Goal: Task Accomplishment & Management: Manage account settings

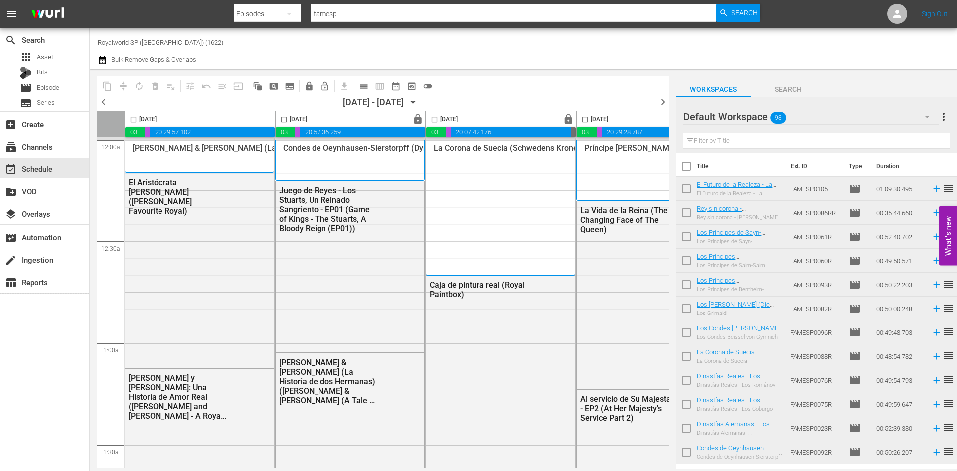
scroll to position [2493, 477]
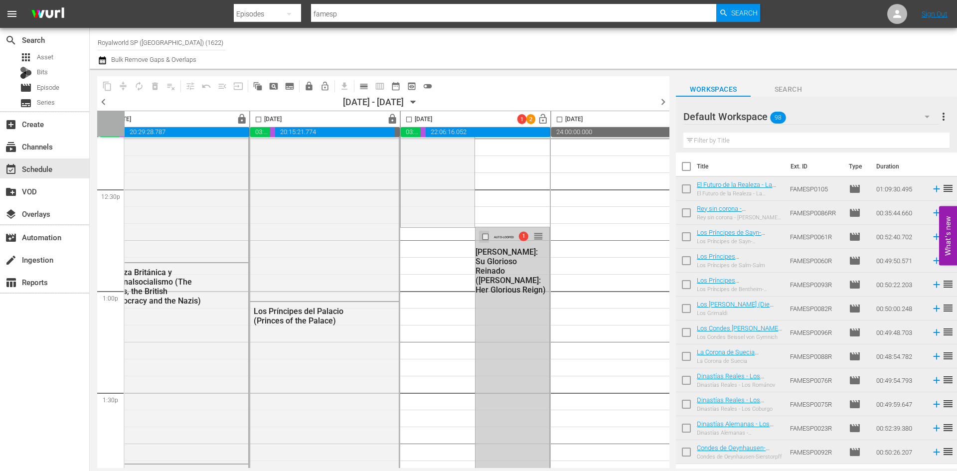
click at [482, 237] on input "checkbox" at bounding box center [487, 237] width 10 height 8
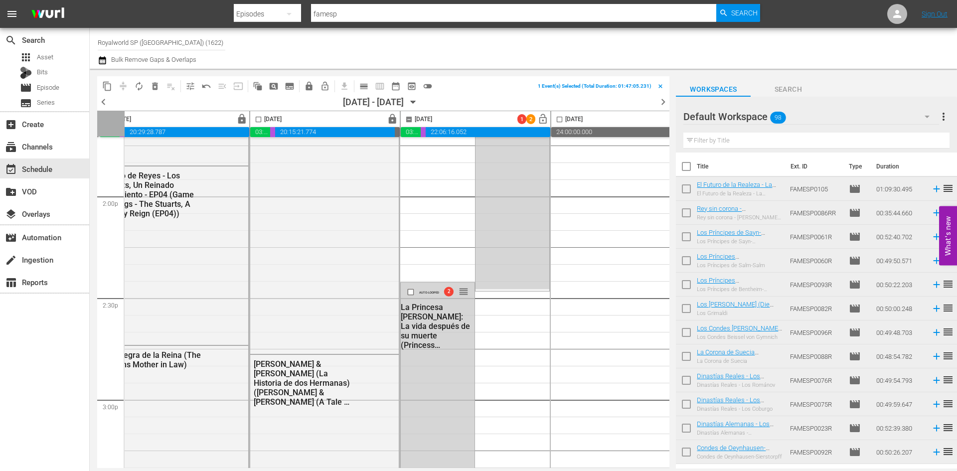
scroll to position [2793, 477]
click at [410, 291] on input "checkbox" at bounding box center [412, 291] width 10 height 8
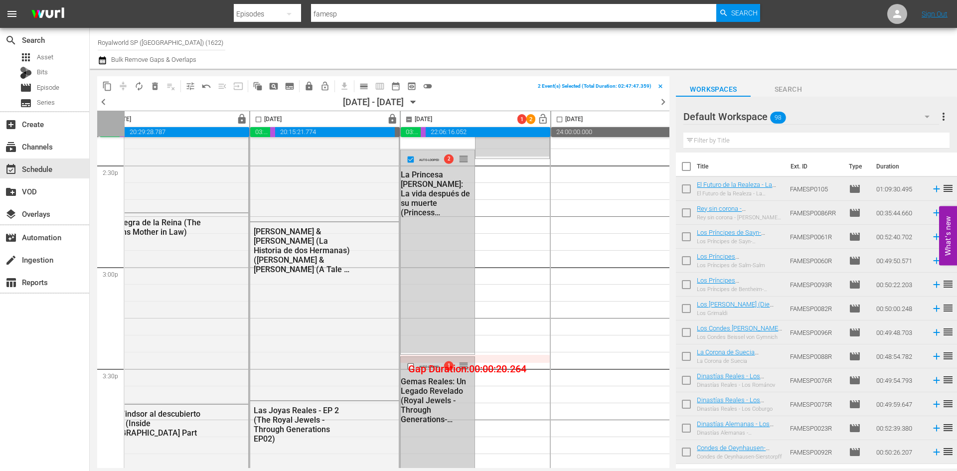
scroll to position [3042, 477]
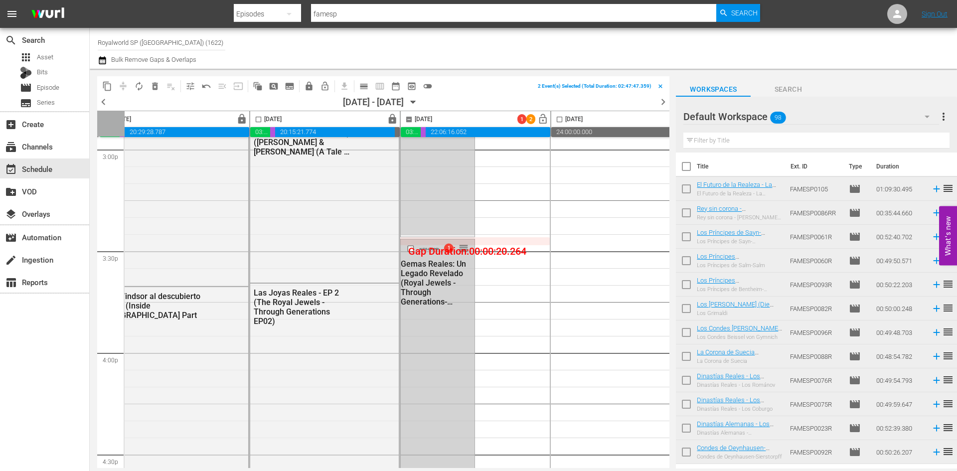
click at [411, 249] on input "checkbox" at bounding box center [412, 249] width 10 height 8
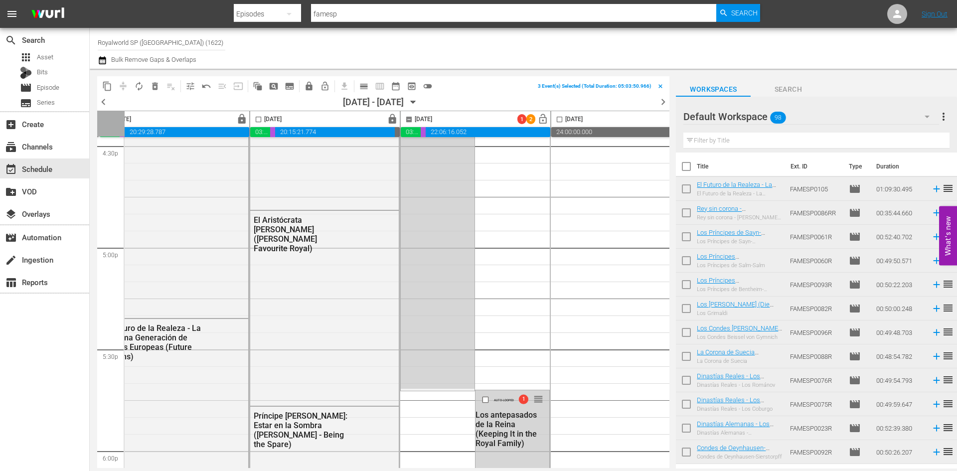
scroll to position [3491, 477]
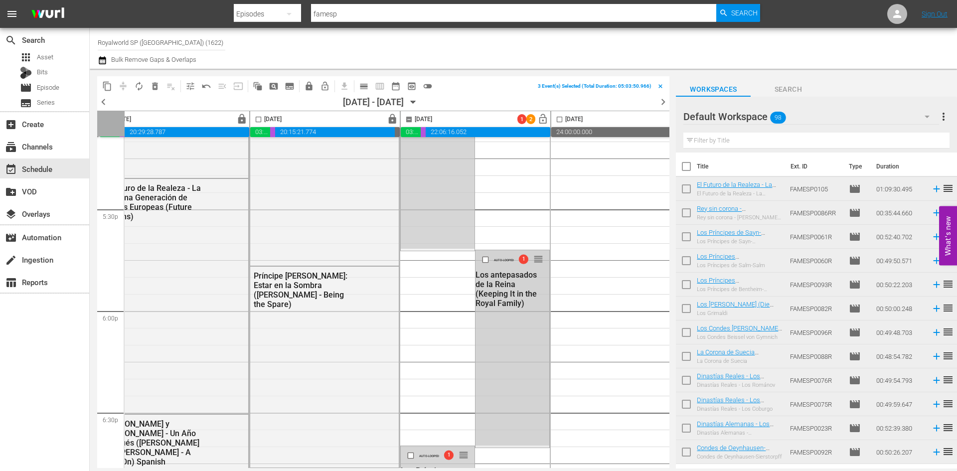
click at [480, 259] on div at bounding box center [486, 260] width 15 height 12
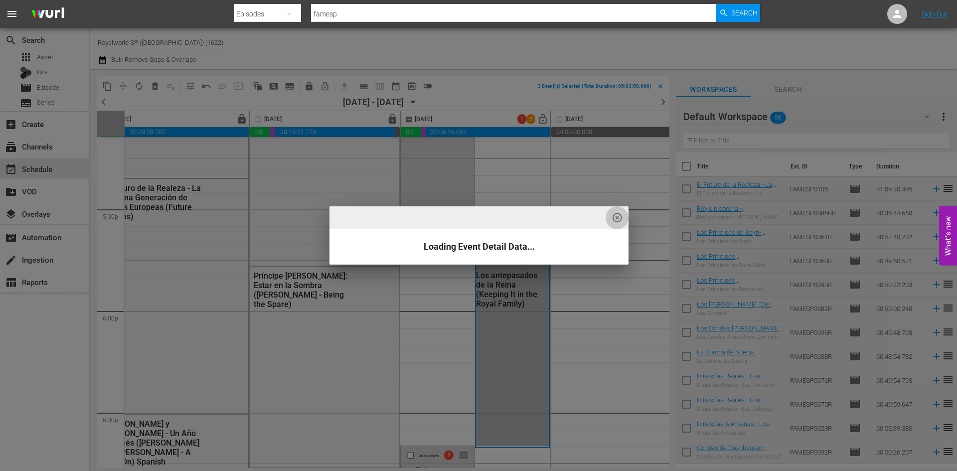
click at [612, 214] on span "highlight_off_icon" at bounding box center [617, 217] width 11 height 11
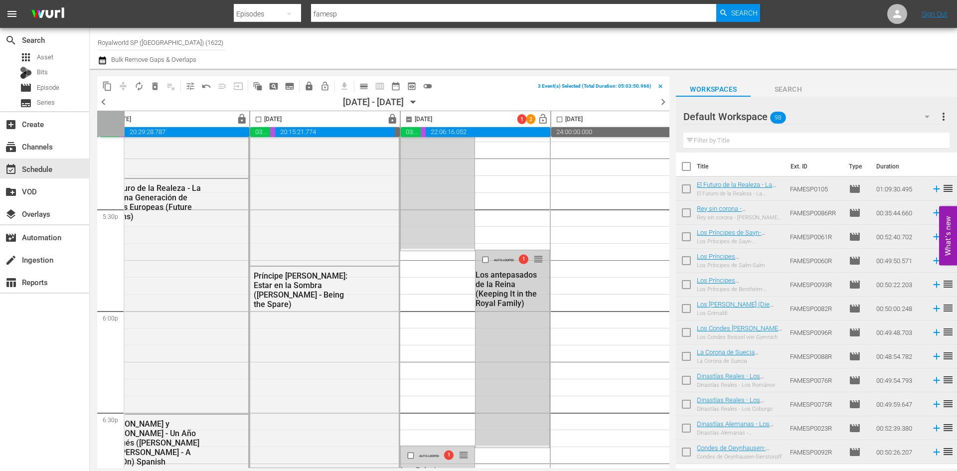
click at [488, 257] on input "checkbox" at bounding box center [487, 259] width 10 height 8
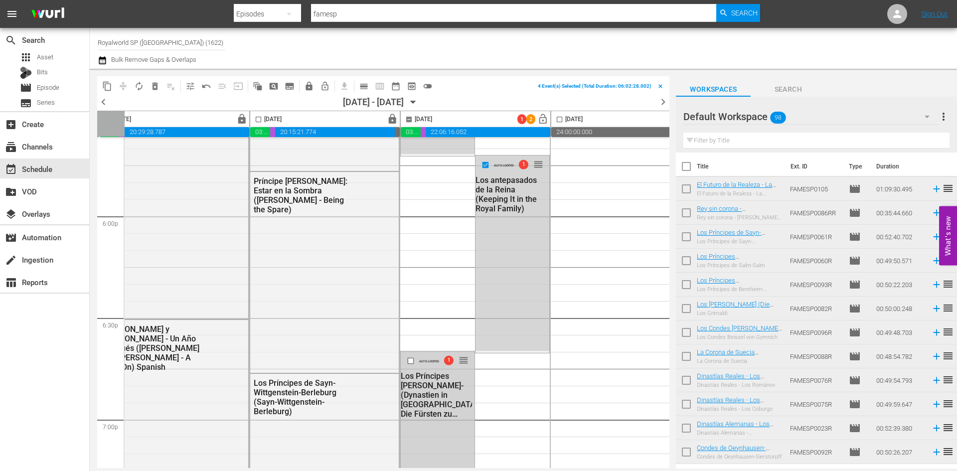
scroll to position [3740, 477]
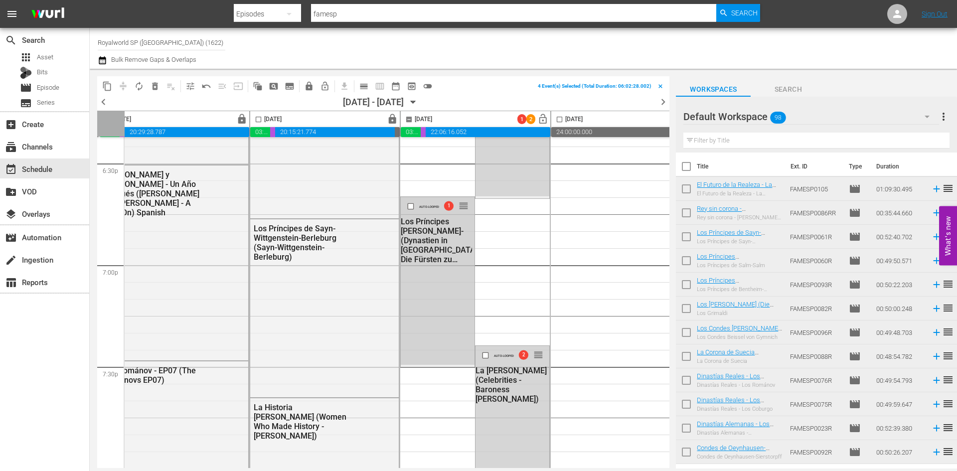
click at [411, 208] on input "checkbox" at bounding box center [412, 206] width 10 height 8
click at [486, 357] on input "checkbox" at bounding box center [487, 356] width 10 height 8
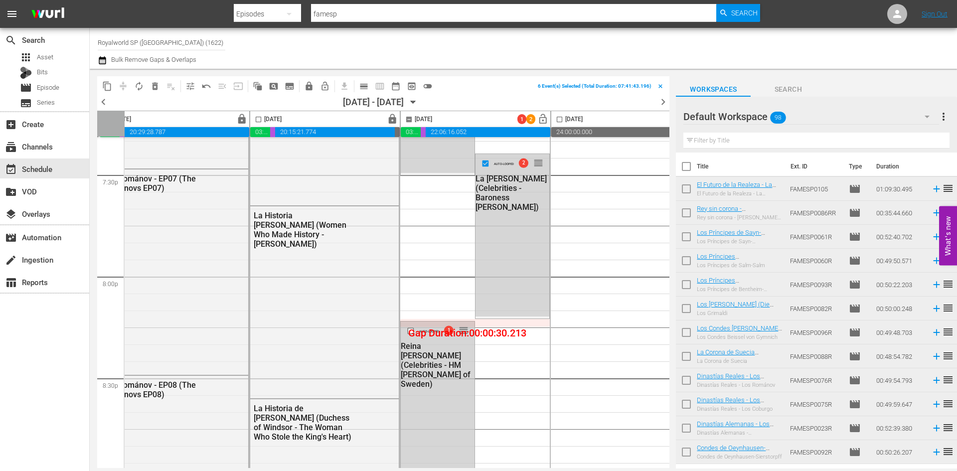
scroll to position [3940, 477]
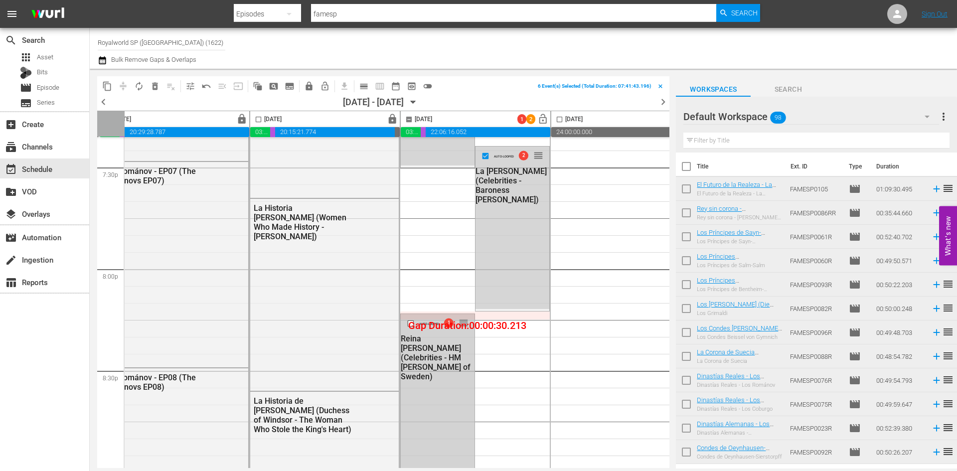
click at [410, 324] on input "checkbox" at bounding box center [412, 323] width 10 height 8
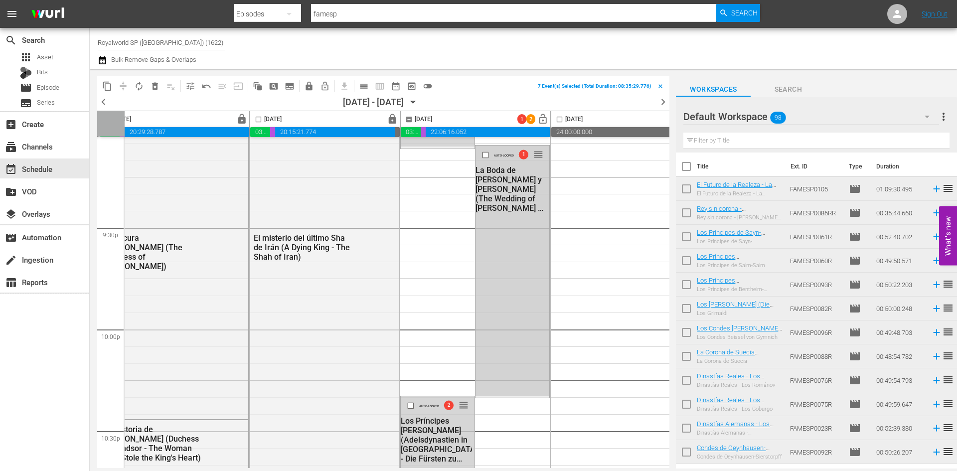
scroll to position [4289, 477]
click at [487, 152] on input "checkbox" at bounding box center [487, 153] width 10 height 8
click at [411, 405] on input "checkbox" at bounding box center [412, 403] width 10 height 8
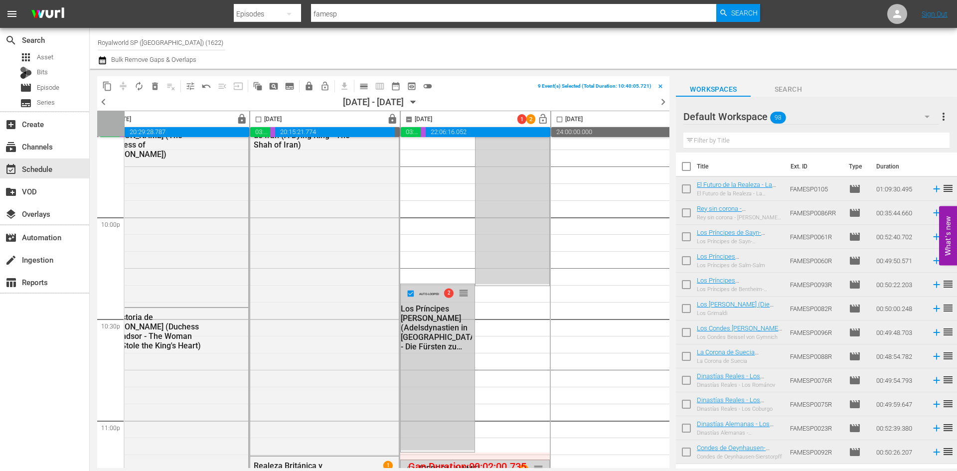
scroll to position [4538, 477]
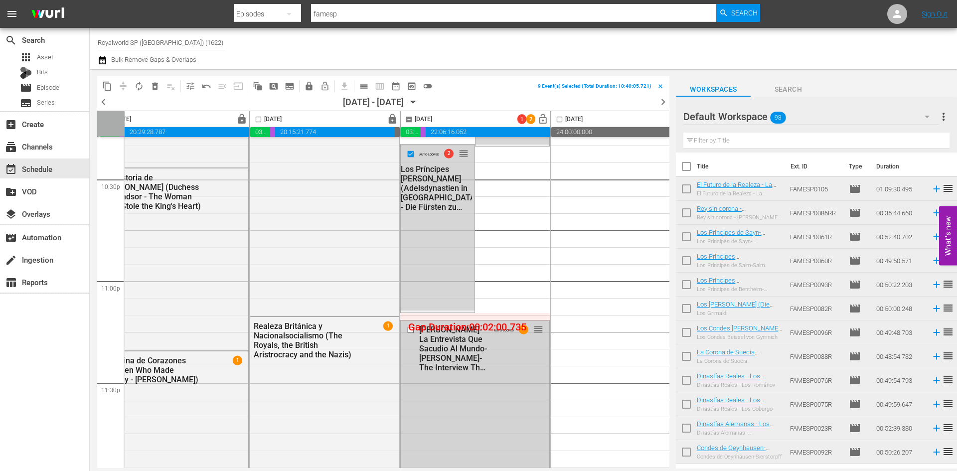
click at [412, 330] on input "checkbox" at bounding box center [412, 330] width 10 height 8
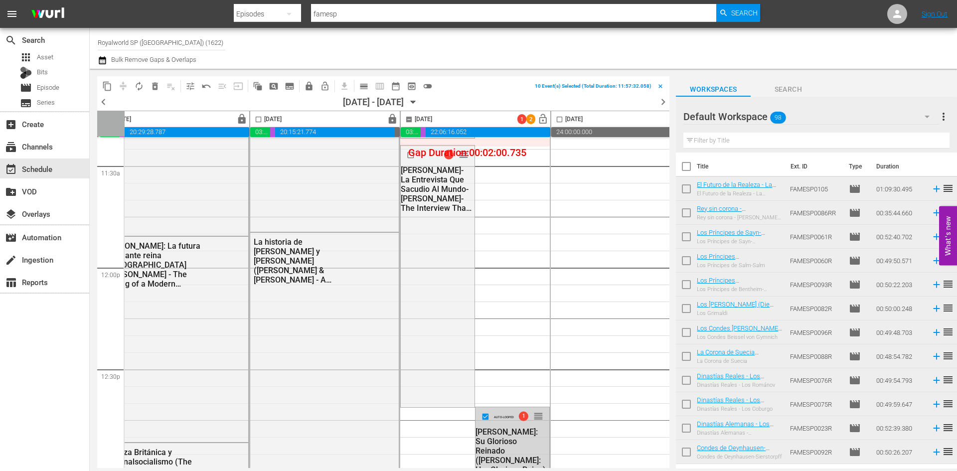
scroll to position [2444, 477]
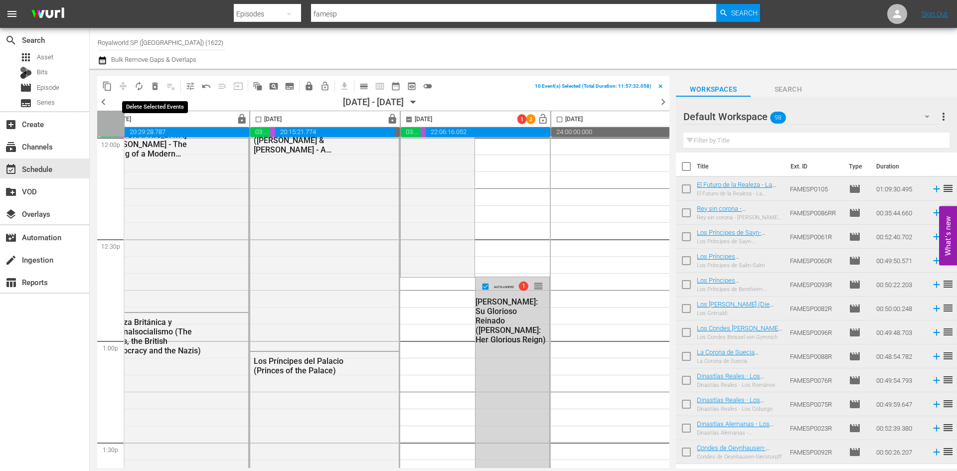
click at [150, 90] on span "delete_forever_outlined" at bounding box center [155, 86] width 10 height 10
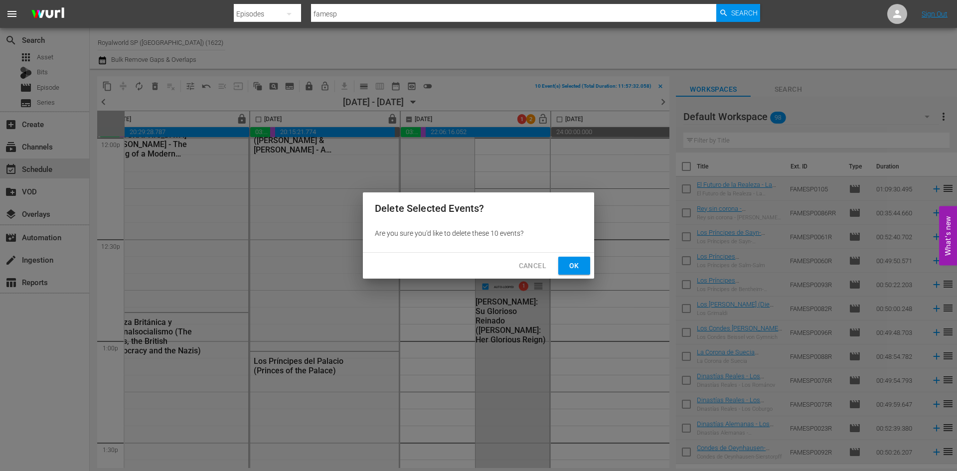
click at [582, 263] on span "Ok" at bounding box center [575, 266] width 16 height 12
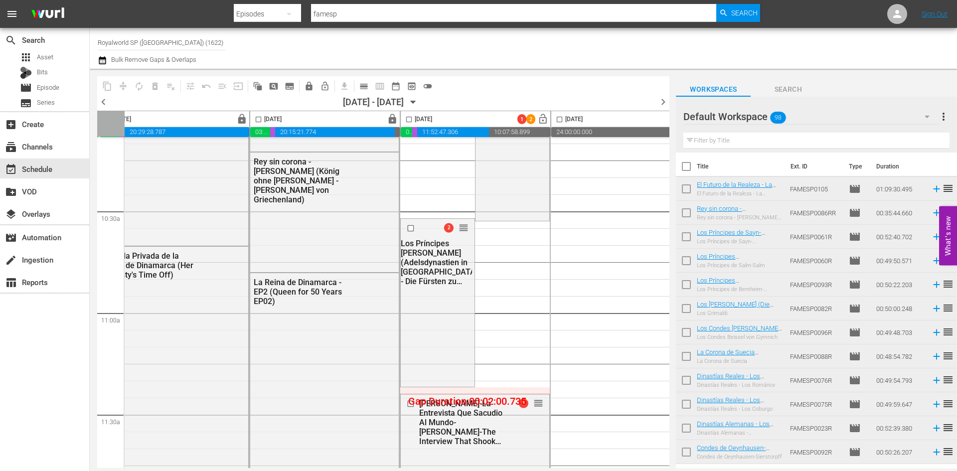
scroll to position [2095, 477]
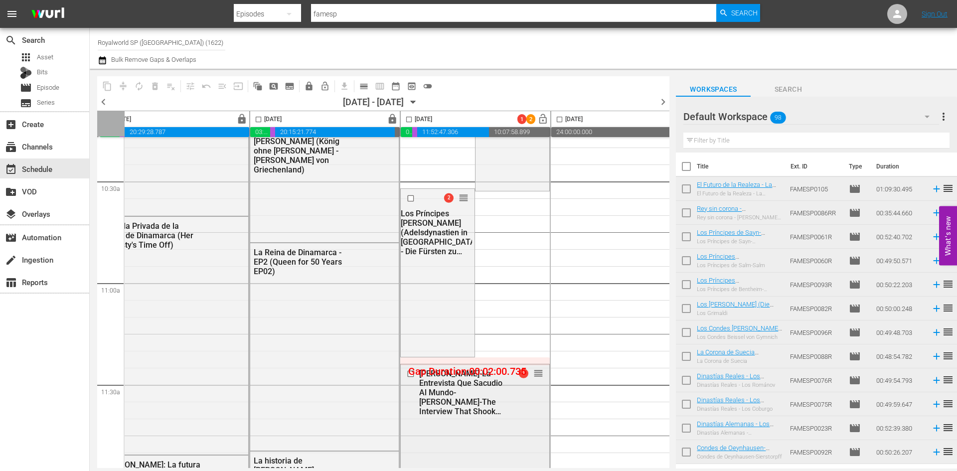
click at [410, 375] on input "checkbox" at bounding box center [412, 374] width 10 height 8
click at [152, 90] on span "delete_forever_outlined" at bounding box center [155, 86] width 10 height 10
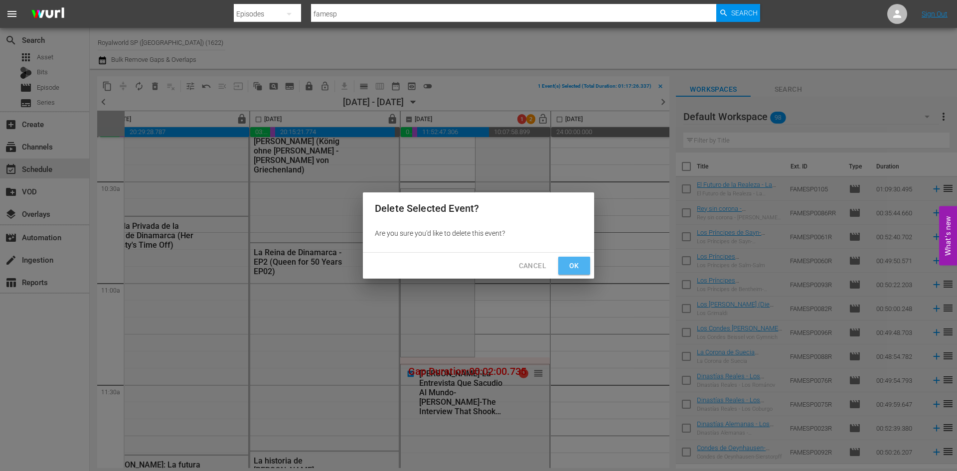
click at [568, 272] on button "Ok" at bounding box center [575, 266] width 32 height 18
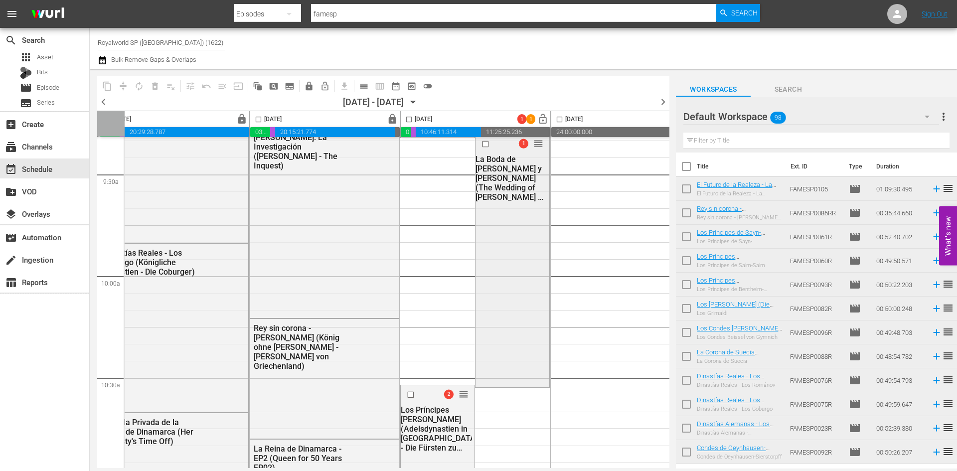
scroll to position [1845, 477]
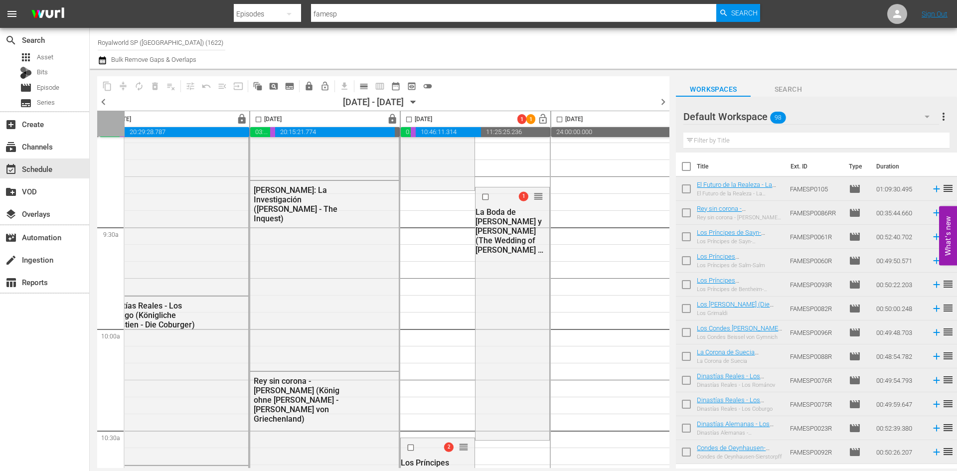
click at [409, 120] on input "checkbox" at bounding box center [408, 121] width 11 height 11
click at [126, 89] on span "compress" at bounding box center [123, 86] width 10 height 10
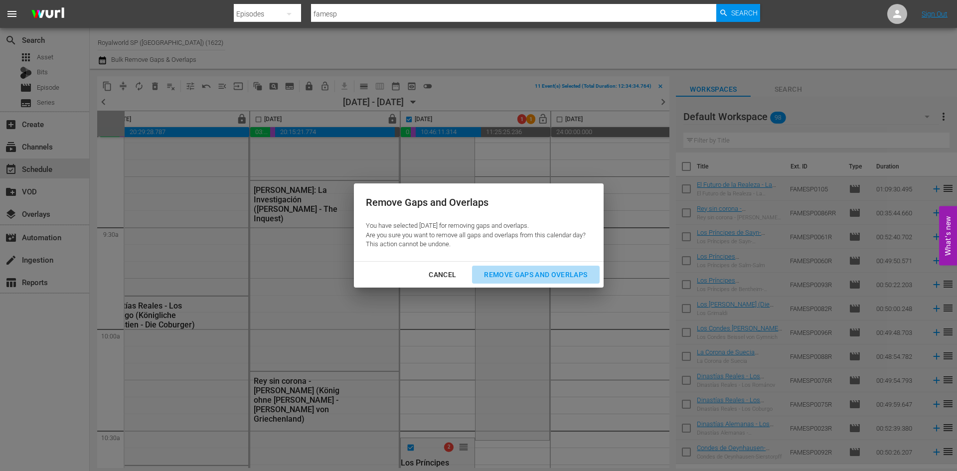
click at [560, 278] on div "Remove Gaps and Overlaps" at bounding box center [535, 275] width 119 height 12
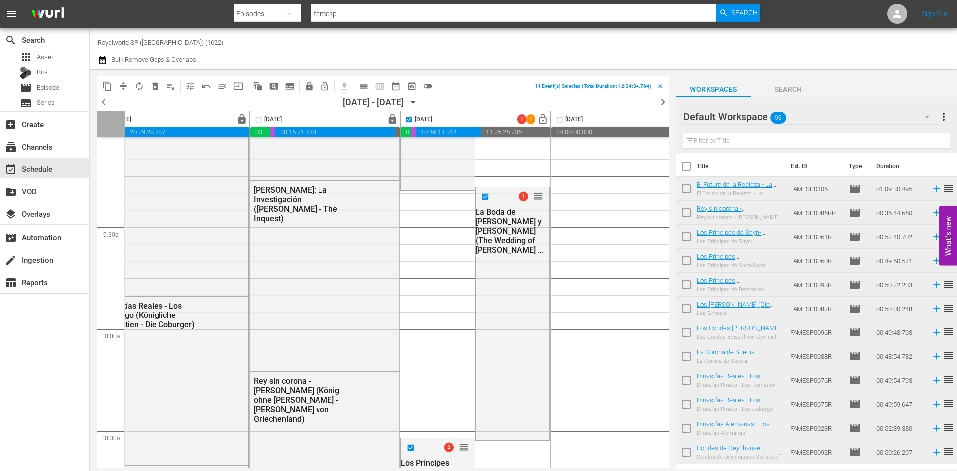
checkbox input "false"
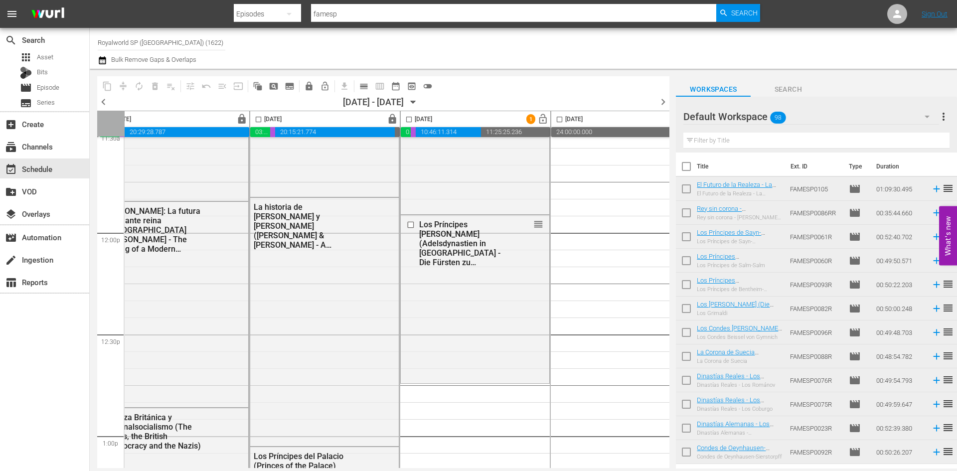
scroll to position [2398, 477]
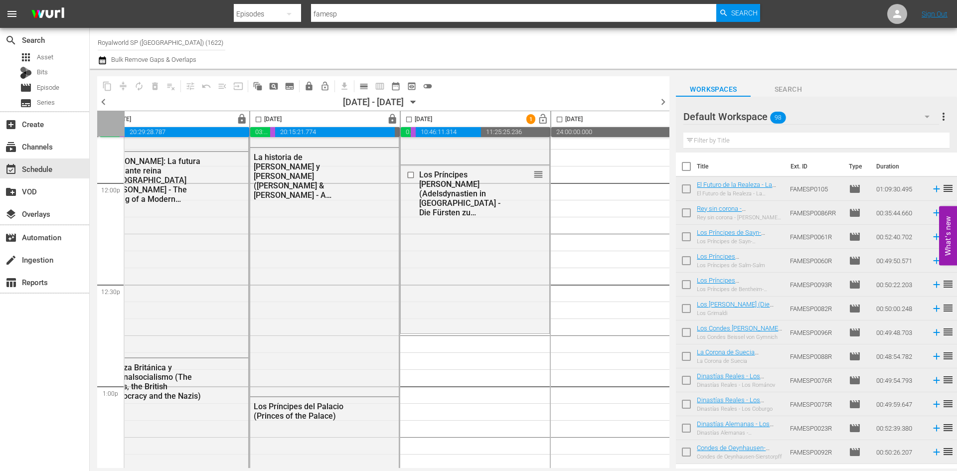
click at [768, 143] on input "text" at bounding box center [817, 141] width 266 height 16
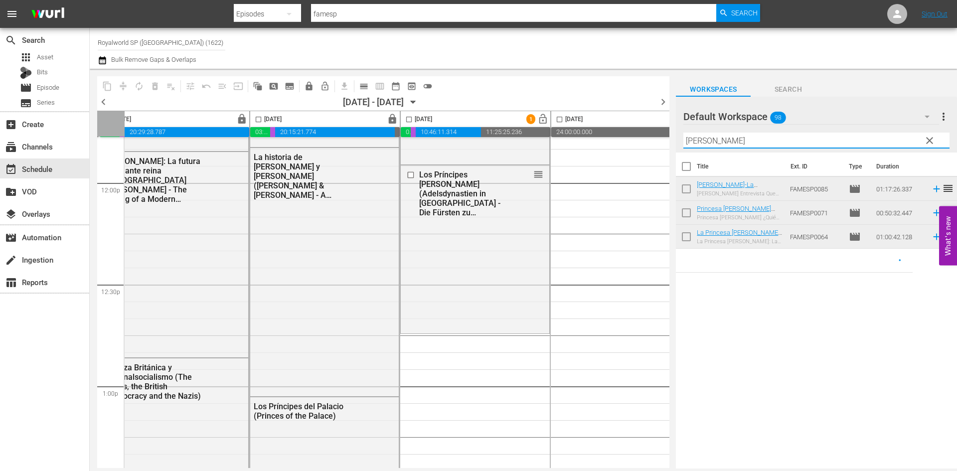
click at [797, 302] on div "Title Ext. ID Type Duration Diana-La Entrevista Que Sacudio Al Mundo-Diana-The …" at bounding box center [816, 312] width 281 height 318
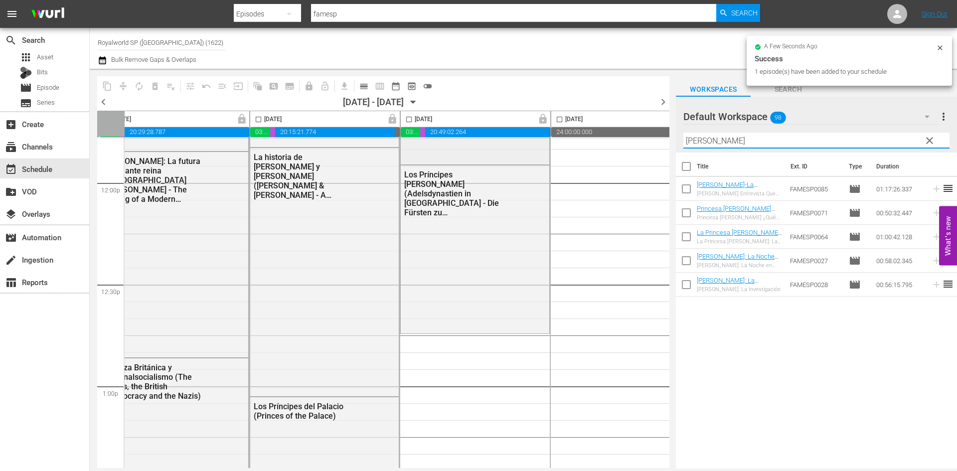
drag, startPoint x: 797, startPoint y: 140, endPoint x: 534, endPoint y: 141, distance: 262.8
click at [534, 141] on div "content_copy compress autorenew_outlined delete_forever_outlined playlist_remov…" at bounding box center [524, 269] width 868 height 400
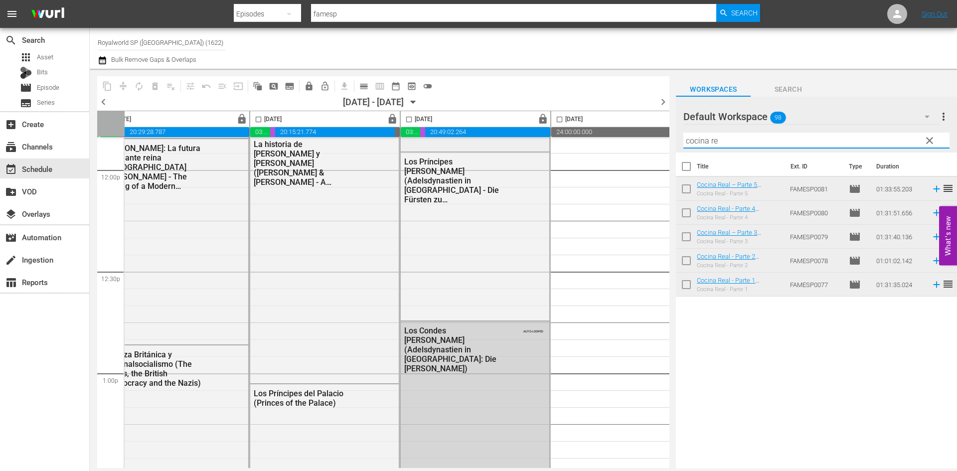
scroll to position [2348, 477]
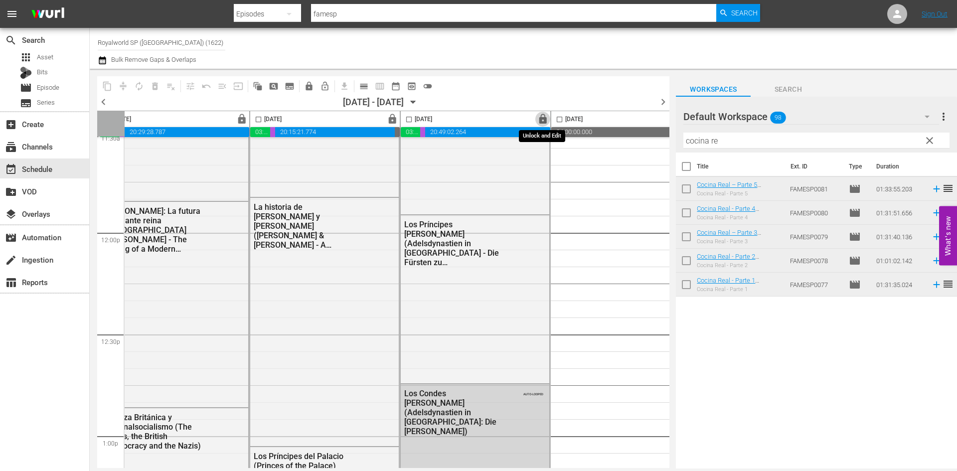
click at [545, 115] on span "lock" at bounding box center [543, 119] width 11 height 11
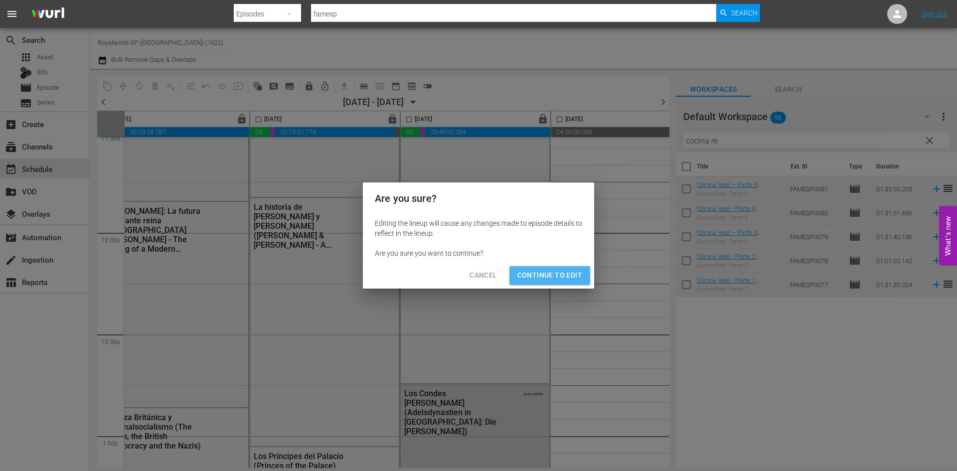
click at [548, 273] on span "Continue to Edit" at bounding box center [550, 275] width 65 height 12
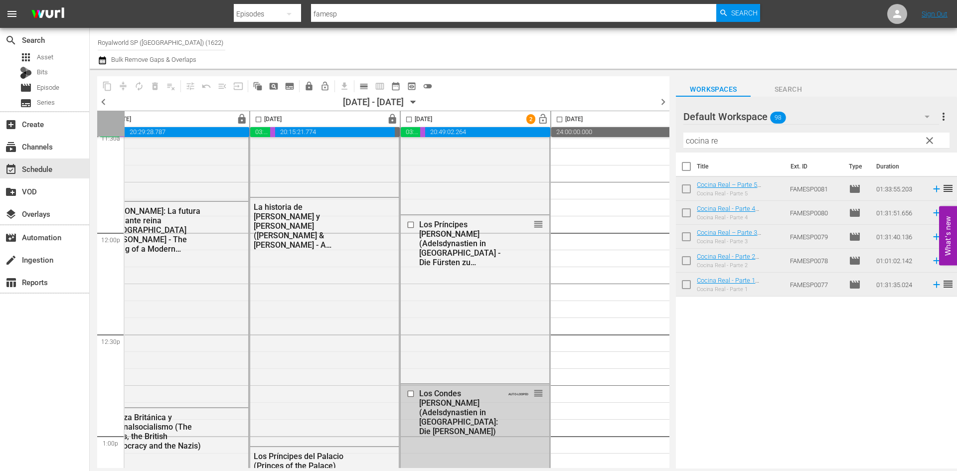
scroll to position [2498, 477]
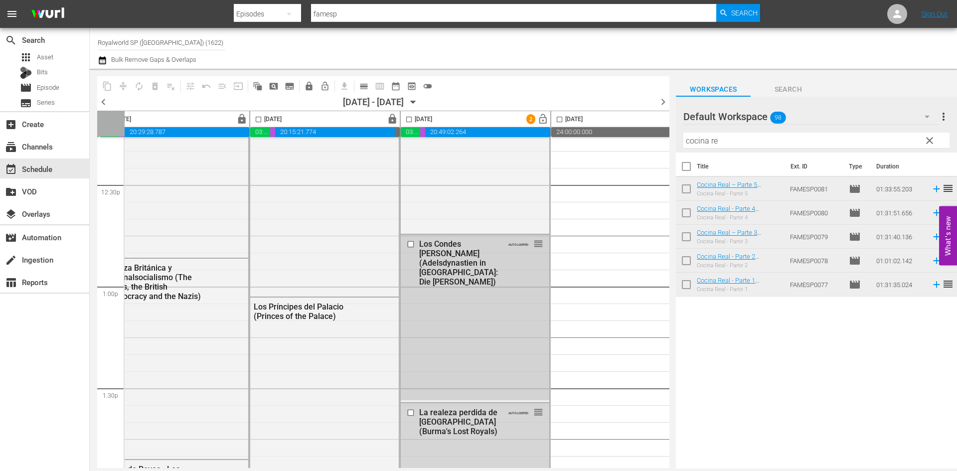
click at [414, 243] on input "checkbox" at bounding box center [412, 244] width 10 height 8
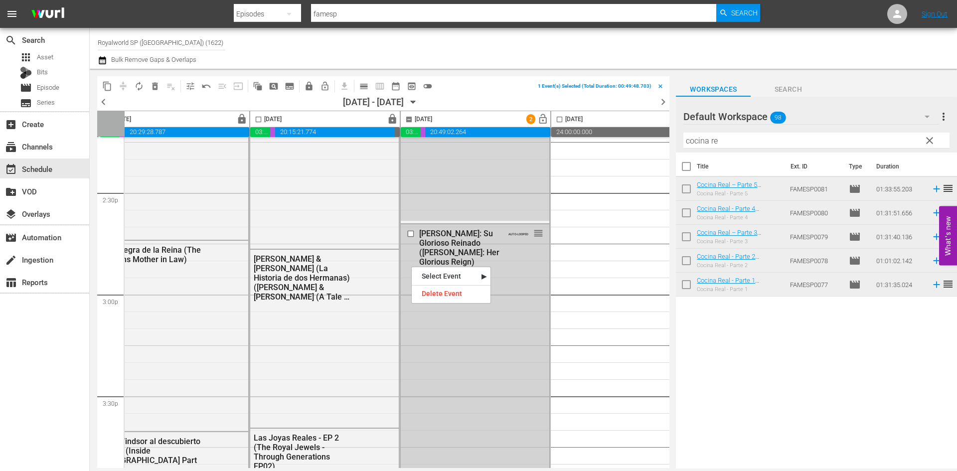
click at [412, 231] on input "checkbox" at bounding box center [412, 234] width 10 height 8
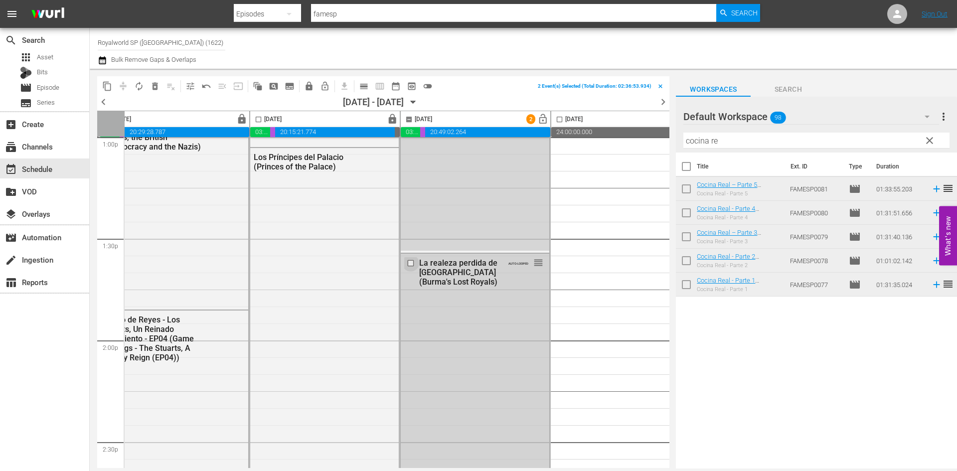
click at [410, 261] on input "checkbox" at bounding box center [412, 263] width 10 height 8
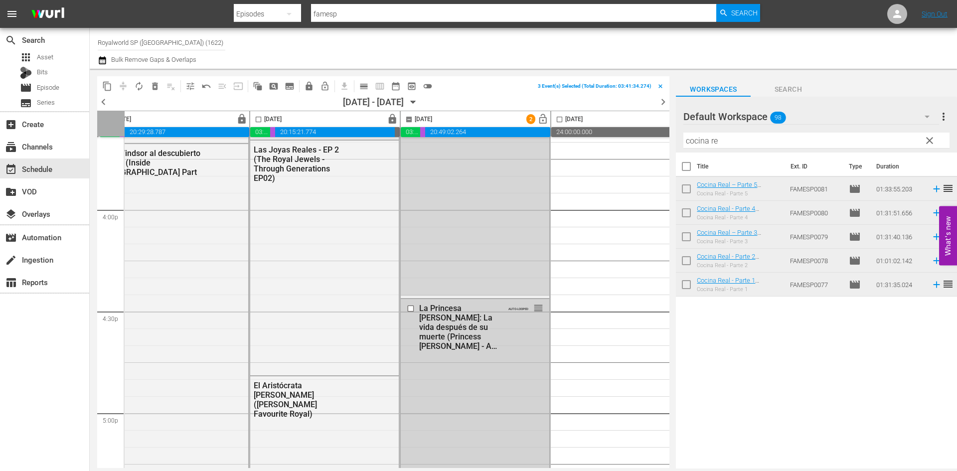
scroll to position [3296, 477]
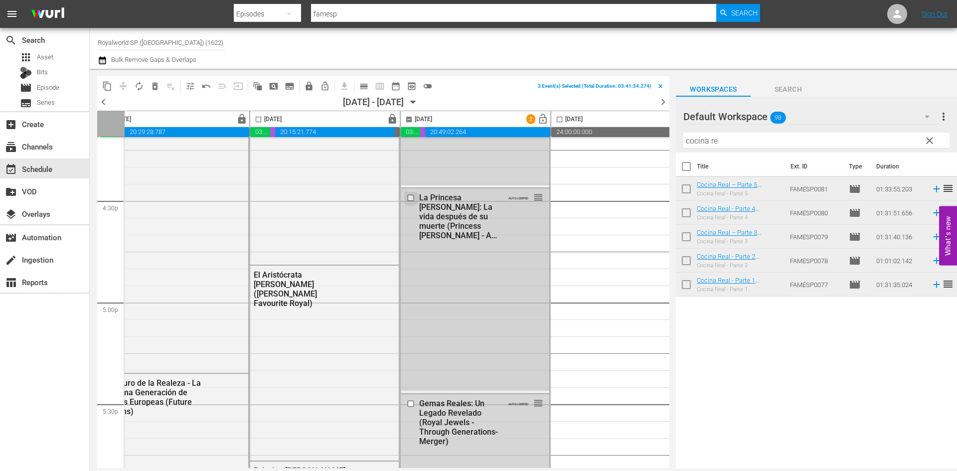
click at [413, 200] on input "checkbox" at bounding box center [412, 197] width 10 height 8
click at [409, 404] on input "checkbox" at bounding box center [412, 403] width 10 height 8
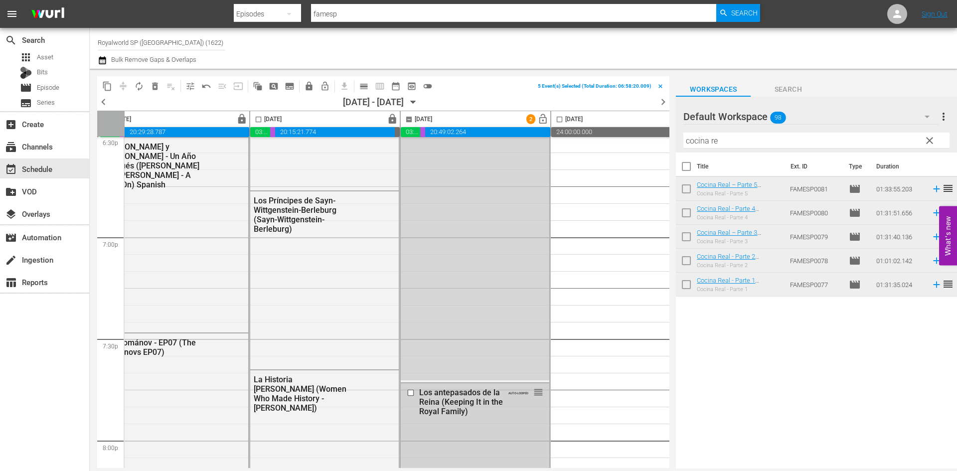
scroll to position [3894, 477]
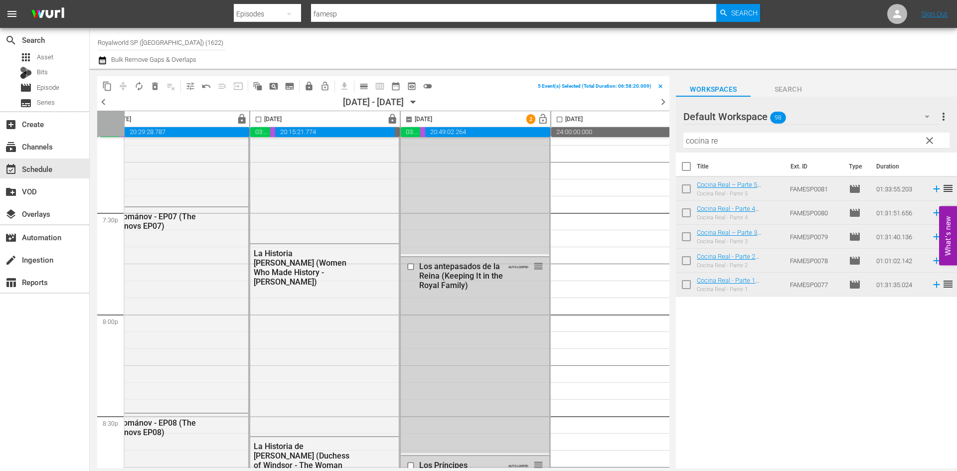
click at [412, 268] on input "checkbox" at bounding box center [412, 267] width 10 height 8
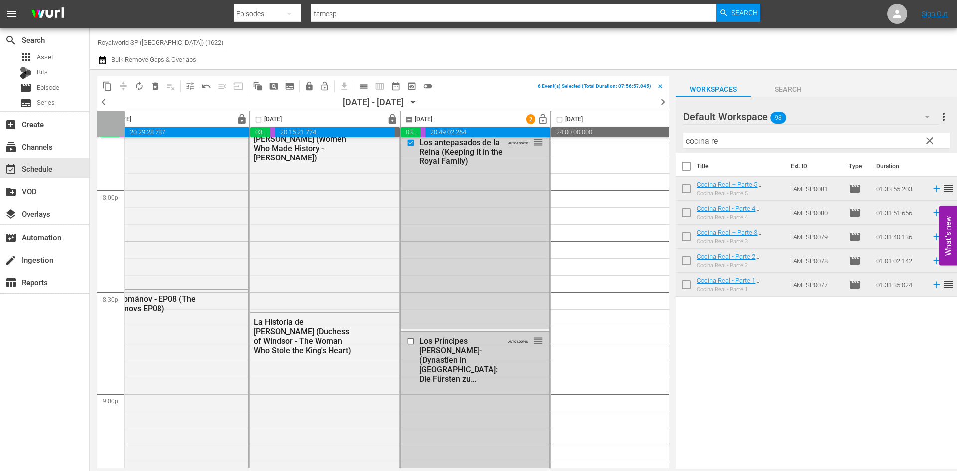
scroll to position [4094, 477]
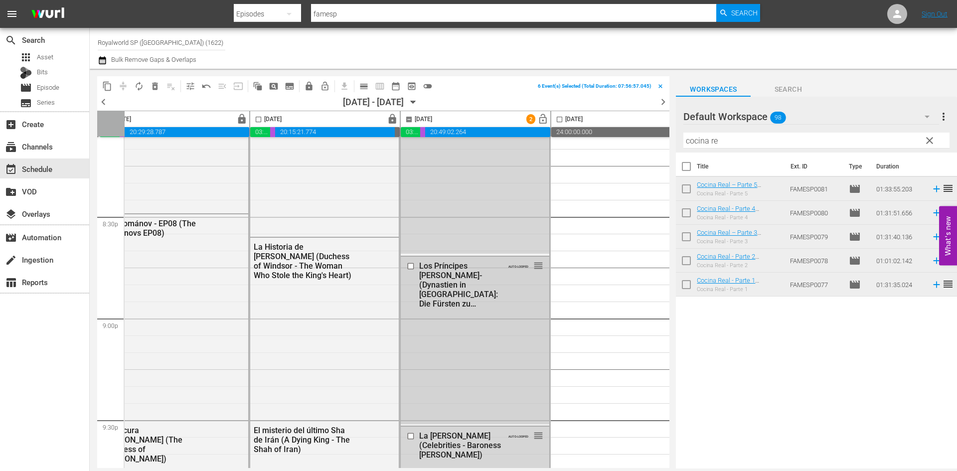
click at [412, 265] on input "checkbox" at bounding box center [412, 266] width 10 height 8
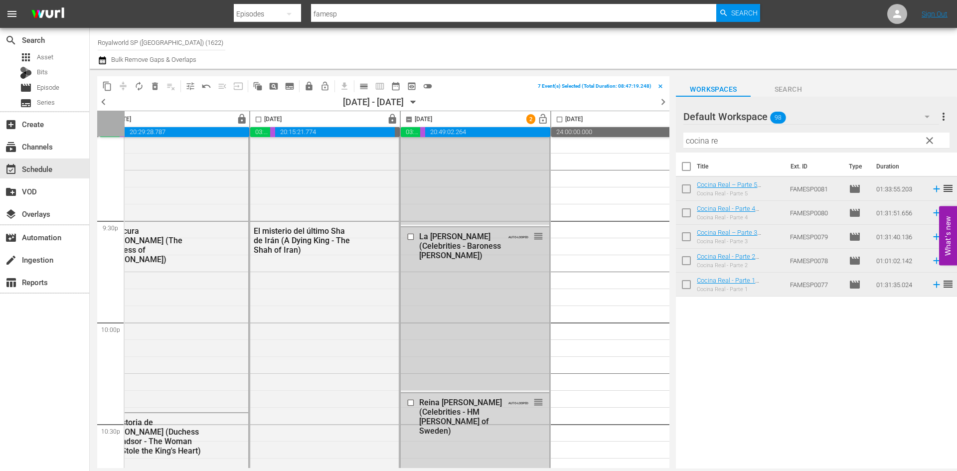
click at [413, 236] on input "checkbox" at bounding box center [412, 237] width 10 height 8
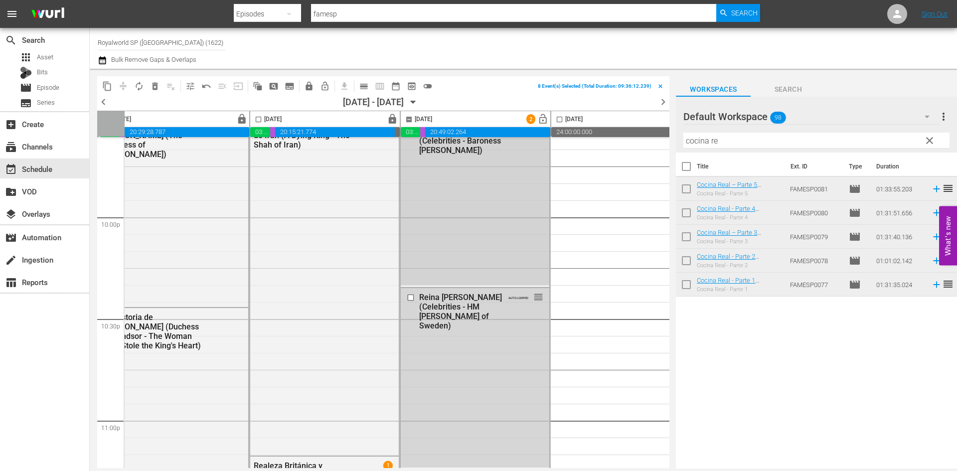
scroll to position [4493, 477]
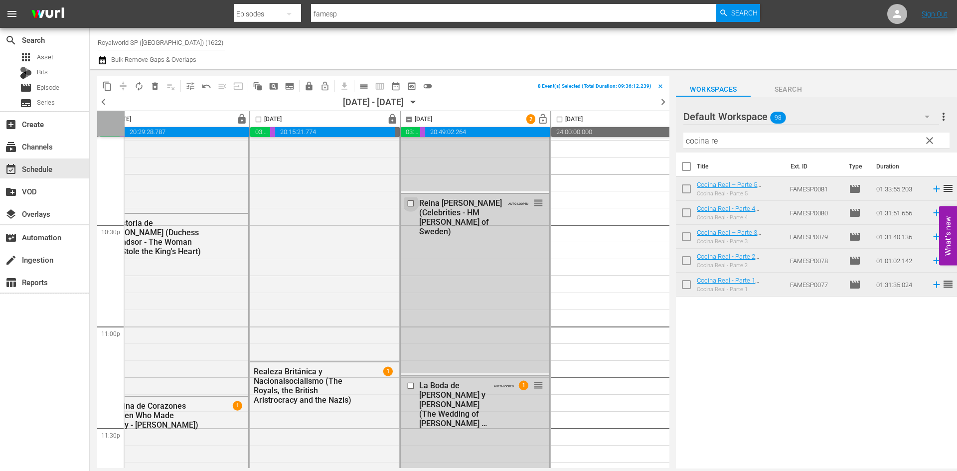
click at [413, 202] on input "checkbox" at bounding box center [412, 203] width 10 height 8
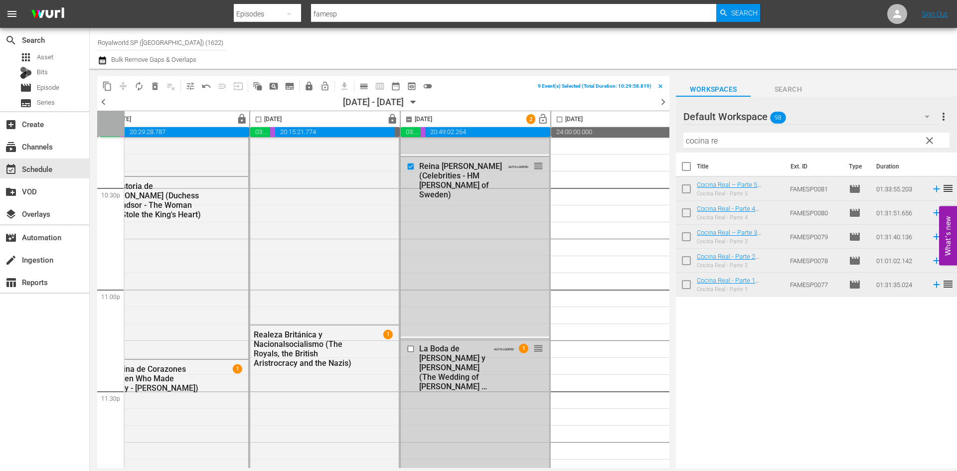
scroll to position [4559, 477]
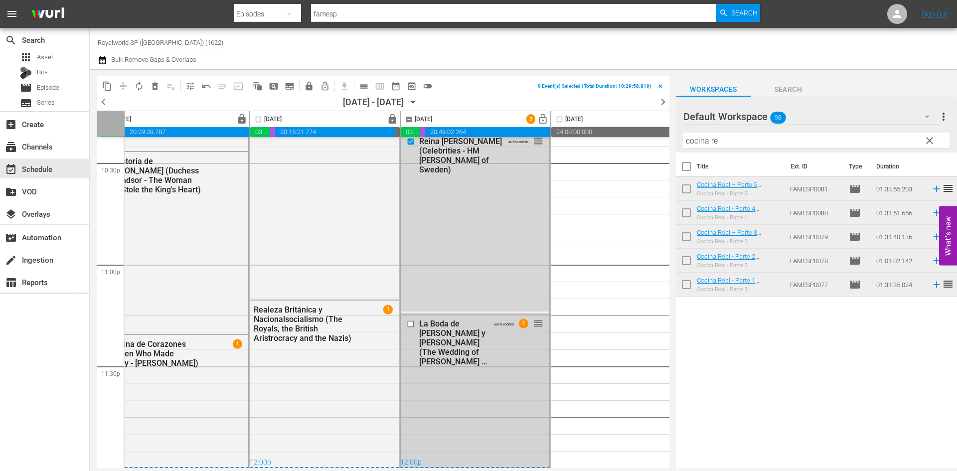
click at [412, 315] on div "La Boda de Harry y Meghan (The Wedding of Harry & Meghan (Harry & Meghan - A Mo…" at bounding box center [475, 342] width 149 height 55
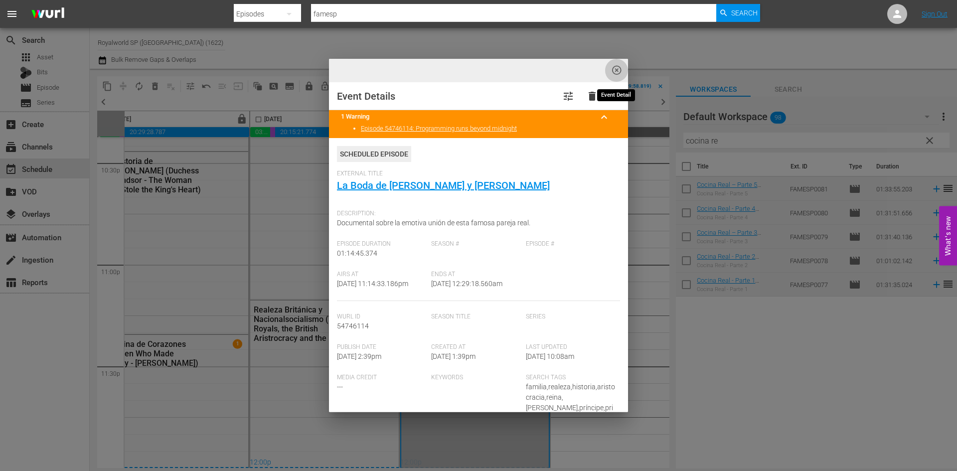
click at [614, 75] on span "highlight_off_icon" at bounding box center [616, 70] width 11 height 11
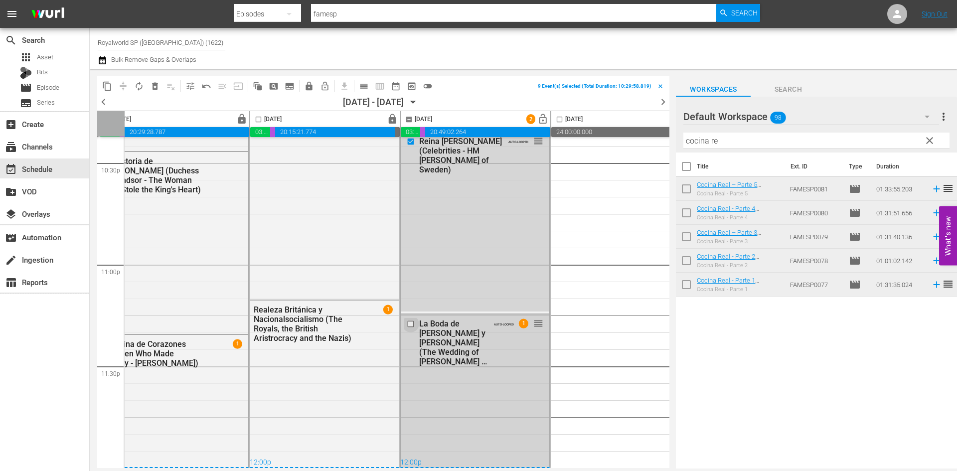
click at [413, 320] on input "checkbox" at bounding box center [412, 324] width 10 height 8
click at [160, 86] on span "delete_forever_outlined" at bounding box center [155, 86] width 10 height 10
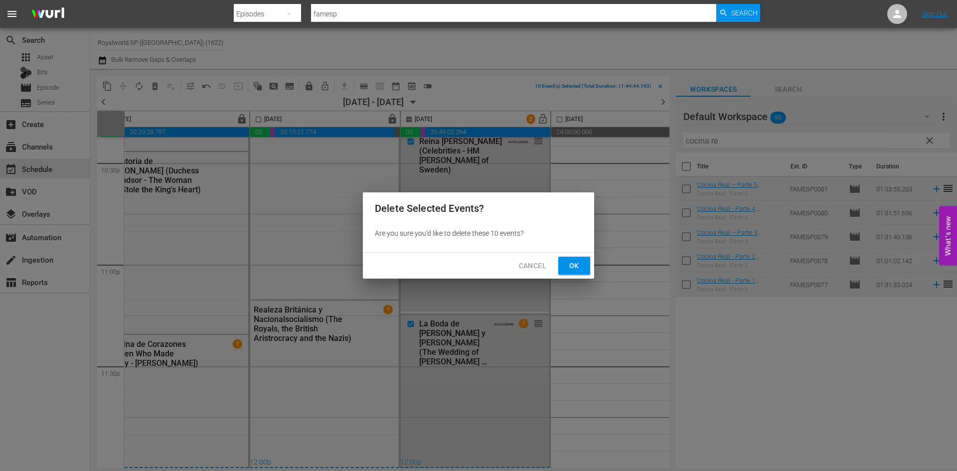
click at [588, 266] on button "Ok" at bounding box center [575, 266] width 32 height 18
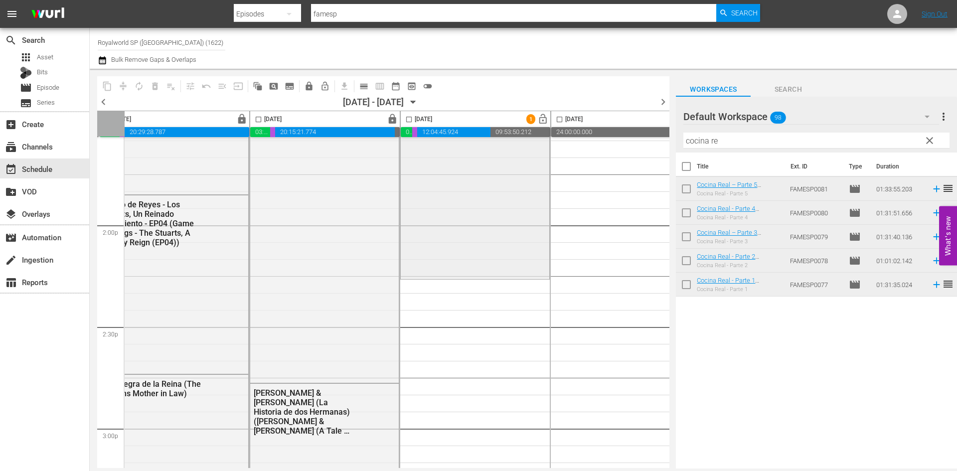
scroll to position [2763, 477]
drag, startPoint x: 745, startPoint y: 143, endPoint x: 633, endPoint y: 141, distance: 111.2
click at [634, 141] on div "content_copy compress autorenew_outlined delete_forever_outlined playlist_remov…" at bounding box center [524, 269] width 868 height 400
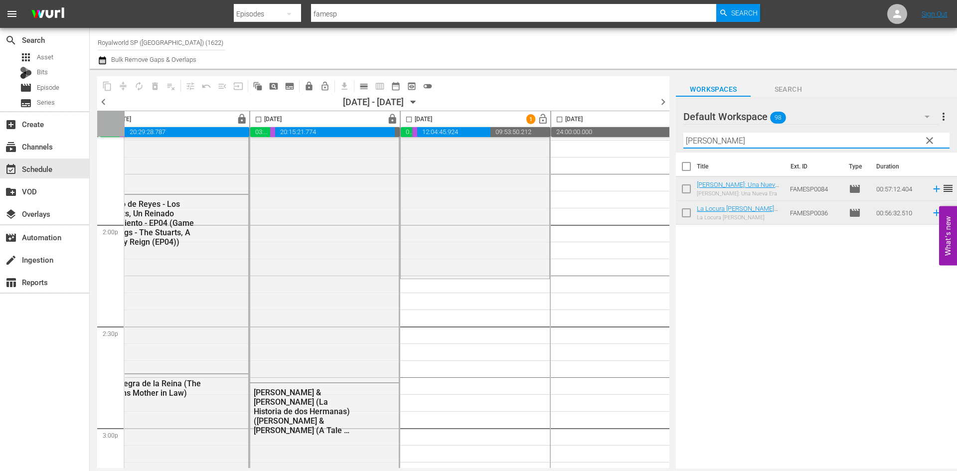
type input "rey carlos"
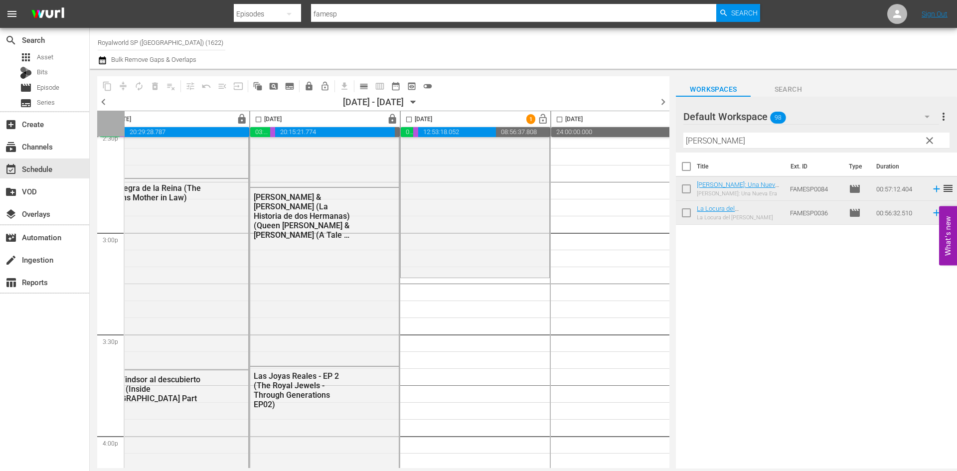
scroll to position [2963, 477]
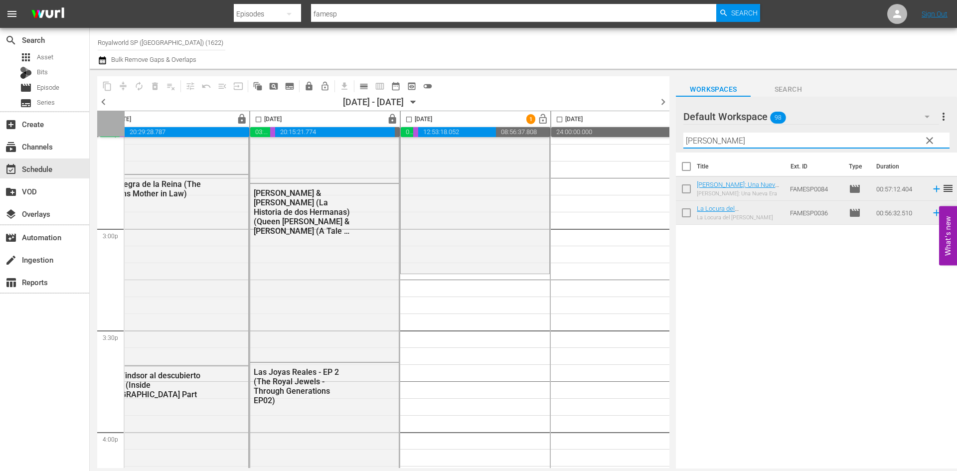
click at [782, 148] on input "rey carlos" at bounding box center [817, 141] width 266 height 16
click at [782, 147] on input "rey carlos" at bounding box center [817, 141] width 266 height 16
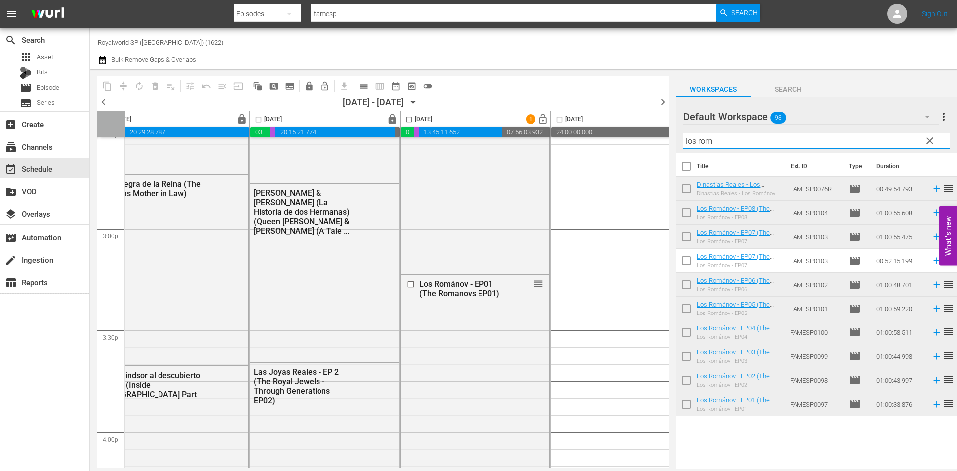
drag, startPoint x: 733, startPoint y: 141, endPoint x: 628, endPoint y: 137, distance: 105.3
click at [628, 137] on div "content_copy compress autorenew_outlined delete_forever_outlined playlist_remov…" at bounding box center [524, 269] width 868 height 400
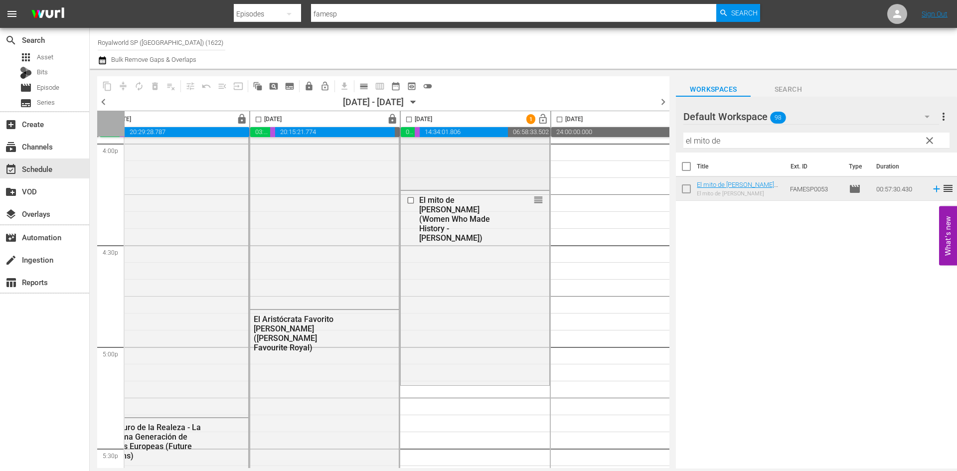
scroll to position [3312, 477]
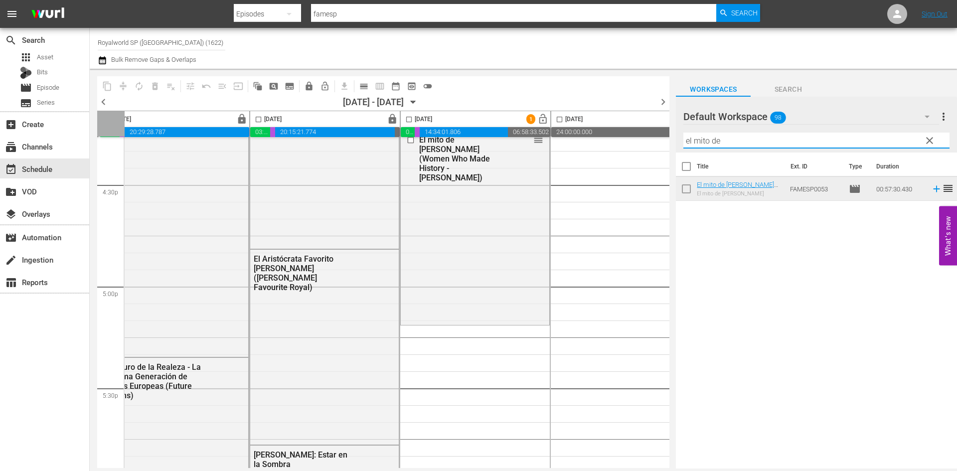
drag, startPoint x: 784, startPoint y: 141, endPoint x: 611, endPoint y: 152, distance: 173.9
click at [611, 152] on div "content_copy compress autorenew_outlined delete_forever_outlined playlist_remov…" at bounding box center [524, 269] width 868 height 400
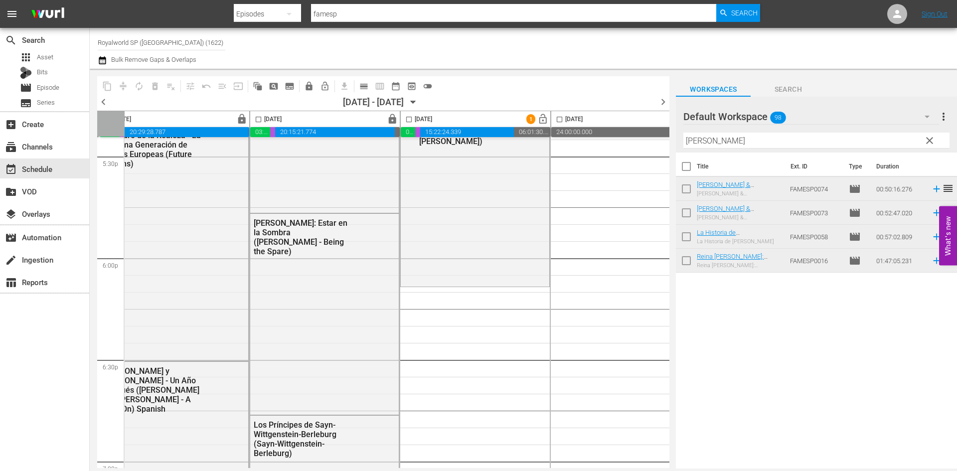
scroll to position [3561, 477]
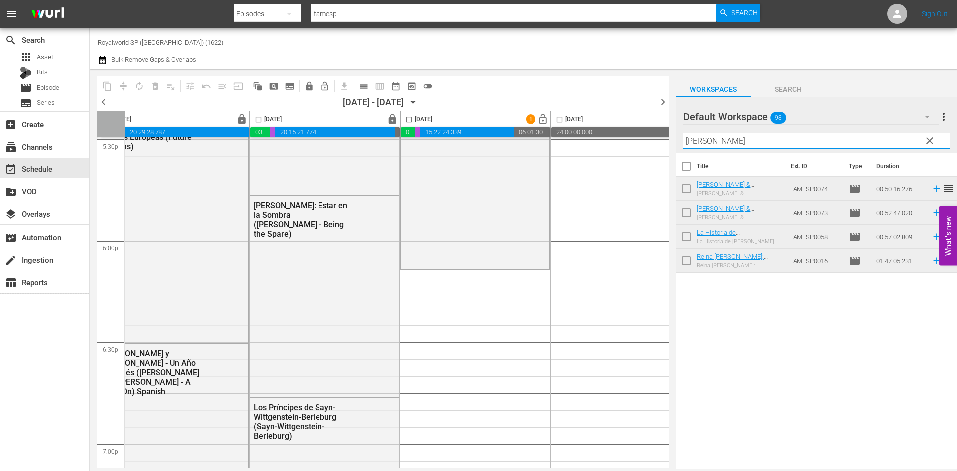
drag, startPoint x: 743, startPoint y: 138, endPoint x: 636, endPoint y: 140, distance: 106.7
click at [636, 140] on div "content_copy compress autorenew_outlined delete_forever_outlined playlist_remov…" at bounding box center [524, 269] width 868 height 400
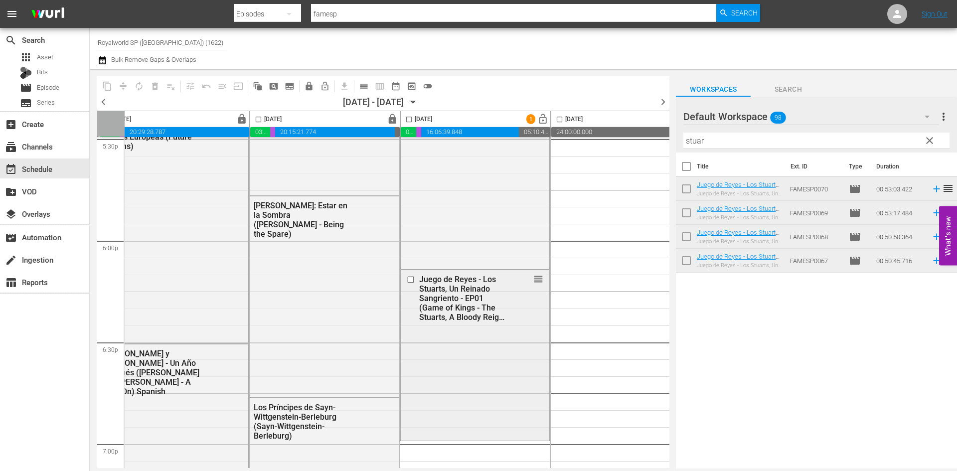
scroll to position [3611, 477]
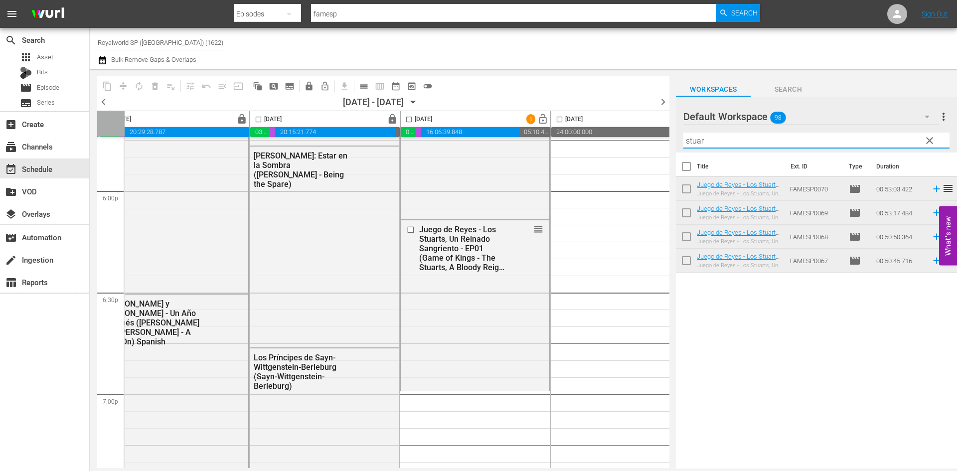
drag, startPoint x: 797, startPoint y: 142, endPoint x: 605, endPoint y: 132, distance: 192.3
click at [605, 132] on div "content_copy compress autorenew_outlined delete_forever_outlined playlist_remov…" at bounding box center [524, 269] width 868 height 400
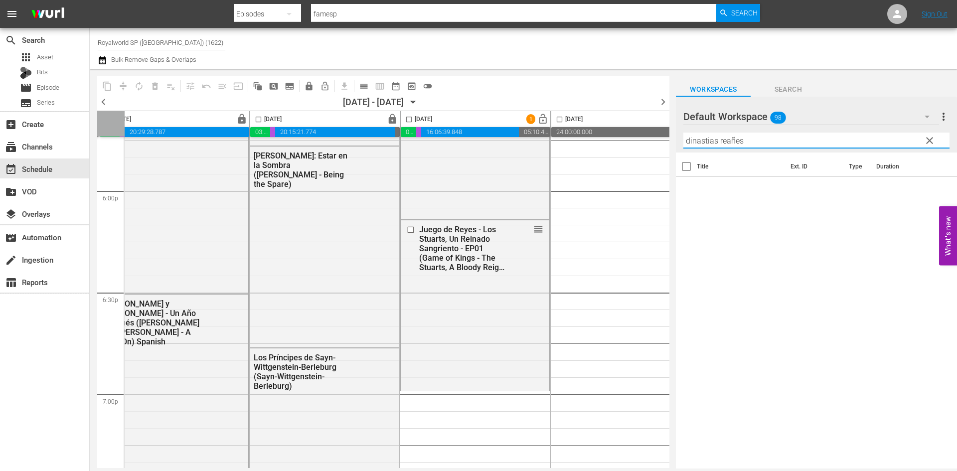
drag, startPoint x: 720, startPoint y: 140, endPoint x: 786, endPoint y: 133, distance: 66.3
click at [786, 133] on div "Filter by Title dinastias reañes" at bounding box center [817, 141] width 266 height 24
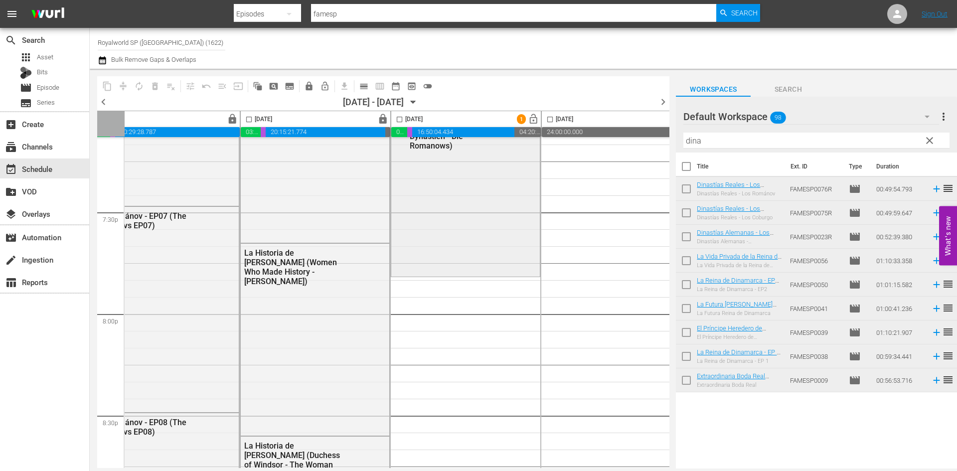
scroll to position [3910, 487]
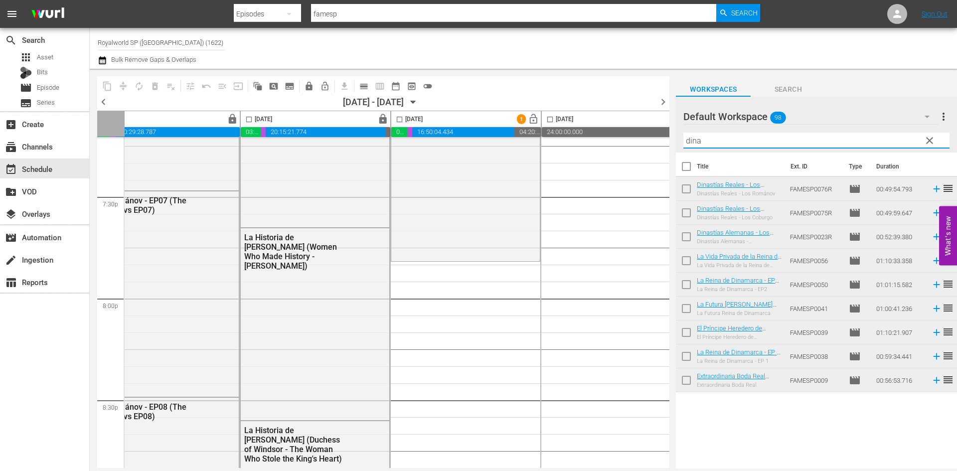
drag, startPoint x: 735, startPoint y: 140, endPoint x: 630, endPoint y: 145, distance: 104.8
click at [630, 145] on div "content_copy compress autorenew_outlined delete_forever_outlined playlist_remov…" at bounding box center [524, 269] width 868 height 400
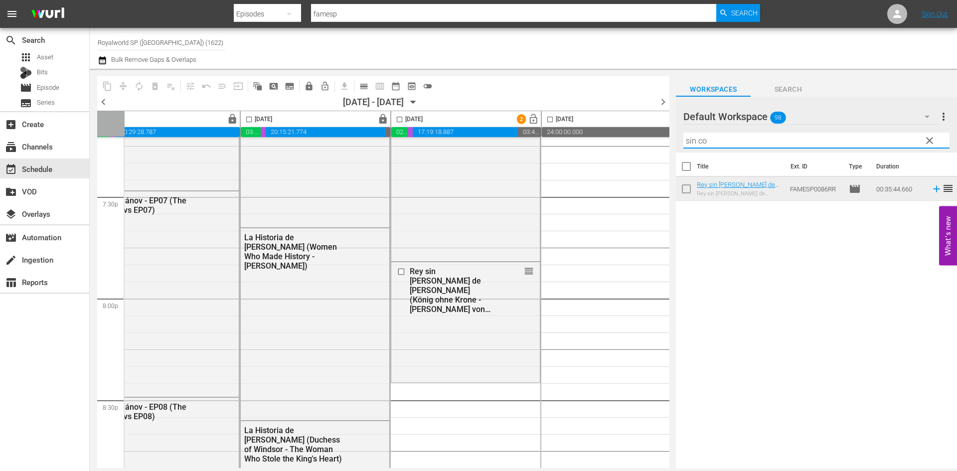
drag, startPoint x: 742, startPoint y: 142, endPoint x: 643, endPoint y: 142, distance: 98.7
click at [643, 142] on div "content_copy compress autorenew_outlined delete_forever_outlined playlist_remov…" at bounding box center [524, 269] width 868 height 400
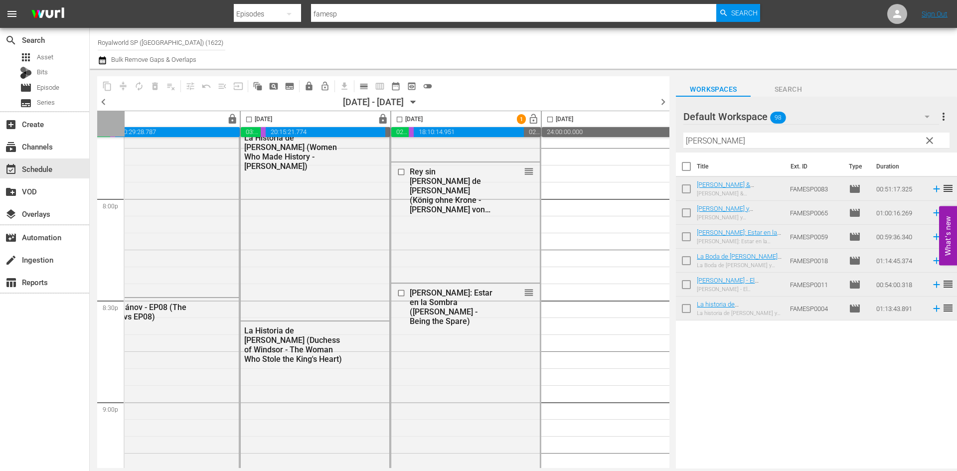
scroll to position [4110, 487]
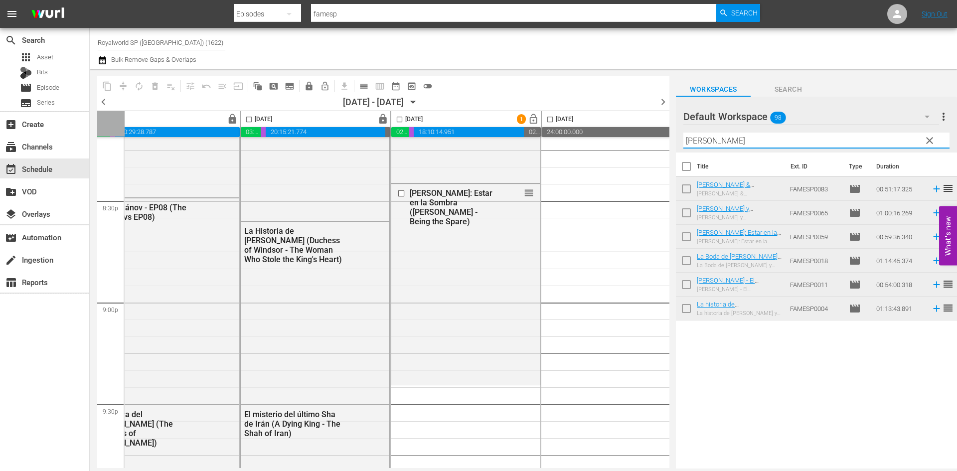
drag, startPoint x: 720, startPoint y: 133, endPoint x: 645, endPoint y: 143, distance: 75.4
click at [646, 143] on div "content_copy compress autorenew_outlined delete_forever_outlined playlist_remov…" at bounding box center [524, 269] width 868 height 400
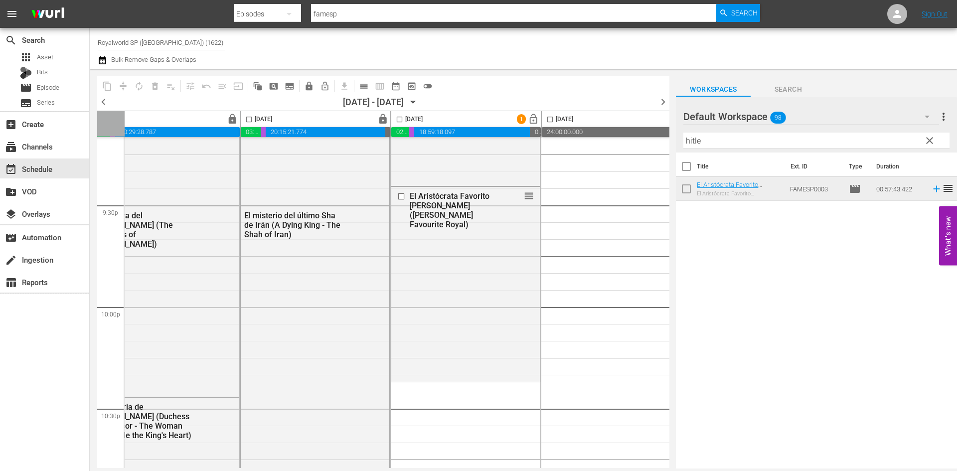
scroll to position [4309, 487]
drag, startPoint x: 720, startPoint y: 143, endPoint x: 669, endPoint y: 143, distance: 50.4
click at [669, 143] on div "content_copy compress autorenew_outlined delete_forever_outlined playlist_remov…" at bounding box center [524, 269] width 868 height 400
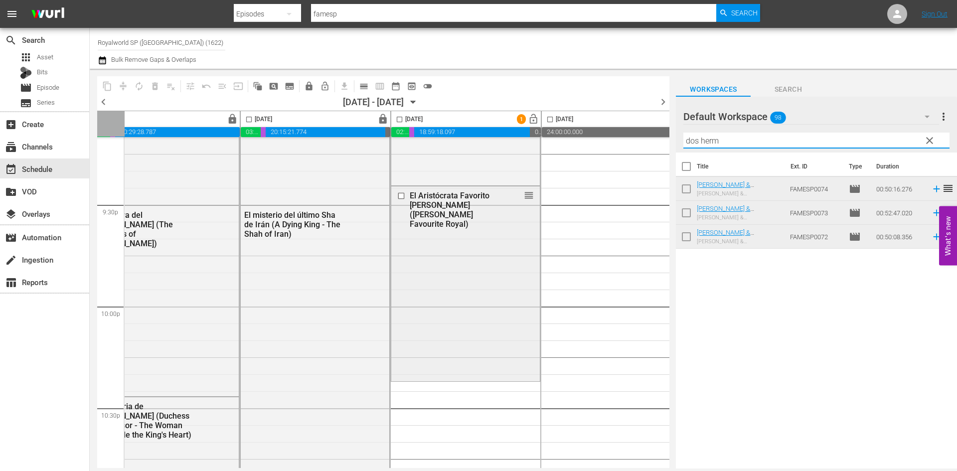
scroll to position [4359, 487]
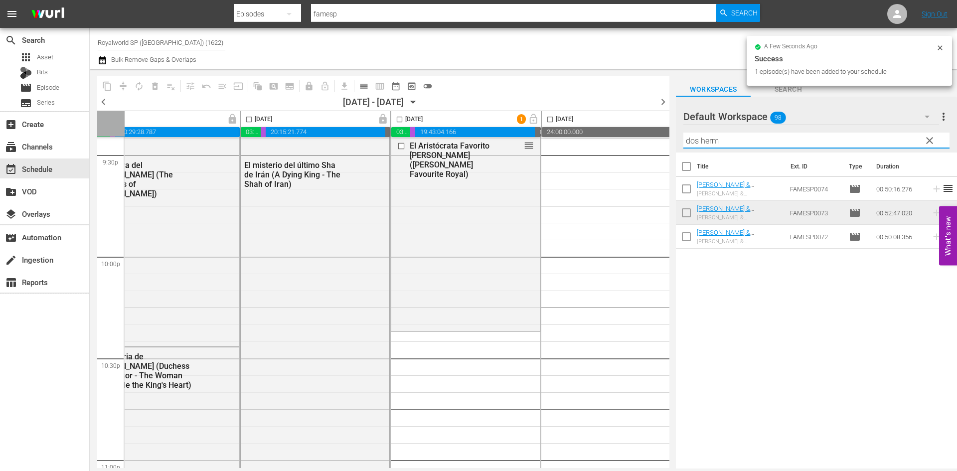
drag, startPoint x: 734, startPoint y: 145, endPoint x: 637, endPoint y: 146, distance: 97.2
click at [637, 146] on div "content_copy compress autorenew_outlined delete_forever_outlined playlist_remov…" at bounding box center [524, 269] width 868 height 400
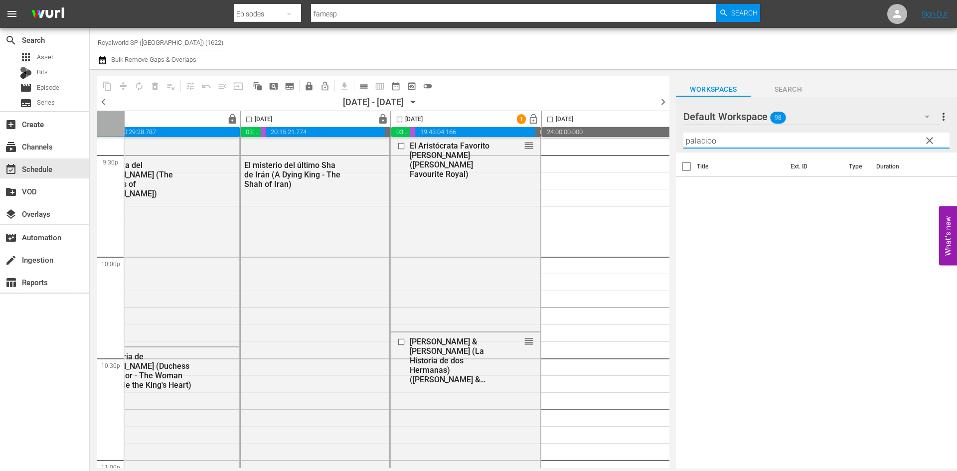
type input "palacio"
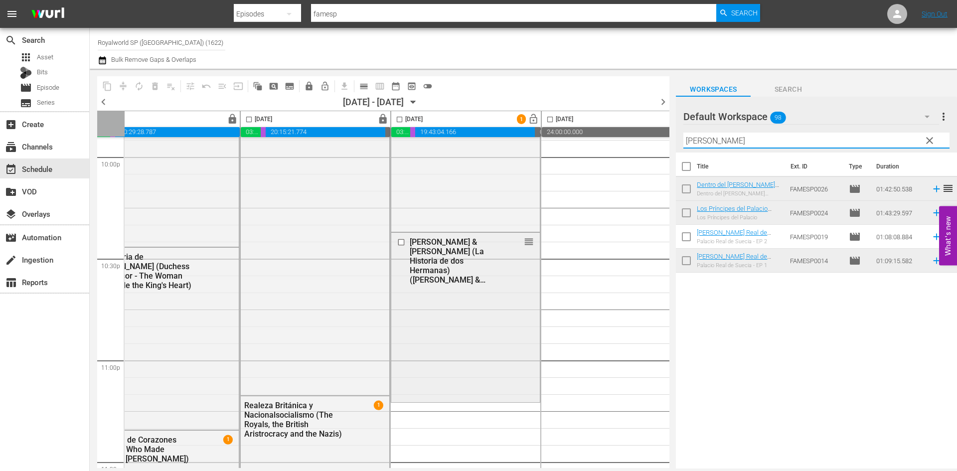
scroll to position [4509, 487]
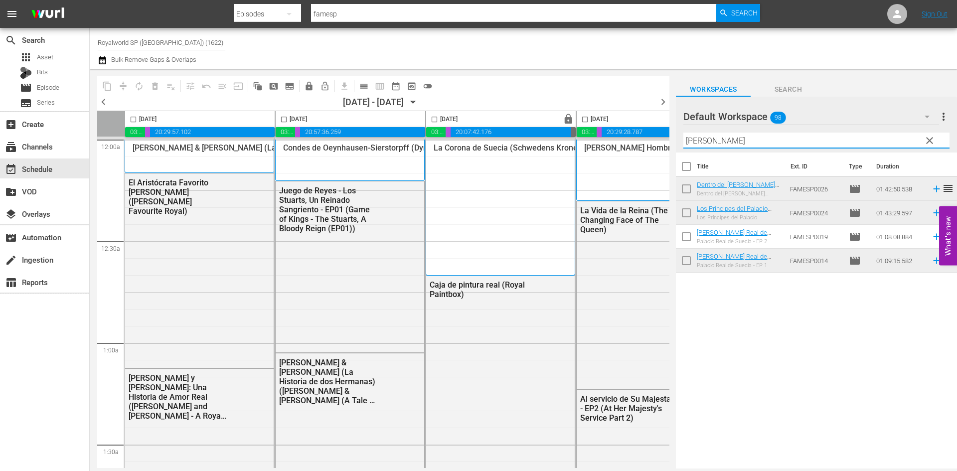
scroll to position [4509, 487]
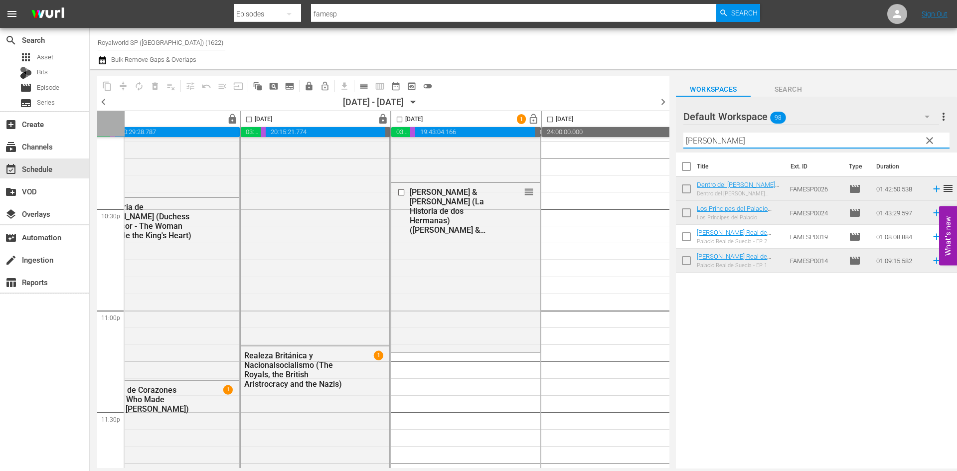
type input "[PERSON_NAME]"
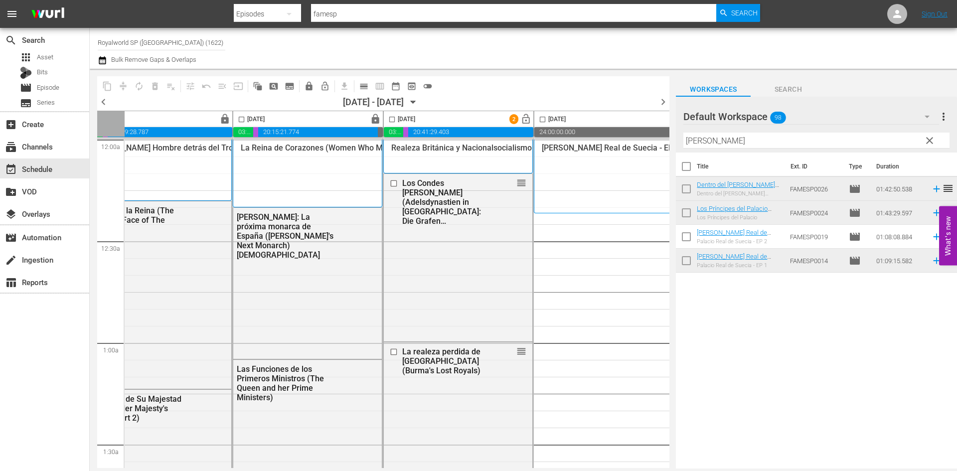
scroll to position [0, 513]
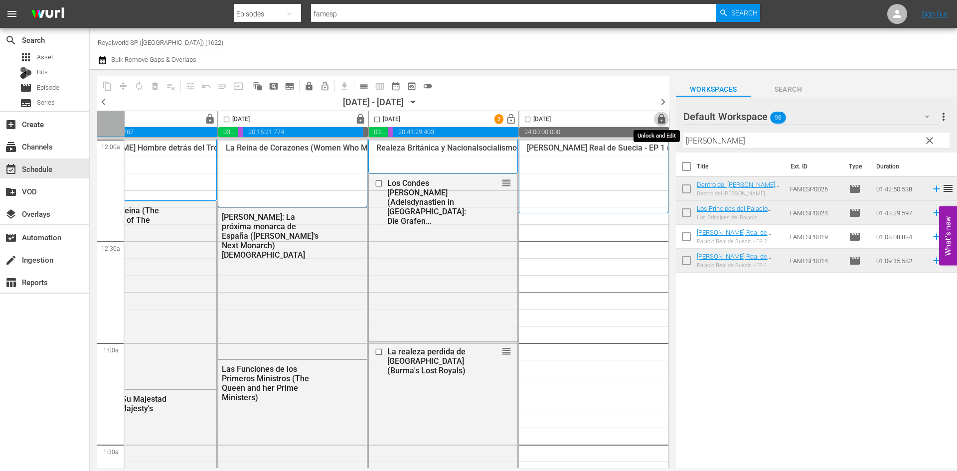
click at [656, 120] on span "lock" at bounding box center [661, 119] width 11 height 11
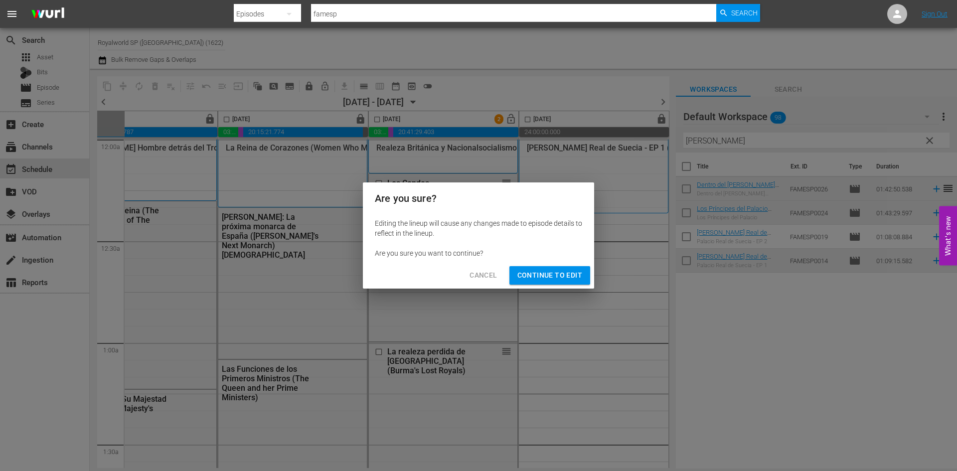
click at [539, 273] on span "Continue to Edit" at bounding box center [550, 275] width 65 height 12
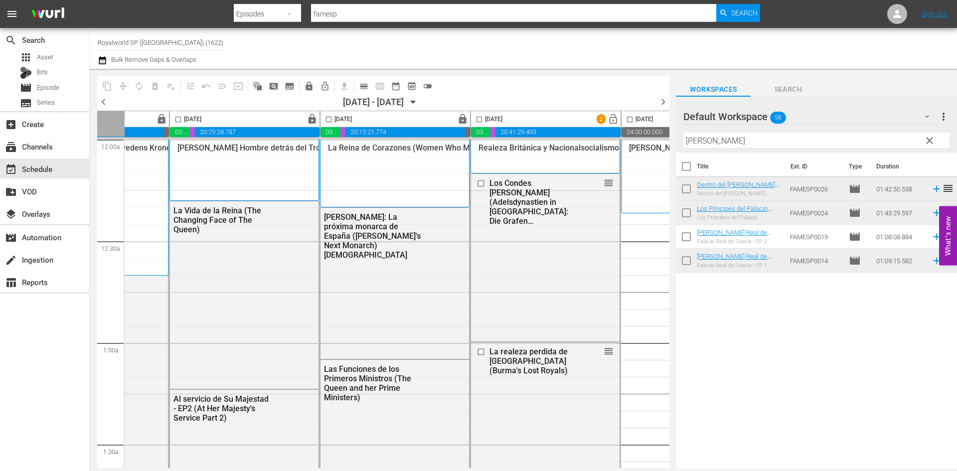
scroll to position [0, 404]
click at [482, 118] on input "checkbox" at bounding box center [482, 121] width 11 height 11
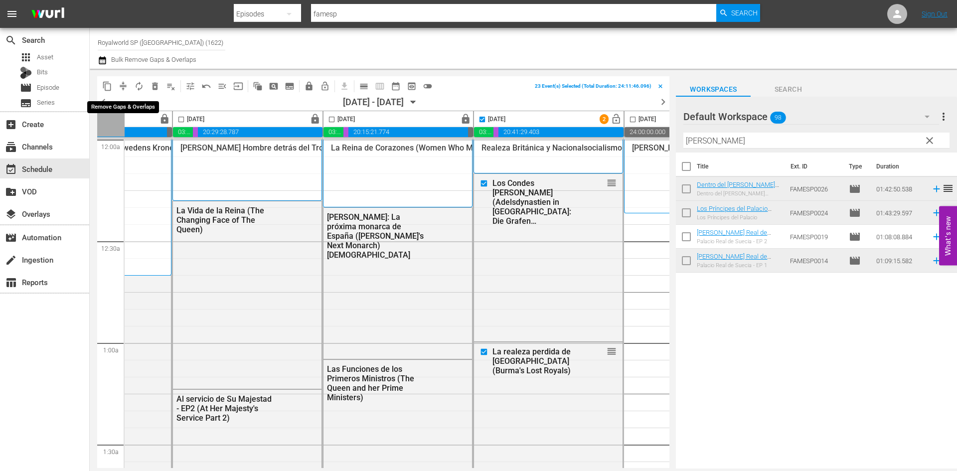
click at [120, 88] on span "compress" at bounding box center [123, 86] width 10 height 10
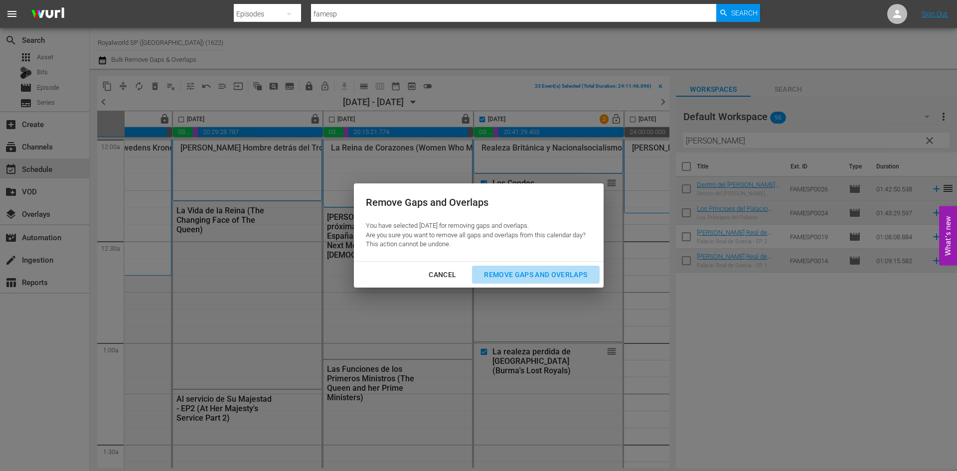
click at [521, 269] on div "Remove Gaps and Overlaps" at bounding box center [535, 275] width 119 height 12
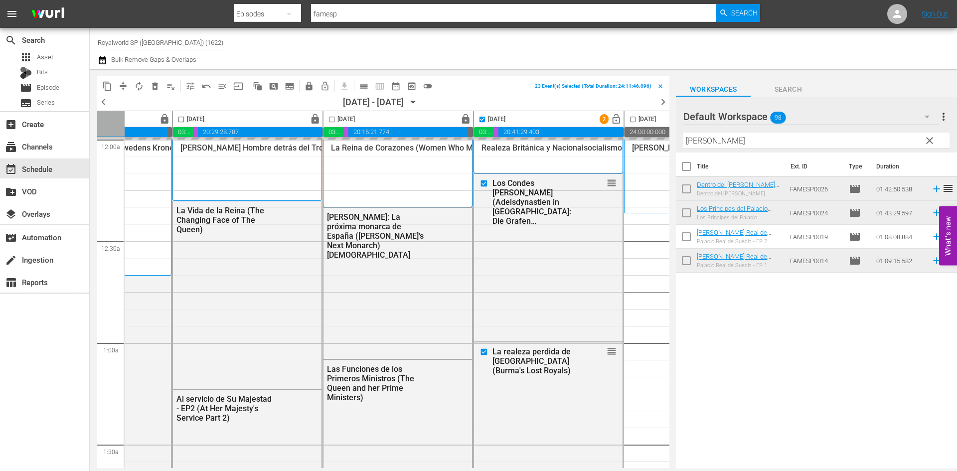
checkbox input "false"
click at [614, 116] on span "lock_open" at bounding box center [616, 119] width 11 height 11
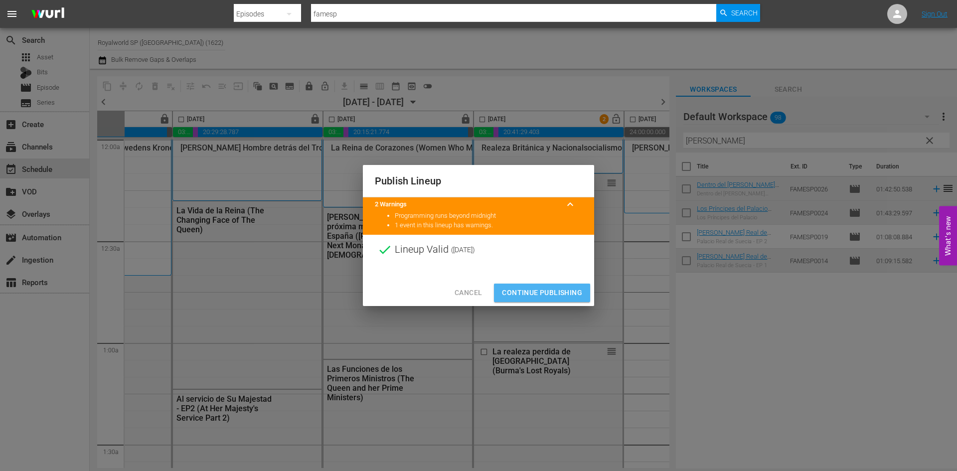
click at [560, 289] on span "Continue Publishing" at bounding box center [542, 293] width 80 height 12
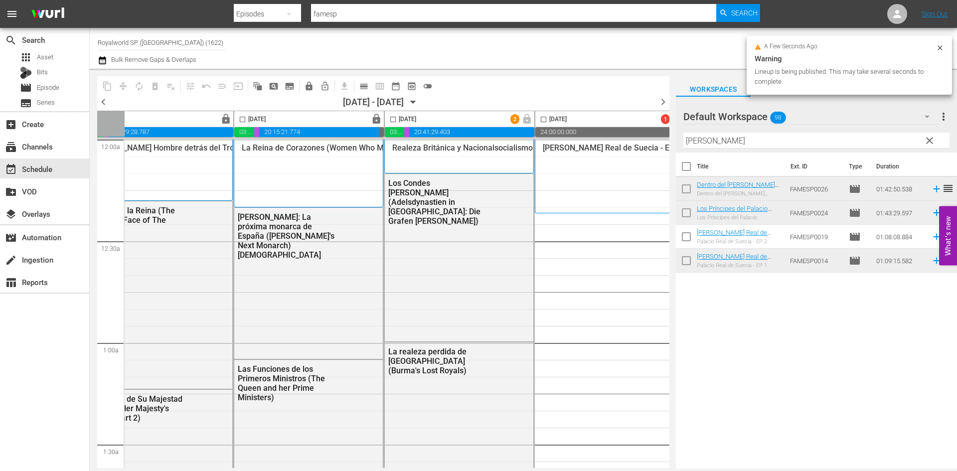
scroll to position [0, 513]
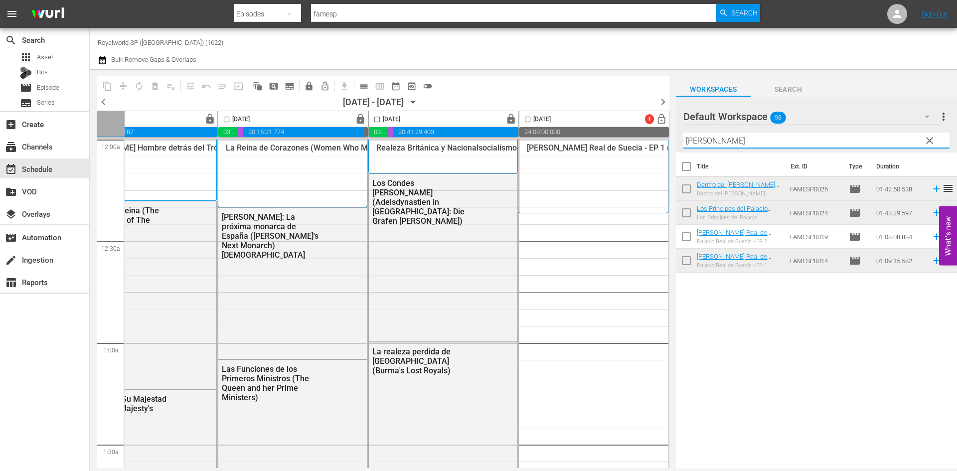
drag, startPoint x: 726, startPoint y: 143, endPoint x: 642, endPoint y: 141, distance: 83.8
click at [642, 141] on div "content_copy compress autorenew_outlined delete_forever_outlined playlist_remov…" at bounding box center [524, 269] width 868 height 400
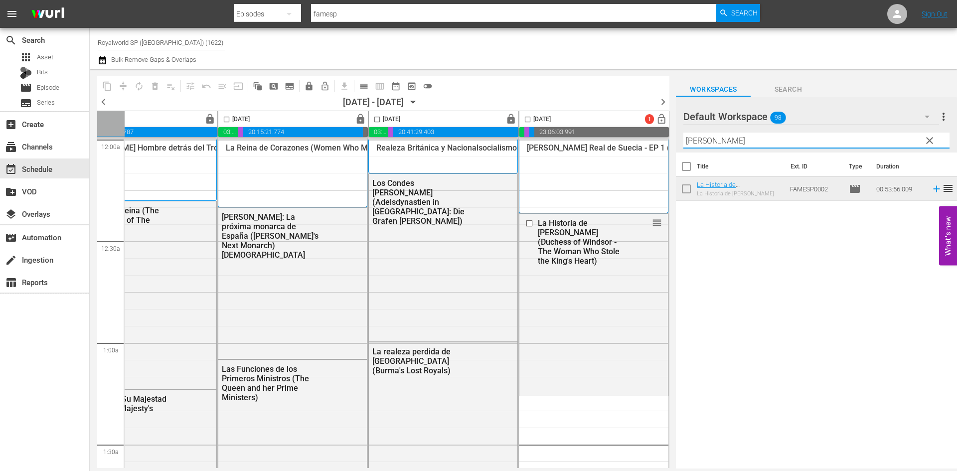
drag, startPoint x: 762, startPoint y: 141, endPoint x: 660, endPoint y: 141, distance: 101.7
click at [660, 141] on div "content_copy compress autorenew_outlined delete_forever_outlined playlist_remov…" at bounding box center [524, 269] width 868 height 400
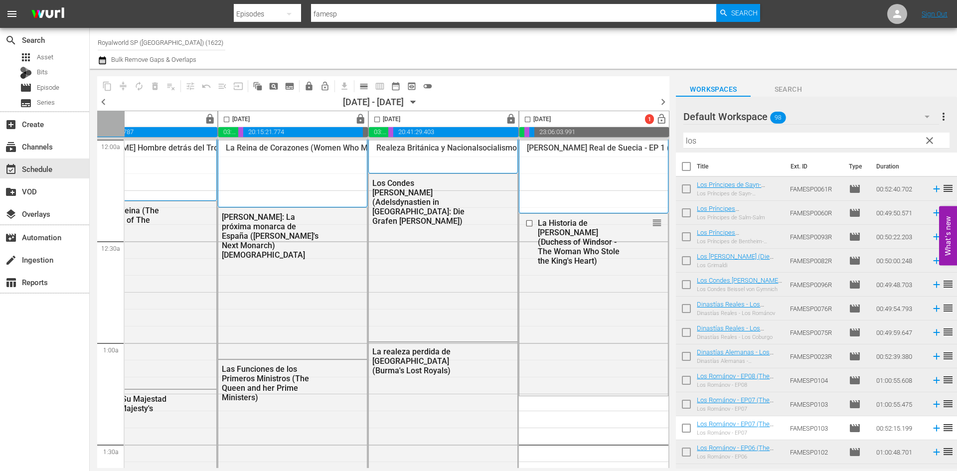
click at [766, 142] on input "los" at bounding box center [817, 141] width 266 height 16
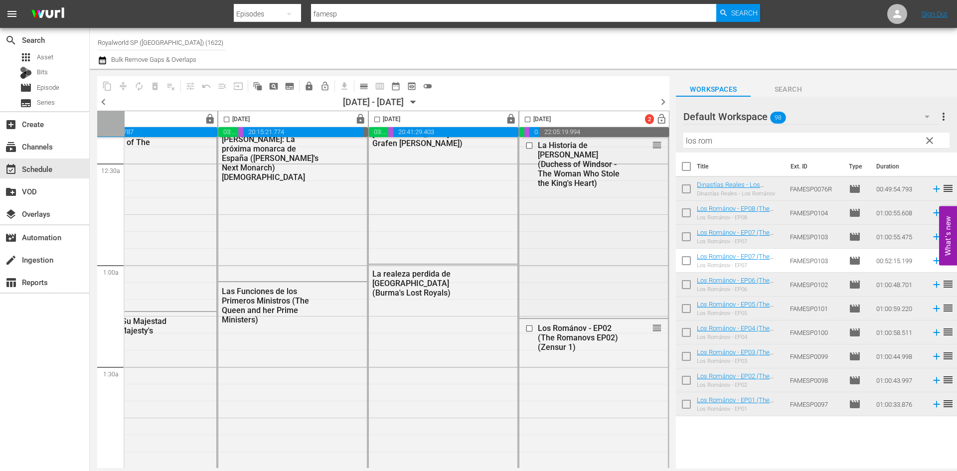
scroll to position [150, 513]
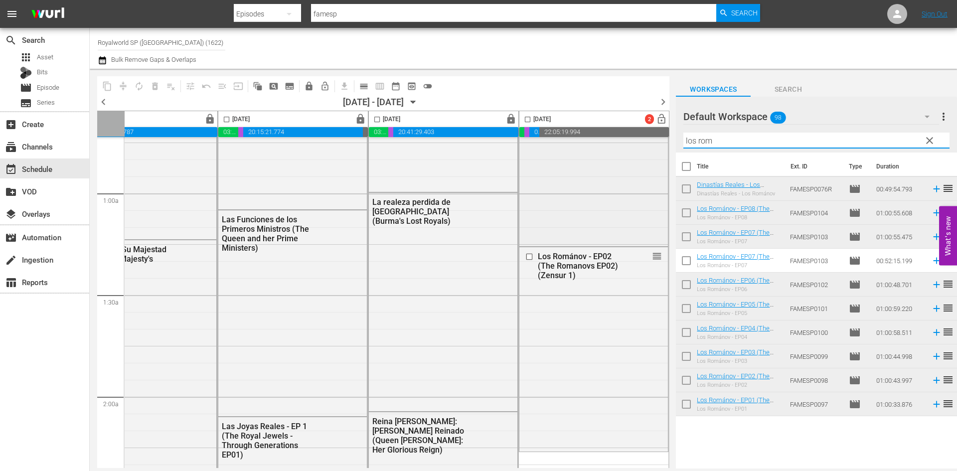
drag, startPoint x: 745, startPoint y: 145, endPoint x: 619, endPoint y: 144, distance: 125.7
click at [620, 144] on div "content_copy compress autorenew_outlined delete_forever_outlined playlist_remov…" at bounding box center [524, 269] width 868 height 400
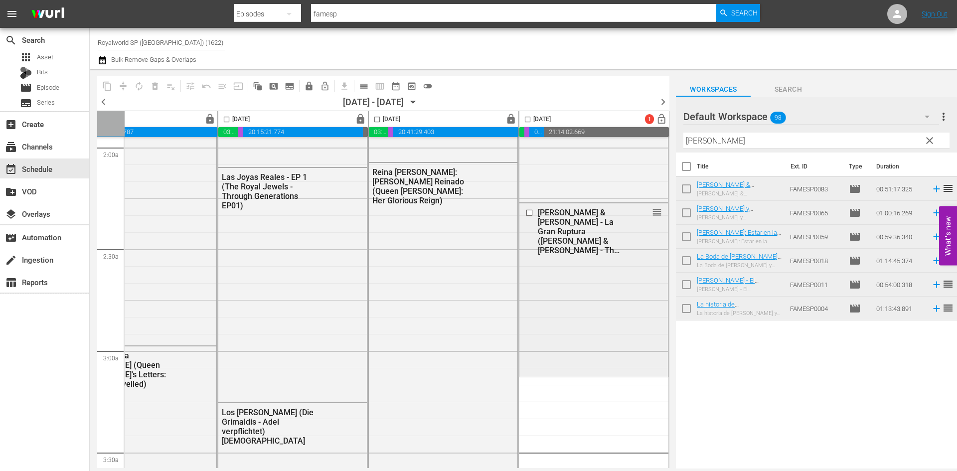
scroll to position [499, 513]
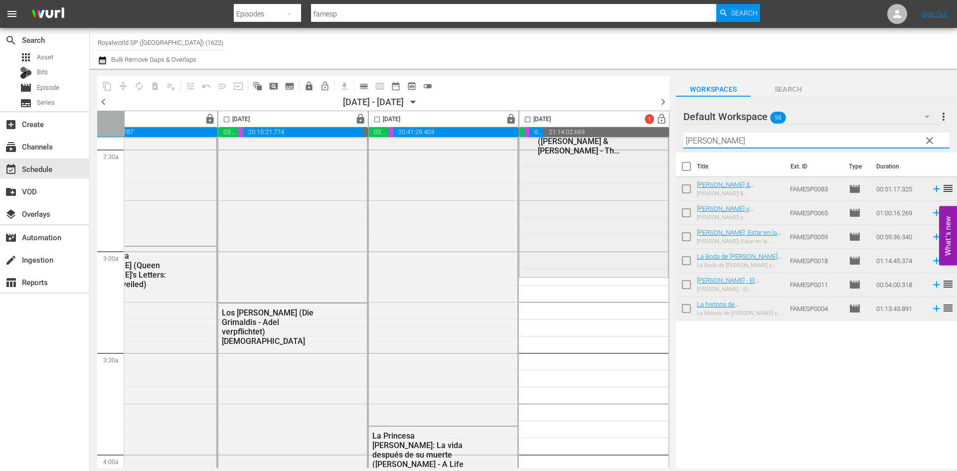
drag, startPoint x: 728, startPoint y: 141, endPoint x: 625, endPoint y: 143, distance: 102.8
click at [625, 143] on div "content_copy compress autorenew_outlined delete_forever_outlined playlist_remov…" at bounding box center [524, 269] width 868 height 400
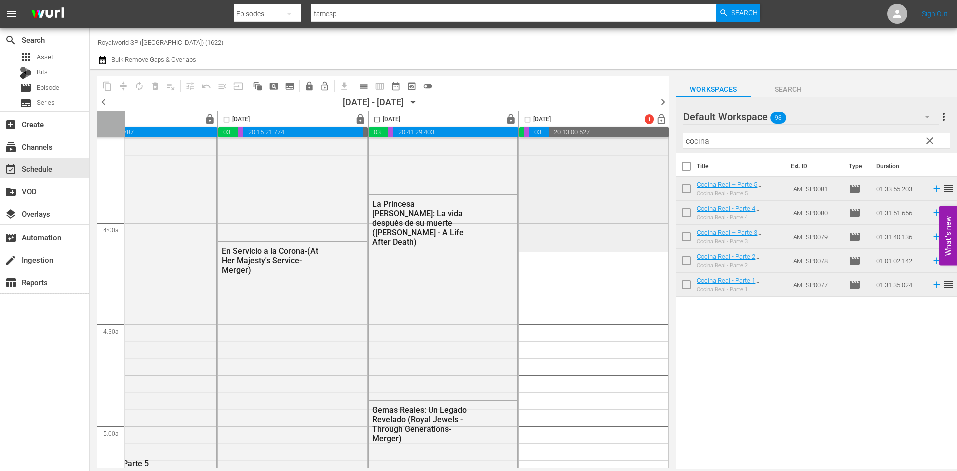
scroll to position [748, 513]
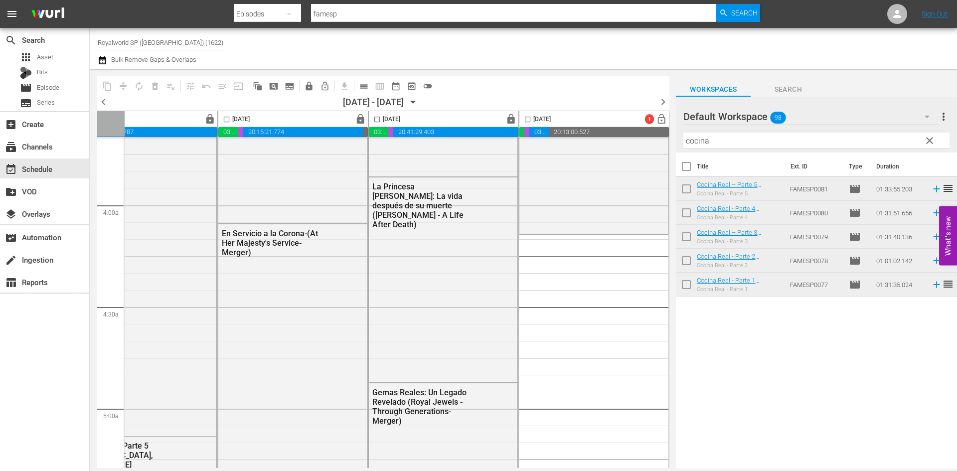
click at [697, 140] on input "cocina" at bounding box center [817, 141] width 266 height 16
drag, startPoint x: 697, startPoint y: 140, endPoint x: 735, endPoint y: 138, distance: 38.5
click at [735, 138] on input "cocina" at bounding box center [817, 141] width 266 height 16
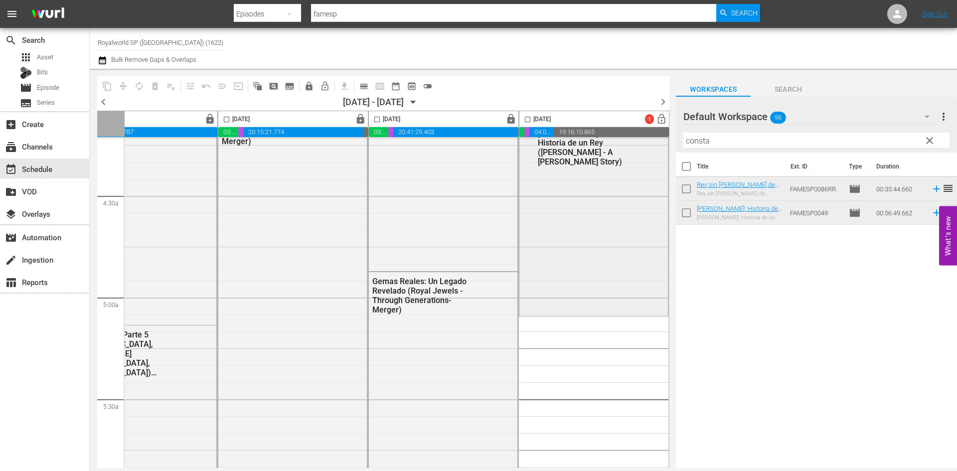
scroll to position [898, 513]
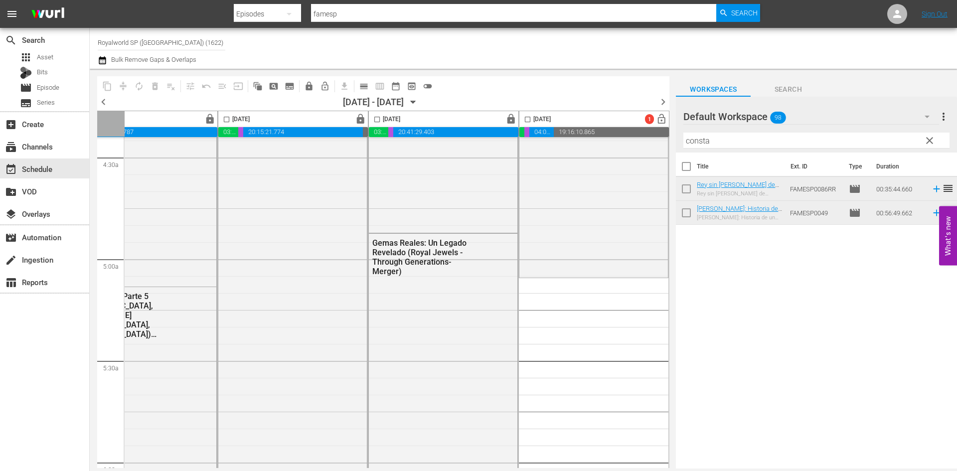
drag, startPoint x: 749, startPoint y: 149, endPoint x: 718, endPoint y: 149, distance: 30.4
click at [720, 150] on div "Filter by Title consta" at bounding box center [817, 141] width 266 height 24
drag, startPoint x: 719, startPoint y: 144, endPoint x: 650, endPoint y: 141, distance: 69.4
click at [650, 141] on div "content_copy compress autorenew_outlined delete_forever_outlined playlist_remov…" at bounding box center [524, 269] width 868 height 400
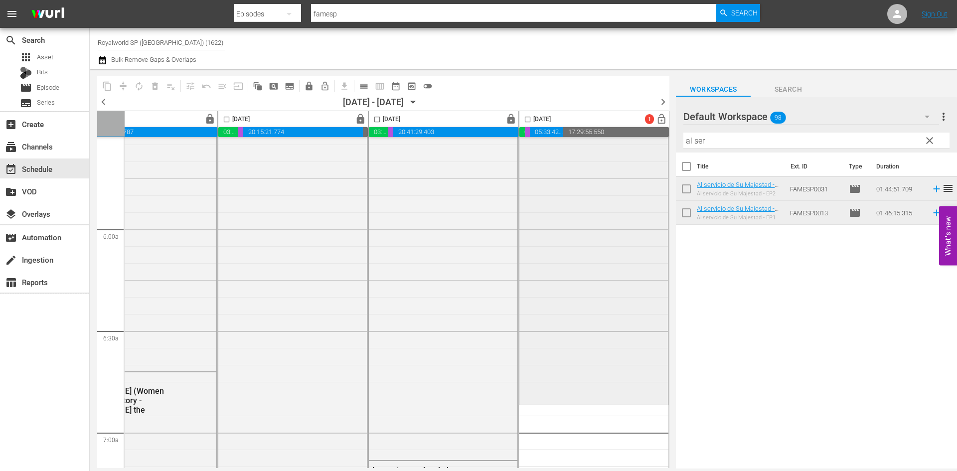
scroll to position [1147, 513]
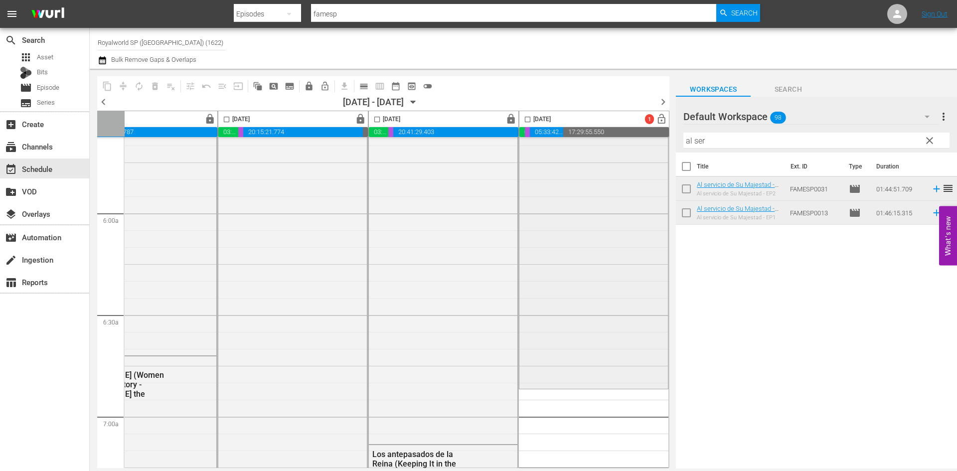
drag, startPoint x: 728, startPoint y: 142, endPoint x: 618, endPoint y: 142, distance: 109.2
click at [618, 142] on div "content_copy compress autorenew_outlined delete_forever_outlined playlist_remov…" at bounding box center [524, 269] width 868 height 400
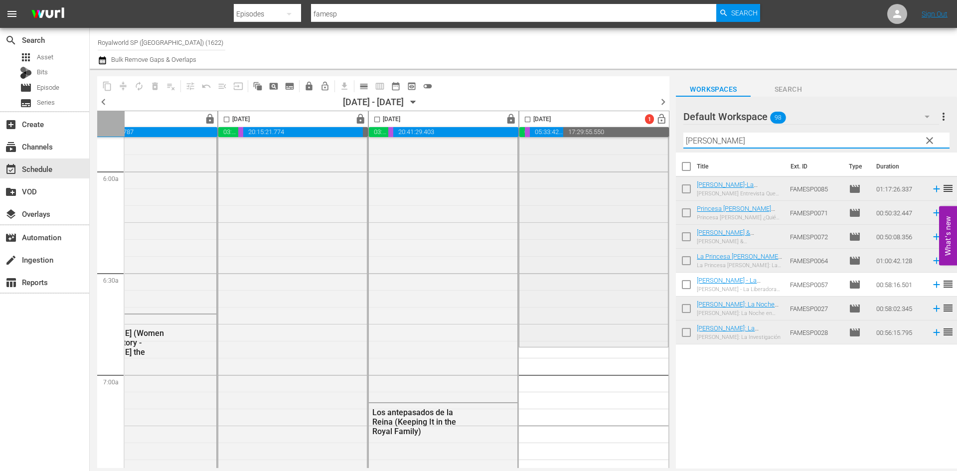
scroll to position [1247, 513]
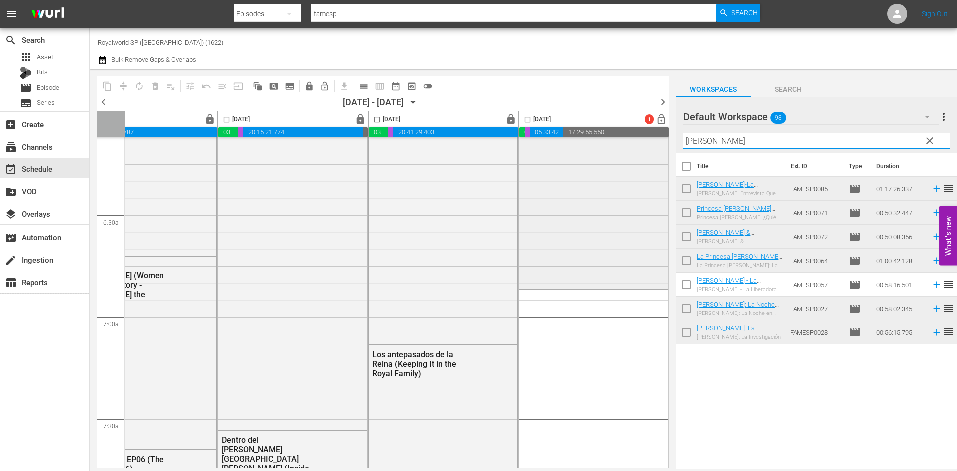
type input "ana"
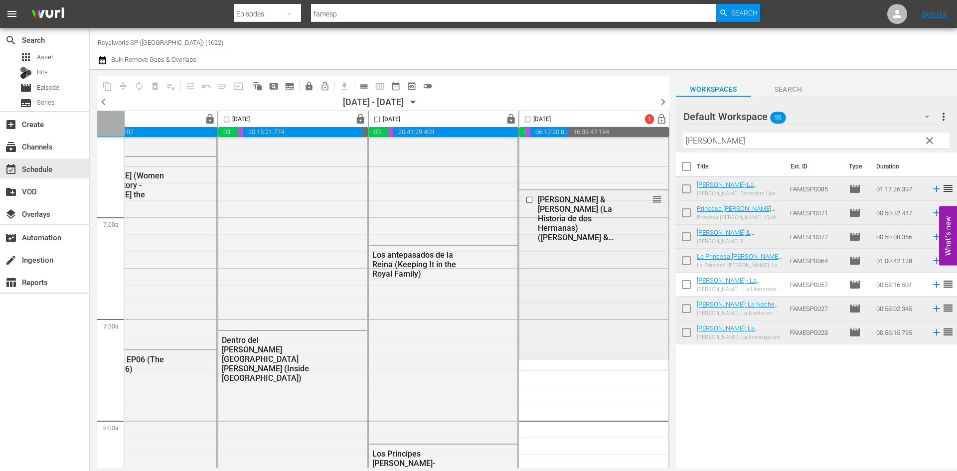
scroll to position [1396, 513]
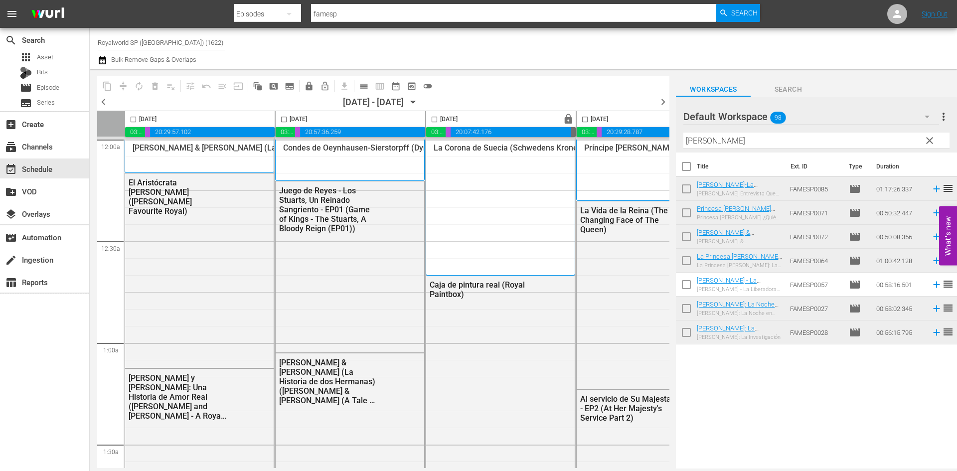
scroll to position [1396, 513]
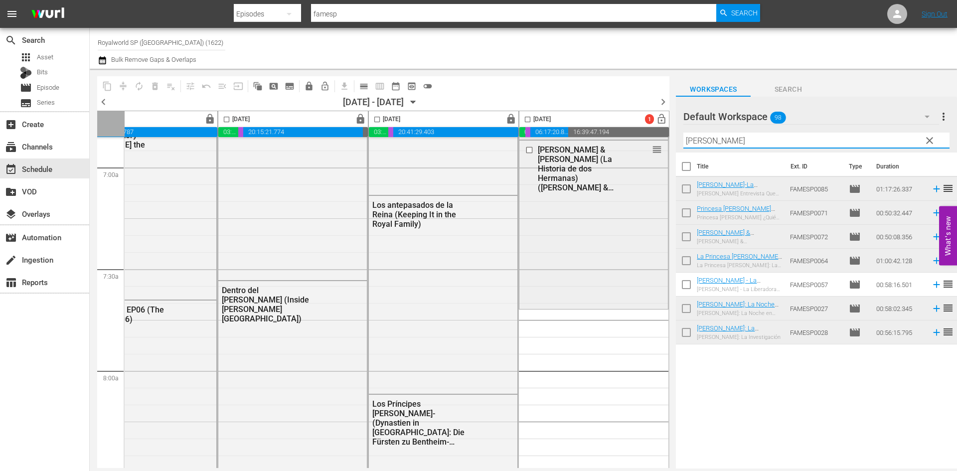
drag, startPoint x: 756, startPoint y: 142, endPoint x: 613, endPoint y: 145, distance: 142.6
click at [615, 144] on div "content_copy compress autorenew_outlined delete_forever_outlined playlist_remov…" at bounding box center [524, 269] width 868 height 400
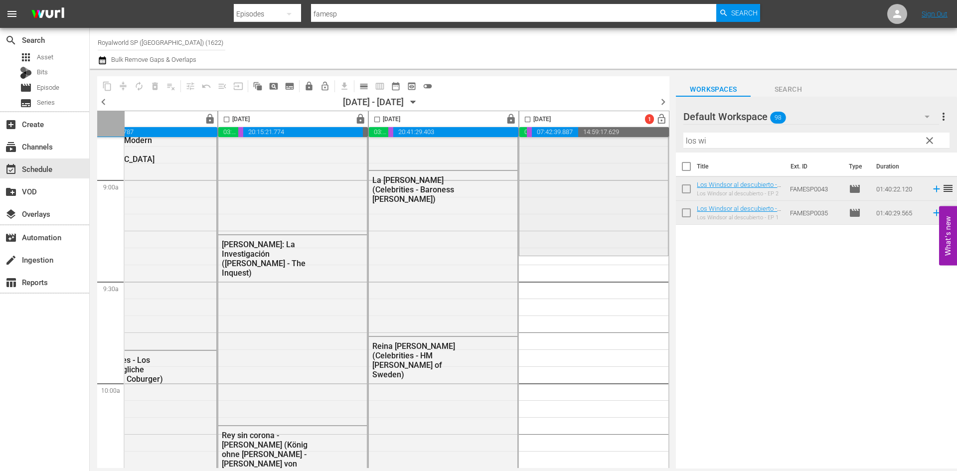
scroll to position [1795, 513]
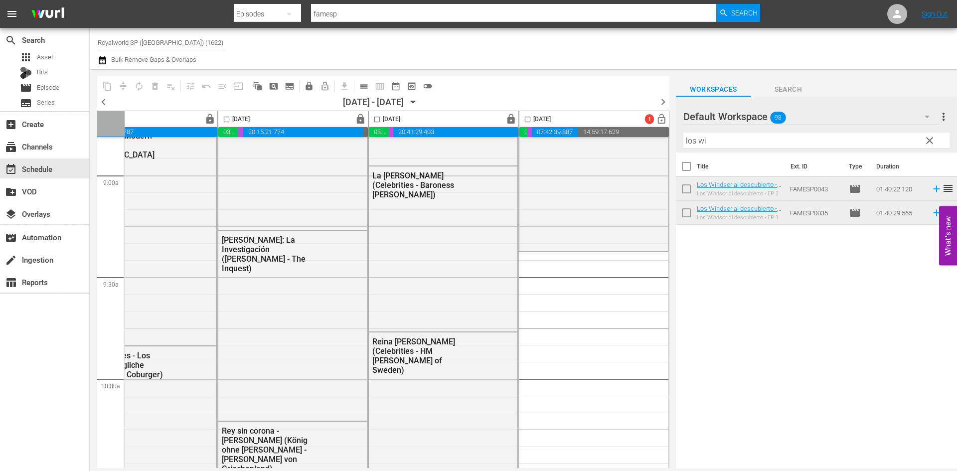
click at [765, 149] on div "Filter by Title los wi" at bounding box center [817, 141] width 266 height 24
drag, startPoint x: 764, startPoint y: 145, endPoint x: 626, endPoint y: 133, distance: 138.2
click at [626, 133] on div "content_copy compress autorenew_outlined delete_forever_outlined playlist_remov…" at bounding box center [524, 269] width 868 height 400
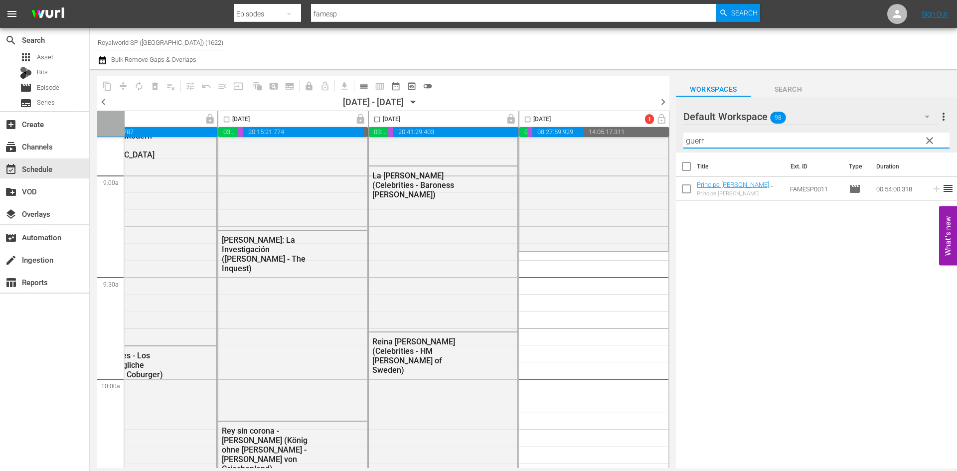
click at [659, 150] on div "content_copy compress autorenew_outlined delete_forever_outlined playlist_remov…" at bounding box center [524, 269] width 868 height 400
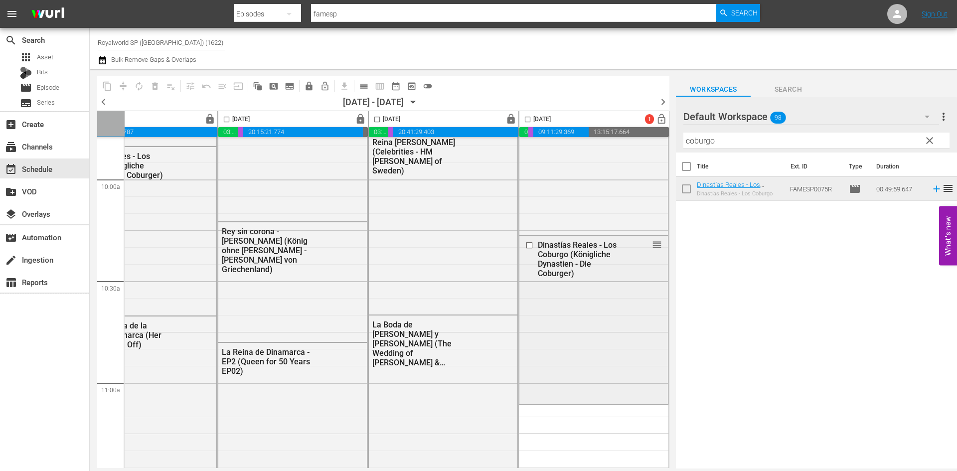
scroll to position [2095, 513]
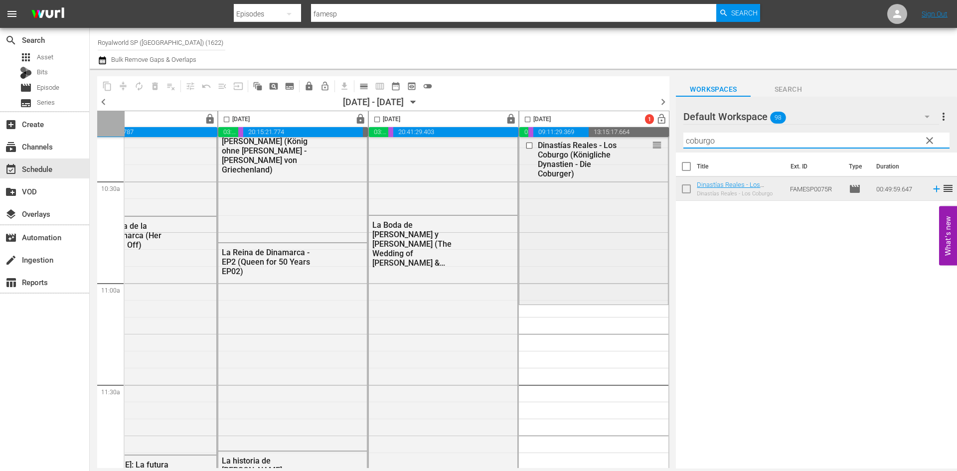
drag, startPoint x: 771, startPoint y: 142, endPoint x: 663, endPoint y: 142, distance: 108.2
click at [665, 140] on div "content_copy compress autorenew_outlined delete_forever_outlined playlist_remov…" at bounding box center [524, 269] width 868 height 400
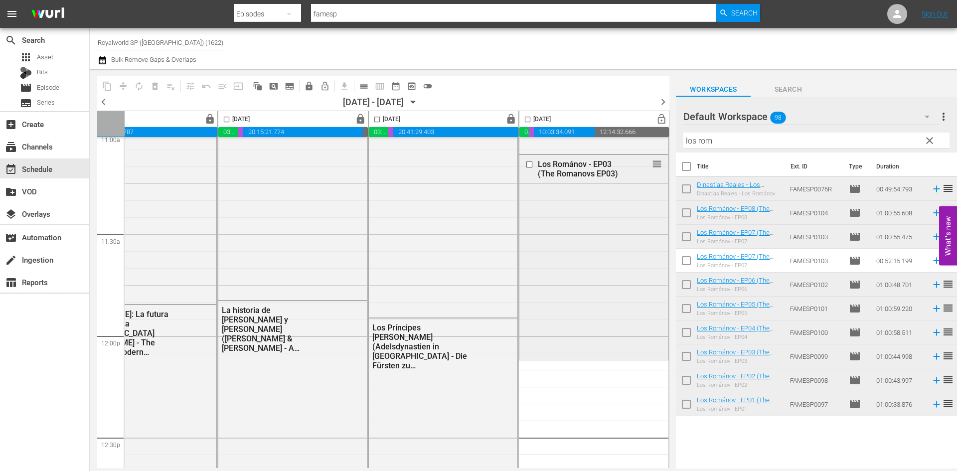
scroll to position [2294, 513]
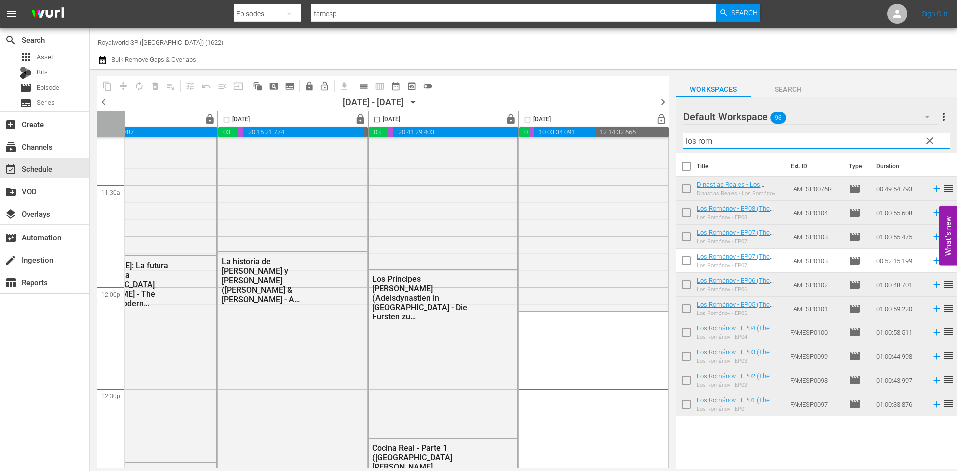
drag, startPoint x: 742, startPoint y: 137, endPoint x: 662, endPoint y: 133, distance: 79.9
click at [662, 133] on div "content_copy compress autorenew_outlined delete_forever_outlined playlist_remov…" at bounding box center [524, 269] width 868 height 400
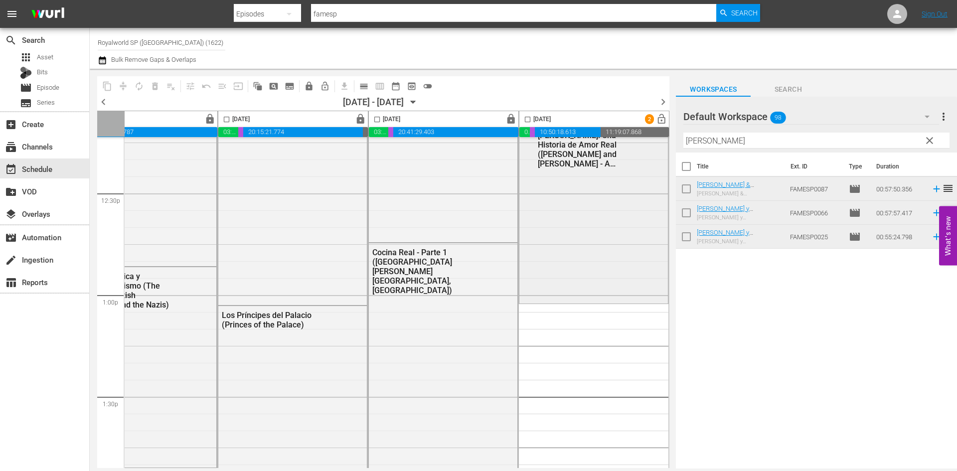
scroll to position [2493, 513]
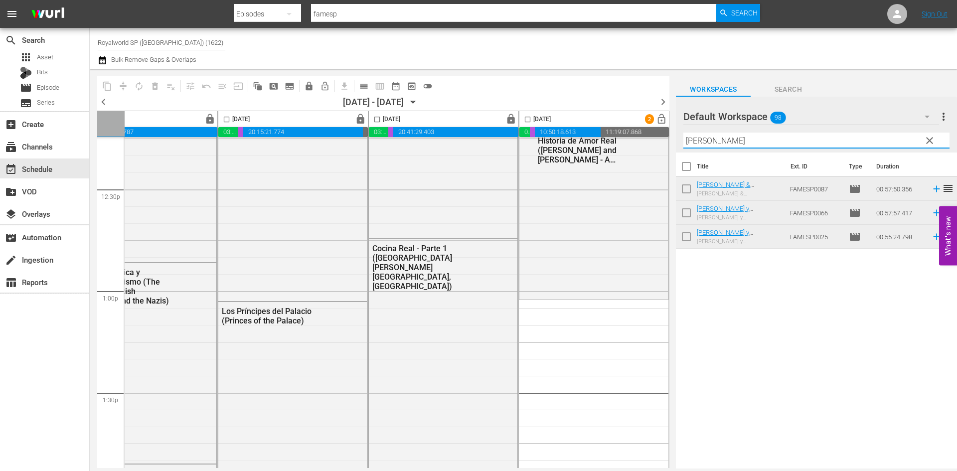
drag, startPoint x: 751, startPoint y: 143, endPoint x: 665, endPoint y: 148, distance: 85.4
click at [665, 148] on div "content_copy compress autorenew_outlined delete_forever_outlined playlist_remov…" at bounding box center [524, 269] width 868 height 400
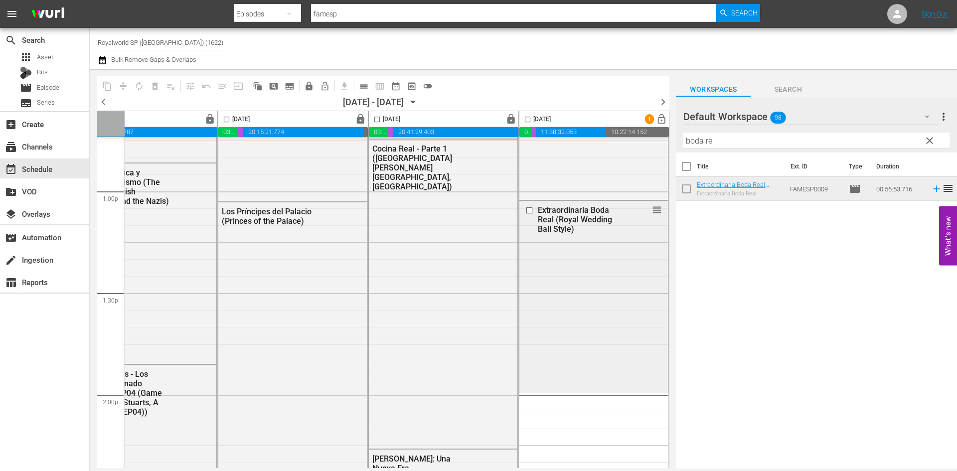
scroll to position [2643, 513]
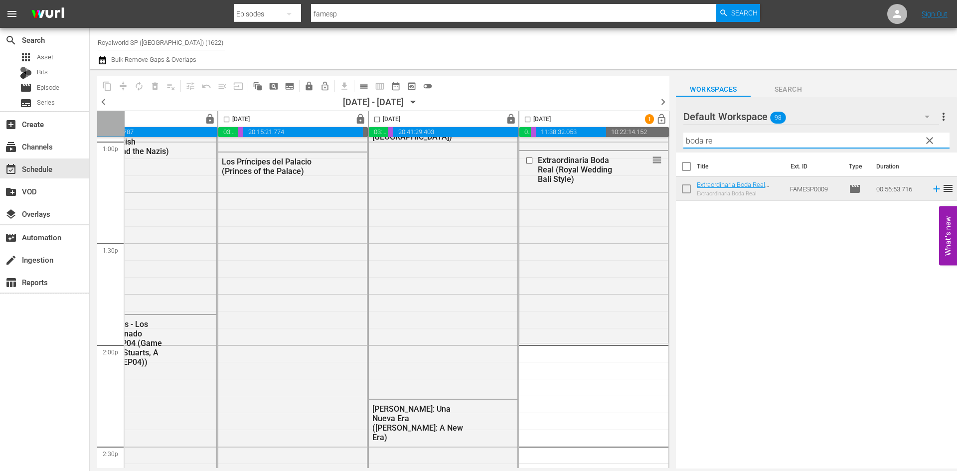
drag, startPoint x: 781, startPoint y: 144, endPoint x: 642, endPoint y: 124, distance: 140.6
click at [642, 124] on div "content_copy compress autorenew_outlined delete_forever_outlined playlist_remov…" at bounding box center [524, 269] width 868 height 400
type input "mari"
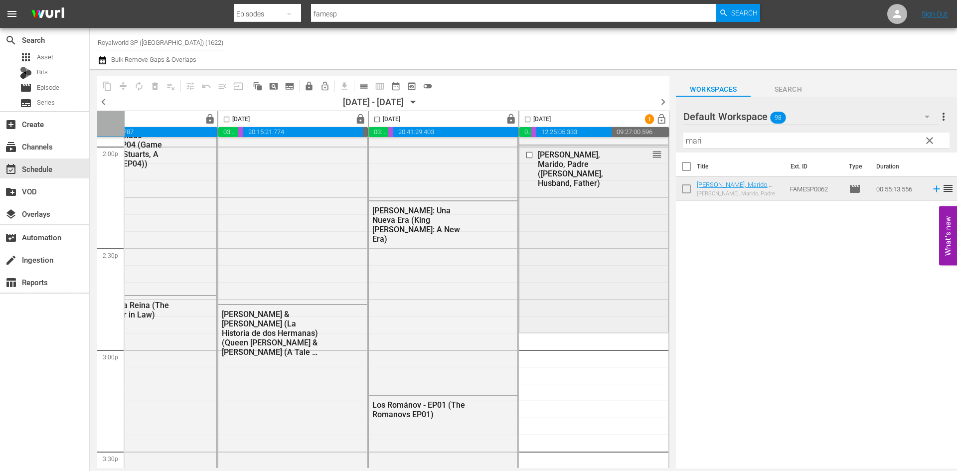
scroll to position [2843, 513]
drag, startPoint x: 802, startPoint y: 141, endPoint x: 644, endPoint y: 142, distance: 158.1
click at [645, 141] on div "content_copy compress autorenew_outlined delete_forever_outlined playlist_remov…" at bounding box center [524, 269] width 868 height 400
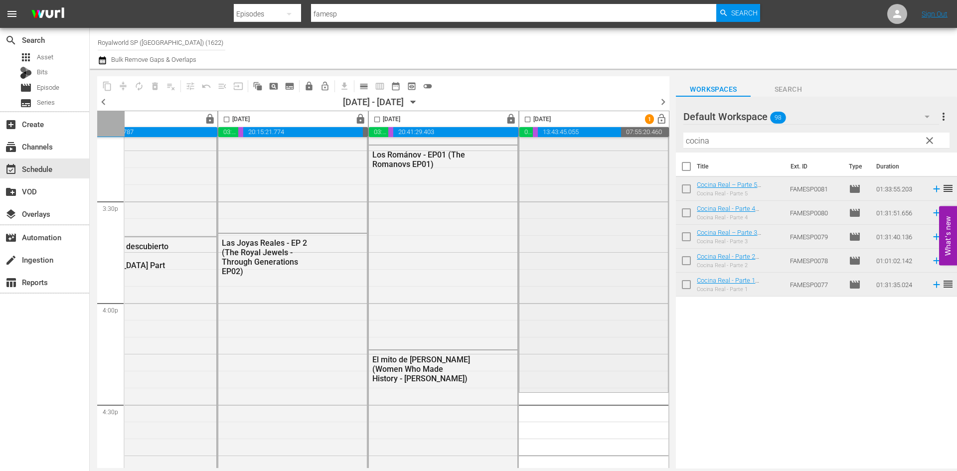
scroll to position [3242, 513]
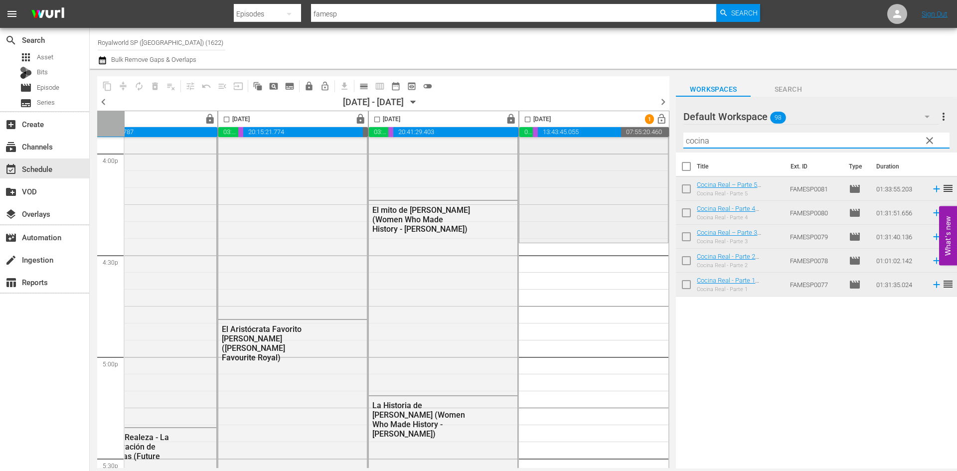
drag, startPoint x: 770, startPoint y: 136, endPoint x: 636, endPoint y: 158, distance: 135.4
click at [637, 157] on div "content_copy compress autorenew_outlined delete_forever_outlined playlist_remov…" at bounding box center [524, 269] width 868 height 400
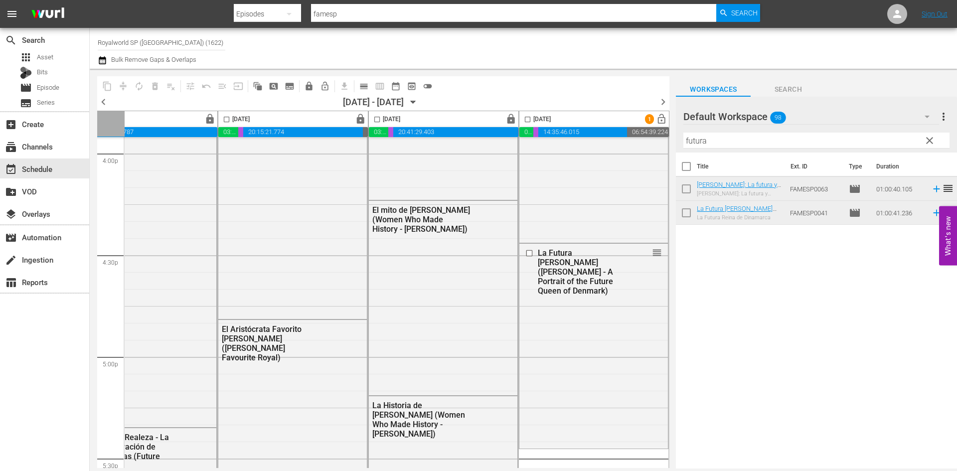
scroll to position [3341, 513]
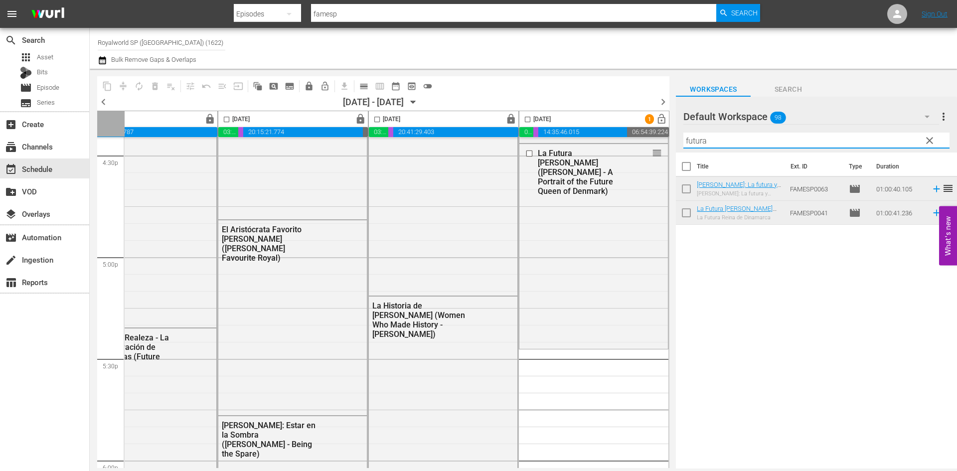
drag, startPoint x: 726, startPoint y: 143, endPoint x: 643, endPoint y: 143, distance: 82.3
click at [643, 143] on div "content_copy compress autorenew_outlined delete_forever_outlined playlist_remov…" at bounding box center [524, 269] width 868 height 400
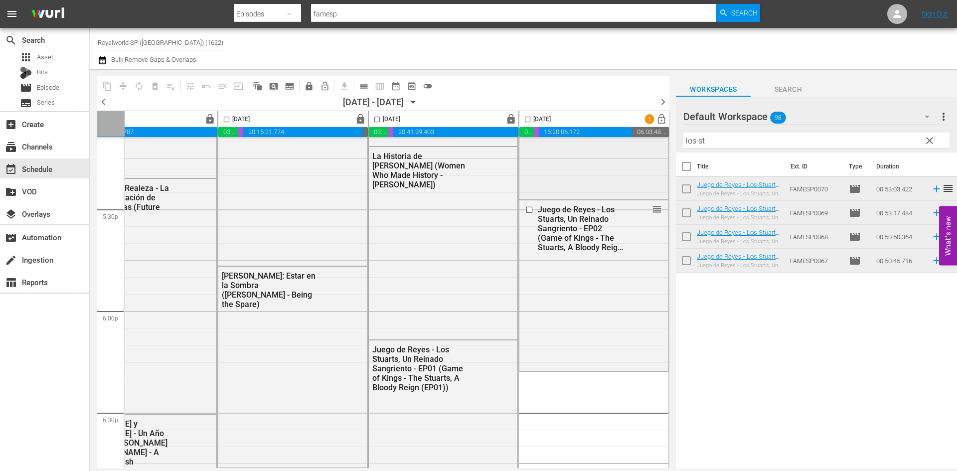
scroll to position [3541, 513]
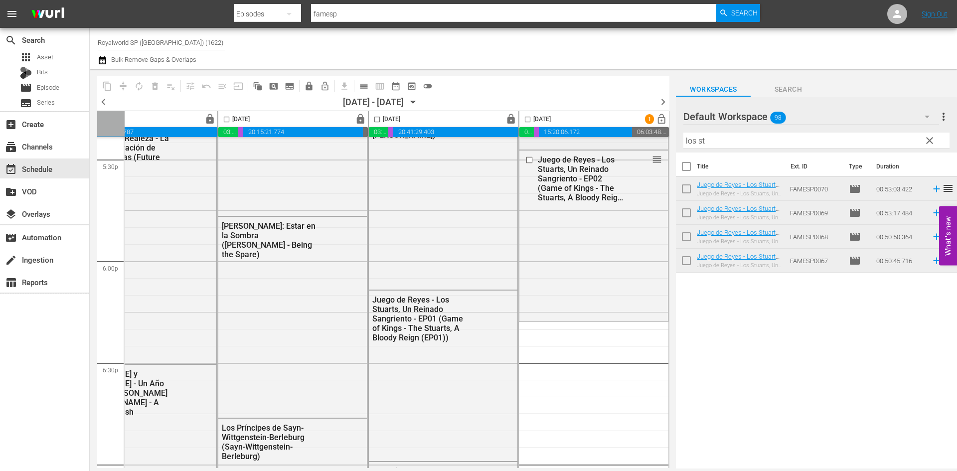
drag, startPoint x: 722, startPoint y: 141, endPoint x: 621, endPoint y: 139, distance: 100.3
click at [621, 139] on div "content_copy compress autorenew_outlined delete_forever_outlined playlist_remov…" at bounding box center [524, 269] width 868 height 400
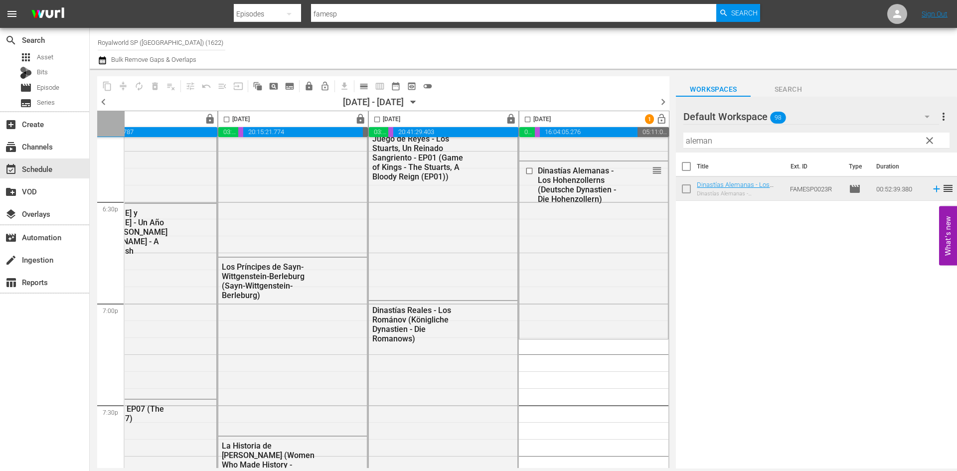
scroll to position [3640, 513]
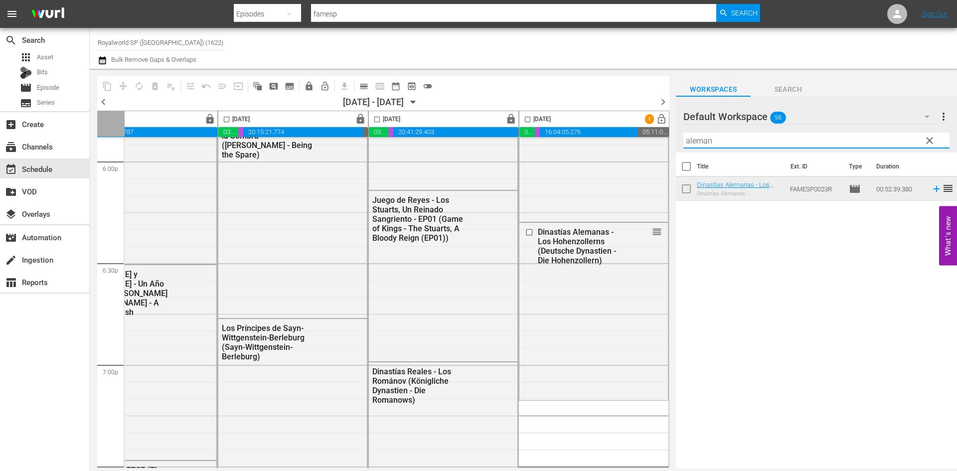
drag, startPoint x: 740, startPoint y: 147, endPoint x: 681, endPoint y: 141, distance: 59.6
click at [681, 141] on div "Default Workspace 98 Default more_vert clear Filter by Title [PERSON_NAME]" at bounding box center [816, 125] width 281 height 56
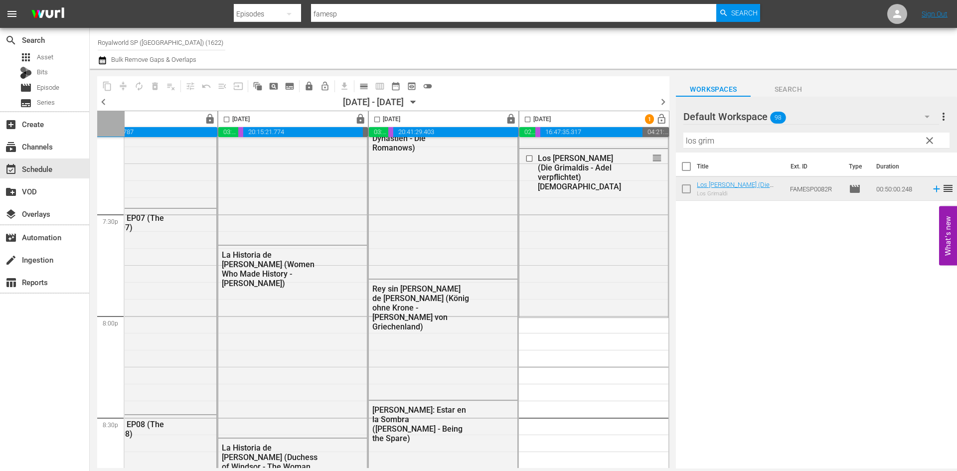
scroll to position [3940, 513]
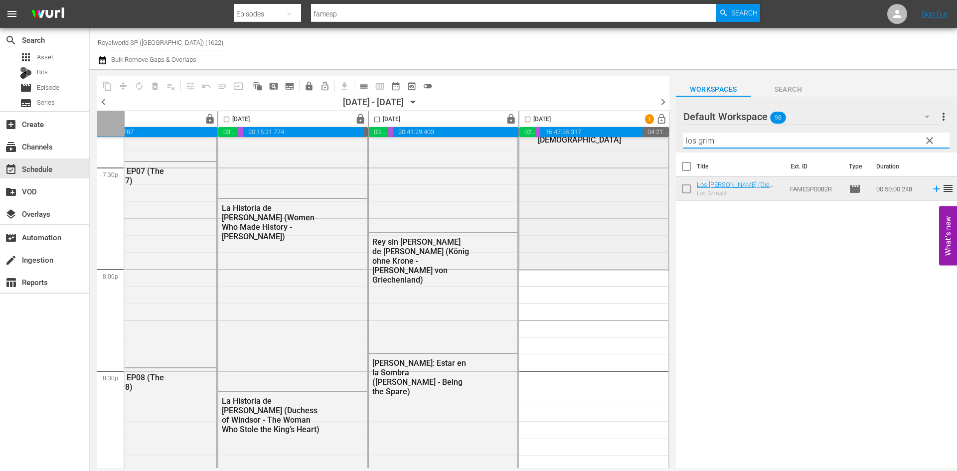
drag, startPoint x: 746, startPoint y: 143, endPoint x: 621, endPoint y: 142, distance: 124.7
click at [621, 142] on div "content_copy compress autorenew_outlined delete_forever_outlined playlist_remov…" at bounding box center [524, 269] width 868 height 400
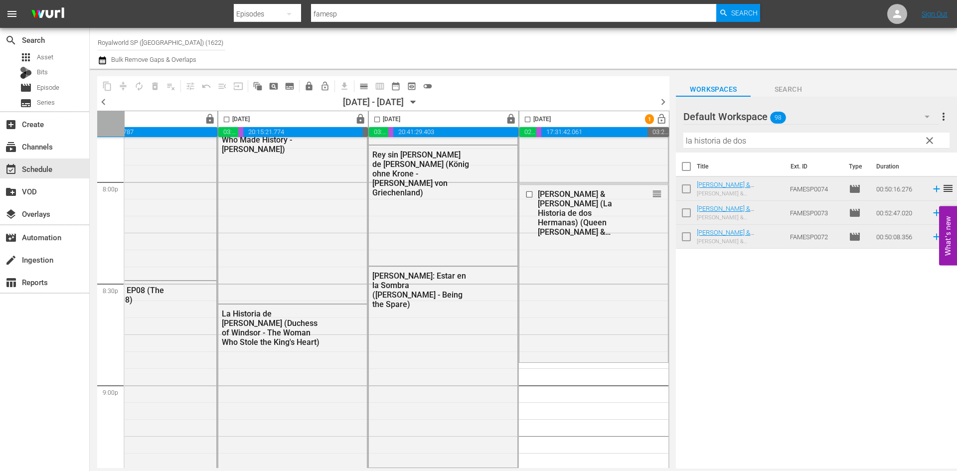
scroll to position [4039, 513]
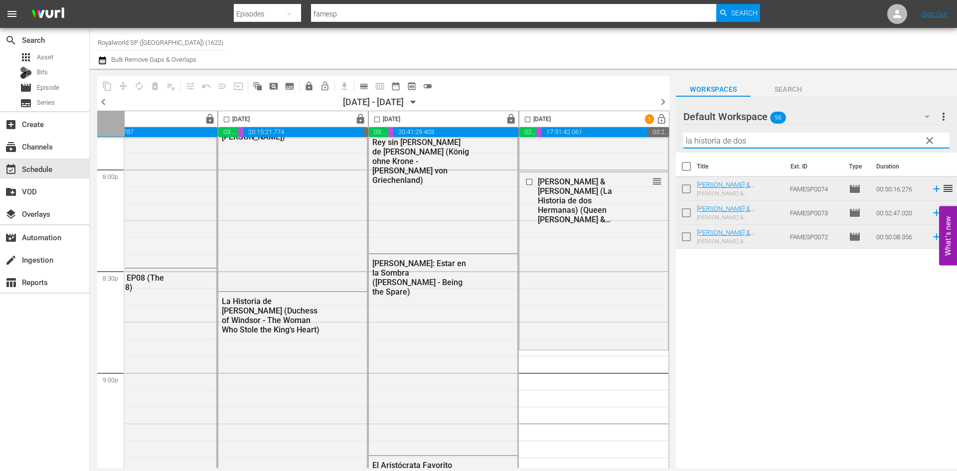
drag, startPoint x: 788, startPoint y: 135, endPoint x: 644, endPoint y: 135, distance: 144.1
click at [644, 135] on div "content_copy compress autorenew_outlined delete_forever_outlined playlist_remov…" at bounding box center [524, 269] width 868 height 400
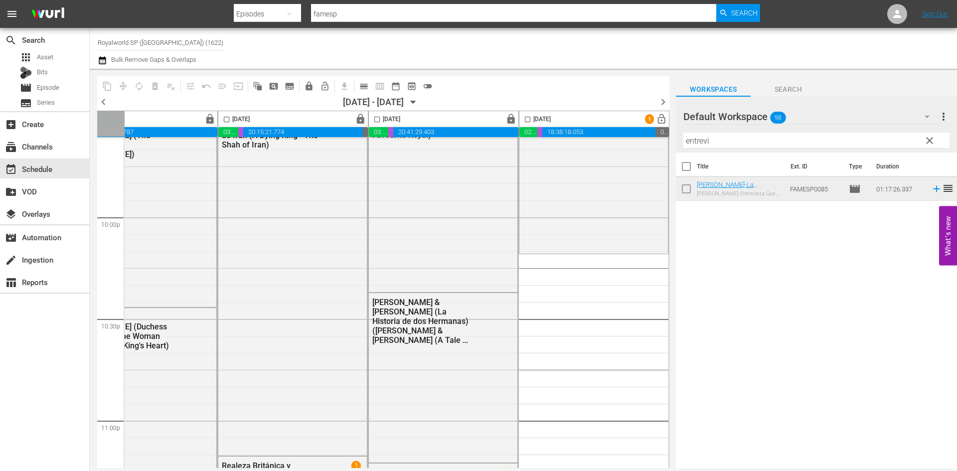
scroll to position [4488, 513]
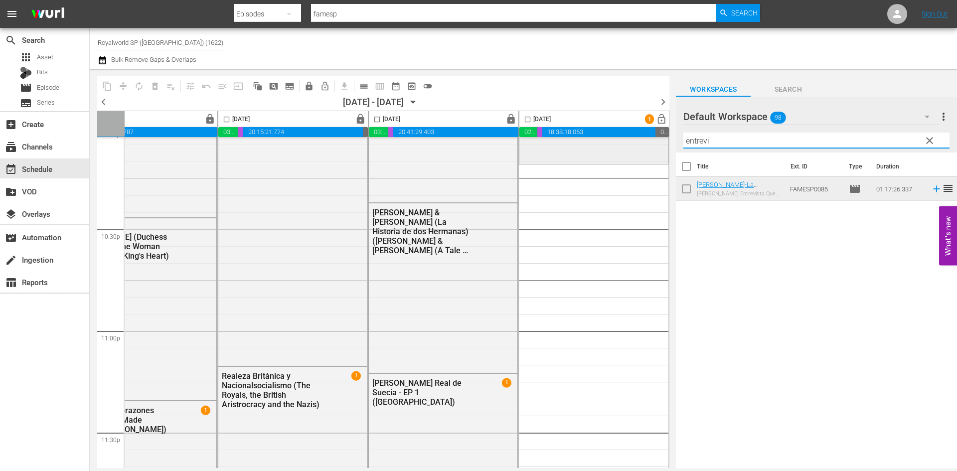
drag, startPoint x: 746, startPoint y: 147, endPoint x: 647, endPoint y: 146, distance: 98.3
click at [647, 146] on div "content_copy compress autorenew_outlined delete_forever_outlined playlist_remov…" at bounding box center [524, 269] width 868 height 400
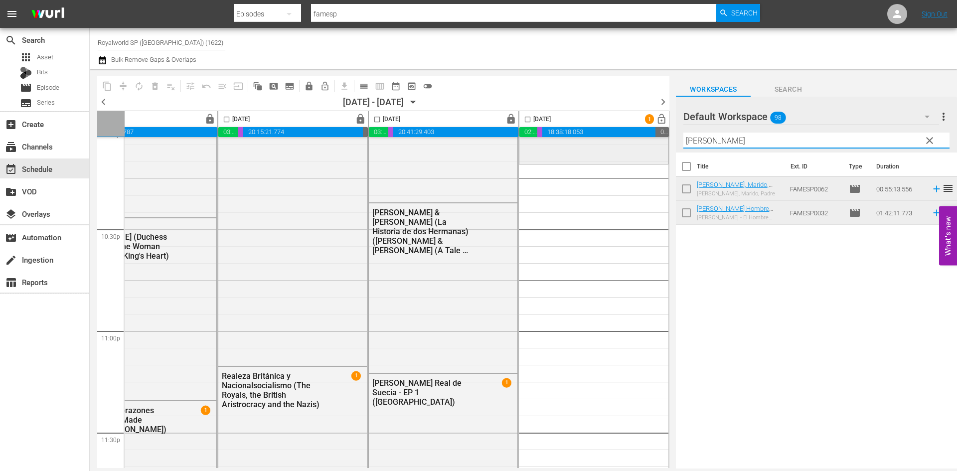
type input "[PERSON_NAME]"
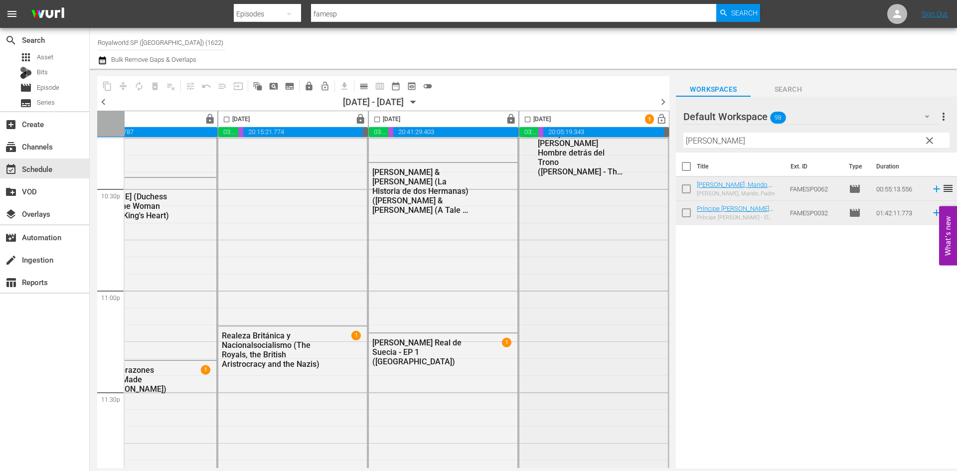
scroll to position [4559, 513]
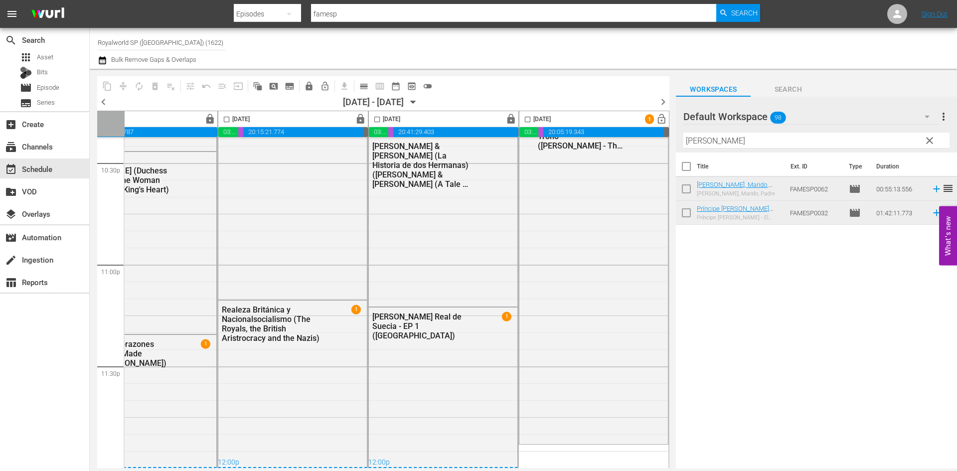
click at [762, 140] on input "[PERSON_NAME]" at bounding box center [817, 141] width 266 height 16
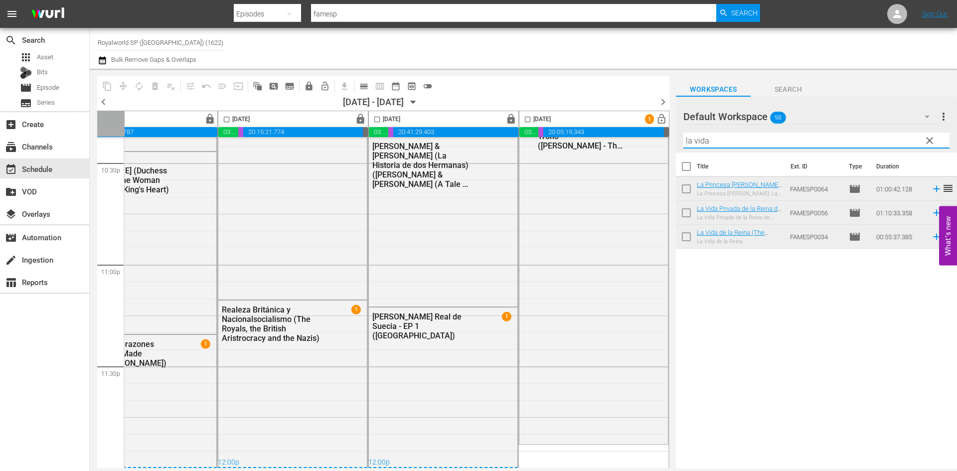
type input "la vida"
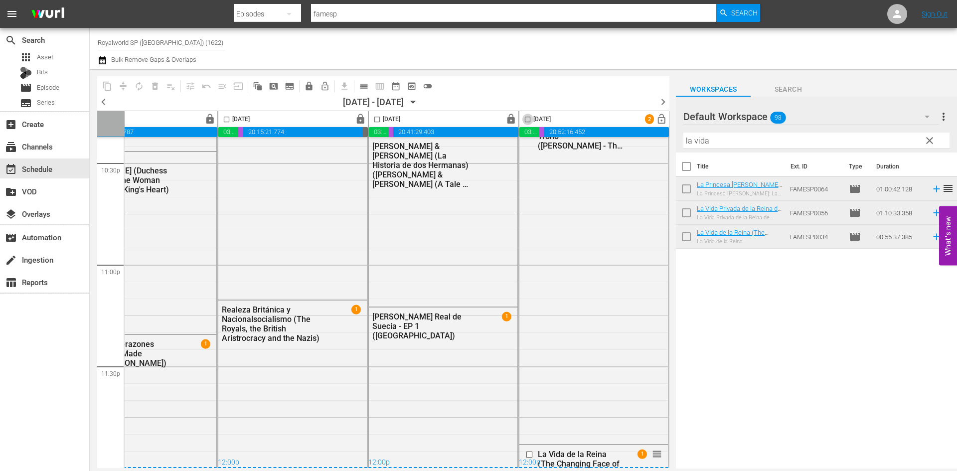
click at [525, 121] on input "checkbox" at bounding box center [527, 121] width 11 height 11
checkbox input "true"
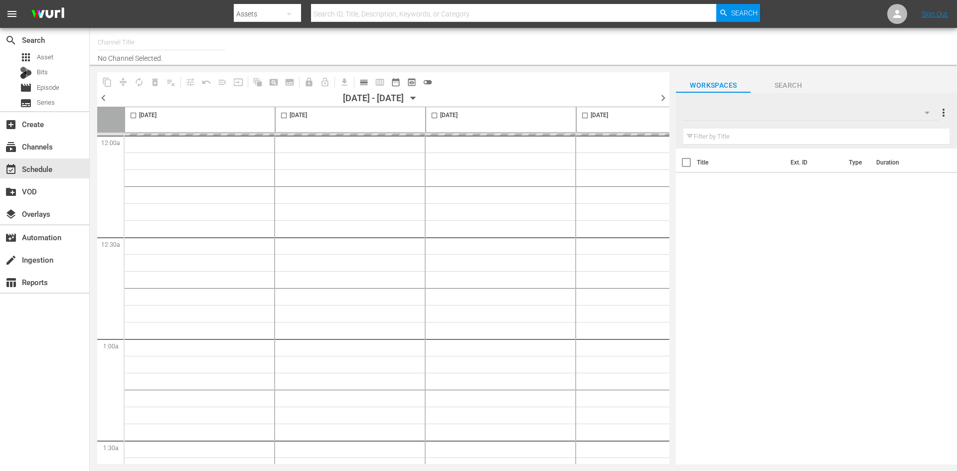
type input "Royalworld SP ([GEOGRAPHIC_DATA]) (1622)"
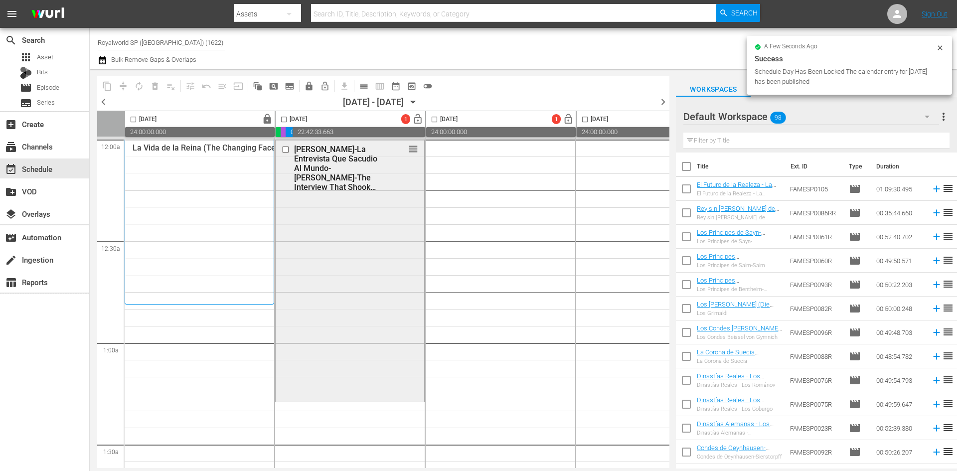
click at [285, 148] on input "checkbox" at bounding box center [287, 150] width 10 height 8
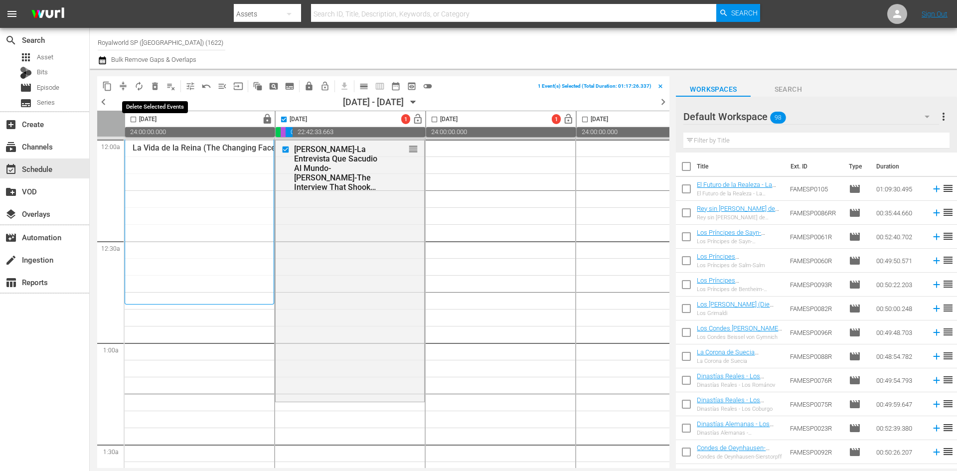
click at [157, 87] on span "delete_forever_outlined" at bounding box center [155, 86] width 10 height 10
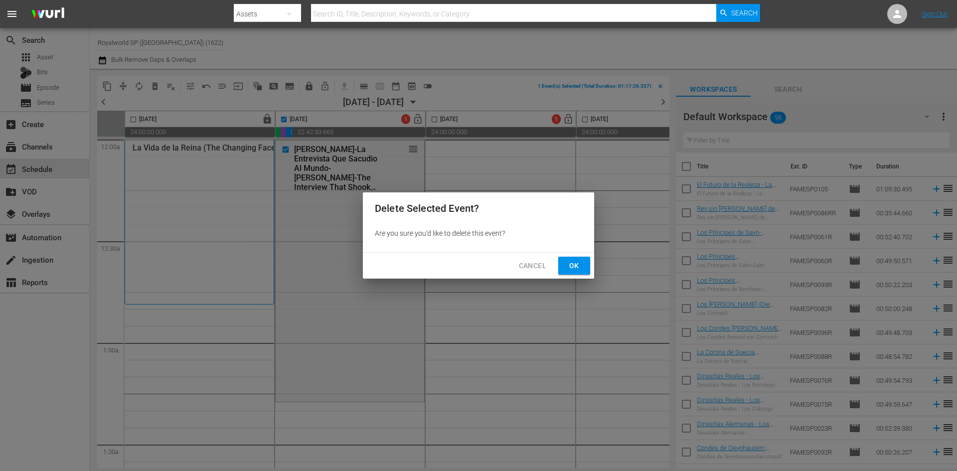
click at [575, 271] on span "Ok" at bounding box center [575, 266] width 16 height 12
checkbox input "false"
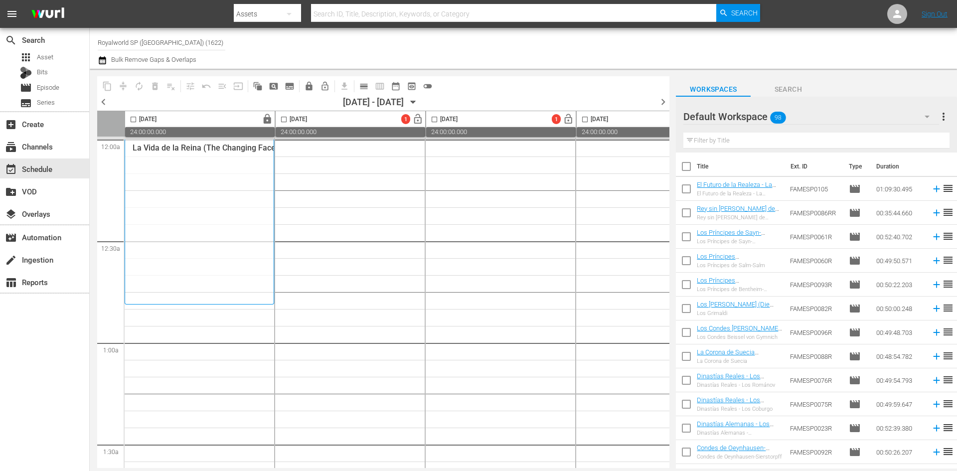
click at [859, 138] on input "text" at bounding box center [817, 141] width 266 height 16
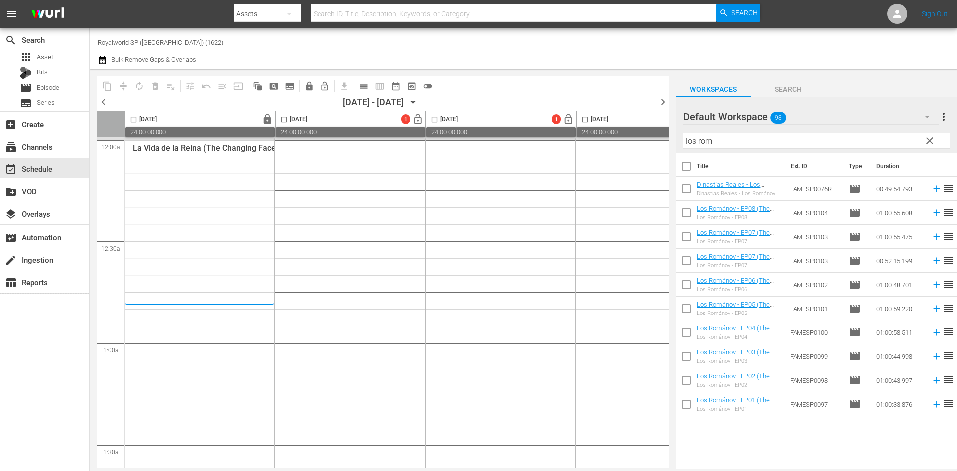
click at [268, 117] on span "lock" at bounding box center [267, 119] width 11 height 11
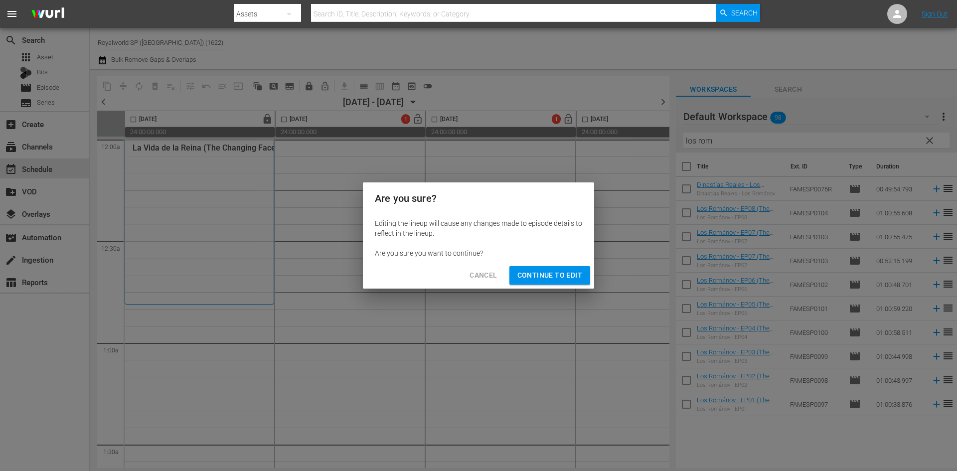
click at [588, 266] on div "Cancel Continue to Edit" at bounding box center [478, 275] width 231 height 26
click at [560, 277] on span "Continue to Edit" at bounding box center [550, 275] width 65 height 12
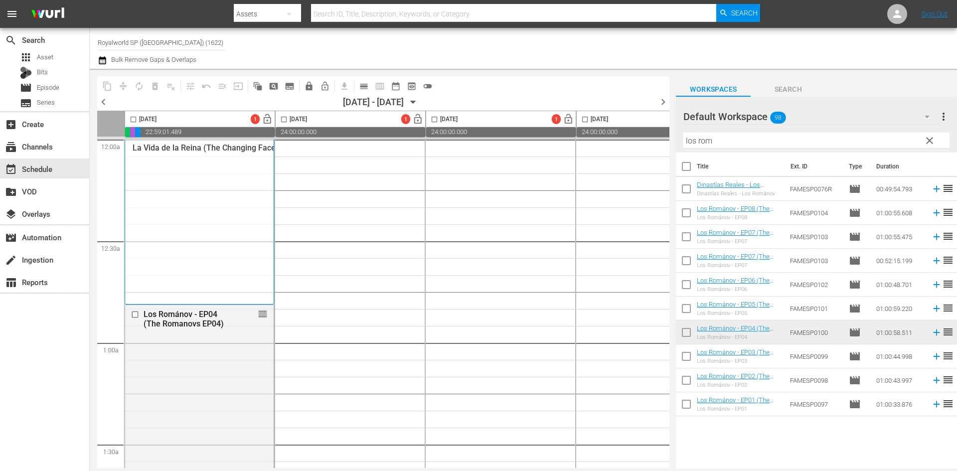
scroll to position [150, 0]
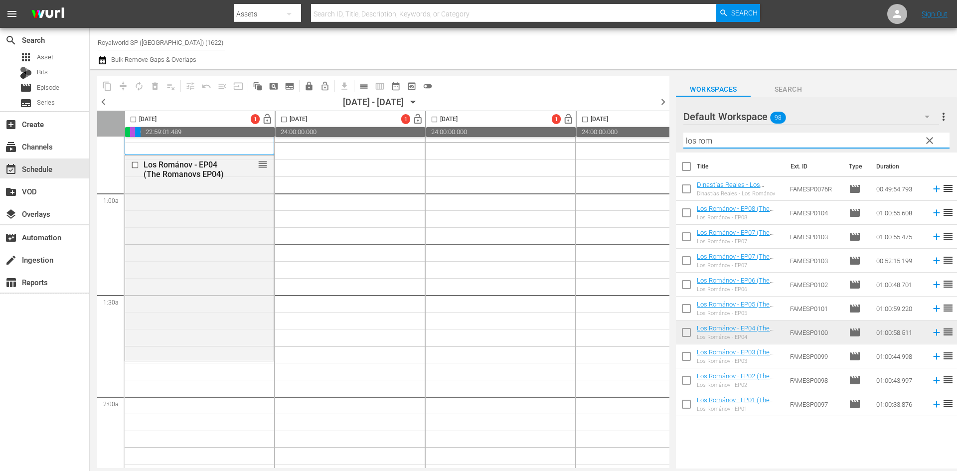
drag, startPoint x: 744, startPoint y: 145, endPoint x: 664, endPoint y: 143, distance: 79.3
click at [664, 143] on div "content_copy compress autorenew_outlined delete_forever_outlined playlist_remov…" at bounding box center [524, 269] width 868 height 400
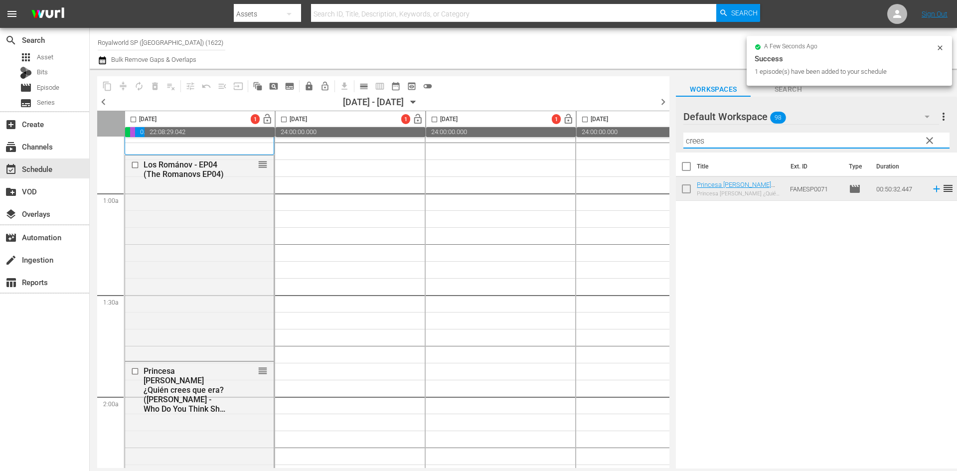
drag, startPoint x: 759, startPoint y: 144, endPoint x: 658, endPoint y: 141, distance: 100.3
click at [658, 141] on div "content_copy compress autorenew_outlined delete_forever_outlined playlist_remov…" at bounding box center [524, 269] width 868 height 400
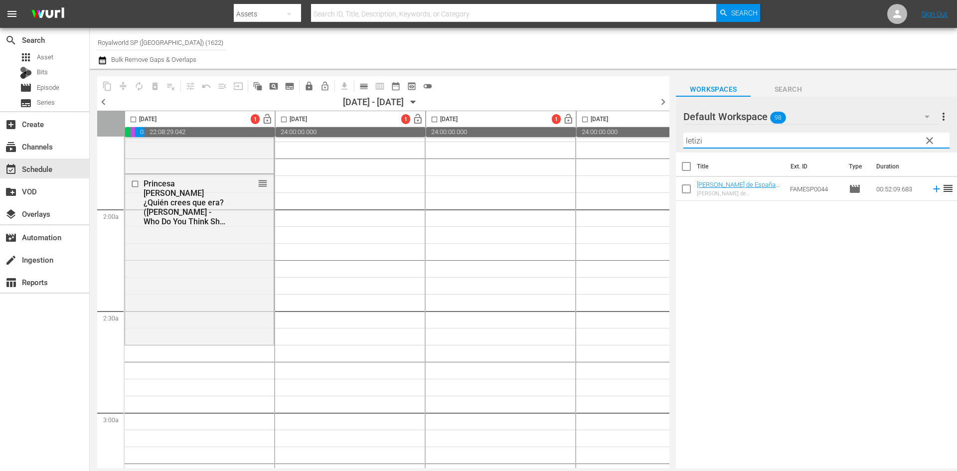
scroll to position [449, 0]
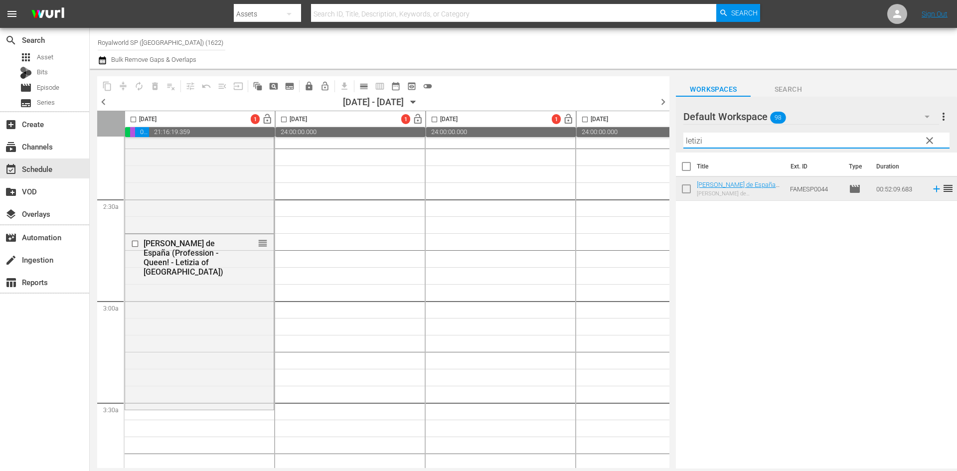
drag, startPoint x: 784, startPoint y: 144, endPoint x: 624, endPoint y: 147, distance: 160.6
click at [624, 147] on div "content_copy compress autorenew_outlined delete_forever_outlined playlist_remov…" at bounding box center [524, 269] width 868 height 400
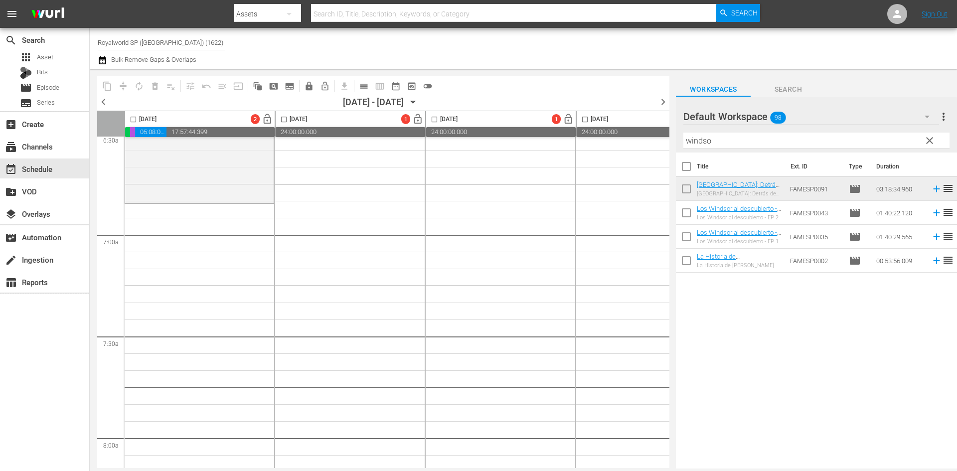
scroll to position [1346, 0]
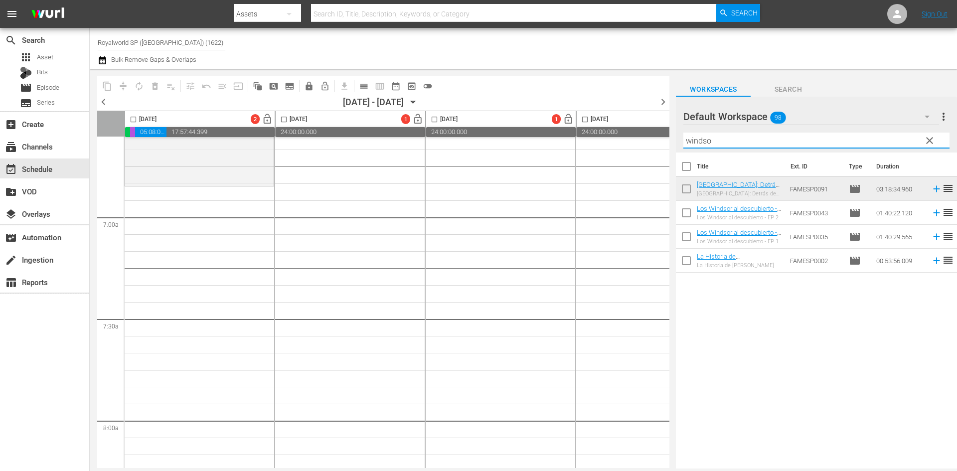
drag, startPoint x: 741, startPoint y: 137, endPoint x: 609, endPoint y: 137, distance: 132.2
click at [609, 137] on div "content_copy compress autorenew_outlined delete_forever_outlined playlist_remov…" at bounding box center [524, 269] width 868 height 400
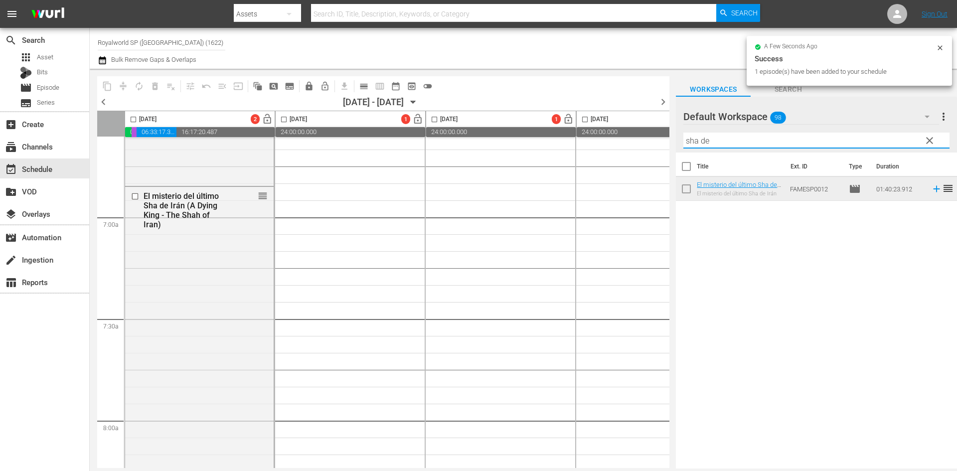
drag, startPoint x: 719, startPoint y: 145, endPoint x: 658, endPoint y: 143, distance: 60.9
click at [658, 143] on div "content_copy compress autorenew_outlined delete_forever_outlined playlist_remov…" at bounding box center [524, 269] width 868 height 400
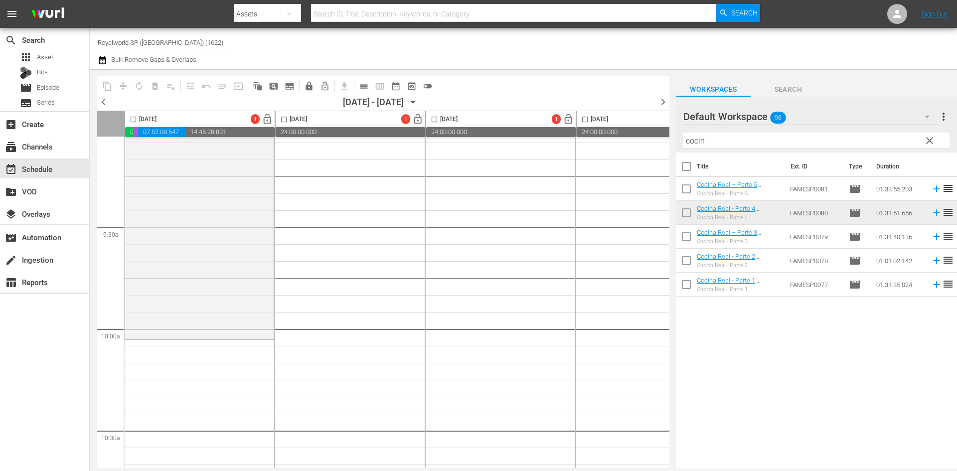
scroll to position [1945, 0]
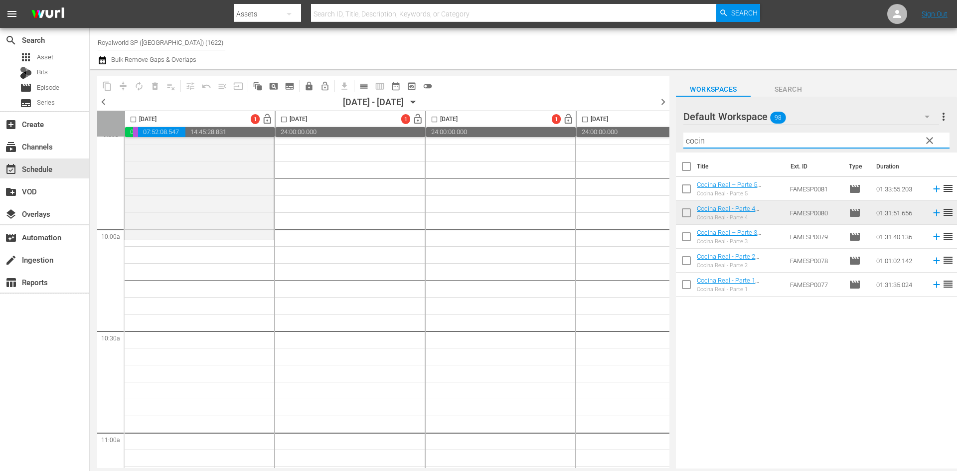
drag, startPoint x: 726, startPoint y: 143, endPoint x: 641, endPoint y: 145, distance: 84.3
click at [641, 144] on div "content_copy compress autorenew_outlined delete_forever_outlined playlist_remov…" at bounding box center [524, 269] width 868 height 400
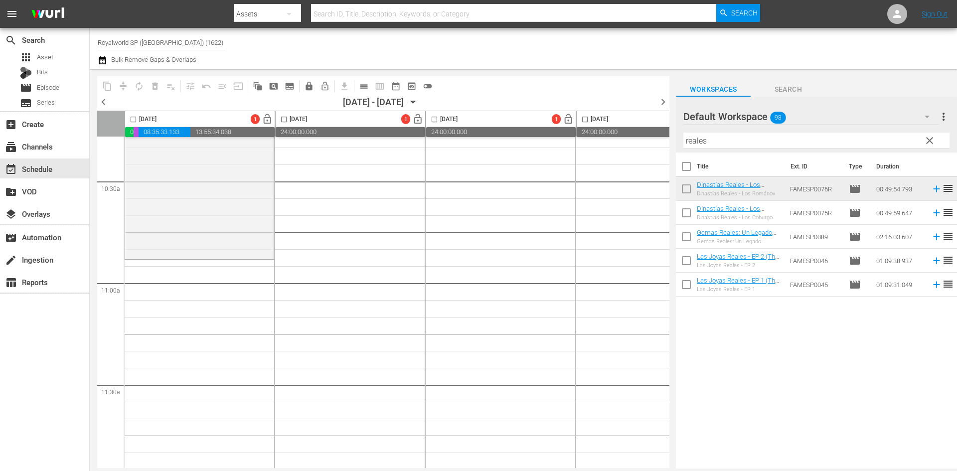
scroll to position [2144, 0]
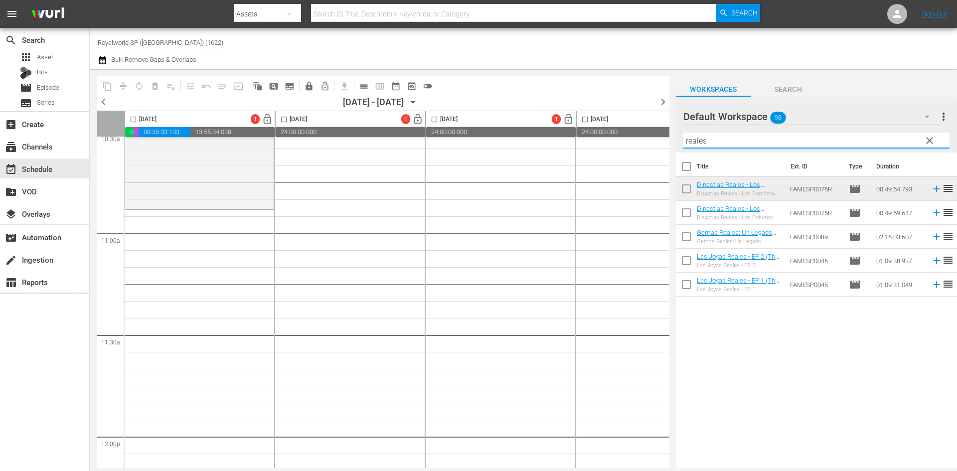
drag, startPoint x: 758, startPoint y: 142, endPoint x: 627, endPoint y: 141, distance: 130.7
click at [627, 141] on div "content_copy compress autorenew_outlined delete_forever_outlined playlist_remov…" at bounding box center [524, 269] width 868 height 400
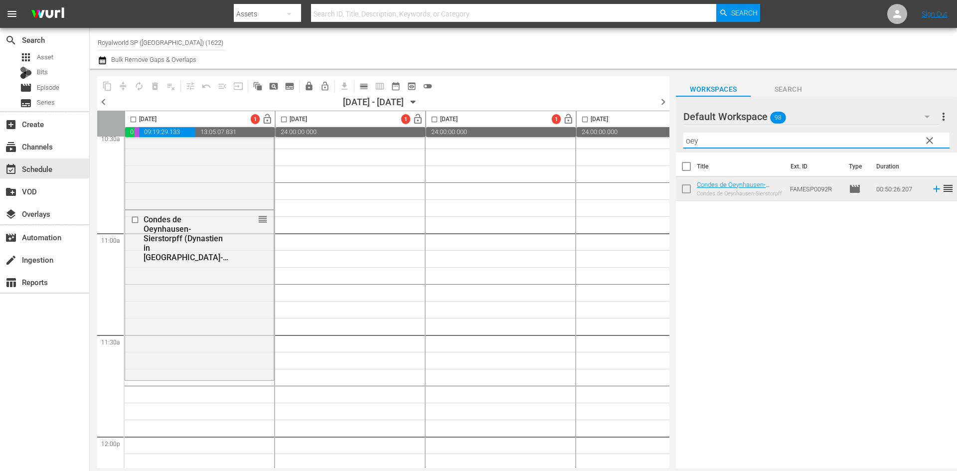
drag, startPoint x: 748, startPoint y: 141, endPoint x: 650, endPoint y: 141, distance: 97.7
click at [650, 141] on div "content_copy compress autorenew_outlined delete_forever_outlined playlist_remov…" at bounding box center [524, 269] width 868 height 400
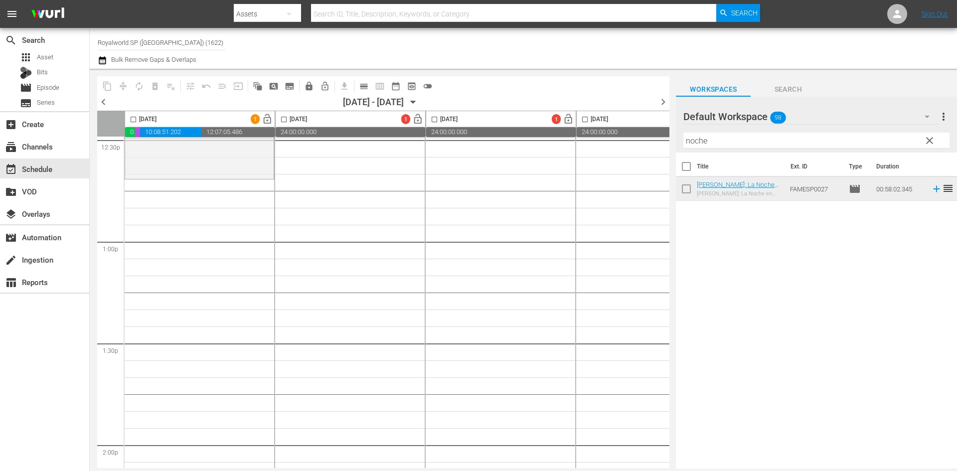
scroll to position [2543, 0]
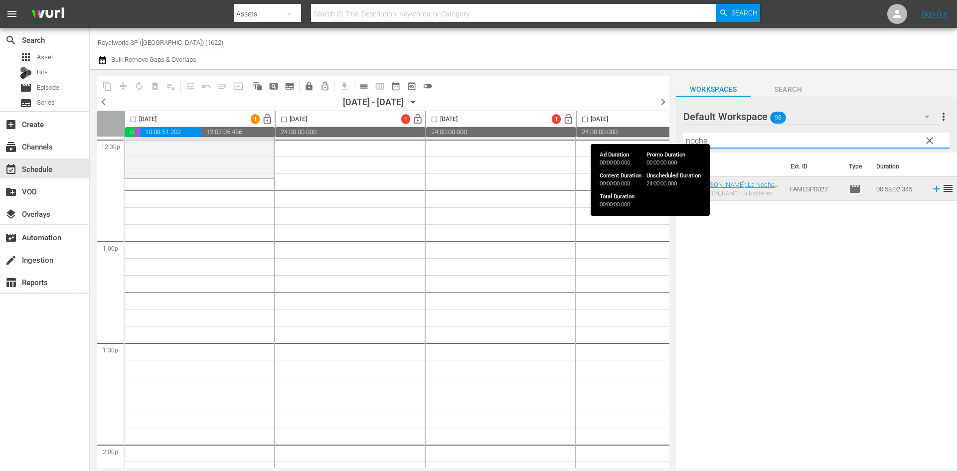
drag, startPoint x: 722, startPoint y: 142, endPoint x: 633, endPoint y: 135, distance: 88.5
click at [633, 135] on div "content_copy compress autorenew_outlined delete_forever_outlined playlist_remov…" at bounding box center [524, 269] width 868 height 400
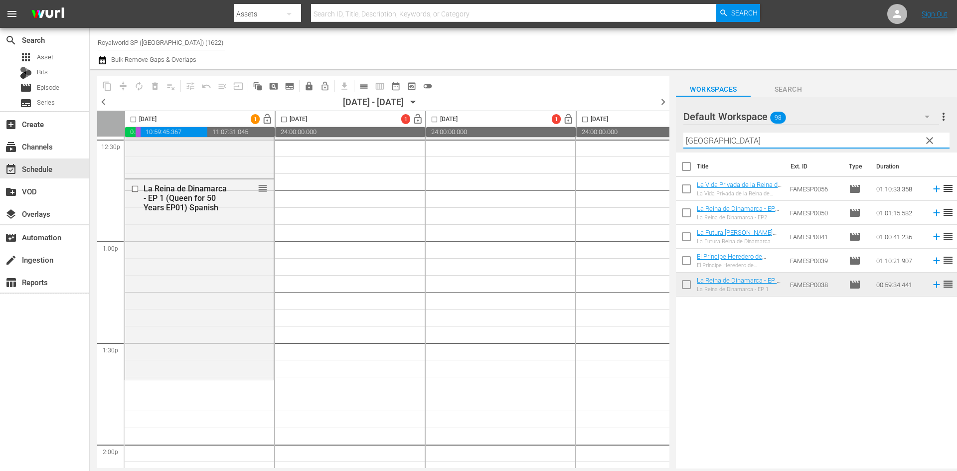
drag, startPoint x: 746, startPoint y: 139, endPoint x: 626, endPoint y: 140, distance: 119.7
click at [626, 140] on div "content_copy compress autorenew_outlined delete_forever_outlined playlist_remov…" at bounding box center [524, 269] width 868 height 400
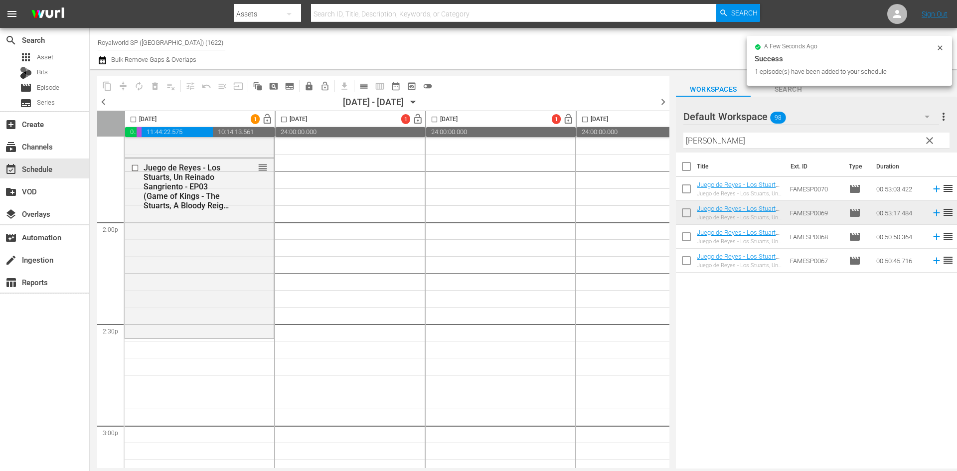
scroll to position [2892, 0]
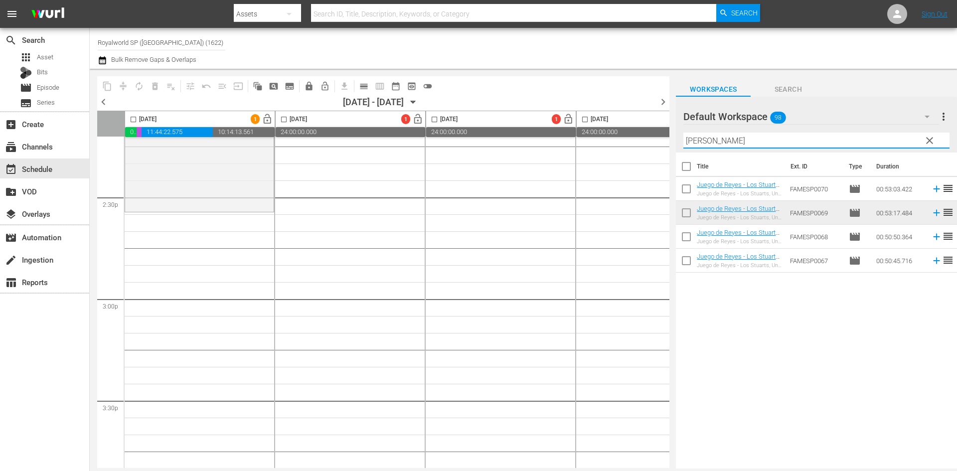
drag, startPoint x: 777, startPoint y: 139, endPoint x: 672, endPoint y: 138, distance: 104.7
click at [672, 138] on div "content_copy compress autorenew_outlined delete_forever_outlined playlist_remov…" at bounding box center [524, 269] width 868 height 400
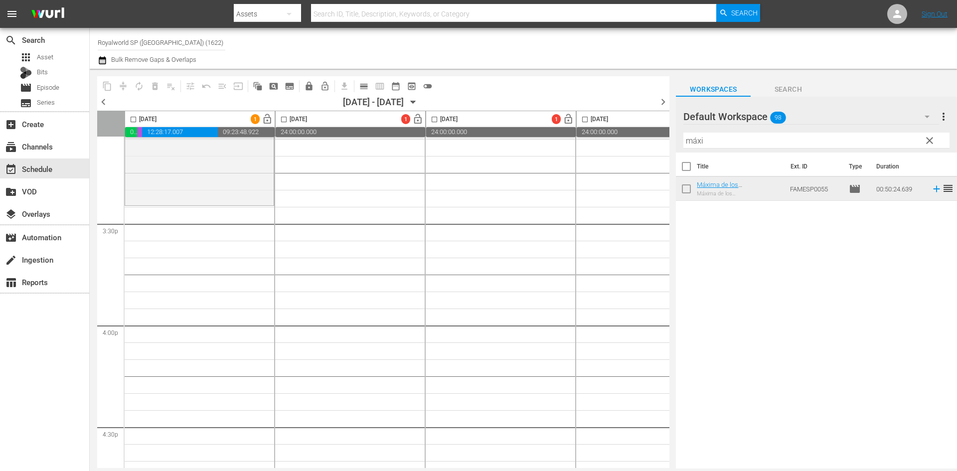
scroll to position [3092, 0]
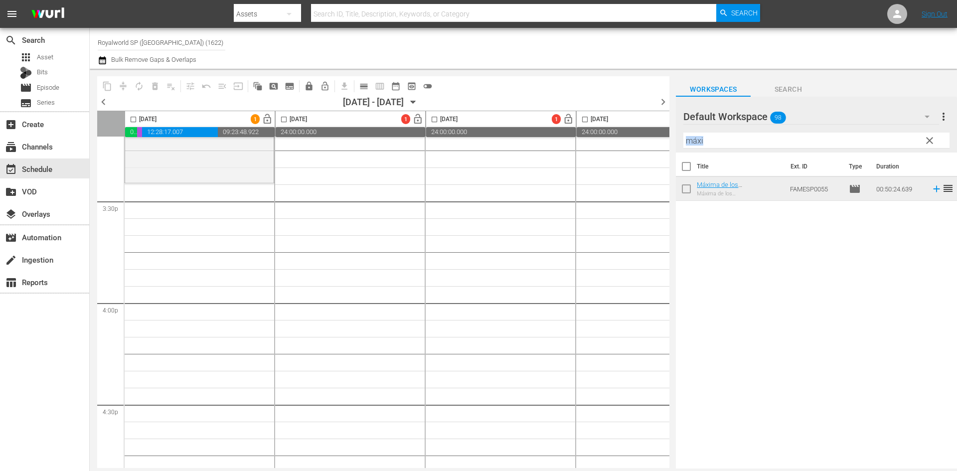
drag, startPoint x: 826, startPoint y: 149, endPoint x: 783, endPoint y: 140, distance: 44.3
click at [784, 140] on div "Filter by Title máxi" at bounding box center [817, 141] width 266 height 24
drag, startPoint x: 783, startPoint y: 140, endPoint x: 626, endPoint y: 138, distance: 156.6
click at [626, 138] on div "content_copy compress autorenew_outlined delete_forever_outlined playlist_remov…" at bounding box center [524, 269] width 868 height 400
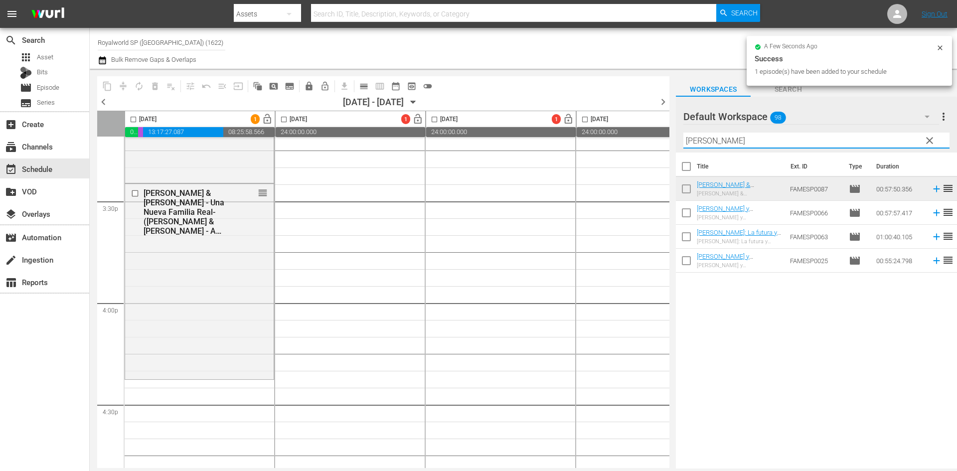
drag, startPoint x: 710, startPoint y: 137, endPoint x: 621, endPoint y: 137, distance: 88.3
click at [621, 137] on div "content_copy compress autorenew_outlined delete_forever_outlined playlist_remov…" at bounding box center [524, 269] width 868 height 400
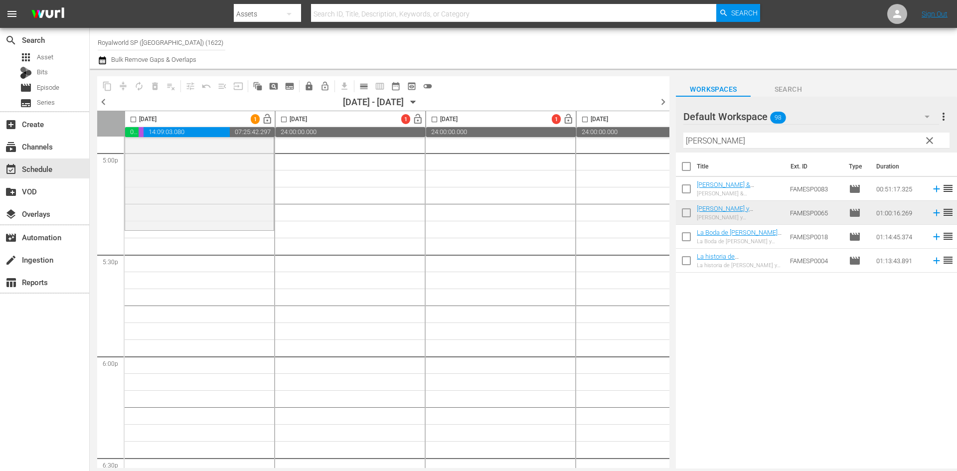
scroll to position [3441, 0]
drag, startPoint x: 735, startPoint y: 147, endPoint x: 612, endPoint y: 138, distance: 123.5
click at [613, 137] on div "content_copy compress autorenew_outlined delete_forever_outlined playlist_remov…" at bounding box center [524, 269] width 868 height 400
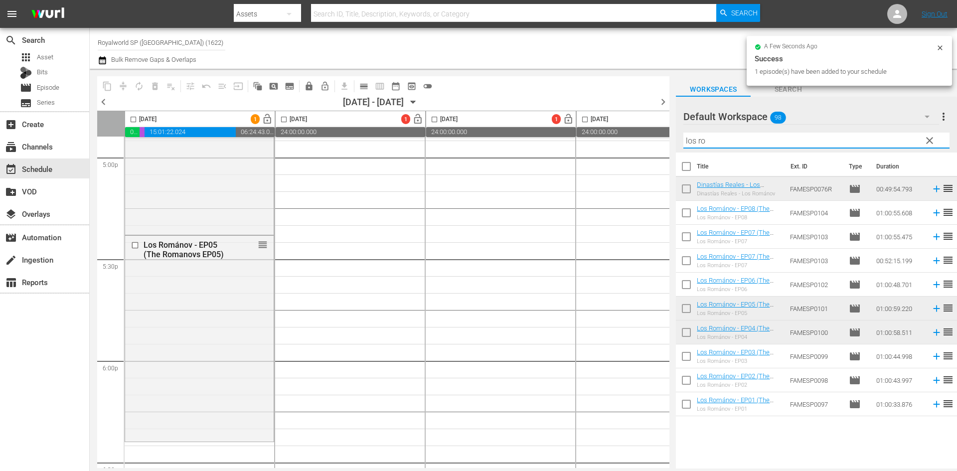
drag, startPoint x: 699, startPoint y: 138, endPoint x: 610, endPoint y: 130, distance: 89.2
click at [611, 129] on div "content_copy compress autorenew_outlined delete_forever_outlined playlist_remov…" at bounding box center [524, 269] width 868 height 400
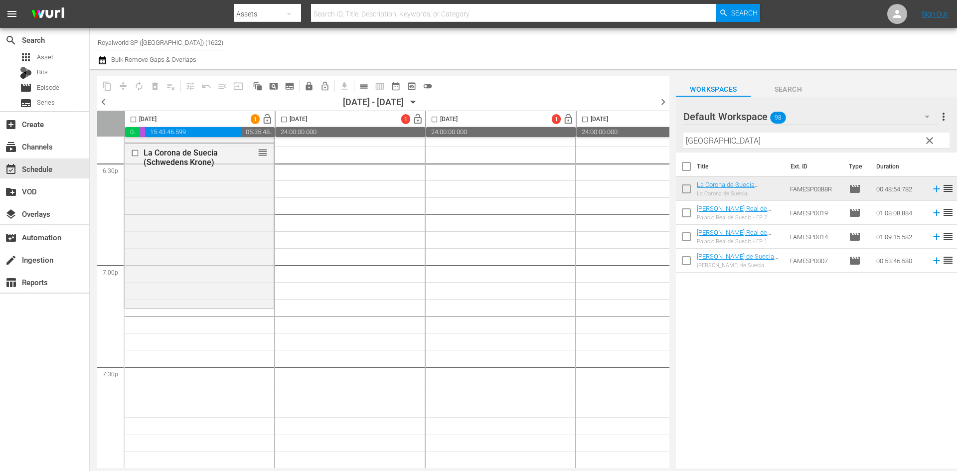
scroll to position [3690, 0]
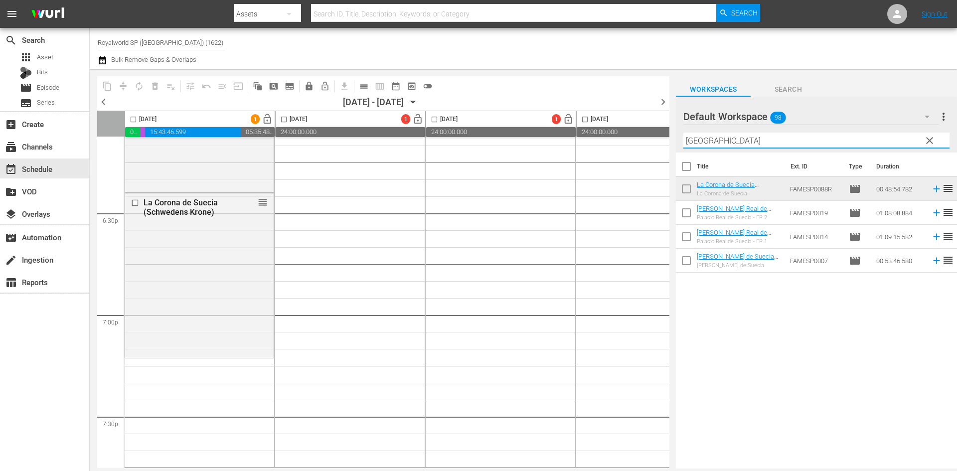
drag, startPoint x: 792, startPoint y: 143, endPoint x: 606, endPoint y: 144, distance: 186.0
click at [606, 144] on div "content_copy compress autorenew_outlined delete_forever_outlined playlist_remov…" at bounding box center [524, 269] width 868 height 400
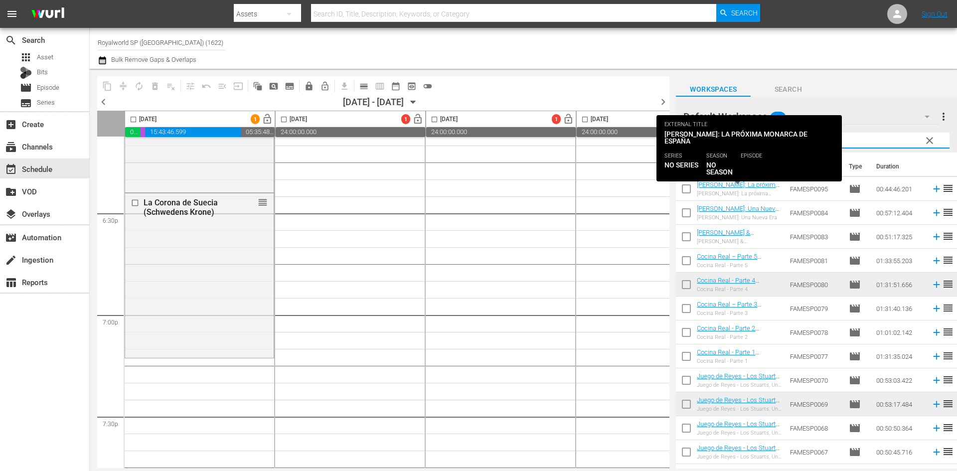
type input "a"
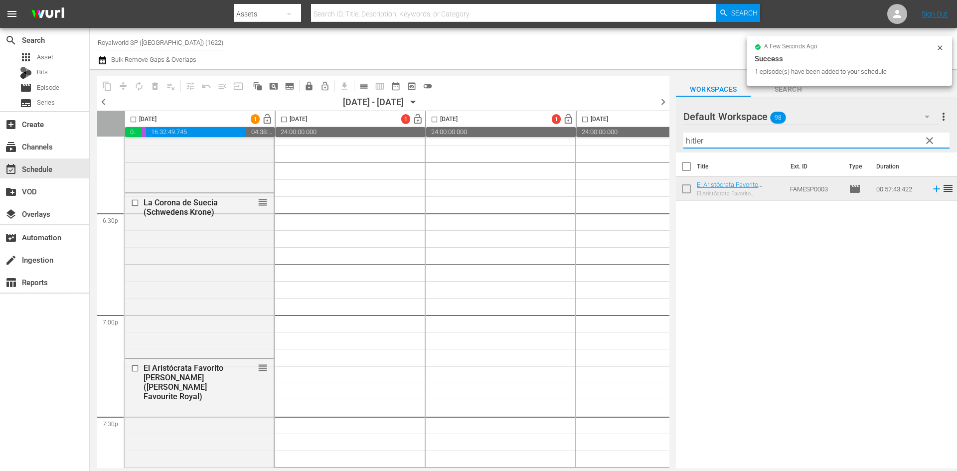
drag, startPoint x: 751, startPoint y: 140, endPoint x: 622, endPoint y: 136, distance: 128.7
click at [623, 135] on div "content_copy compress autorenew_outlined delete_forever_outlined playlist_remov…" at bounding box center [524, 269] width 868 height 400
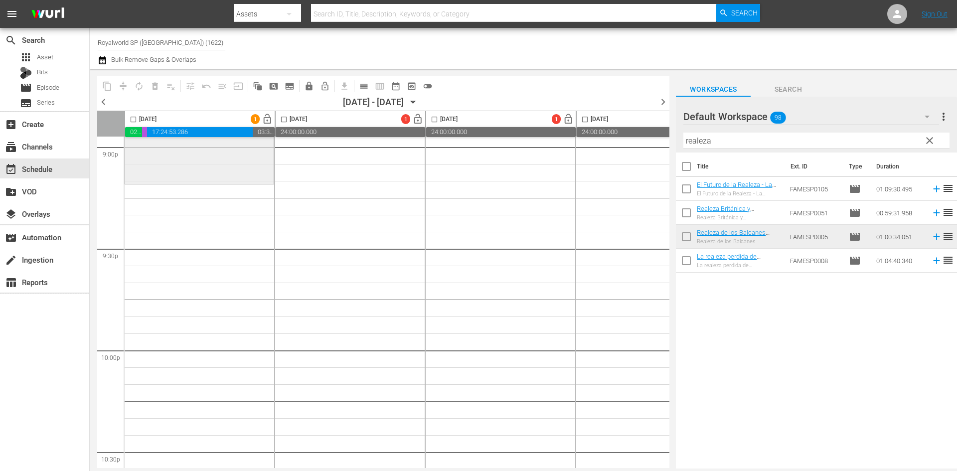
scroll to position [4289, 0]
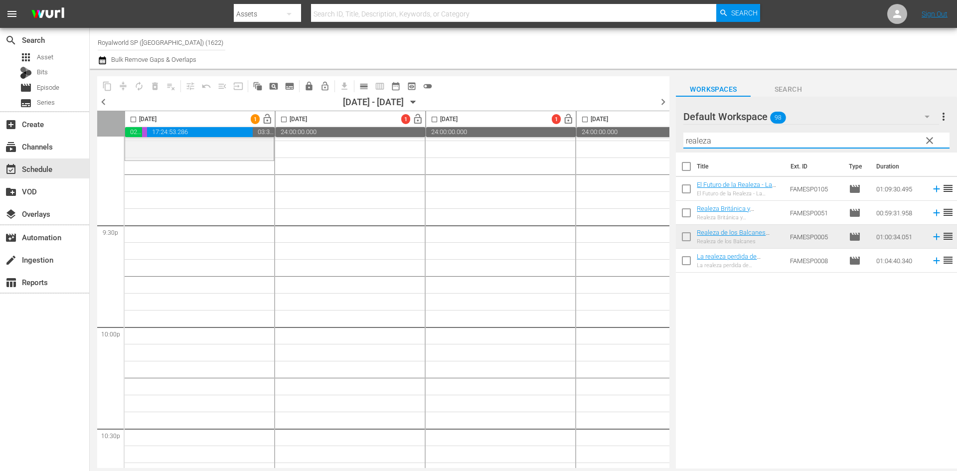
drag, startPoint x: 750, startPoint y: 142, endPoint x: 626, endPoint y: 142, distance: 123.2
click at [626, 142] on div "content_copy compress autorenew_outlined delete_forever_outlined playlist_remov…" at bounding box center [524, 269] width 868 height 400
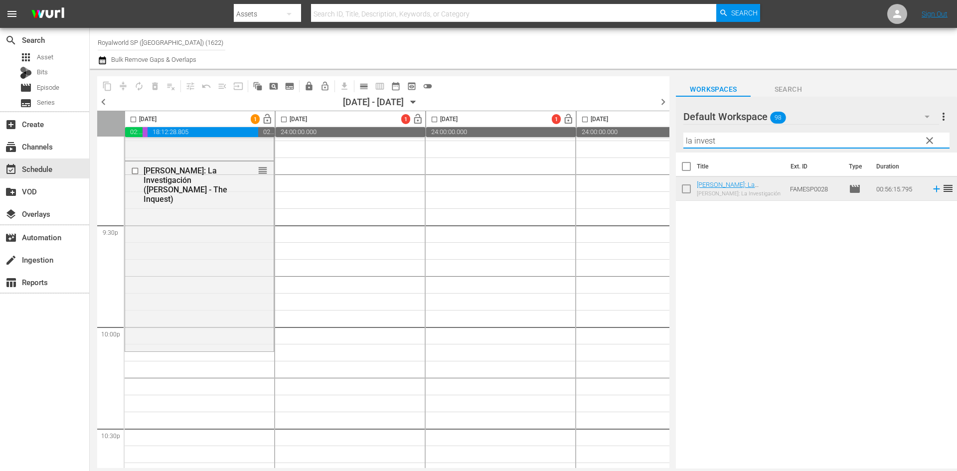
drag, startPoint x: 724, startPoint y: 144, endPoint x: 633, endPoint y: 143, distance: 90.8
click at [633, 143] on div "content_copy compress autorenew_outlined delete_forever_outlined playlist_remov…" at bounding box center [524, 269] width 868 height 400
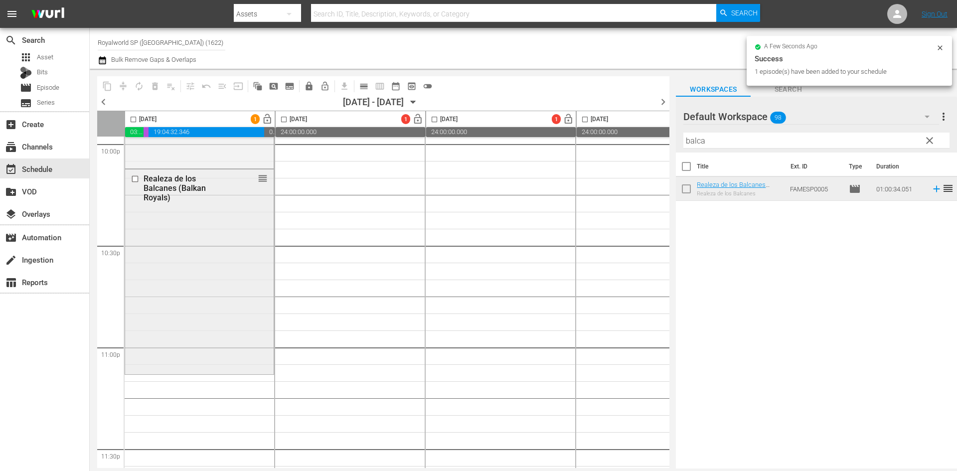
scroll to position [4559, 0]
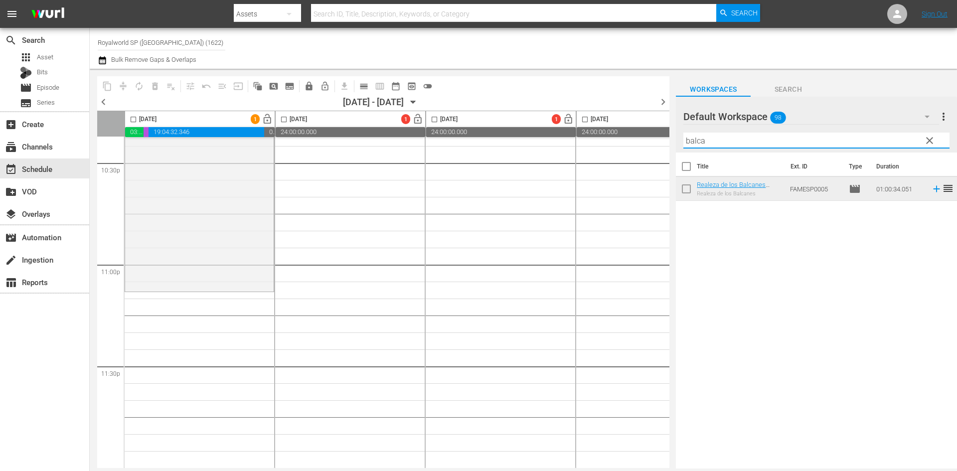
drag, startPoint x: 752, startPoint y: 138, endPoint x: 568, endPoint y: 130, distance: 184.2
click at [568, 130] on div "content_copy compress autorenew_outlined delete_forever_outlined playlist_remov…" at bounding box center [524, 269] width 868 height 400
type input "caja de"
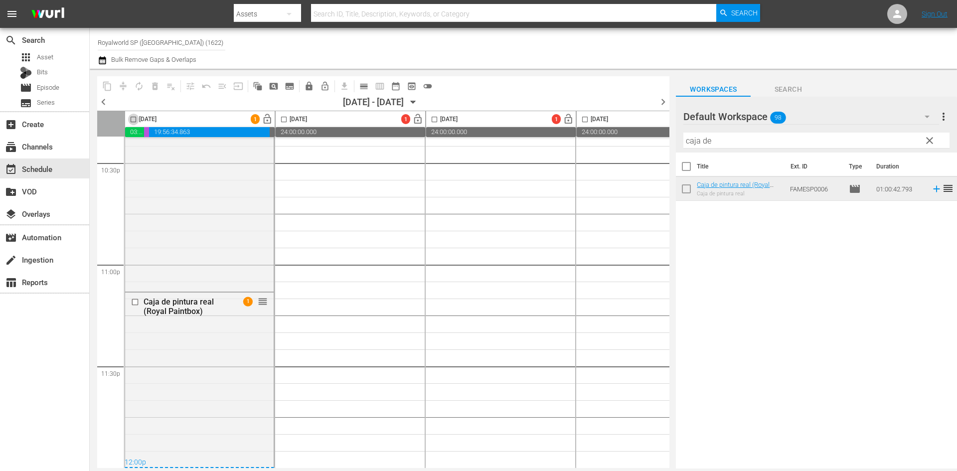
click at [135, 122] on input "checkbox" at bounding box center [133, 121] width 11 height 11
checkbox input "true"
click at [126, 88] on span "compress" at bounding box center [123, 86] width 10 height 10
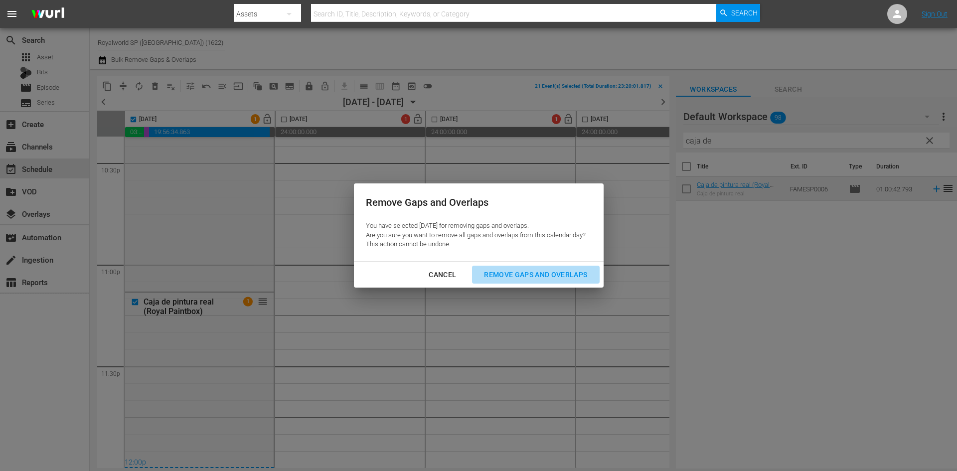
click at [563, 277] on div "Remove Gaps and Overlaps" at bounding box center [535, 275] width 119 height 12
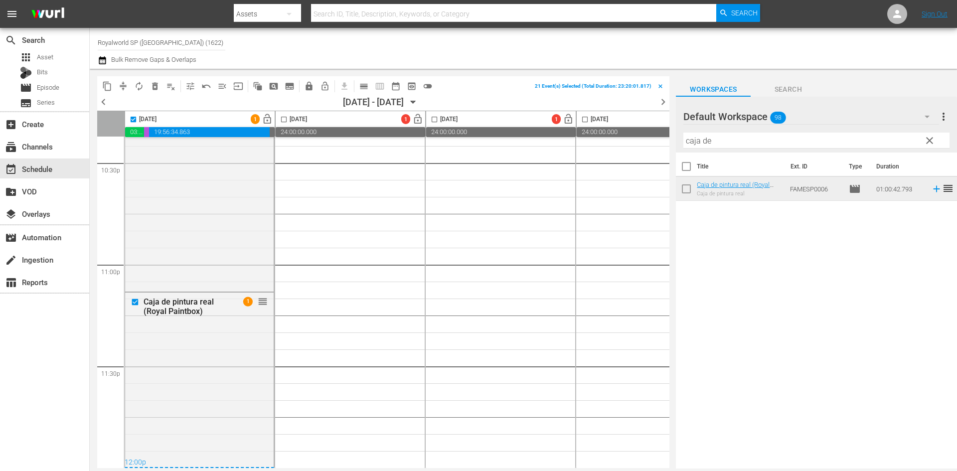
scroll to position [4249, 0]
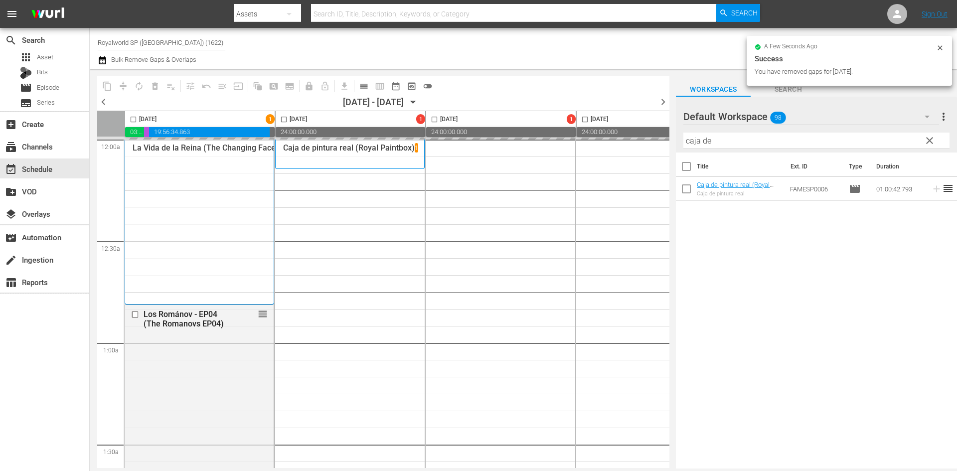
scroll to position [1774, 0]
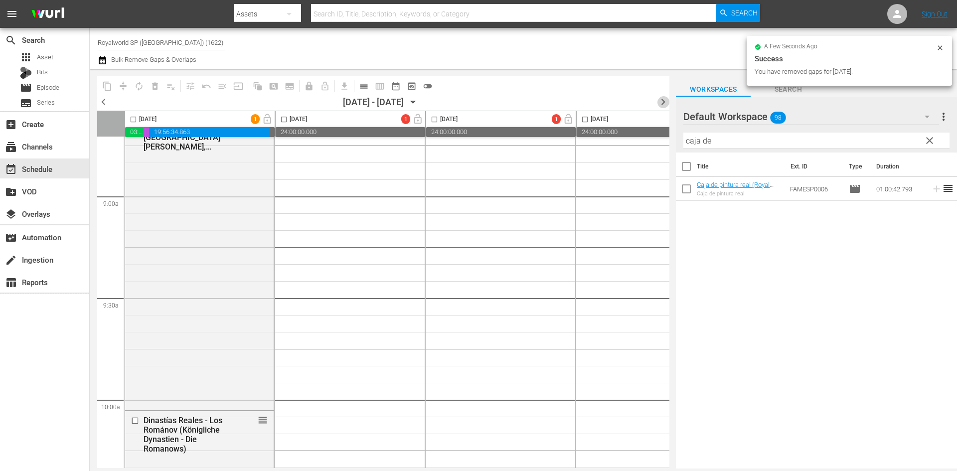
click at [668, 104] on span "chevron_right" at bounding box center [663, 102] width 12 height 12
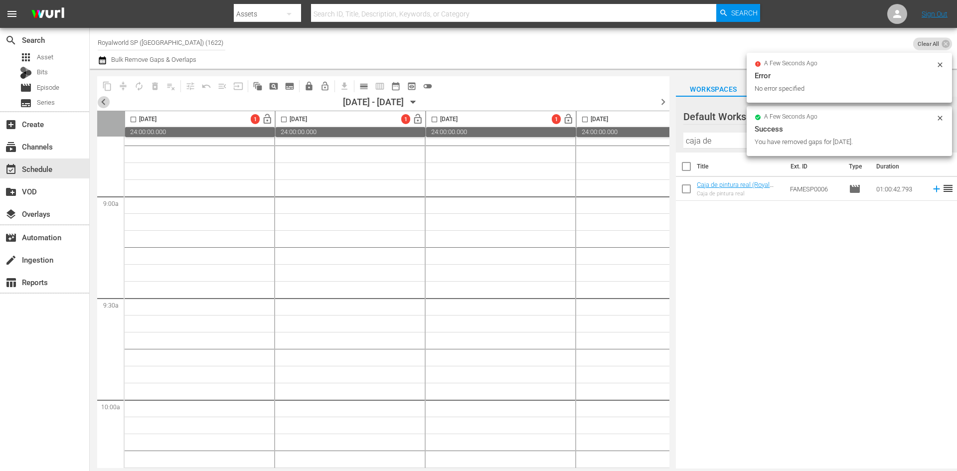
click at [103, 104] on span "chevron_left" at bounding box center [103, 102] width 12 height 12
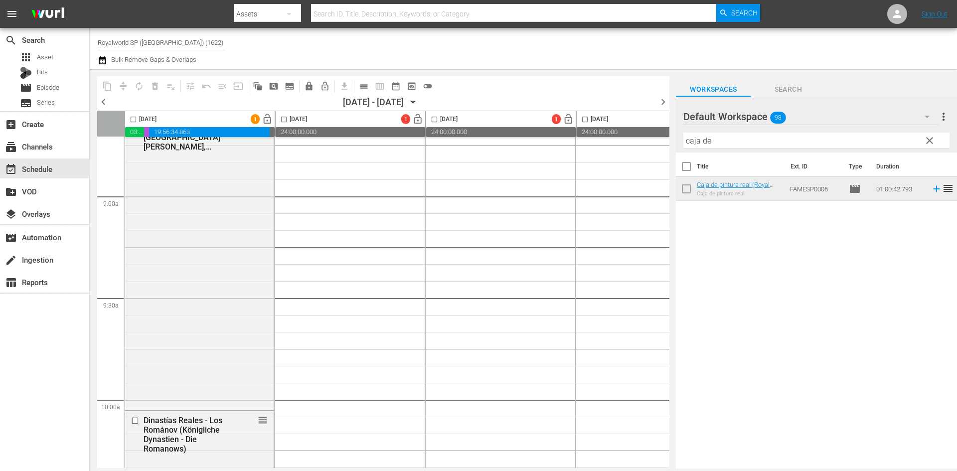
click at [670, 257] on div "content_copy compress autorenew_outlined delete_forever_outlined playlist_remov…" at bounding box center [524, 269] width 868 height 400
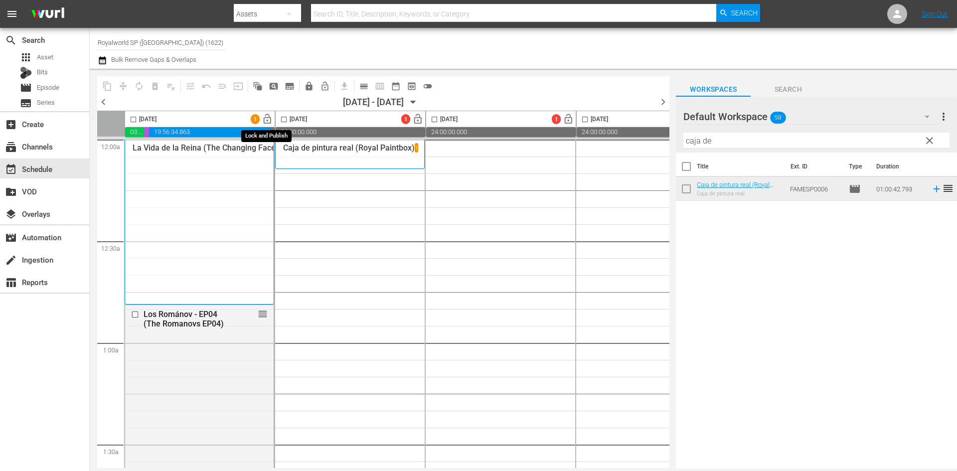
click at [266, 117] on span "lock_open" at bounding box center [267, 119] width 11 height 11
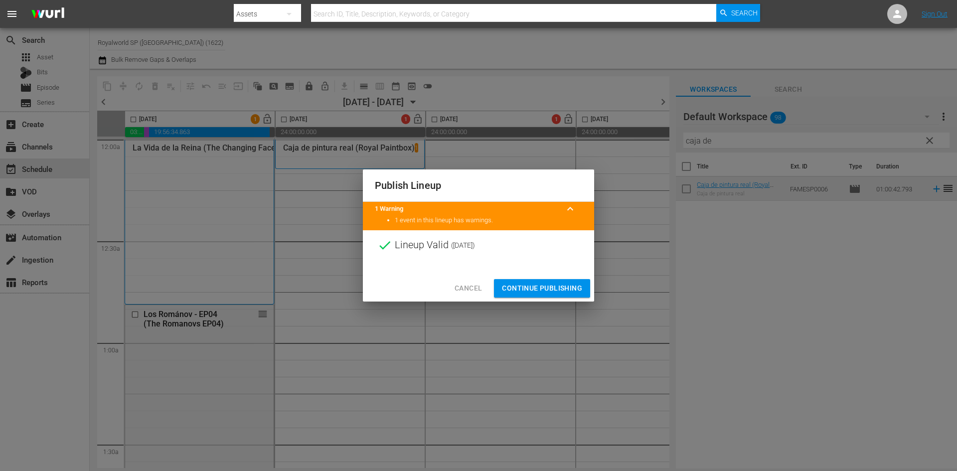
click at [548, 286] on span "Continue Publishing" at bounding box center [542, 288] width 80 height 12
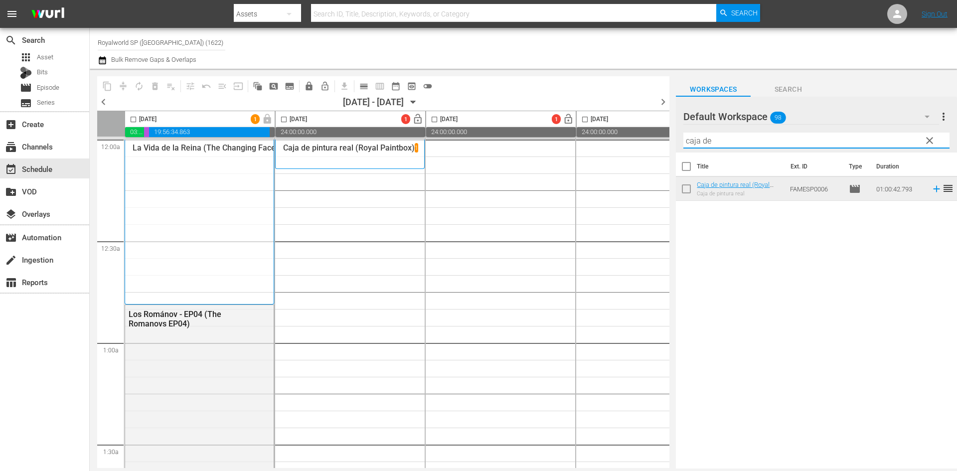
drag, startPoint x: 784, startPoint y: 138, endPoint x: 657, endPoint y: 132, distance: 127.8
click at [657, 132] on div "content_copy compress autorenew_outlined delete_forever_outlined playlist_remov…" at bounding box center [524, 269] width 868 height 400
click at [771, 140] on input "caja de" at bounding box center [817, 141] width 266 height 16
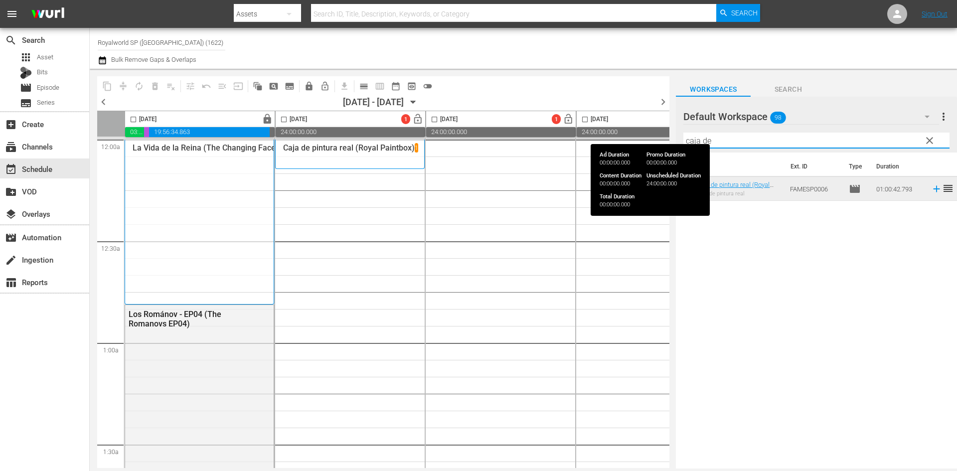
drag, startPoint x: 771, startPoint y: 140, endPoint x: 618, endPoint y: 133, distance: 153.7
click at [618, 133] on div "content_copy compress autorenew_outlined delete_forever_outlined playlist_remov…" at bounding box center [524, 269] width 868 height 400
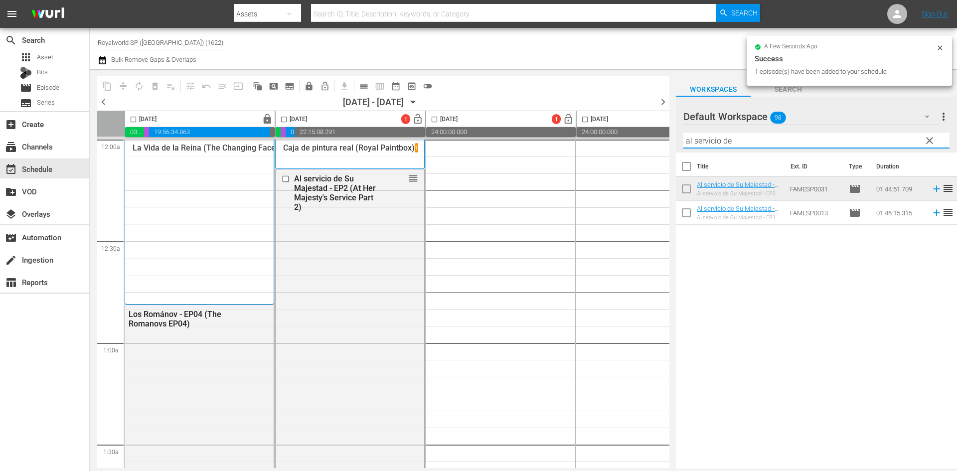
click at [583, 143] on div "content_copy compress autorenew_outlined delete_forever_outlined playlist_remov…" at bounding box center [524, 269] width 868 height 400
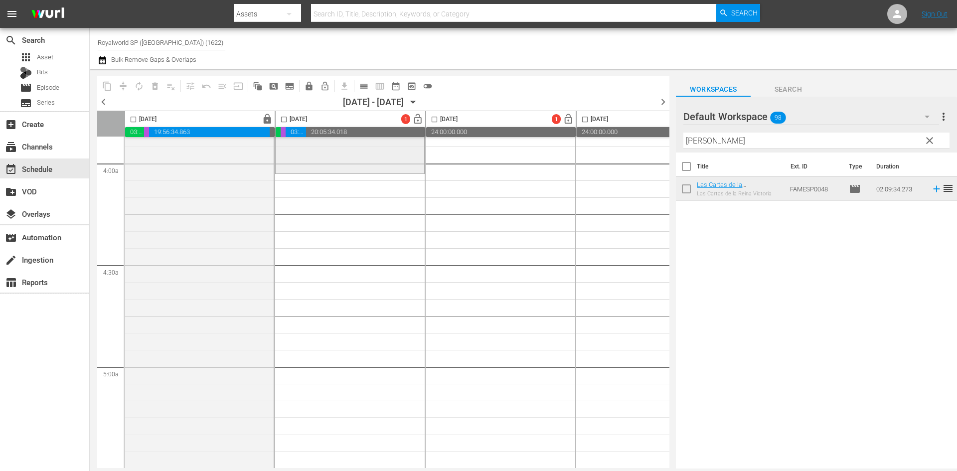
scroll to position [798, 0]
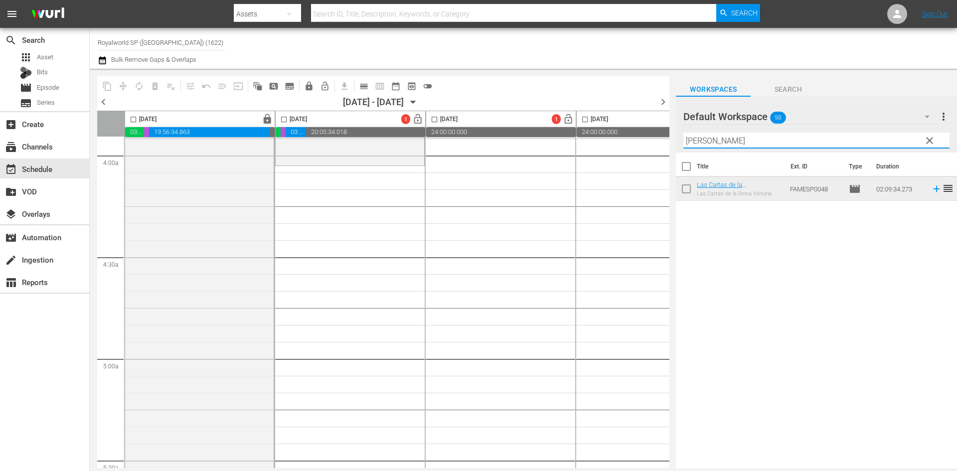
drag, startPoint x: 727, startPoint y: 142, endPoint x: 635, endPoint y: 139, distance: 91.3
click at [635, 139] on div "content_copy compress autorenew_outlined delete_forever_outlined playlist_remov…" at bounding box center [524, 269] width 868 height 400
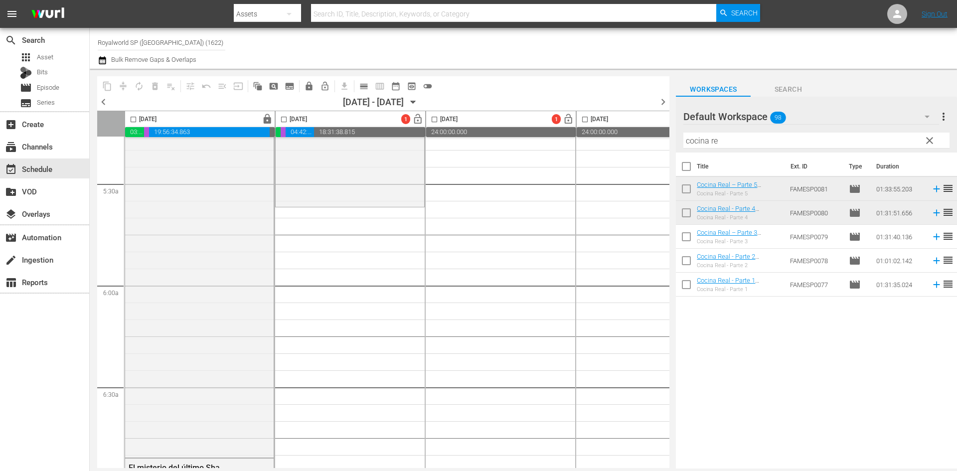
scroll to position [1097, 0]
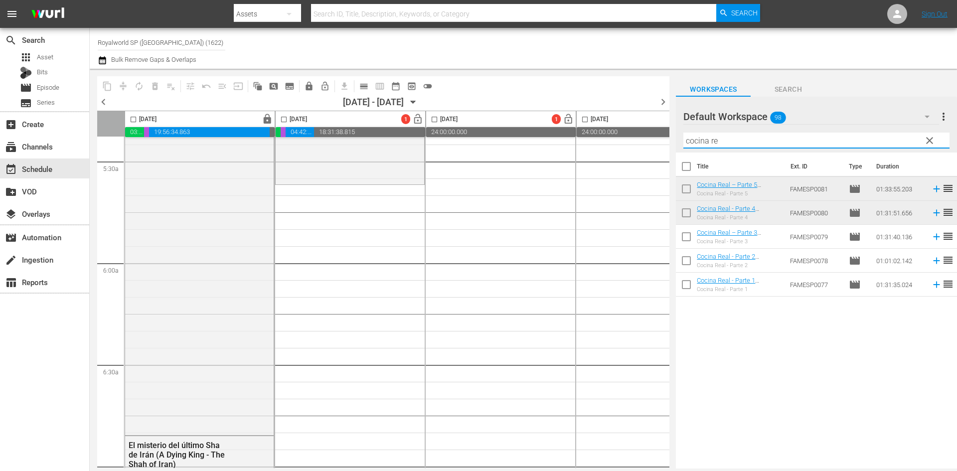
drag, startPoint x: 736, startPoint y: 138, endPoint x: 603, endPoint y: 139, distance: 133.2
click at [603, 139] on div "content_copy compress autorenew_outlined delete_forever_outlined playlist_remov…" at bounding box center [524, 269] width 868 height 400
click at [730, 145] on input "cocina re" at bounding box center [817, 141] width 266 height 16
drag, startPoint x: 719, startPoint y: 140, endPoint x: 646, endPoint y: 142, distance: 72.3
click at [646, 142] on div "content_copy compress autorenew_outlined delete_forever_outlined playlist_remov…" at bounding box center [524, 269] width 868 height 400
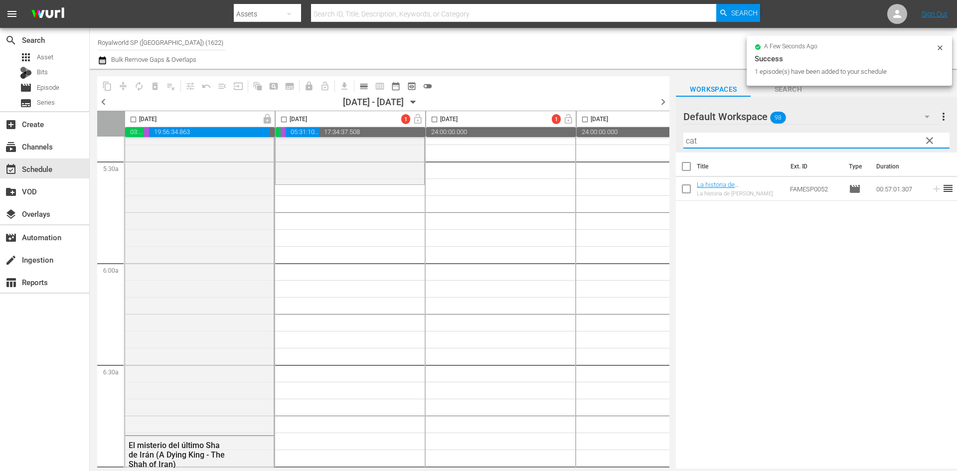
drag, startPoint x: 761, startPoint y: 142, endPoint x: 664, endPoint y: 138, distance: 96.8
click at [664, 138] on div "content_copy compress autorenew_outlined delete_forever_outlined playlist_remov…" at bounding box center [524, 269] width 868 height 400
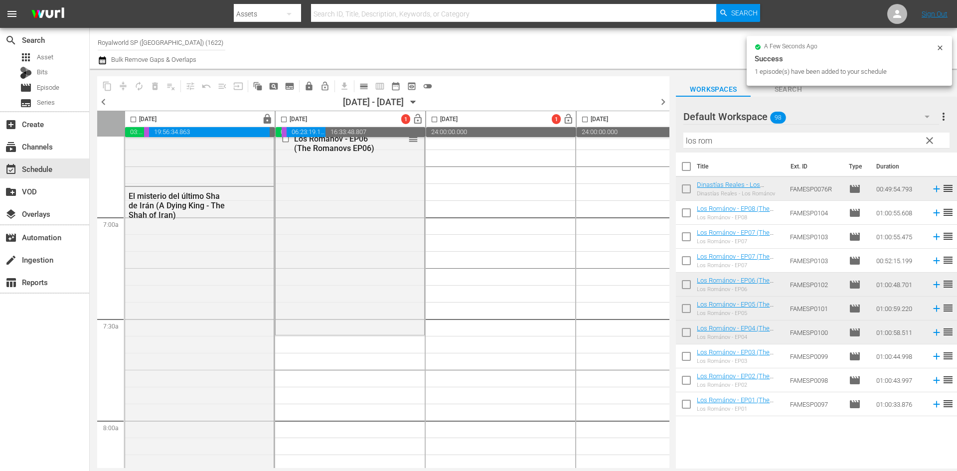
scroll to position [1496, 0]
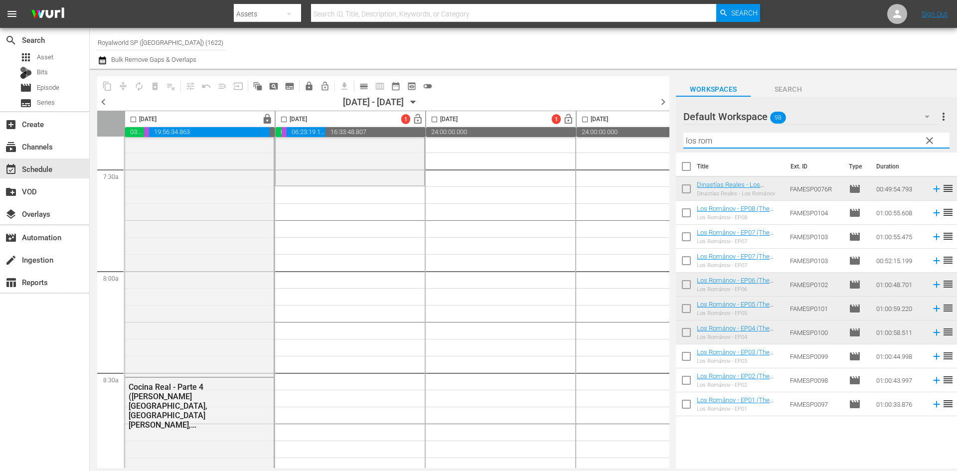
drag, startPoint x: 720, startPoint y: 142, endPoint x: 583, endPoint y: 132, distance: 136.5
click at [586, 129] on div "content_copy compress autorenew_outlined delete_forever_outlined playlist_remov…" at bounding box center [524, 269] width 868 height 400
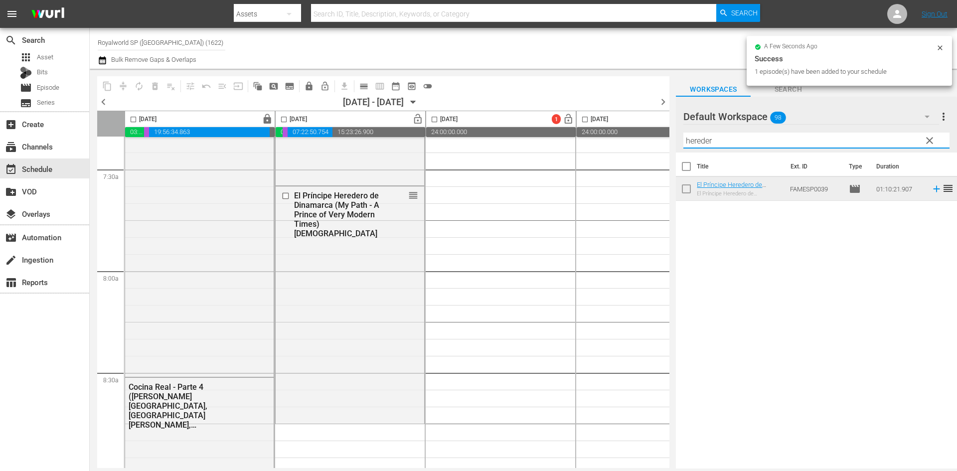
drag, startPoint x: 694, startPoint y: 137, endPoint x: 620, endPoint y: 137, distance: 73.8
click at [620, 137] on div "content_copy compress autorenew_outlined delete_forever_outlined playlist_remov…" at bounding box center [524, 269] width 868 height 400
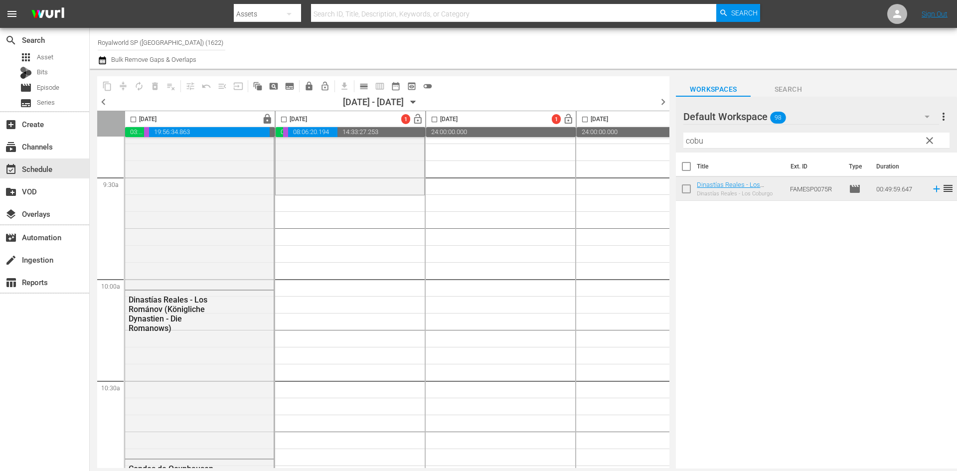
scroll to position [1945, 0]
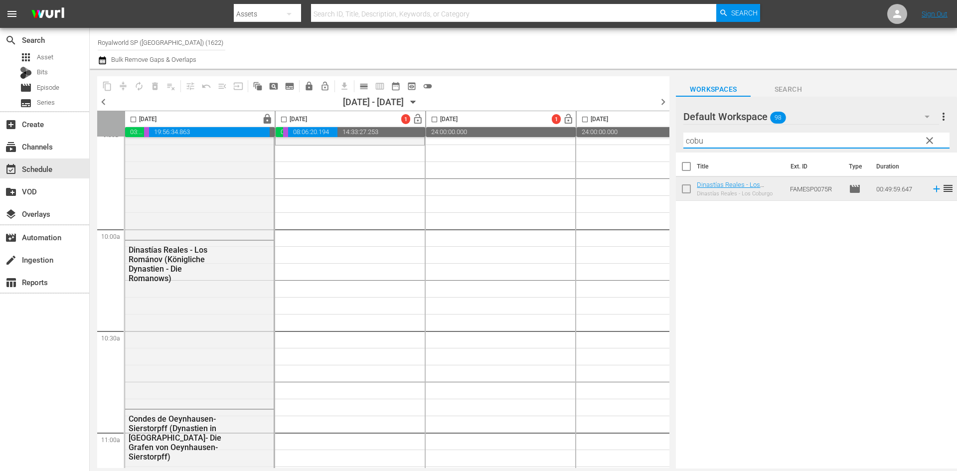
click at [771, 147] on input "cobu" at bounding box center [817, 141] width 266 height 16
drag, startPoint x: 771, startPoint y: 147, endPoint x: 732, endPoint y: 138, distance: 40.3
click at [732, 138] on input "cobu" at bounding box center [817, 141] width 266 height 16
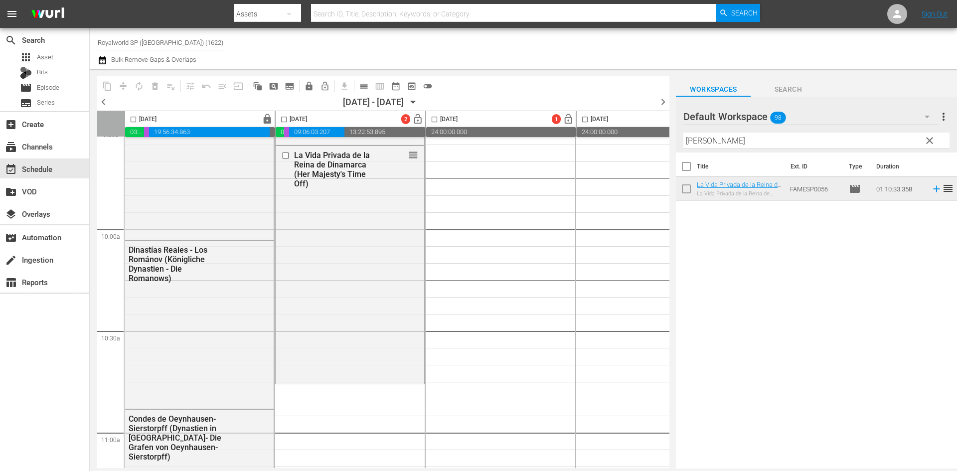
scroll to position [1945, 14]
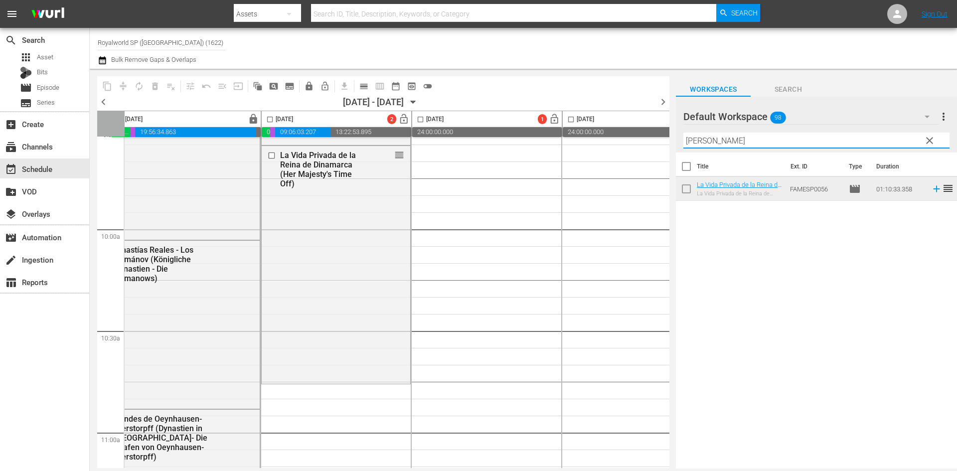
drag, startPoint x: 725, startPoint y: 141, endPoint x: 587, endPoint y: 145, distance: 137.7
click at [587, 145] on div "content_copy compress autorenew_outlined delete_forever_outlined playlist_remov…" at bounding box center [524, 269] width 868 height 400
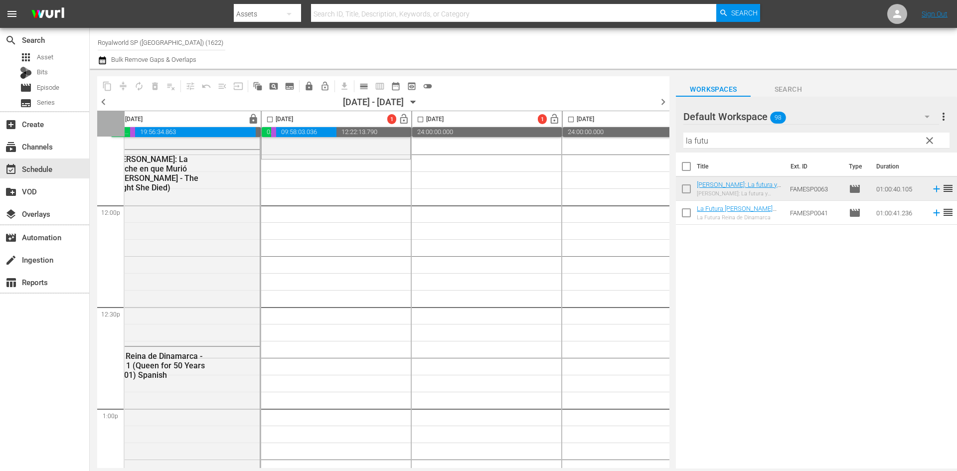
scroll to position [2394, 14]
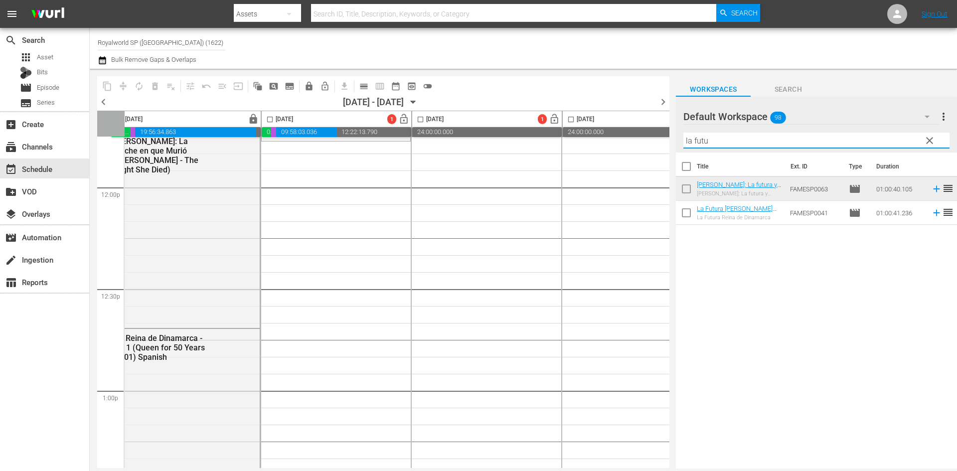
drag, startPoint x: 721, startPoint y: 139, endPoint x: 621, endPoint y: 149, distance: 100.2
click at [621, 149] on div "content_copy compress autorenew_outlined delete_forever_outlined playlist_remov…" at bounding box center [524, 269] width 868 height 400
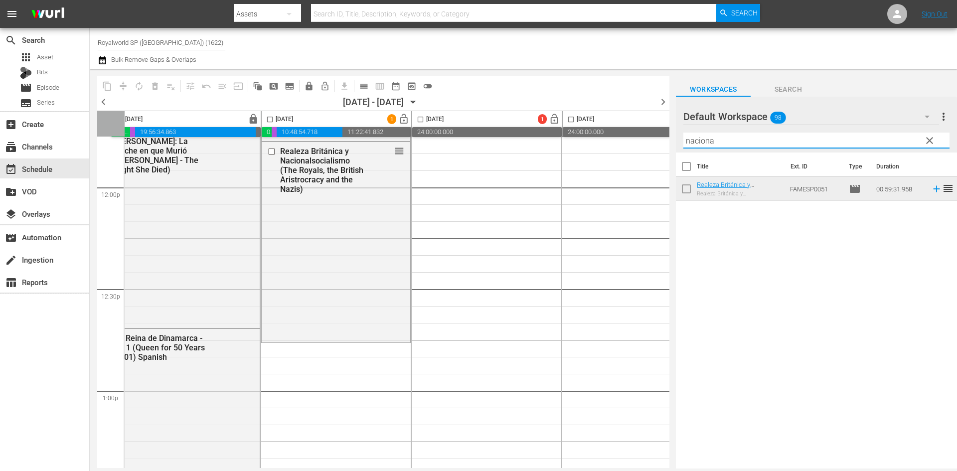
drag, startPoint x: 758, startPoint y: 139, endPoint x: 594, endPoint y: 154, distance: 164.3
click at [594, 154] on div "content_copy compress autorenew_outlined delete_forever_outlined playlist_remov…" at bounding box center [524, 269] width 868 height 400
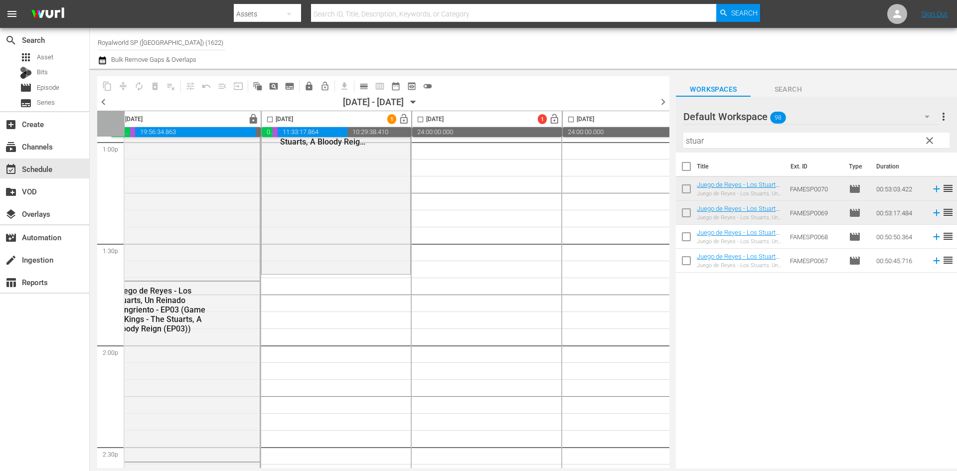
scroll to position [2643, 14]
drag, startPoint x: 716, startPoint y: 139, endPoint x: 607, endPoint y: 137, distance: 108.2
click at [607, 137] on div "content_copy compress autorenew_outlined delete_forever_outlined playlist_remov…" at bounding box center [524, 269] width 868 height 400
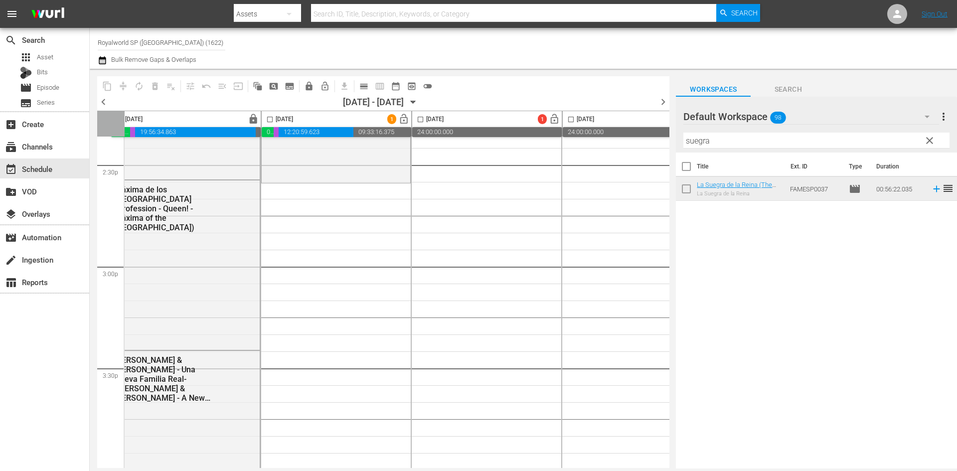
scroll to position [2942, 14]
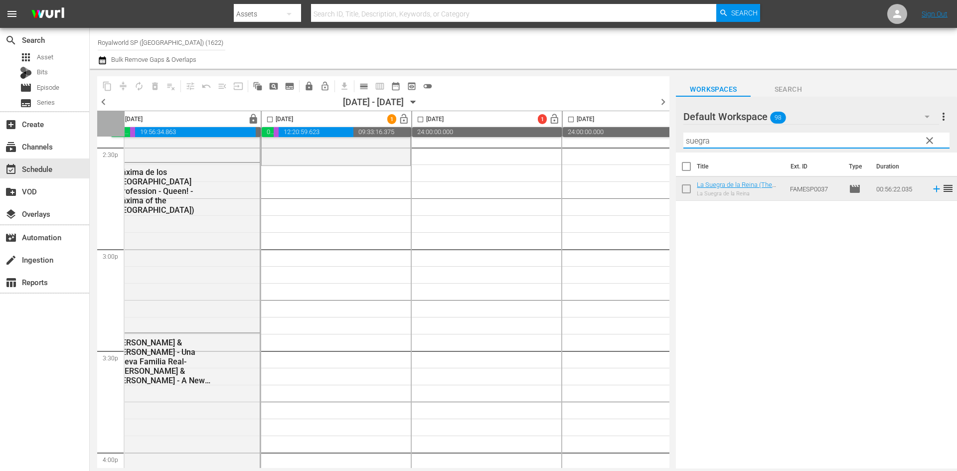
drag, startPoint x: 705, startPoint y: 140, endPoint x: 565, endPoint y: 140, distance: 140.1
click at [566, 140] on div "content_copy compress autorenew_outlined delete_forever_outlined playlist_remov…" at bounding box center [524, 269] width 868 height 400
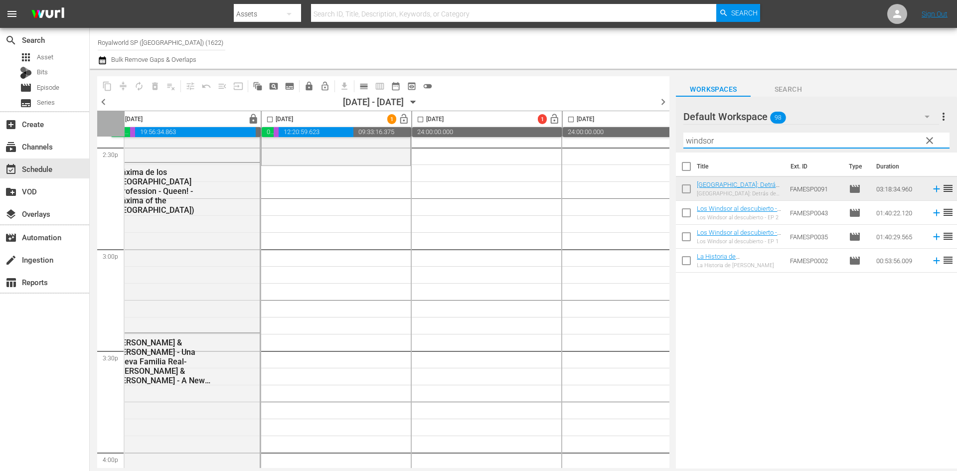
click at [742, 307] on div "Title Ext. ID Type Duration Castillo de Windsor: Detrás de los Muros-(Inside Wi…" at bounding box center [816, 312] width 281 height 318
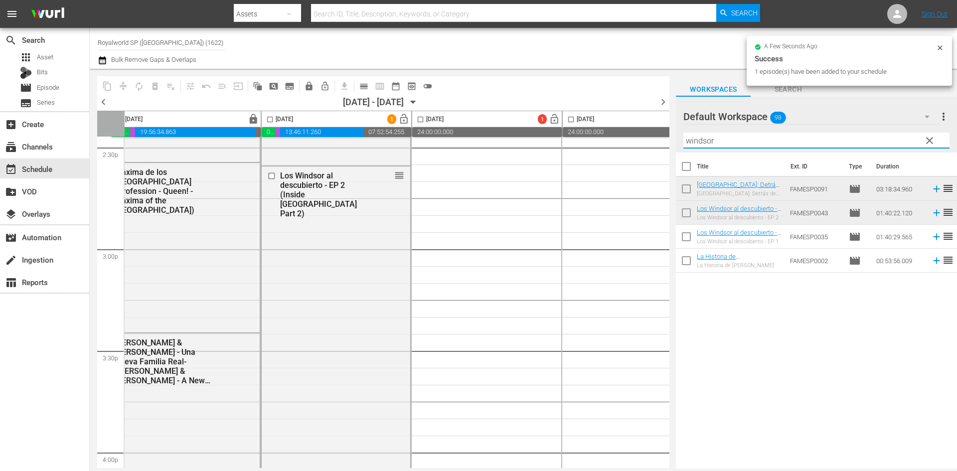
drag, startPoint x: 745, startPoint y: 142, endPoint x: 629, endPoint y: 141, distance: 115.7
click at [630, 140] on div "content_copy compress autorenew_outlined delete_forever_outlined playlist_remov…" at bounding box center [524, 269] width 868 height 400
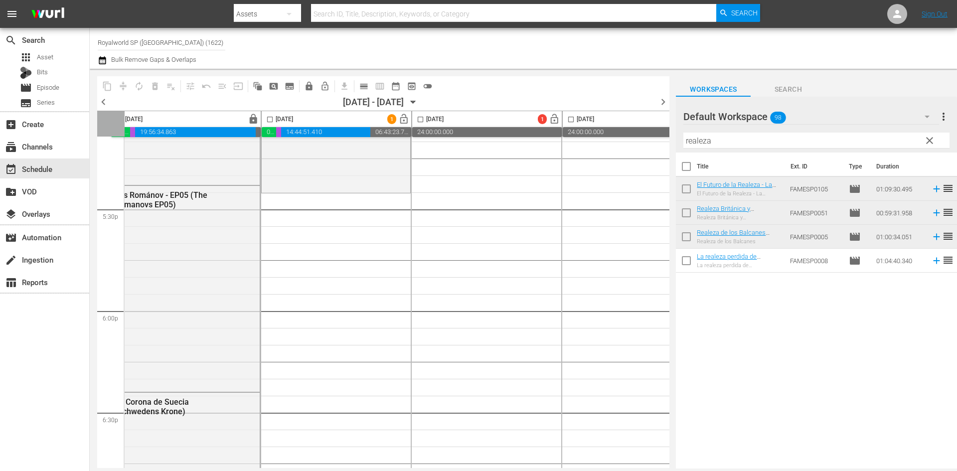
scroll to position [3541, 14]
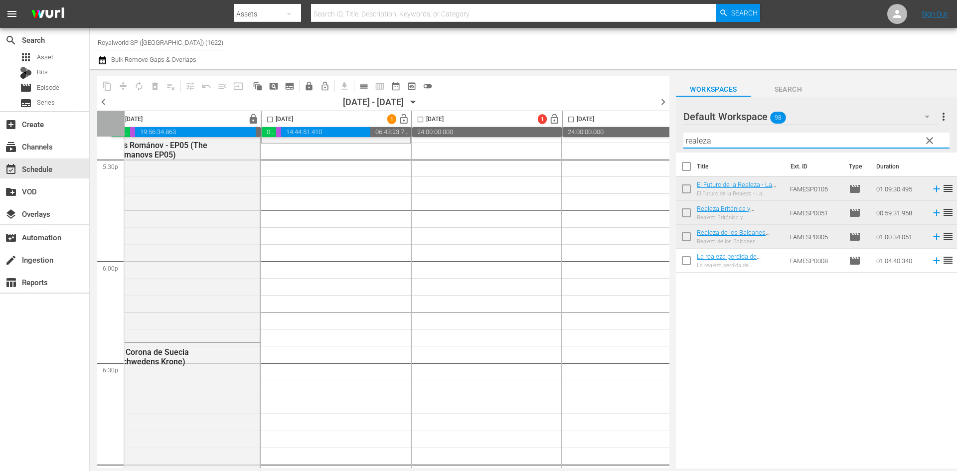
drag, startPoint x: 747, startPoint y: 138, endPoint x: 625, endPoint y: 147, distance: 122.0
click at [625, 147] on div "content_copy compress autorenew_outlined delete_forever_outlined playlist_remov…" at bounding box center [524, 269] width 868 height 400
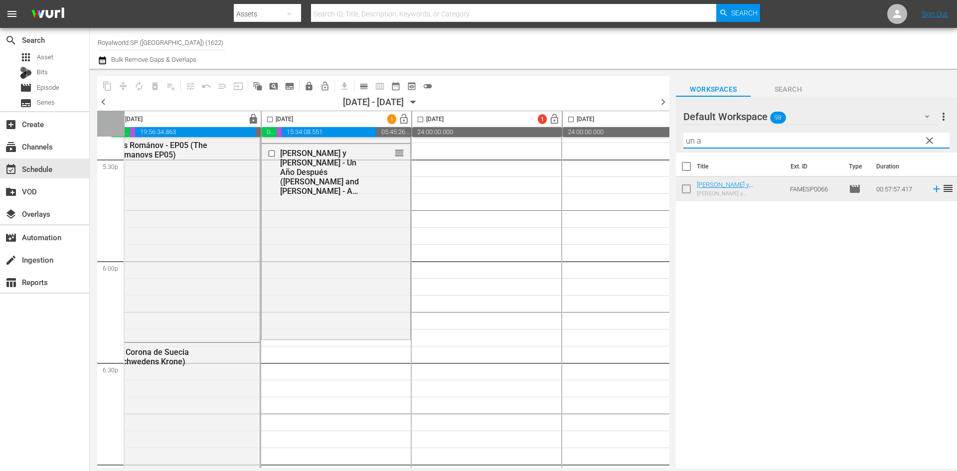
drag, startPoint x: 711, startPoint y: 144, endPoint x: 620, endPoint y: 148, distance: 91.3
click at [621, 148] on div "content_copy compress autorenew_outlined delete_forever_outlined playlist_remov…" at bounding box center [524, 269] width 868 height 400
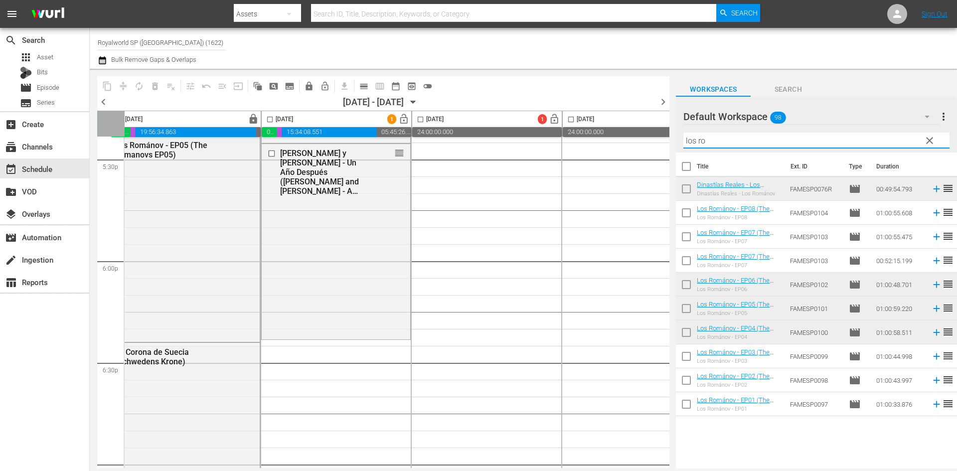
drag, startPoint x: 752, startPoint y: 146, endPoint x: 777, endPoint y: 142, distance: 25.7
click at [777, 142] on input "los ro" at bounding box center [817, 141] width 266 height 16
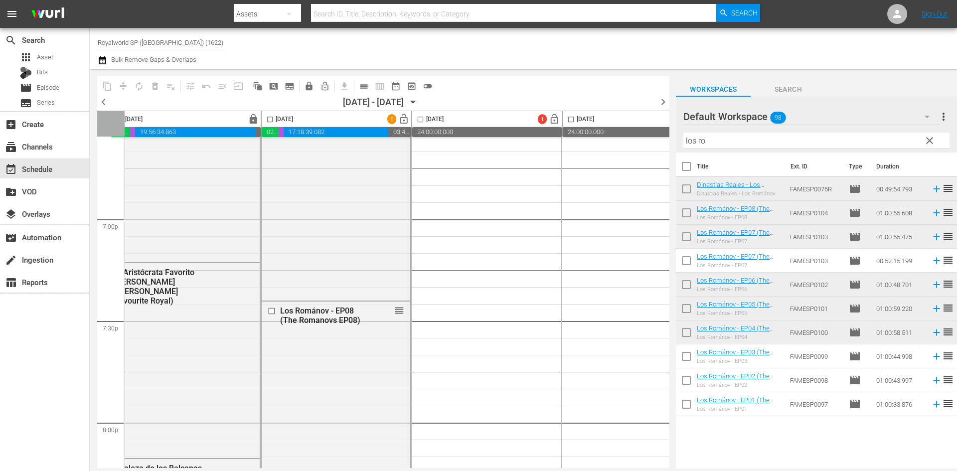
scroll to position [3790, 14]
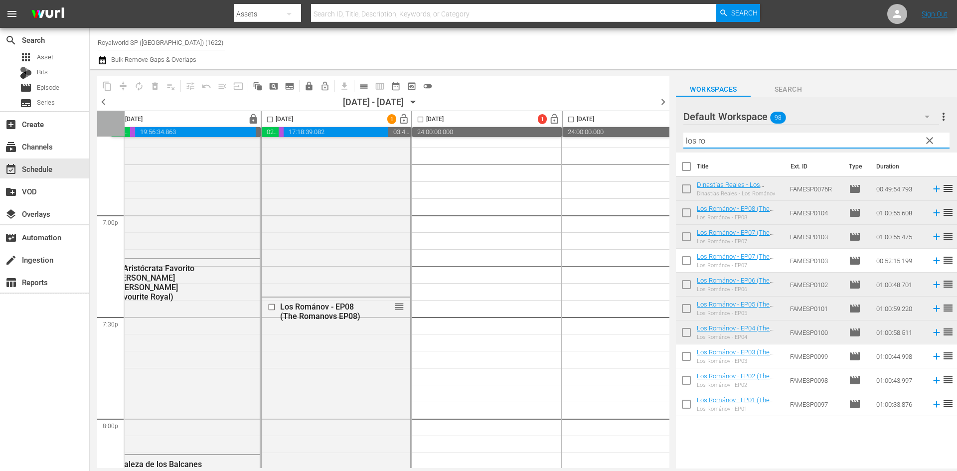
drag, startPoint x: 707, startPoint y: 145, endPoint x: 620, endPoint y: 147, distance: 86.8
click at [620, 147] on div "content_copy compress autorenew_outlined delete_forever_outlined playlist_remov…" at bounding box center [524, 269] width 868 height 400
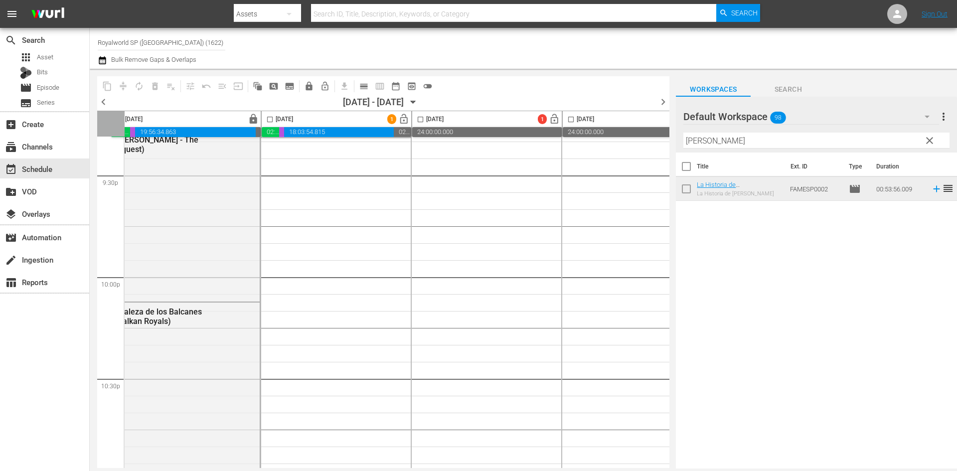
scroll to position [4289, 14]
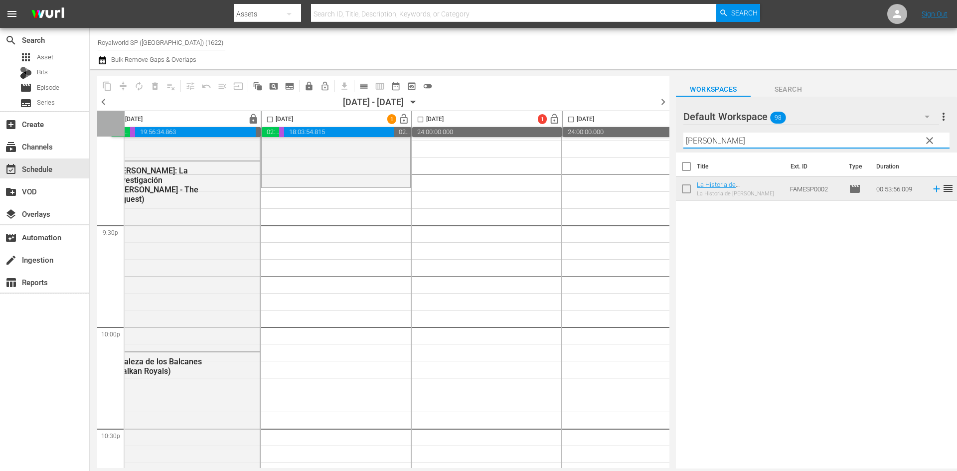
drag, startPoint x: 721, startPoint y: 139, endPoint x: 626, endPoint y: 142, distance: 94.8
click at [627, 139] on div "content_copy compress autorenew_outlined delete_forever_outlined playlist_remov…" at bounding box center [524, 269] width 868 height 400
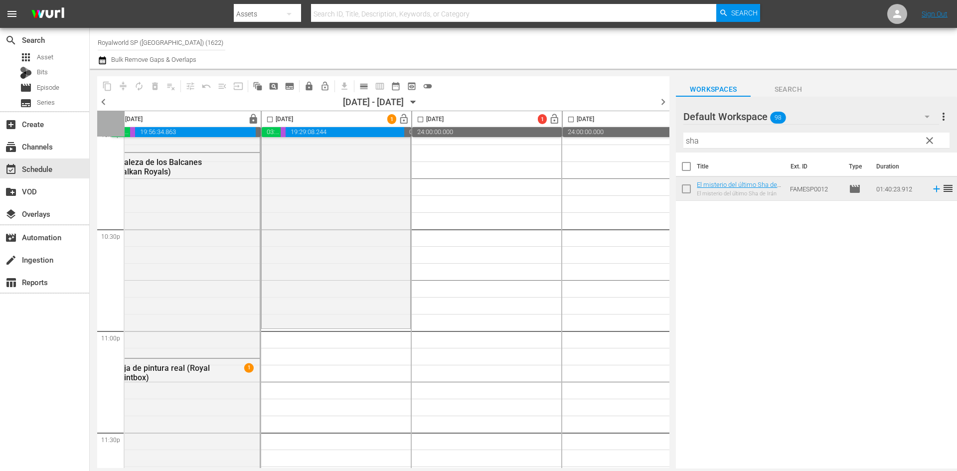
scroll to position [4559, 14]
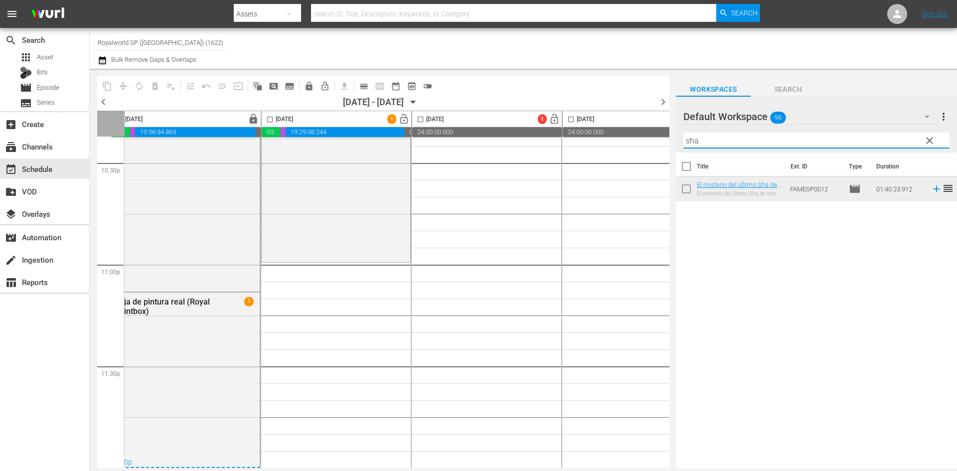
drag, startPoint x: 717, startPoint y: 140, endPoint x: 653, endPoint y: 129, distance: 64.8
click at [653, 129] on div "content_copy compress autorenew_outlined delete_forever_outlined playlist_remov…" at bounding box center [524, 269] width 868 height 400
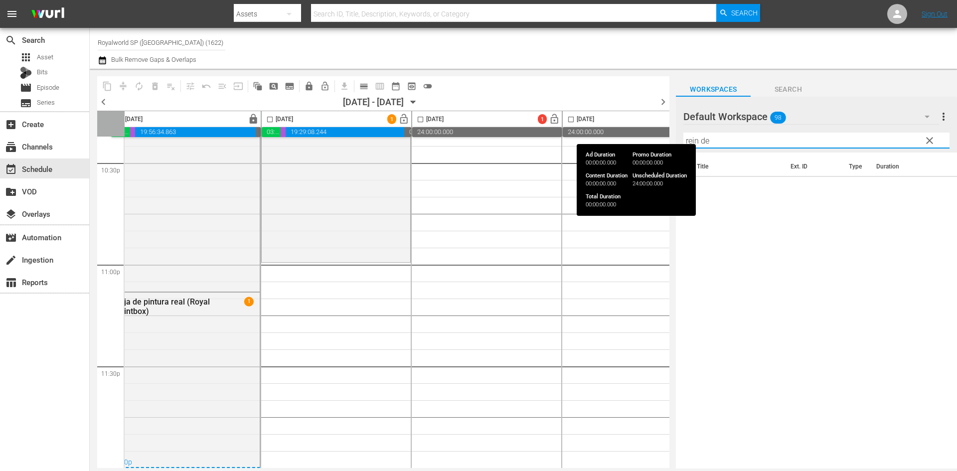
type input "reina de"
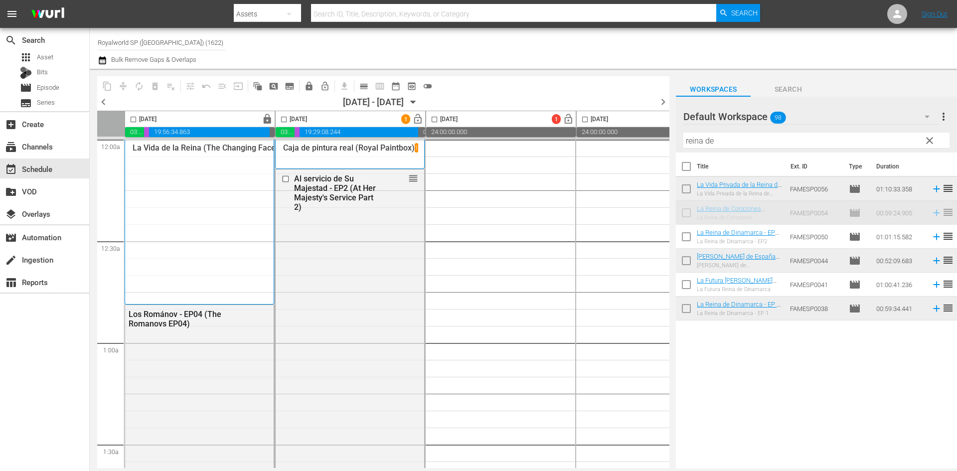
scroll to position [4559, 14]
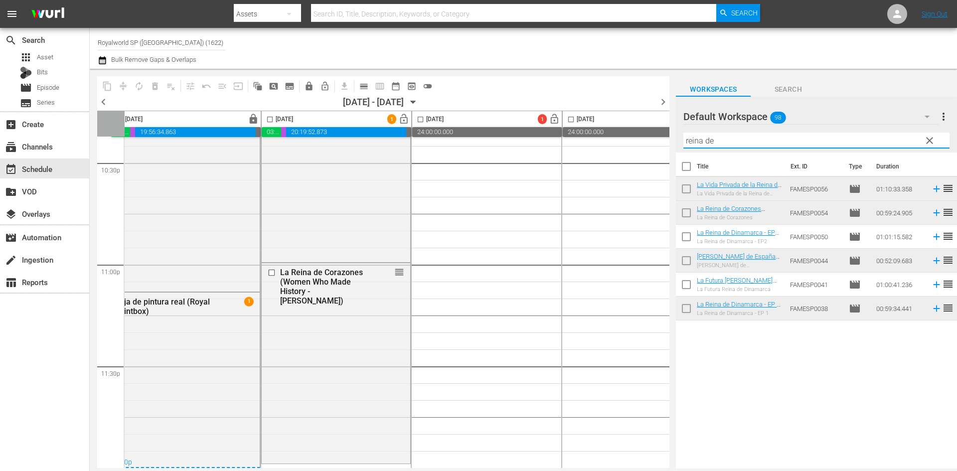
drag, startPoint x: 734, startPoint y: 141, endPoint x: 618, endPoint y: 145, distance: 115.3
click at [620, 145] on div "content_copy compress autorenew_outlined delete_forever_outlined playlist_remov…" at bounding box center [524, 269] width 868 height 400
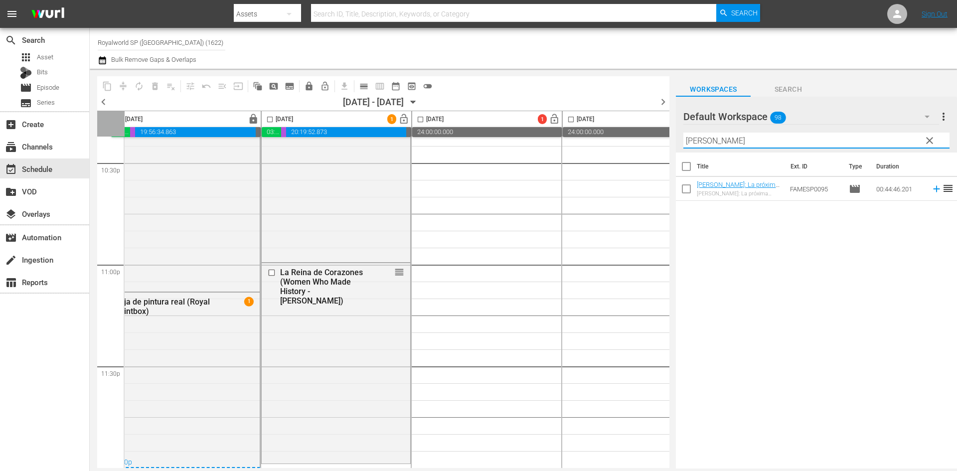
type input "[PERSON_NAME]"
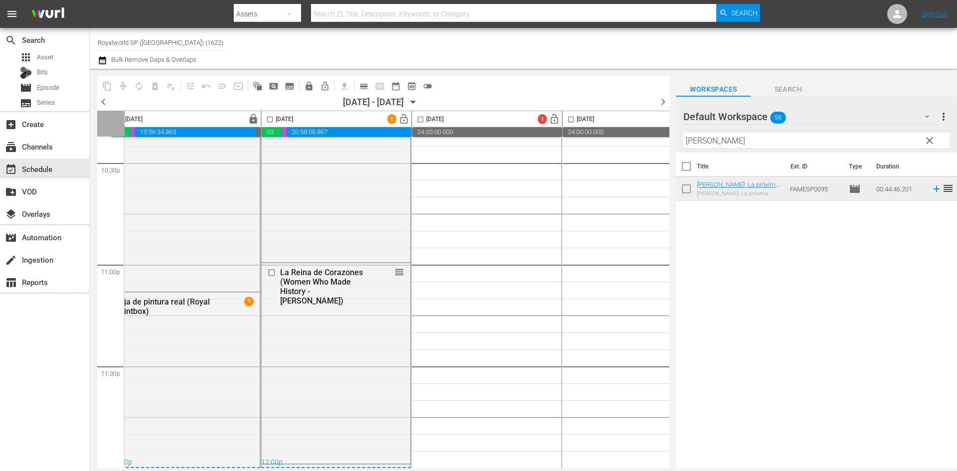
click at [270, 116] on input "checkbox" at bounding box center [269, 121] width 11 height 11
click at [128, 83] on button "compress" at bounding box center [123, 86] width 16 height 16
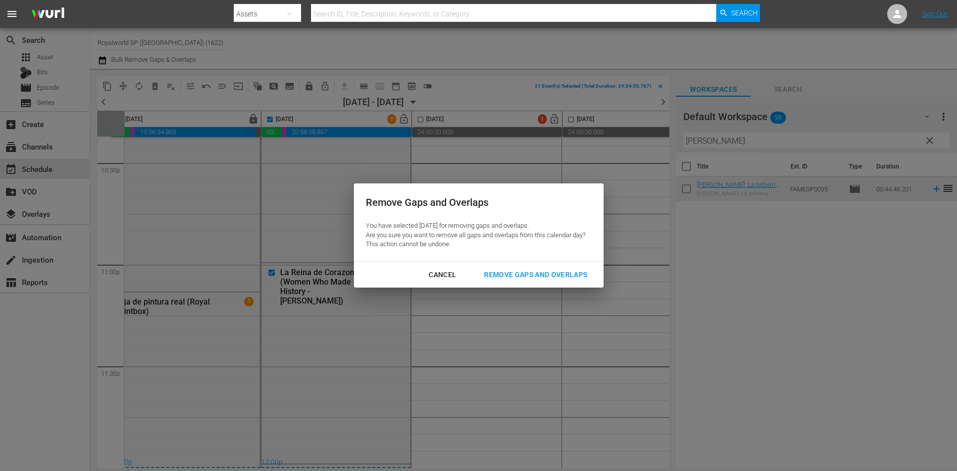
click at [521, 279] on div "Remove Gaps and Overlaps" at bounding box center [535, 275] width 119 height 12
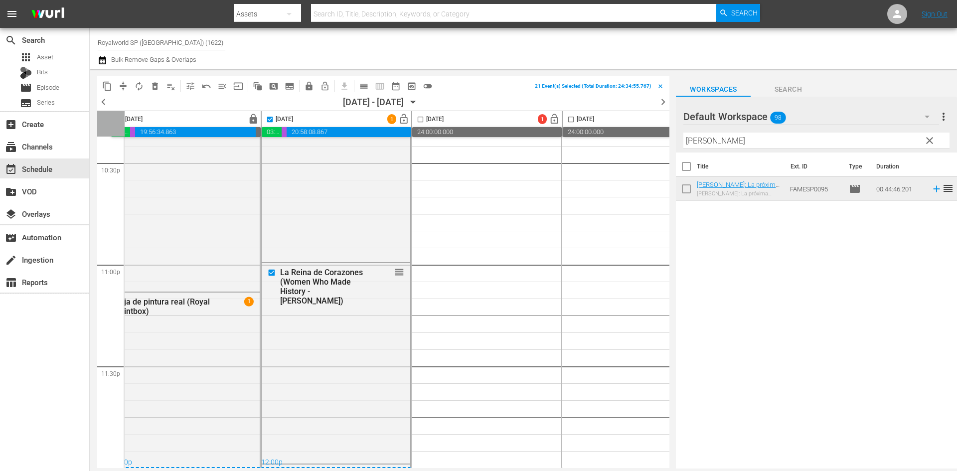
checkbox input "false"
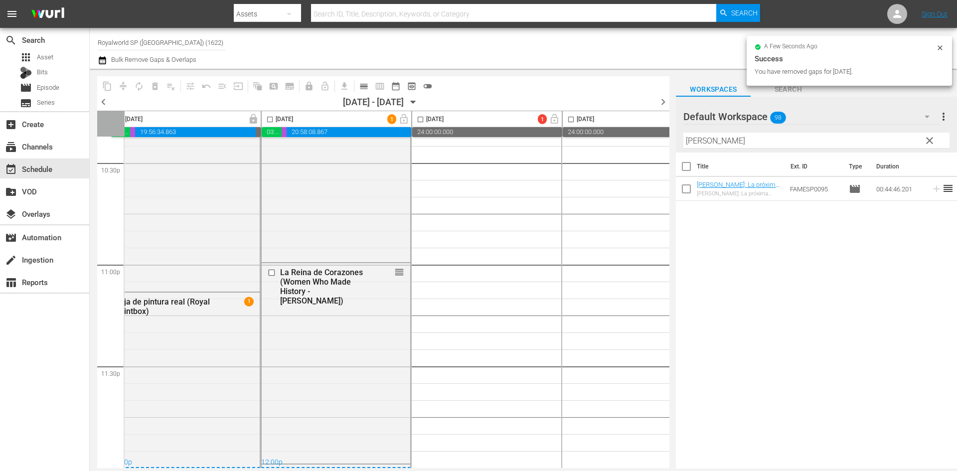
drag, startPoint x: 666, startPoint y: 449, endPoint x: 664, endPoint y: 208, distance: 241.4
click at [666, 231] on div "[DATE] lock 03:08:59.902 00:14:27.052 19:56:34.863 00:39:58.183 [DATE] 1 lock_o…" at bounding box center [383, 290] width 573 height 358
drag, startPoint x: 666, startPoint y: 107, endPoint x: 664, endPoint y: 119, distance: 12.1
click at [664, 119] on div "content_copy compress autorenew_outlined delete_forever_outlined playlist_remov…" at bounding box center [383, 272] width 573 height 392
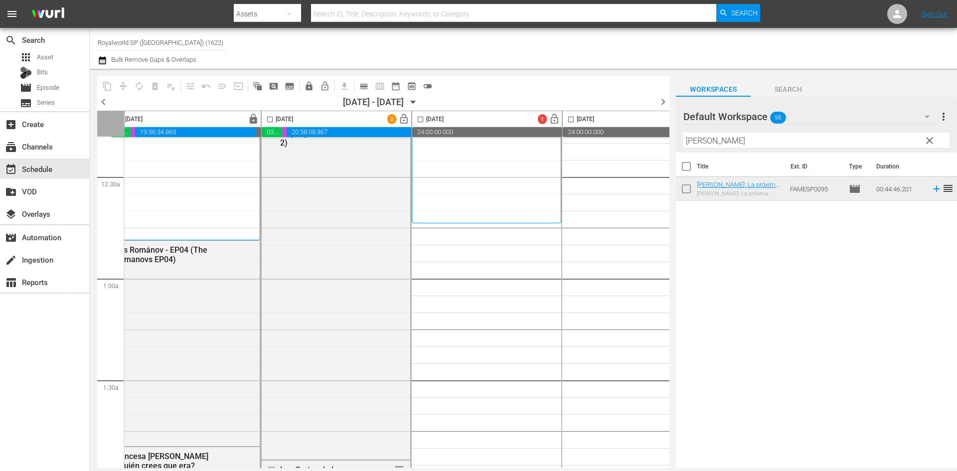
scroll to position [0, 14]
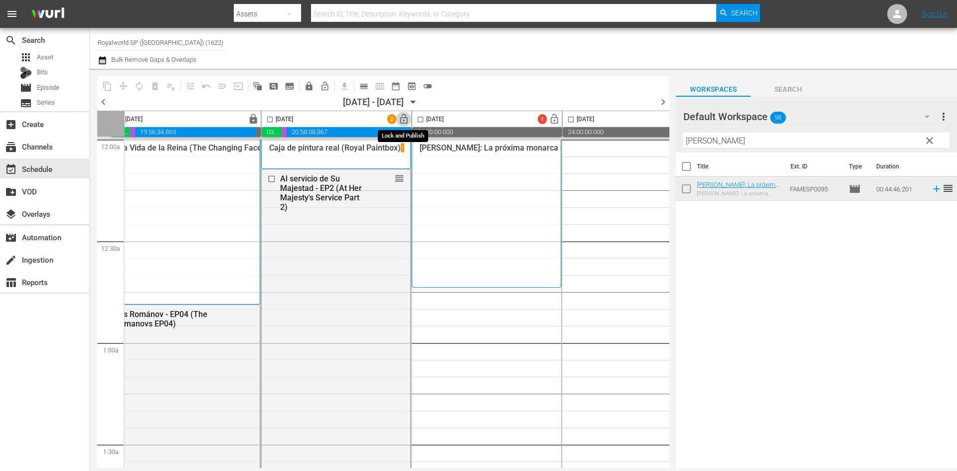
click at [404, 119] on span "lock_open" at bounding box center [403, 119] width 11 height 11
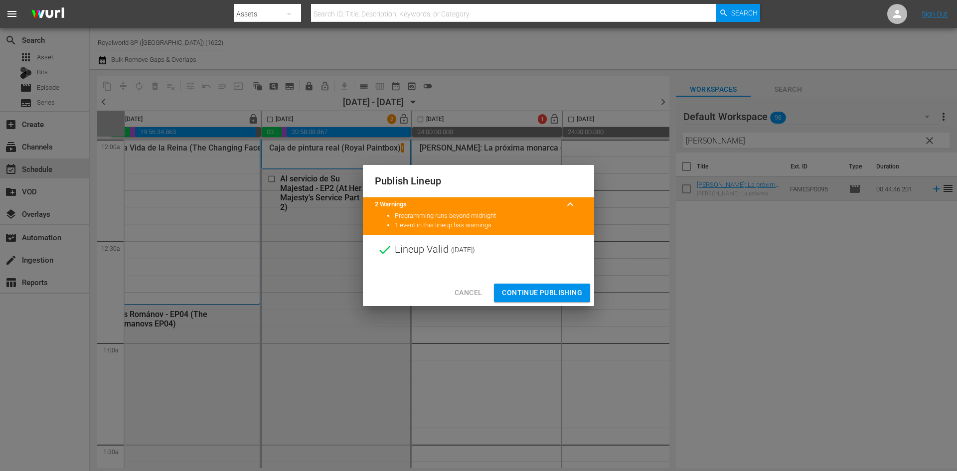
click at [535, 290] on span "Continue Publishing" at bounding box center [542, 293] width 80 height 12
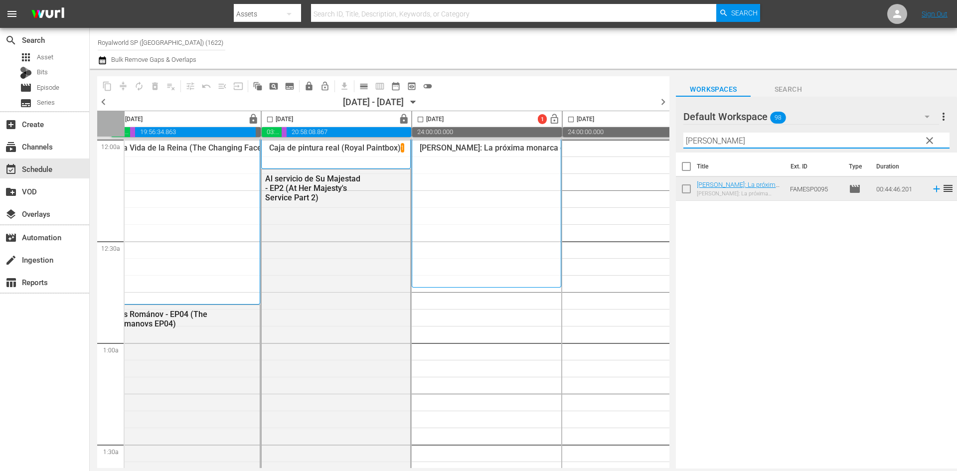
drag, startPoint x: 765, startPoint y: 148, endPoint x: 622, endPoint y: 143, distance: 142.7
click at [622, 143] on div "content_copy compress autorenew_outlined delete_forever_outlined playlist_remov…" at bounding box center [524, 269] width 868 height 400
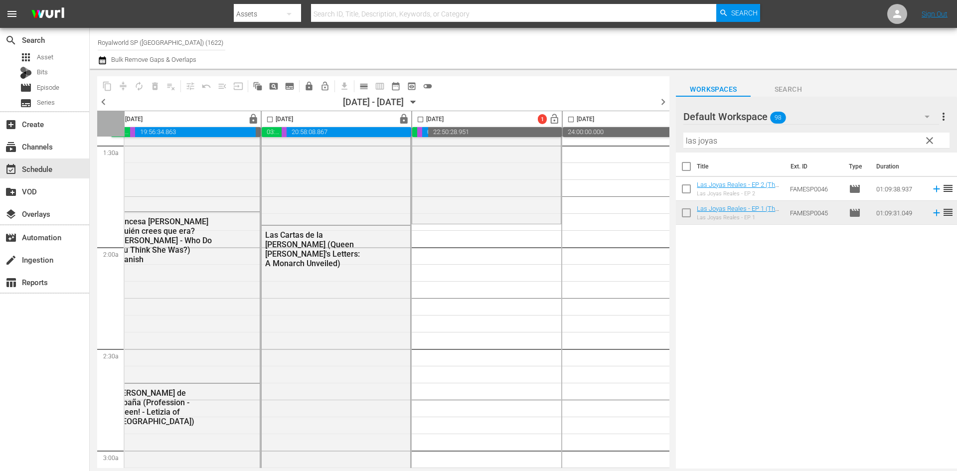
scroll to position [349, 14]
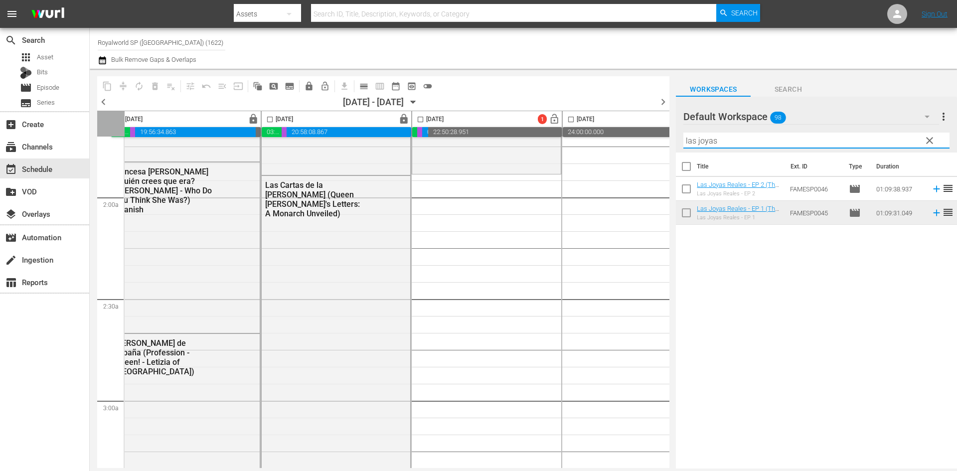
drag, startPoint x: 763, startPoint y: 144, endPoint x: 590, endPoint y: 148, distance: 173.1
click at [590, 142] on div "content_copy compress autorenew_outlined delete_forever_outlined playlist_remov…" at bounding box center [524, 269] width 868 height 400
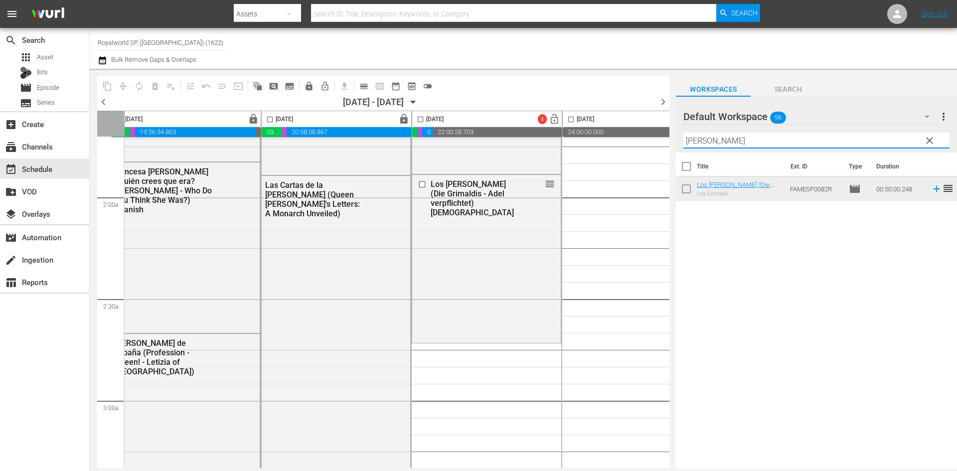
drag, startPoint x: 620, startPoint y: 153, endPoint x: 601, endPoint y: 155, distance: 19.1
click at [613, 154] on div "content_copy compress autorenew_outlined delete_forever_outlined playlist_remov…" at bounding box center [524, 269] width 868 height 400
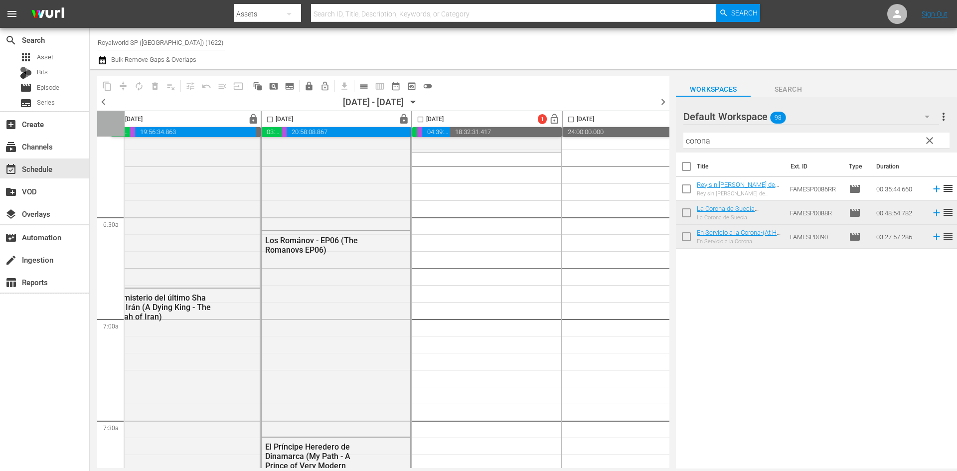
scroll to position [1247, 14]
drag, startPoint x: 780, startPoint y: 138, endPoint x: 613, endPoint y: 132, distance: 167.2
click at [613, 132] on div "content_copy compress autorenew_outlined delete_forever_outlined playlist_remov…" at bounding box center [524, 269] width 868 height 400
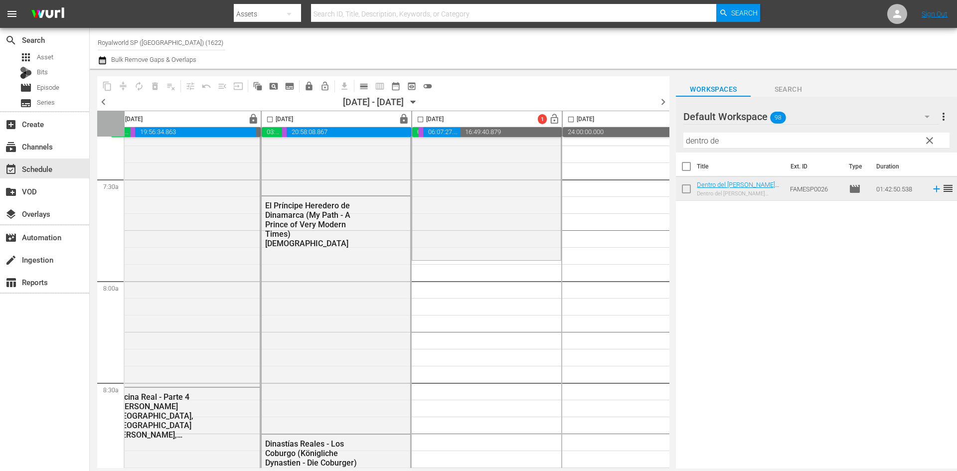
scroll to position [1546, 14]
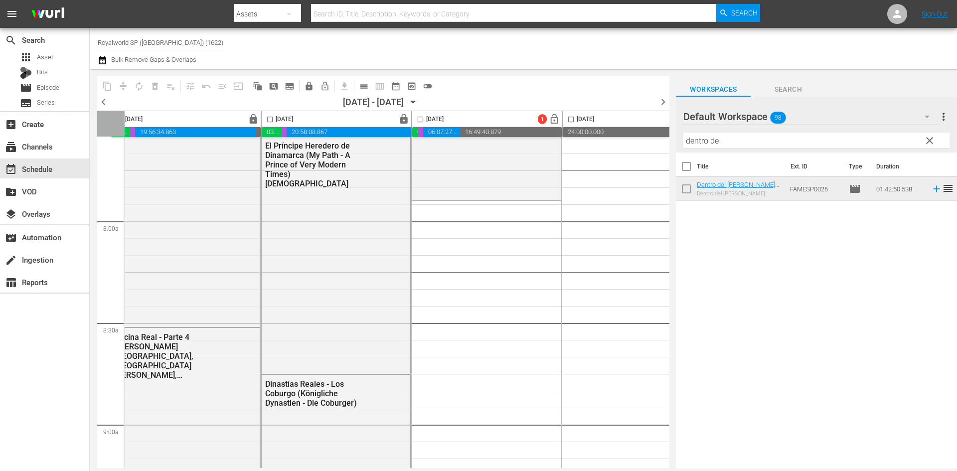
drag, startPoint x: 640, startPoint y: 134, endPoint x: 631, endPoint y: 138, distance: 9.6
click at [631, 135] on div "content_copy compress autorenew_outlined delete_forever_outlined playlist_remov…" at bounding box center [524, 269] width 868 height 400
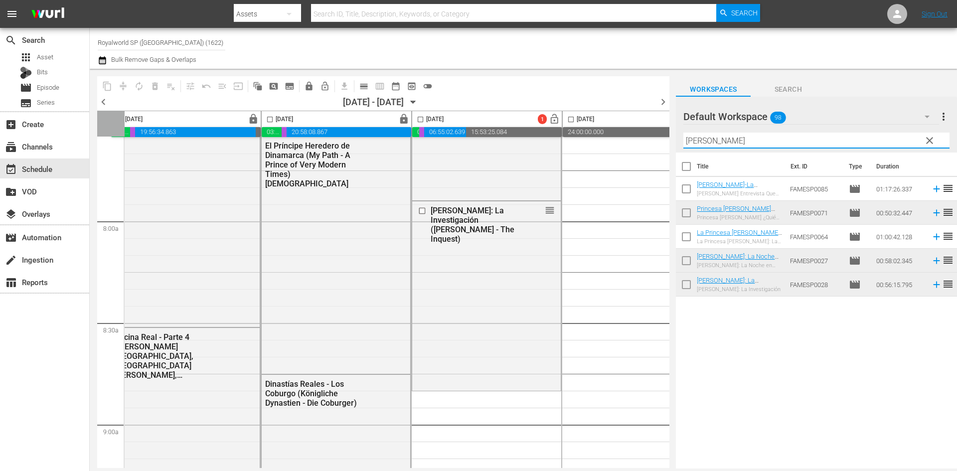
drag, startPoint x: 694, startPoint y: 134, endPoint x: 642, endPoint y: 135, distance: 52.4
click at [642, 135] on div "content_copy compress autorenew_outlined delete_forever_outlined playlist_remov…" at bounding box center [524, 269] width 868 height 400
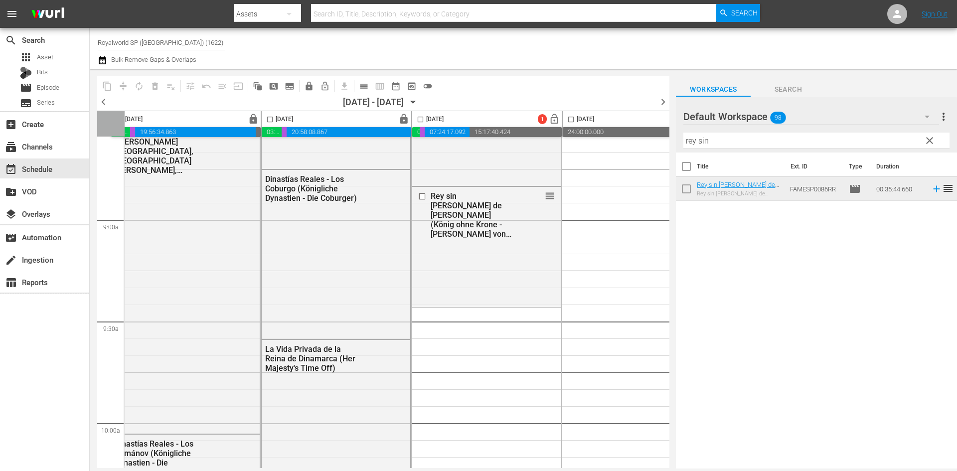
scroll to position [1745, 14]
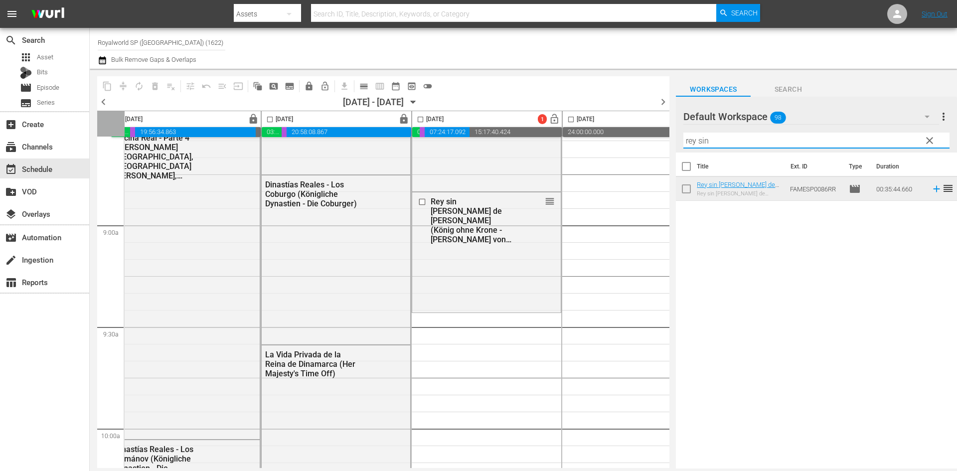
drag, startPoint x: 707, startPoint y: 144, endPoint x: 618, endPoint y: 154, distance: 89.4
click at [621, 148] on div "content_copy compress autorenew_outlined delete_forever_outlined playlist_remov…" at bounding box center [524, 269] width 868 height 400
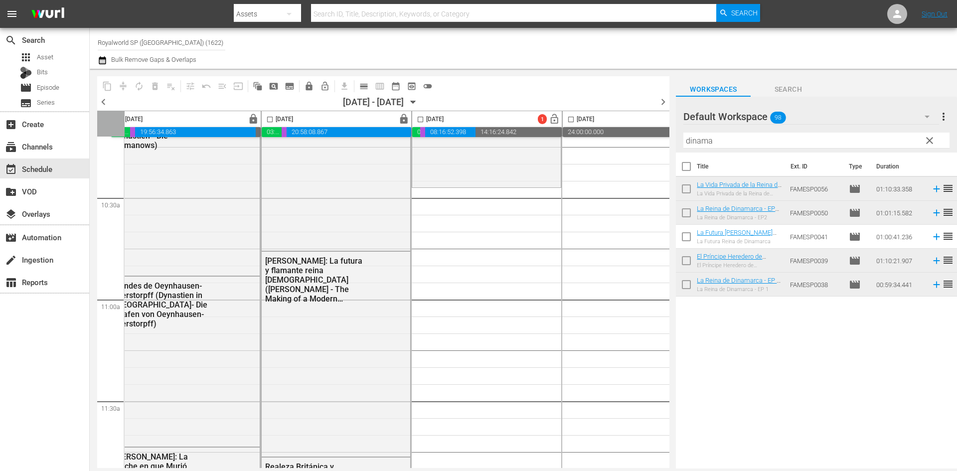
scroll to position [2095, 14]
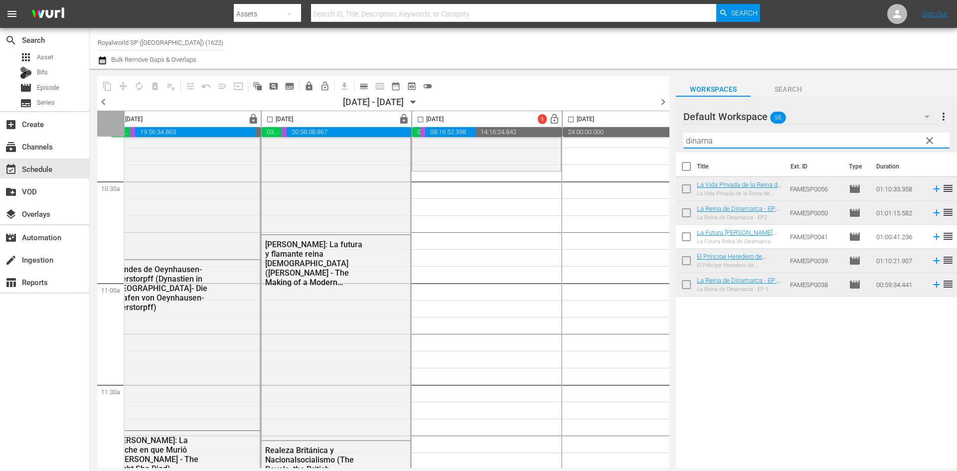
drag, startPoint x: 725, startPoint y: 139, endPoint x: 618, endPoint y: 129, distance: 107.1
click at [625, 129] on div "content_copy compress autorenew_outlined delete_forever_outlined playlist_remov…" at bounding box center [524, 269] width 868 height 400
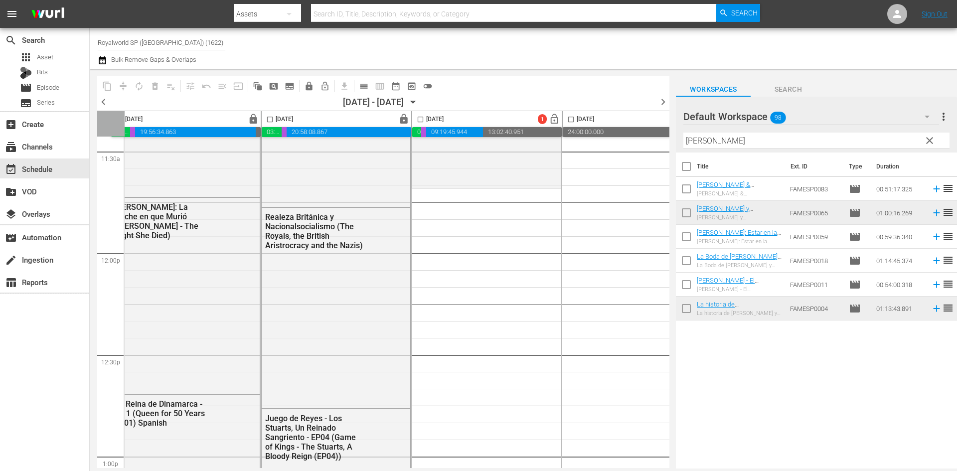
scroll to position [2344, 14]
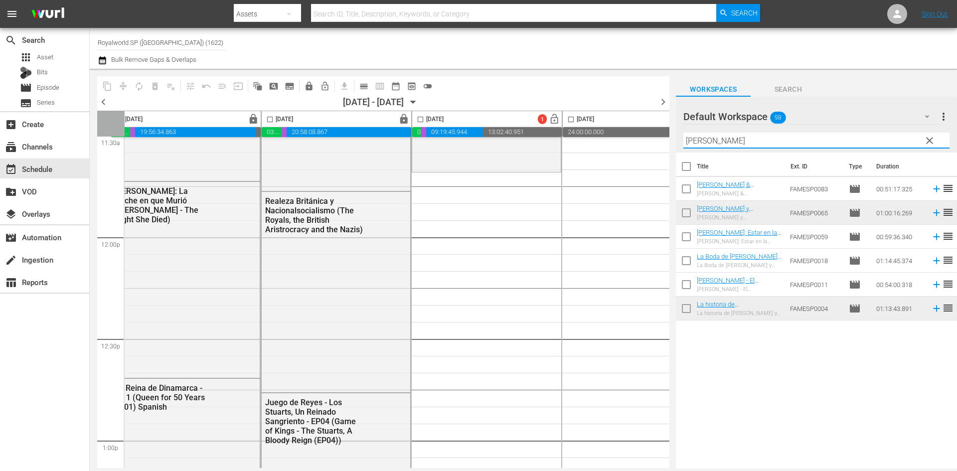
drag, startPoint x: 736, startPoint y: 134, endPoint x: 632, endPoint y: 139, distance: 103.3
click at [636, 137] on div "content_copy compress autorenew_outlined delete_forever_outlined playlist_remov…" at bounding box center [524, 269] width 868 height 400
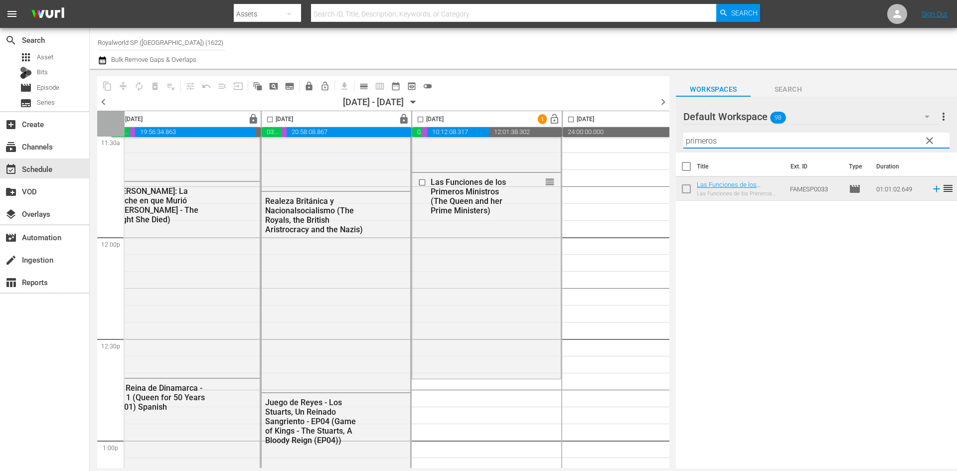
drag, startPoint x: 800, startPoint y: 147, endPoint x: 634, endPoint y: 141, distance: 166.7
click at [634, 141] on div "content_copy compress autorenew_outlined delete_forever_outlined playlist_remov…" at bounding box center [524, 269] width 868 height 400
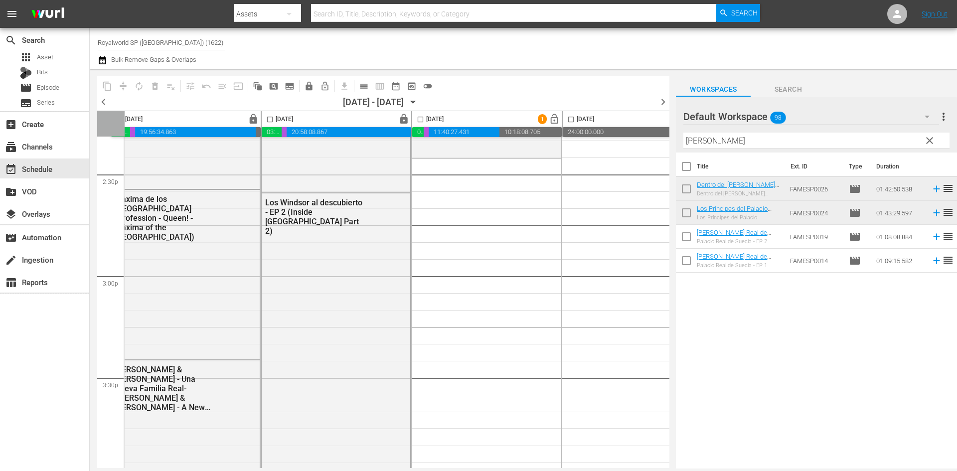
scroll to position [2892, 14]
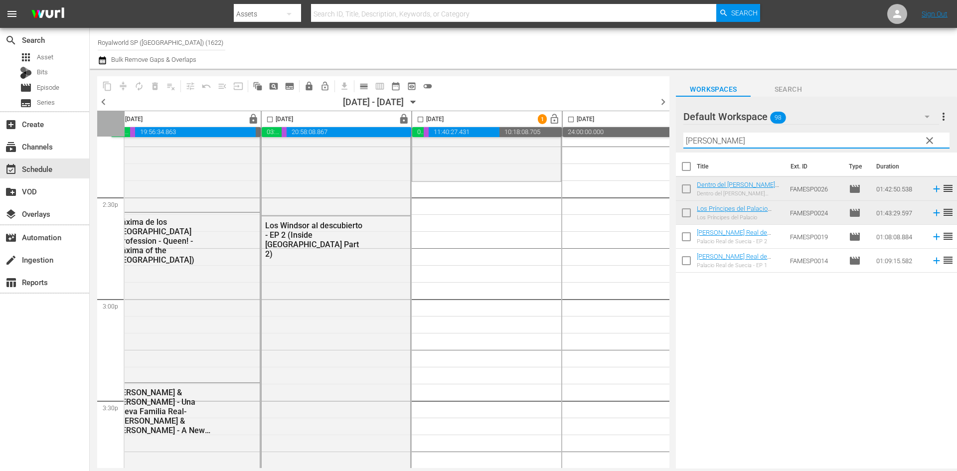
drag, startPoint x: 746, startPoint y: 145, endPoint x: 642, endPoint y: 149, distance: 103.3
click at [642, 149] on div "content_copy compress autorenew_outlined delete_forever_outlined playlist_remov…" at bounding box center [524, 269] width 868 height 400
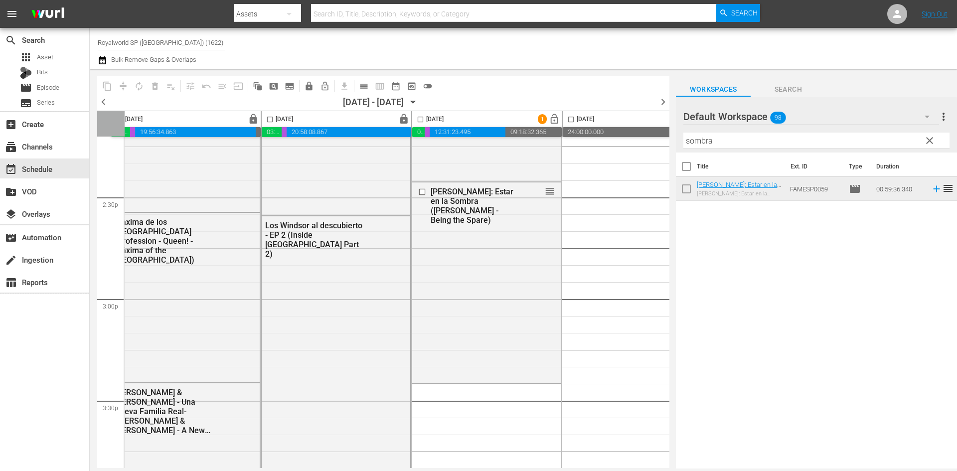
drag, startPoint x: 724, startPoint y: 139, endPoint x: 642, endPoint y: 135, distance: 82.4
click at [642, 135] on div "content_copy compress autorenew_outlined delete_forever_outlined playlist_remov…" at bounding box center [524, 269] width 868 height 400
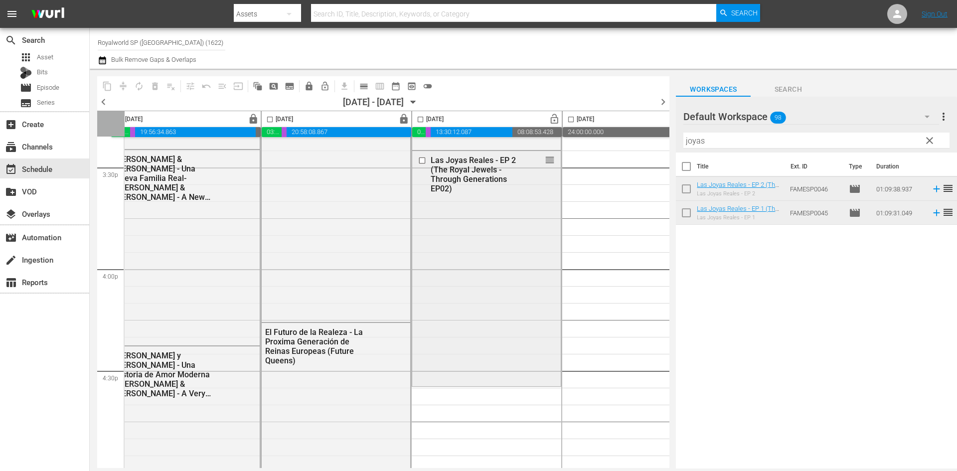
scroll to position [3142, 14]
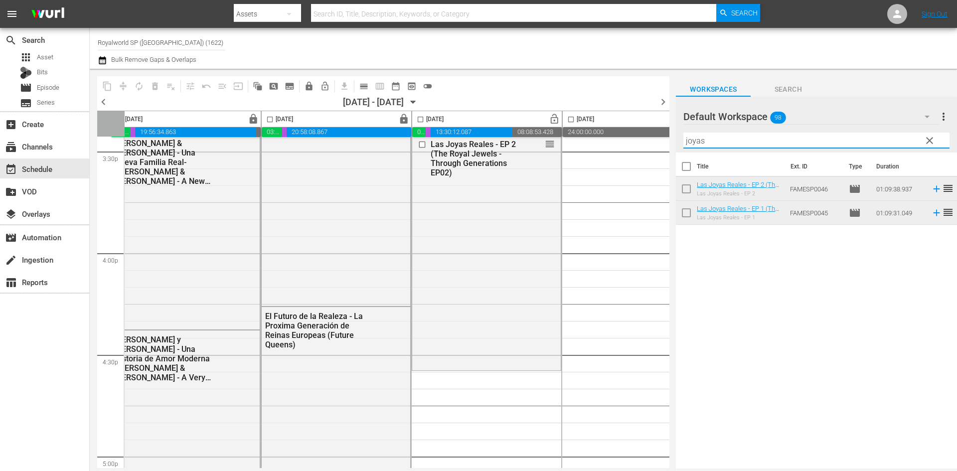
drag, startPoint x: 759, startPoint y: 139, endPoint x: 625, endPoint y: 139, distance: 133.7
click at [625, 139] on div "content_copy compress autorenew_outlined delete_forever_outlined playlist_remov…" at bounding box center [524, 269] width 868 height 400
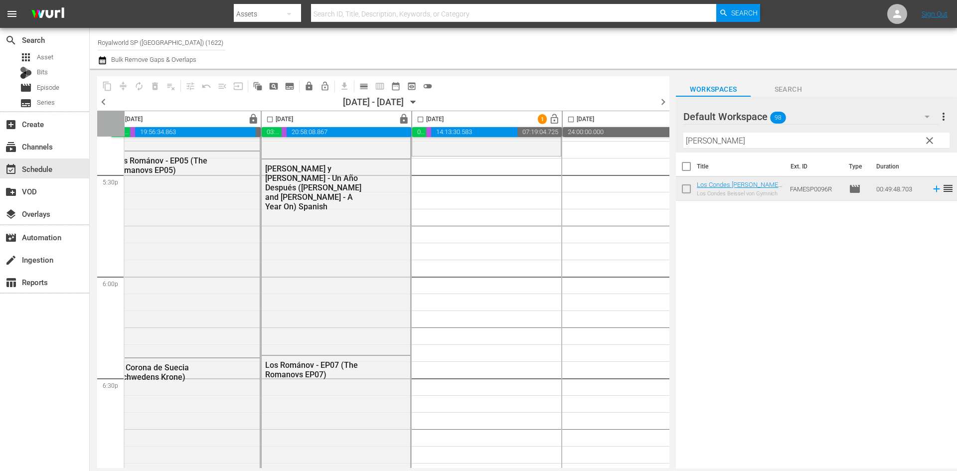
scroll to position [3541, 14]
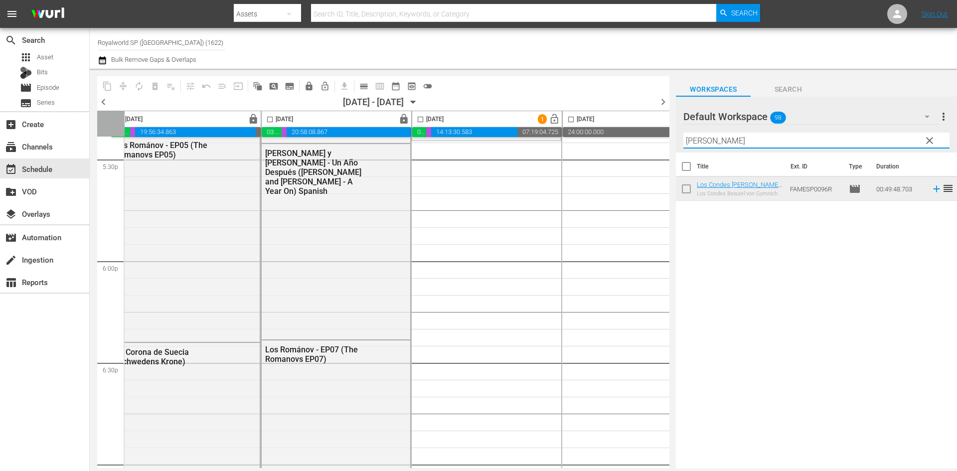
drag, startPoint x: 736, startPoint y: 138, endPoint x: 668, endPoint y: 143, distance: 68.5
click at [668, 140] on div "content_copy compress autorenew_outlined delete_forever_outlined playlist_remov…" at bounding box center [524, 269] width 868 height 400
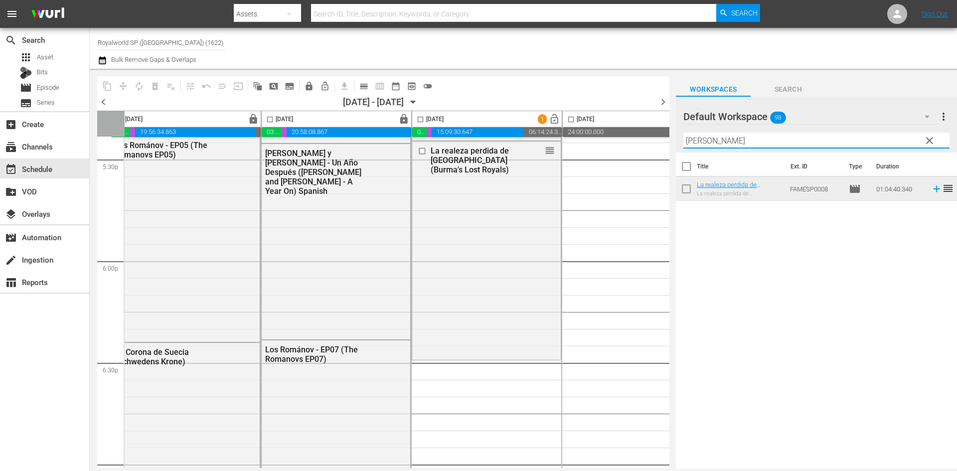
click at [767, 140] on input "birmani" at bounding box center [817, 141] width 266 height 16
click at [766, 140] on input "birmani" at bounding box center [817, 141] width 266 height 16
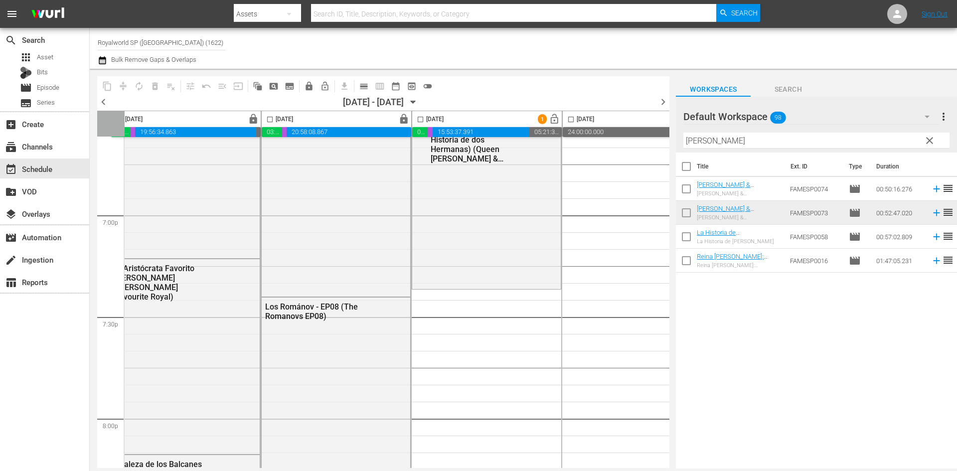
scroll to position [3690, 14]
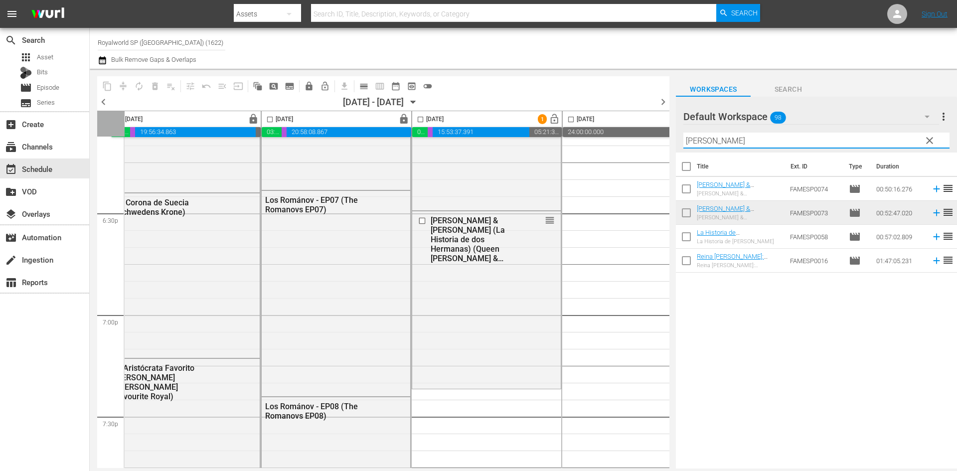
drag, startPoint x: 753, startPoint y: 140, endPoint x: 665, endPoint y: 129, distance: 88.4
click at [665, 129] on div "content_copy compress autorenew_outlined delete_forever_outlined playlist_remov…" at bounding box center [524, 269] width 868 height 400
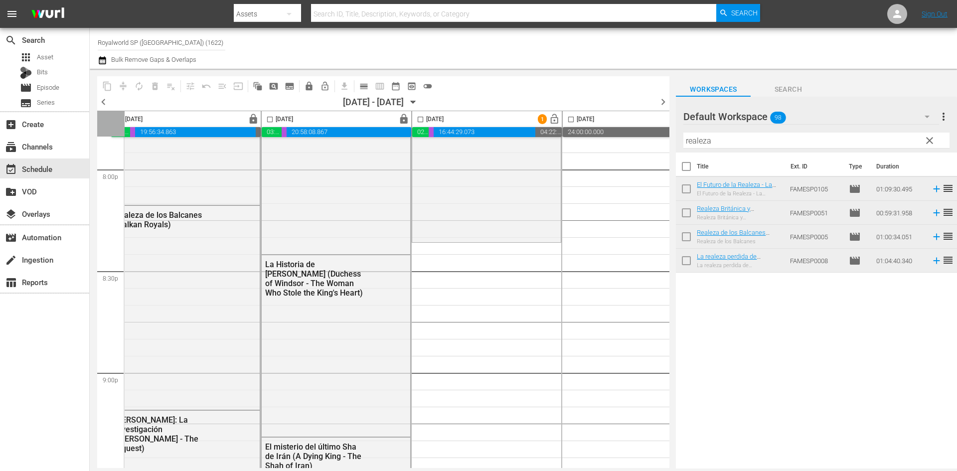
scroll to position [4089, 14]
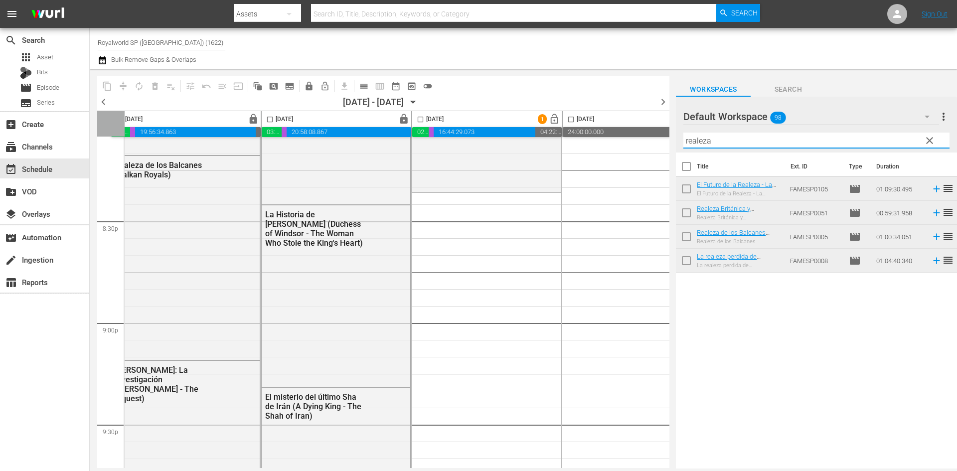
drag, startPoint x: 747, startPoint y: 140, endPoint x: 614, endPoint y: 141, distance: 133.2
click at [614, 140] on div "content_copy compress autorenew_outlined delete_forever_outlined playlist_remov…" at bounding box center [524, 269] width 868 height 400
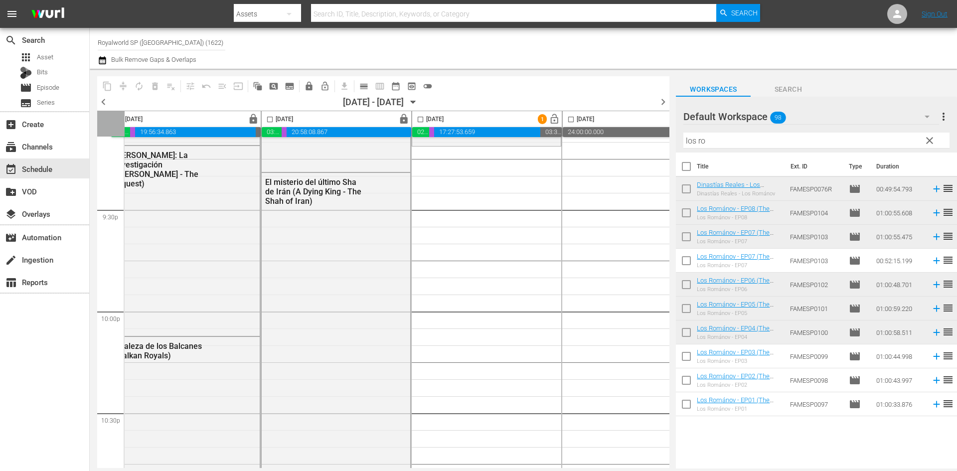
scroll to position [4289, 14]
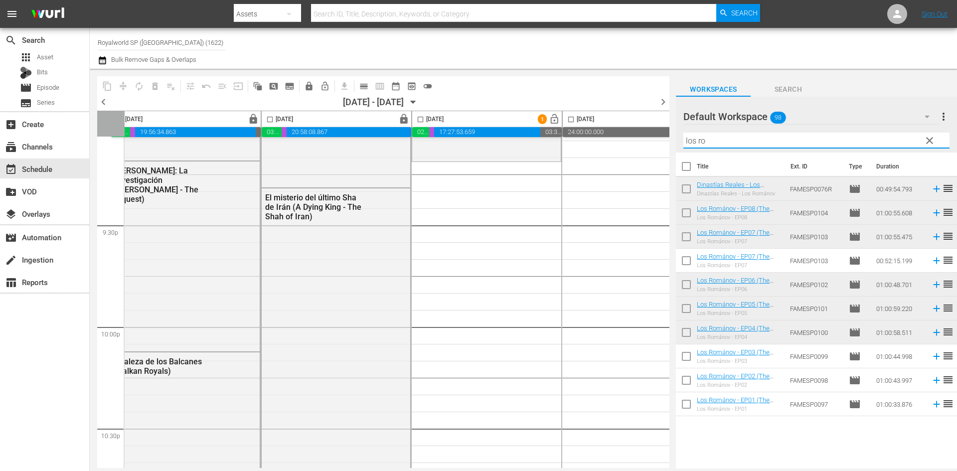
drag, startPoint x: 713, startPoint y: 143, endPoint x: 658, endPoint y: 139, distance: 54.5
click at [658, 139] on div "content_copy compress autorenew_outlined delete_forever_outlined playlist_remov…" at bounding box center [524, 269] width 868 height 400
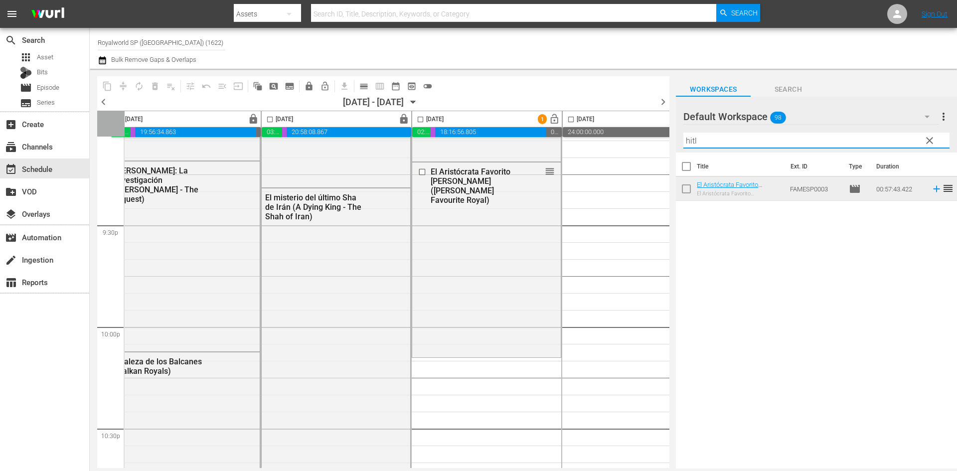
drag, startPoint x: 728, startPoint y: 140, endPoint x: 629, endPoint y: 139, distance: 98.3
click at [630, 138] on div "content_copy compress autorenew_outlined delete_forever_outlined playlist_remov…" at bounding box center [524, 269] width 868 height 400
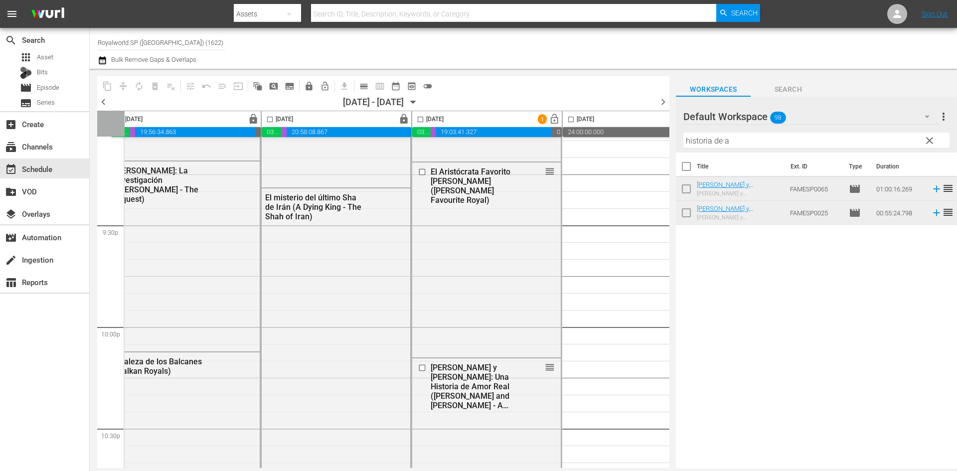
scroll to position [4559, 14]
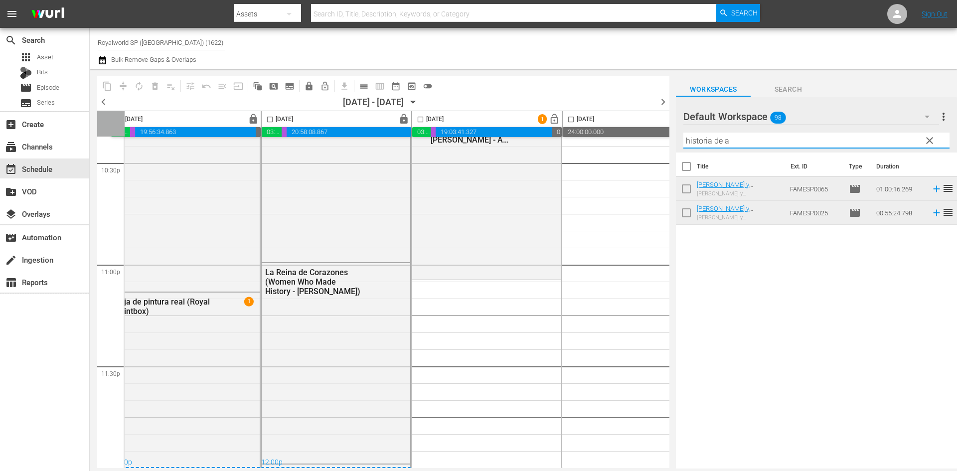
drag, startPoint x: 788, startPoint y: 143, endPoint x: 692, endPoint y: 133, distance: 97.3
click at [692, 133] on div "Filter by Title historia de a" at bounding box center [817, 141] width 266 height 24
click at [743, 142] on input "historia de a" at bounding box center [817, 141] width 266 height 16
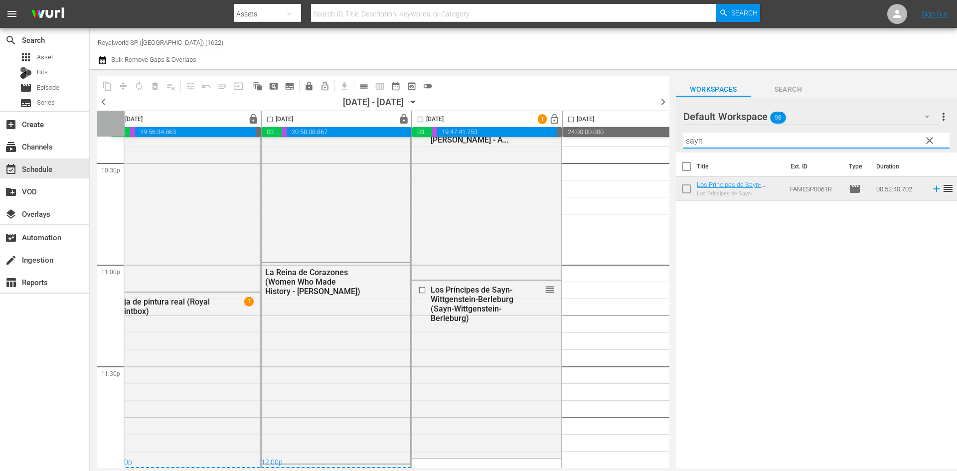
drag, startPoint x: 793, startPoint y: 144, endPoint x: 663, endPoint y: 142, distance: 130.2
click at [663, 142] on div "content_copy compress autorenew_outlined delete_forever_outlined playlist_remov…" at bounding box center [524, 269] width 868 height 400
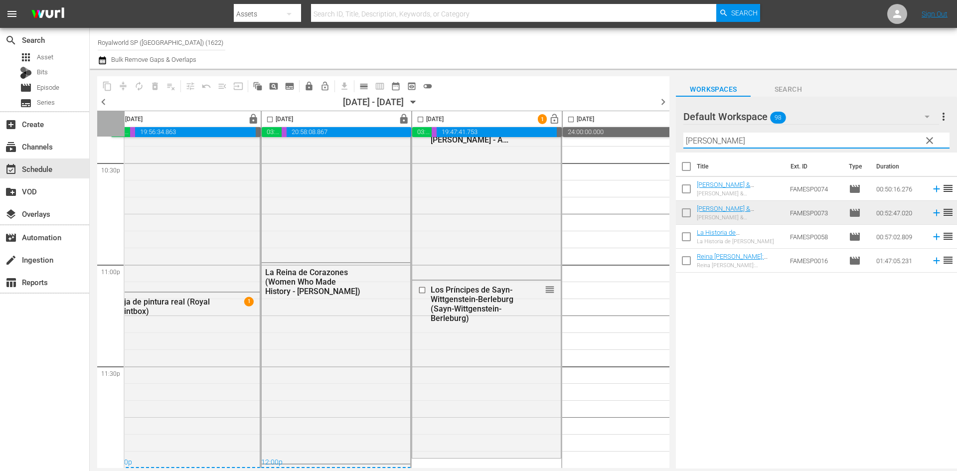
type input "isabel"
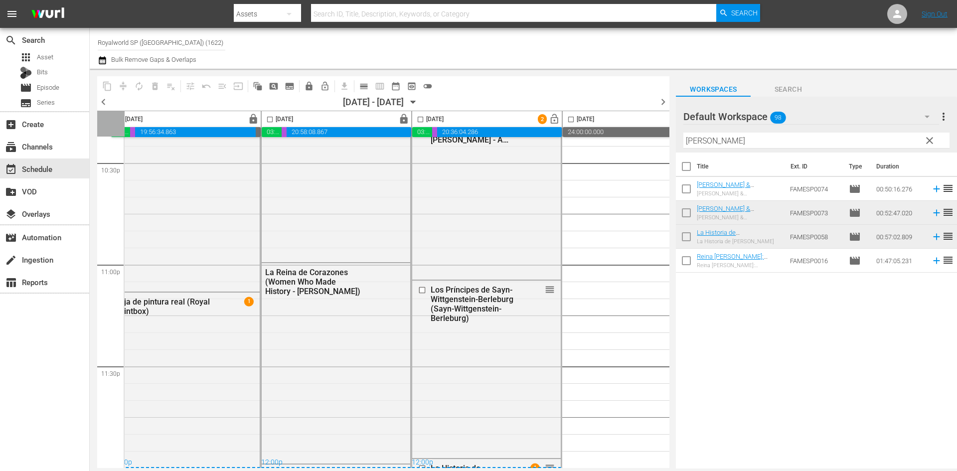
click at [421, 117] on input "checkbox" at bounding box center [420, 121] width 11 height 11
click at [125, 83] on span "compress" at bounding box center [123, 86] width 10 height 10
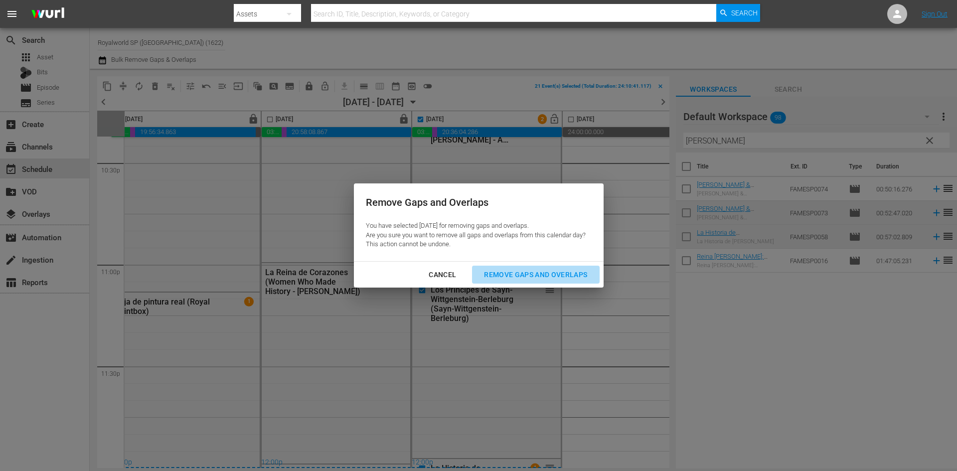
click at [506, 274] on div "Remove Gaps and Overlaps" at bounding box center [535, 275] width 119 height 12
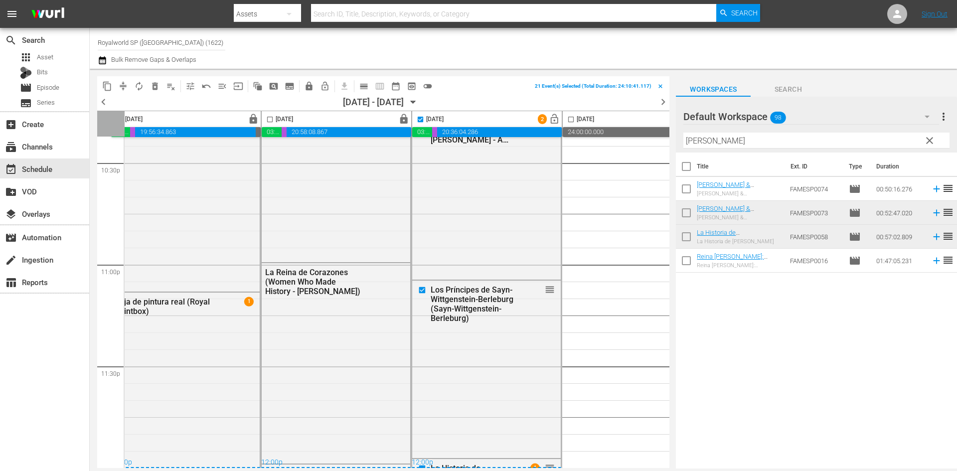
checkbox input "false"
click at [558, 119] on span "lock_open" at bounding box center [554, 119] width 11 height 11
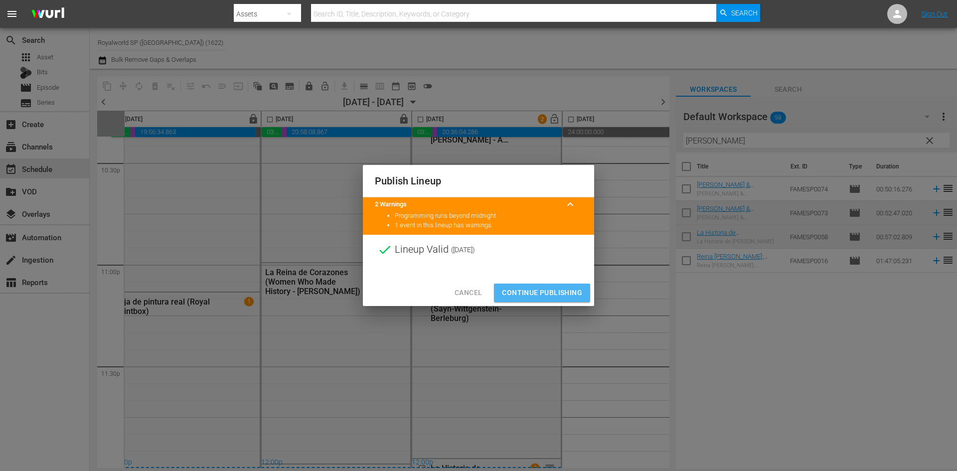
click at [552, 289] on span "Continue Publishing" at bounding box center [542, 293] width 80 height 12
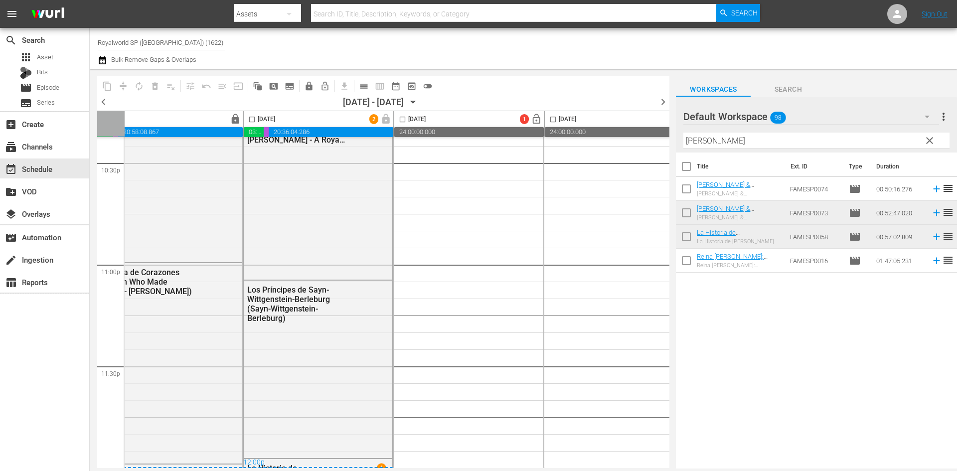
scroll to position [4559, 183]
drag, startPoint x: 399, startPoint y: 264, endPoint x: 375, endPoint y: 266, distance: 24.0
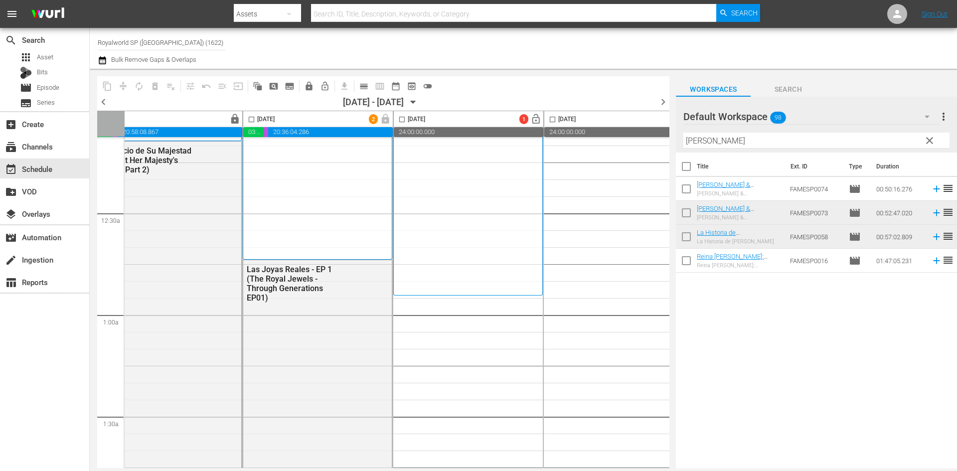
scroll to position [0, 183]
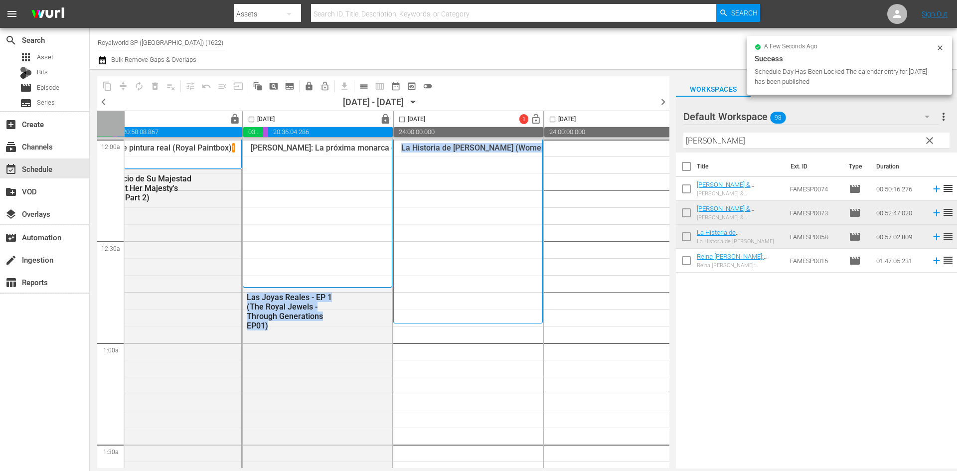
click at [494, 296] on div "La Historia de Isabel I (Women Who Made History - Elizabeth I) 1" at bounding box center [468, 231] width 134 height 177
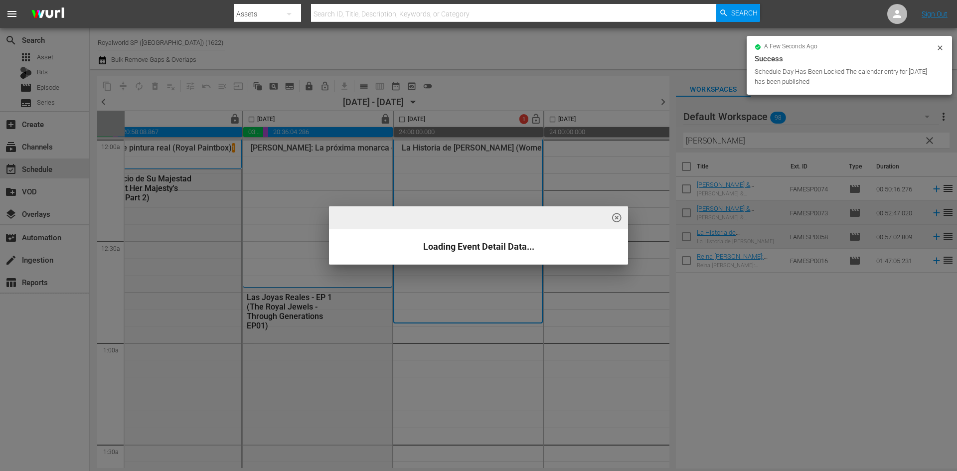
click at [488, 352] on div "highlight_off_icon Loading Event Detail Data..." at bounding box center [478, 235] width 957 height 471
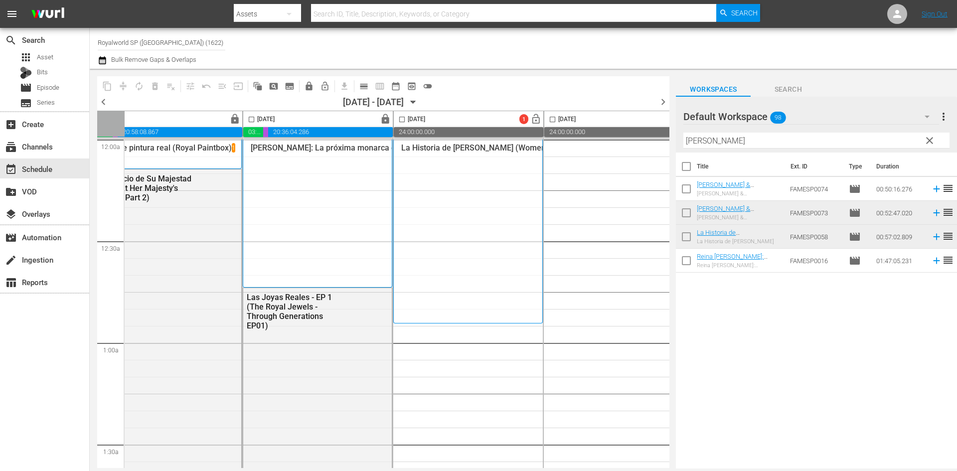
drag, startPoint x: 734, startPoint y: 140, endPoint x: 669, endPoint y: 141, distance: 64.8
click at [669, 141] on div "content_copy compress autorenew_outlined delete_forever_outlined playlist_remov…" at bounding box center [524, 269] width 868 height 400
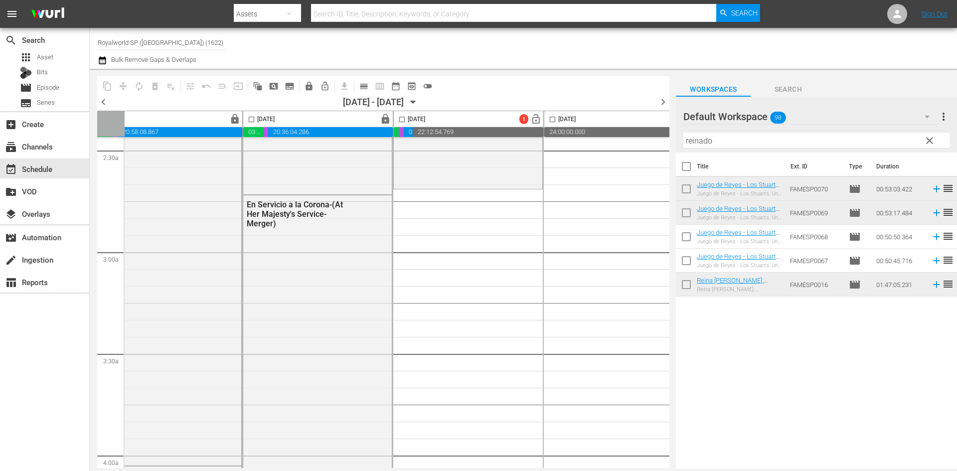
scroll to position [449, 183]
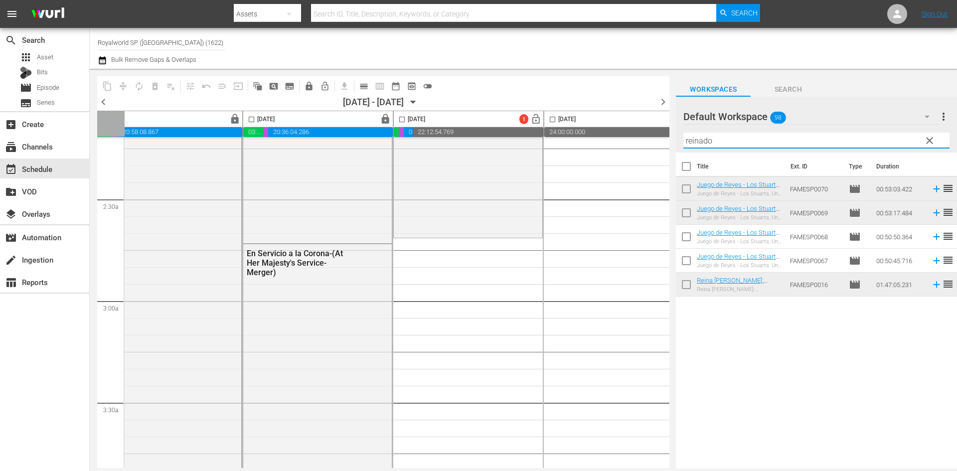
drag, startPoint x: 777, startPoint y: 143, endPoint x: 615, endPoint y: 151, distance: 162.2
click at [615, 151] on div "content_copy compress autorenew_outlined delete_forever_outlined playlist_remov…" at bounding box center [524, 269] width 868 height 400
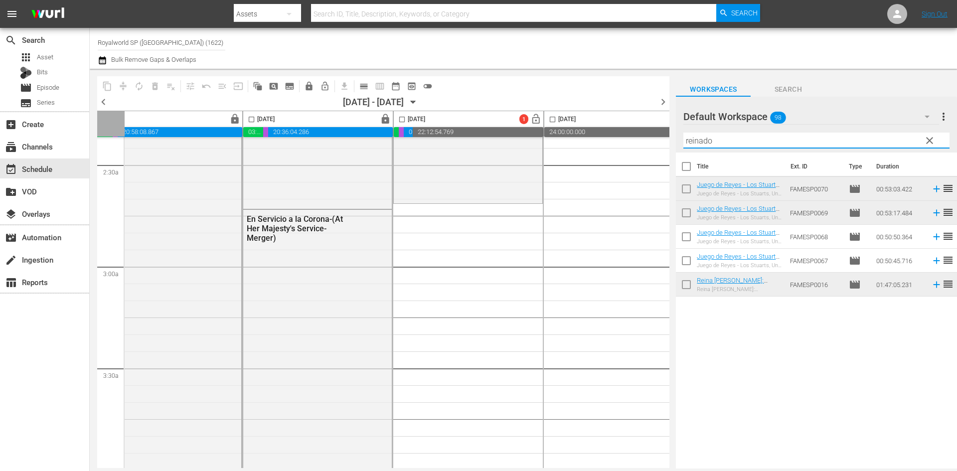
scroll to position [499, 183]
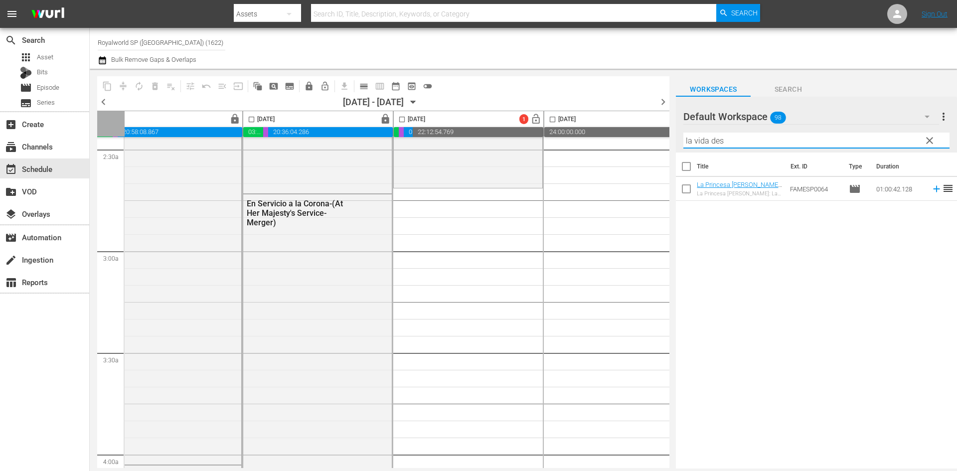
type input "la vida des"
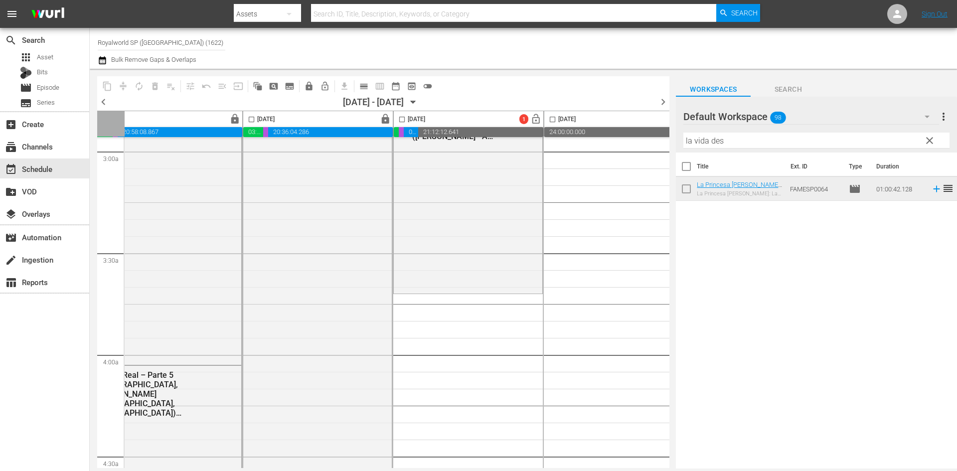
scroll to position [630, 183]
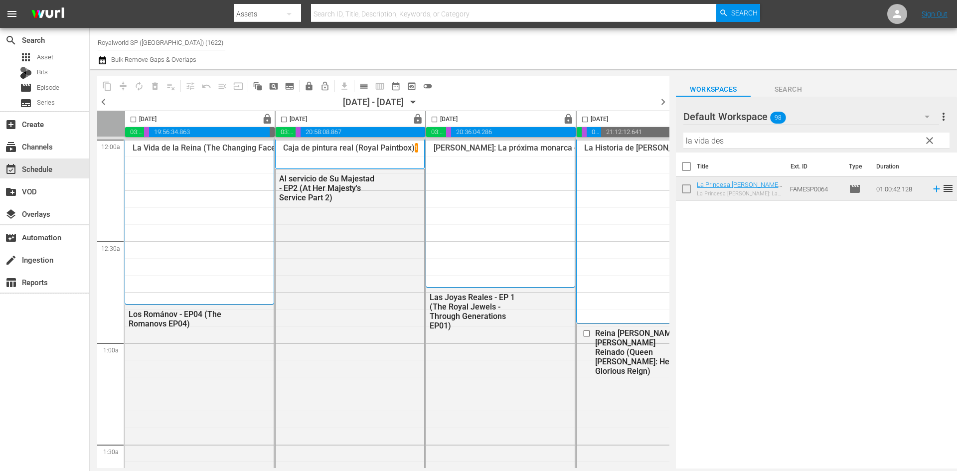
scroll to position [748, 183]
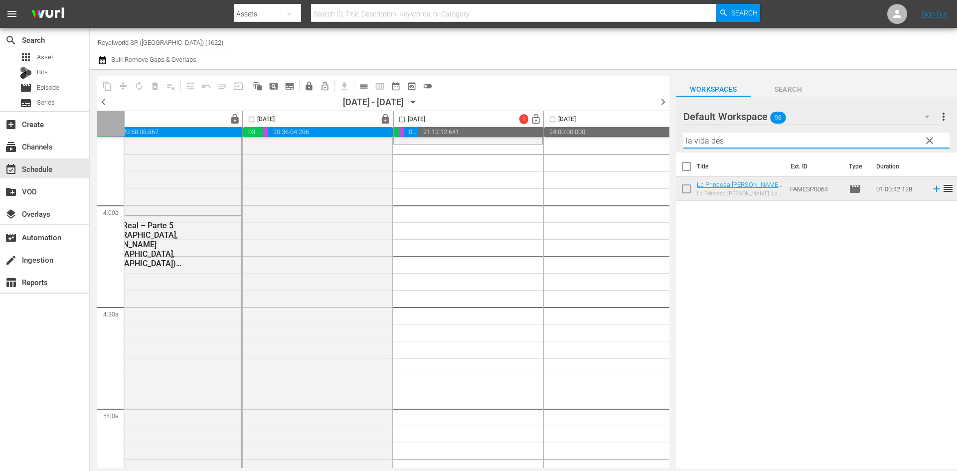
drag, startPoint x: 734, startPoint y: 139, endPoint x: 643, endPoint y: 139, distance: 90.3
click at [645, 136] on div "content_copy compress autorenew_outlined delete_forever_outlined playlist_remov…" at bounding box center [524, 269] width 868 height 400
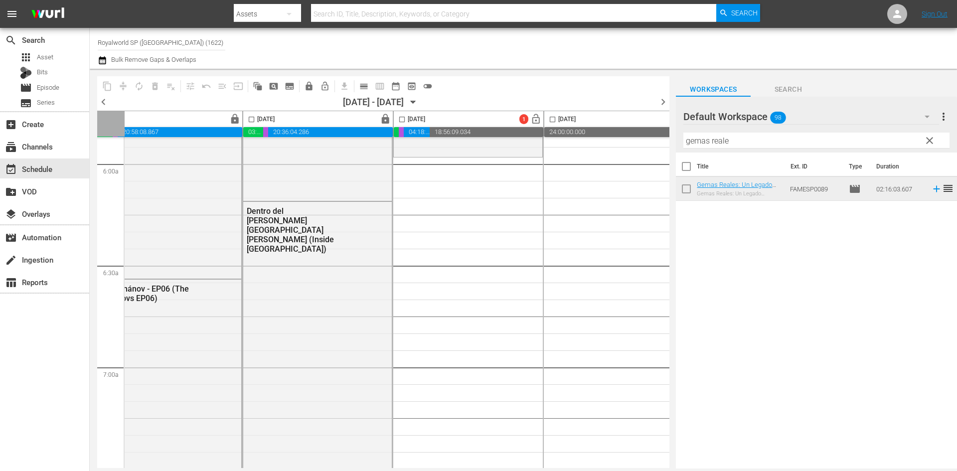
scroll to position [1197, 183]
drag, startPoint x: 739, startPoint y: 143, endPoint x: 661, endPoint y: 137, distance: 77.5
click at [661, 137] on div "content_copy compress autorenew_outlined delete_forever_outlined playlist_remov…" at bounding box center [524, 269] width 868 height 400
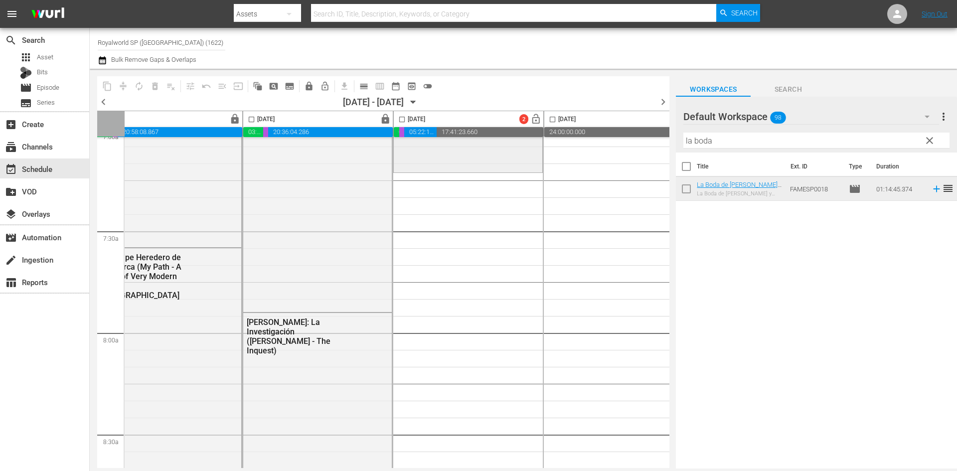
scroll to position [1446, 183]
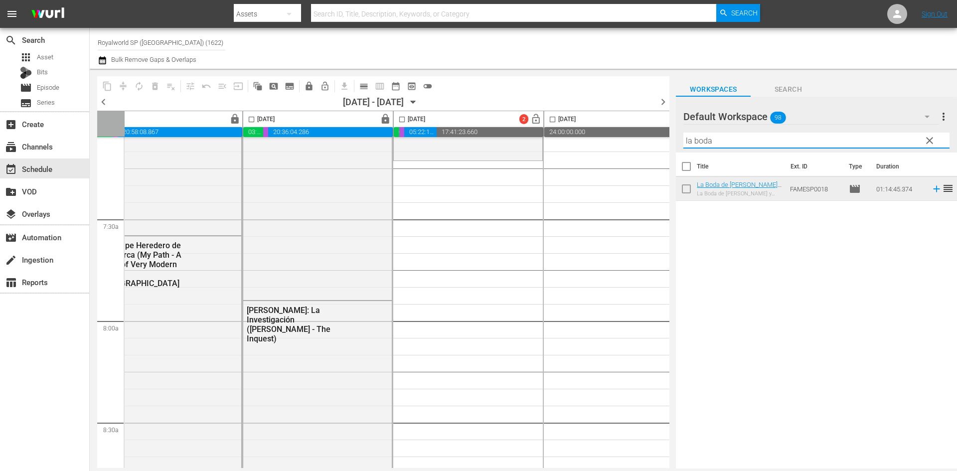
drag, startPoint x: 719, startPoint y: 148, endPoint x: 617, endPoint y: 152, distance: 101.8
click at [617, 152] on div "content_copy compress autorenew_outlined delete_forever_outlined playlist_remov…" at bounding box center [524, 269] width 868 height 400
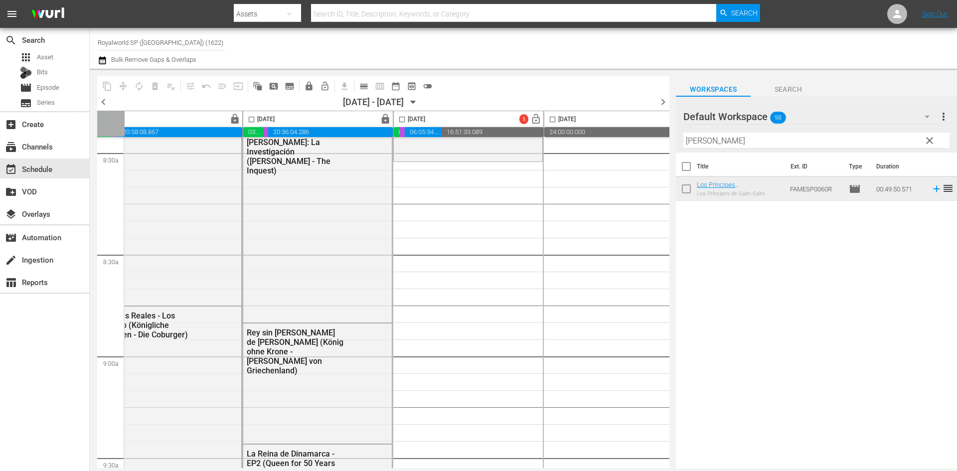
scroll to position [1635, 183]
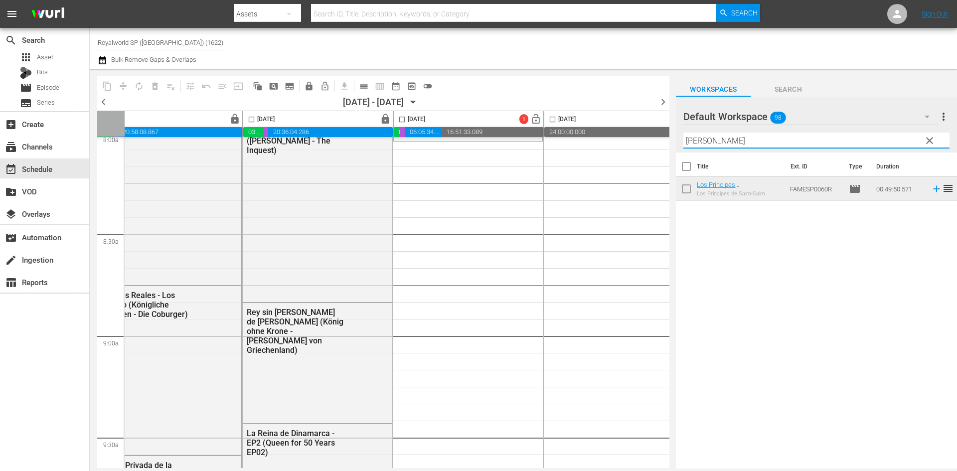
drag, startPoint x: 809, startPoint y: 144, endPoint x: 677, endPoint y: 143, distance: 132.2
click at [677, 143] on div "Default Workspace 98 Default more_vert clear Filter by Title [PERSON_NAME]" at bounding box center [816, 125] width 281 height 56
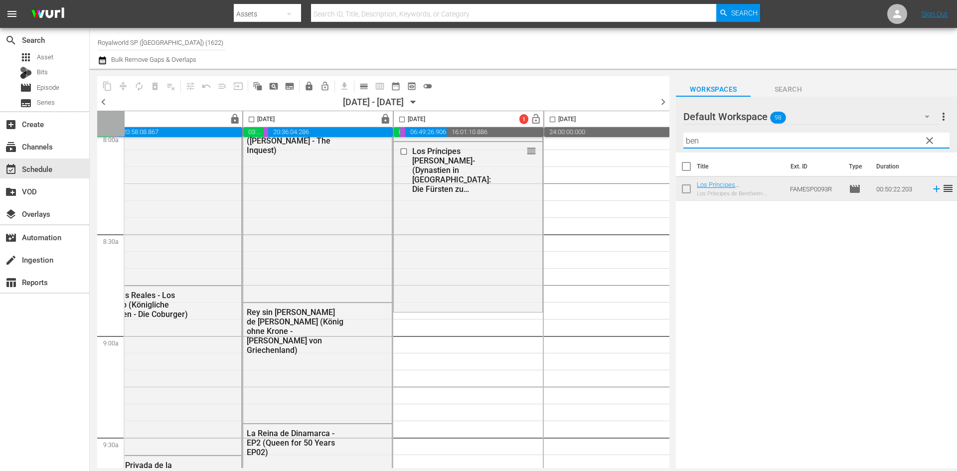
drag, startPoint x: 743, startPoint y: 140, endPoint x: 627, endPoint y: 140, distance: 115.2
click at [627, 140] on div "content_copy compress autorenew_outlined delete_forever_outlined playlist_remov…" at bounding box center [524, 269] width 868 height 400
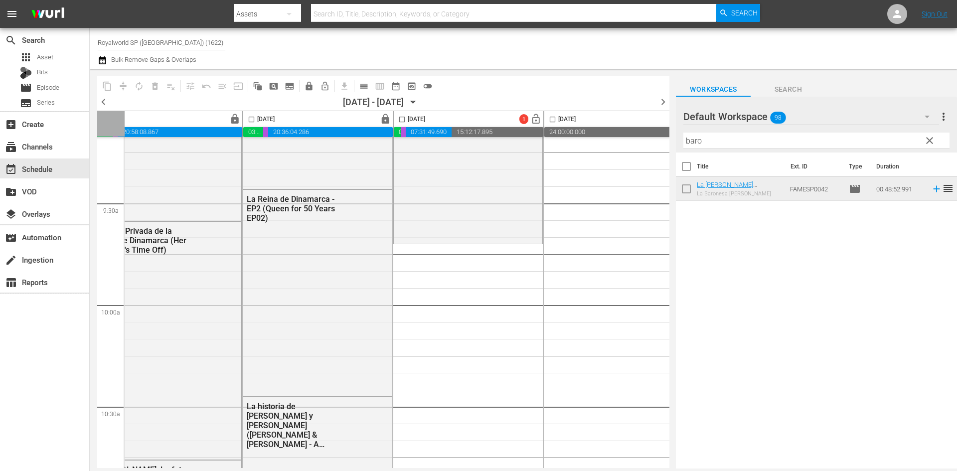
scroll to position [1884, 183]
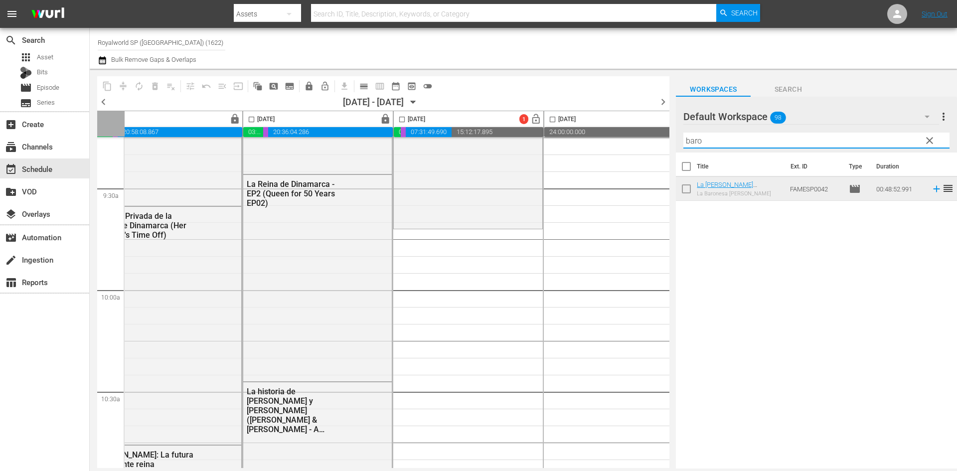
drag, startPoint x: 788, startPoint y: 141, endPoint x: 670, endPoint y: 142, distance: 117.7
click at [670, 140] on div "content_copy compress autorenew_outlined delete_forever_outlined playlist_remov…" at bounding box center [524, 269] width 868 height 400
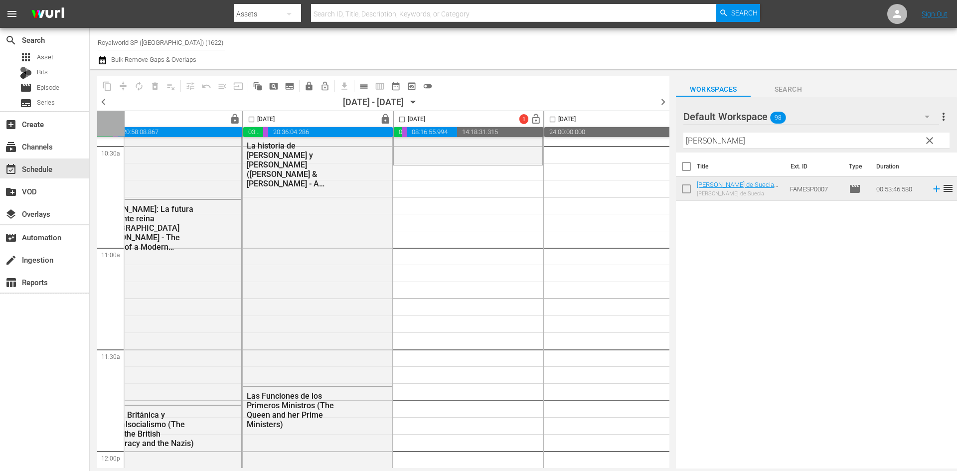
scroll to position [2133, 183]
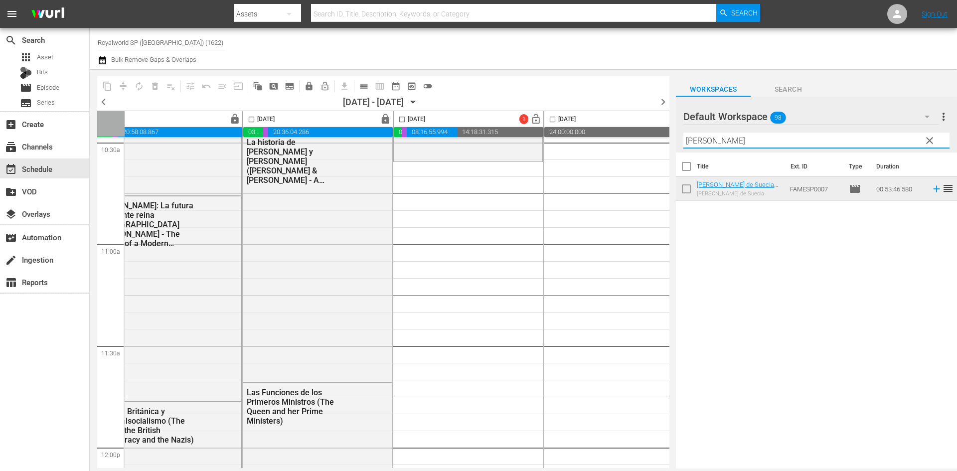
drag, startPoint x: 813, startPoint y: 141, endPoint x: 636, endPoint y: 168, distance: 179.1
click at [641, 168] on div "content_copy compress autorenew_outlined delete_forever_outlined playlist_remov…" at bounding box center [524, 269] width 868 height 400
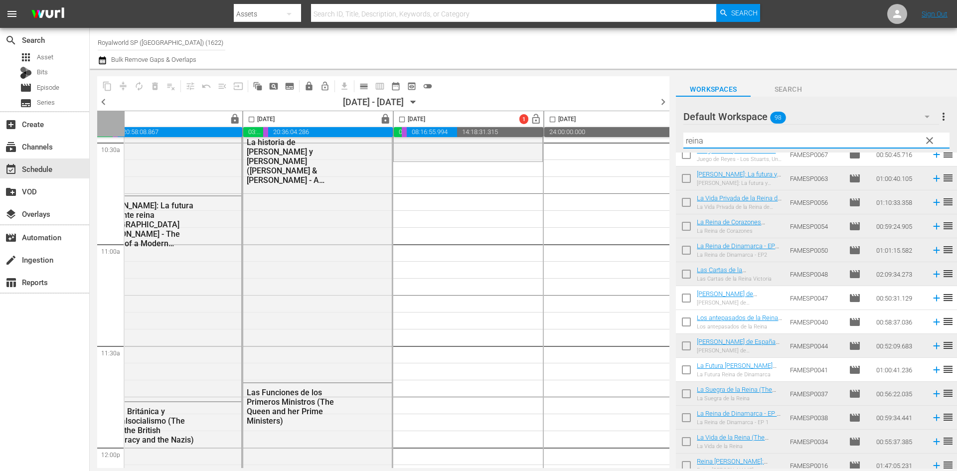
scroll to position [162, 0]
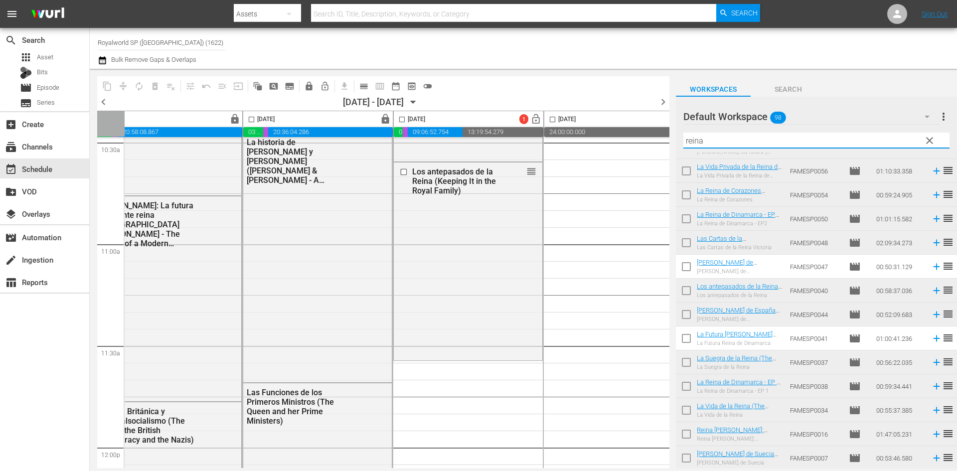
click at [749, 135] on input "reina" at bounding box center [817, 141] width 266 height 16
drag, startPoint x: 749, startPoint y: 135, endPoint x: 705, endPoint y: 139, distance: 44.1
click at [705, 139] on input "reina" at bounding box center [817, 141] width 266 height 16
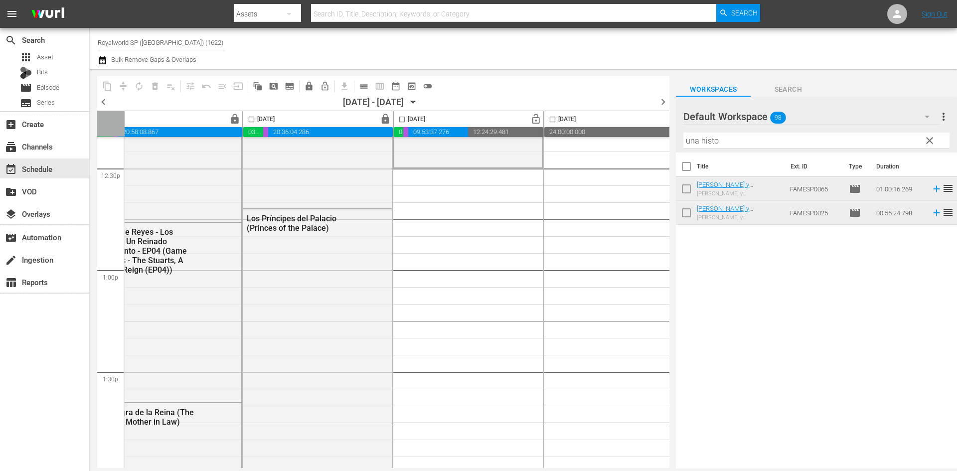
scroll to position [2532, 183]
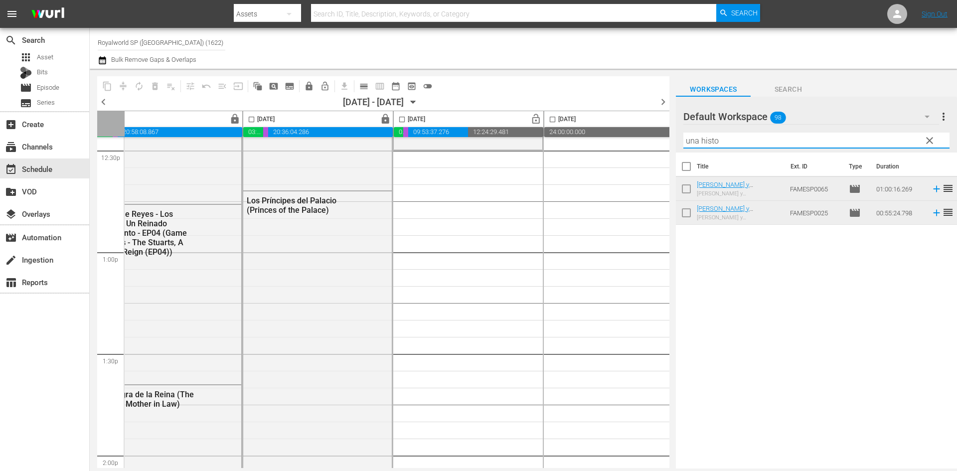
drag, startPoint x: 734, startPoint y: 141, endPoint x: 640, endPoint y: 142, distance: 93.3
click at [641, 141] on div "content_copy compress autorenew_outlined delete_forever_outlined playlist_remov…" at bounding box center [524, 269] width 868 height 400
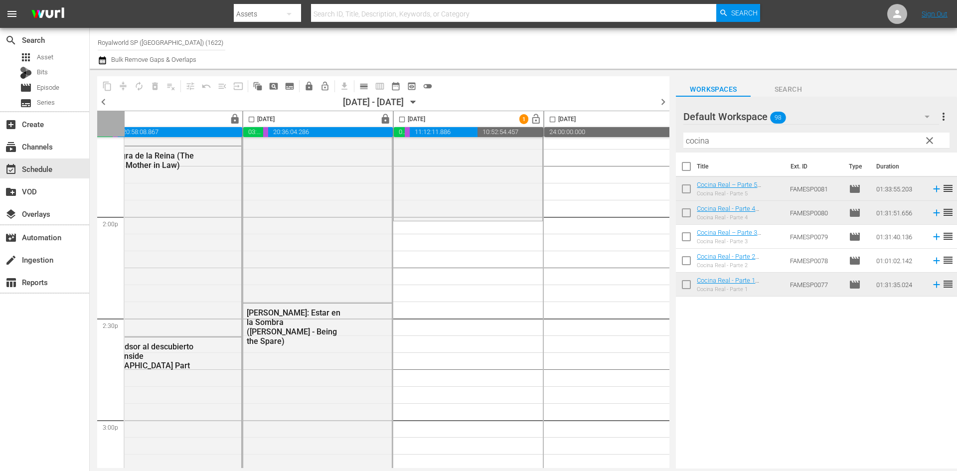
scroll to position [2832, 183]
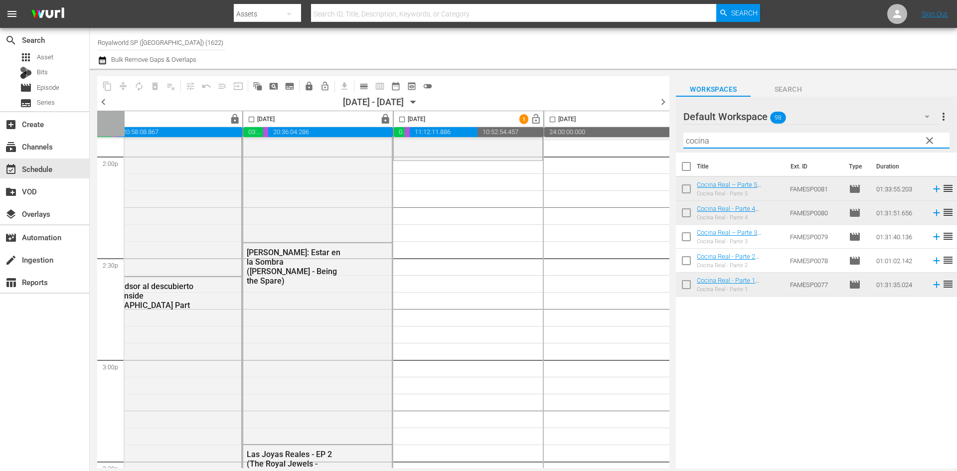
drag, startPoint x: 726, startPoint y: 143, endPoint x: 633, endPoint y: 145, distance: 92.3
click at [633, 145] on div "content_copy compress autorenew_outlined delete_forever_outlined playlist_remov…" at bounding box center [524, 269] width 868 height 400
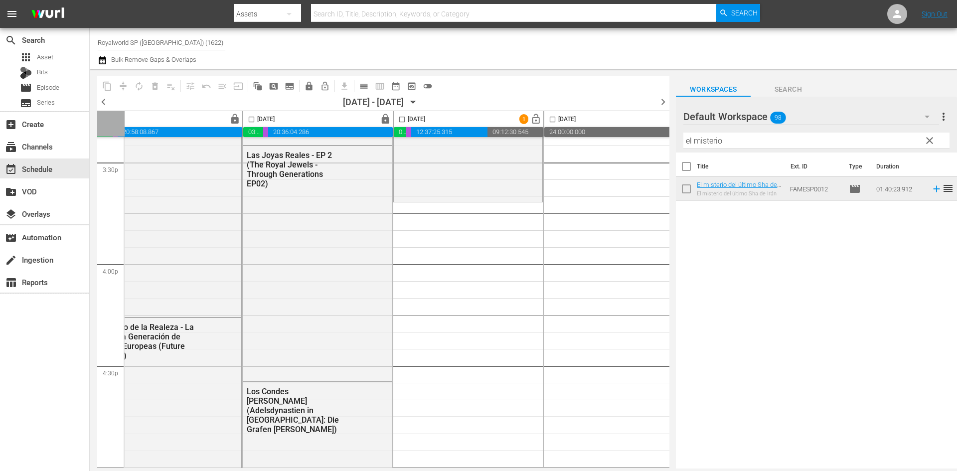
scroll to position [3181, 183]
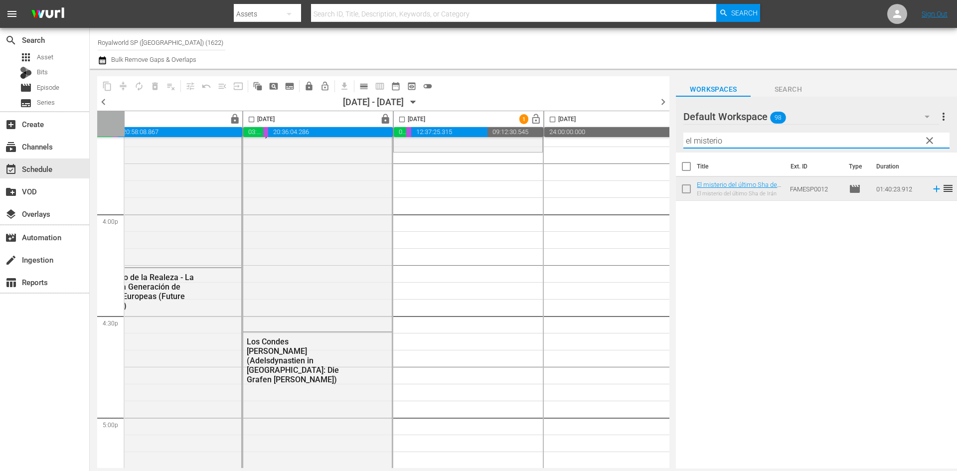
drag, startPoint x: 798, startPoint y: 145, endPoint x: 605, endPoint y: 143, distance: 192.5
click at [605, 143] on div "content_copy compress autorenew_outlined delete_forever_outlined playlist_remov…" at bounding box center [524, 269] width 868 height 400
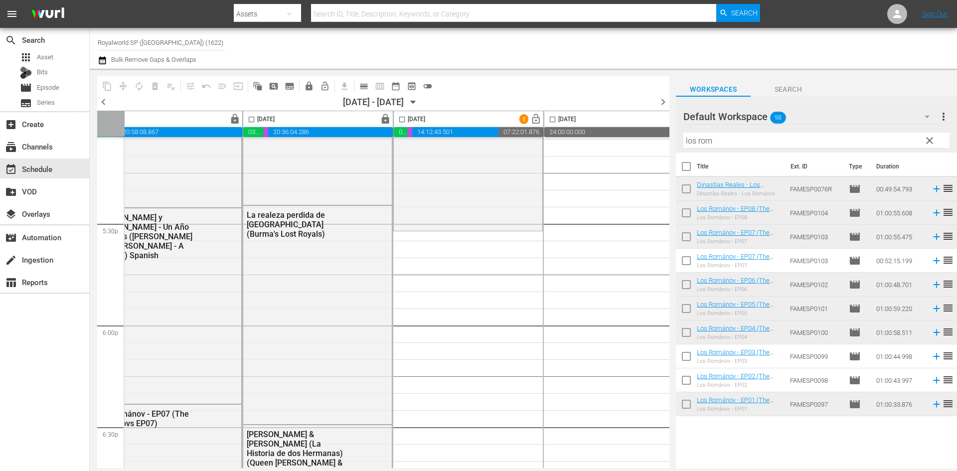
scroll to position [3526, 183]
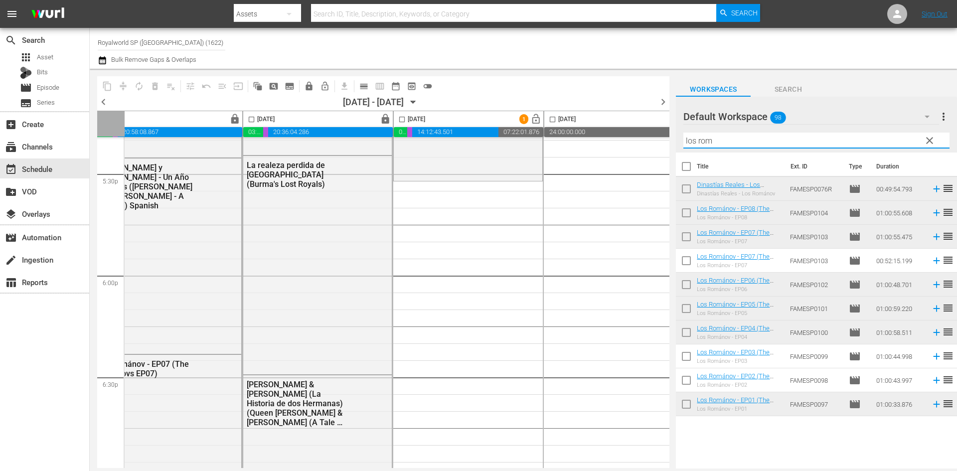
drag, startPoint x: 723, startPoint y: 144, endPoint x: 658, endPoint y: 139, distance: 65.5
click at [658, 139] on div "content_copy compress autorenew_outlined delete_forever_outlined playlist_remov…" at bounding box center [524, 269] width 868 height 400
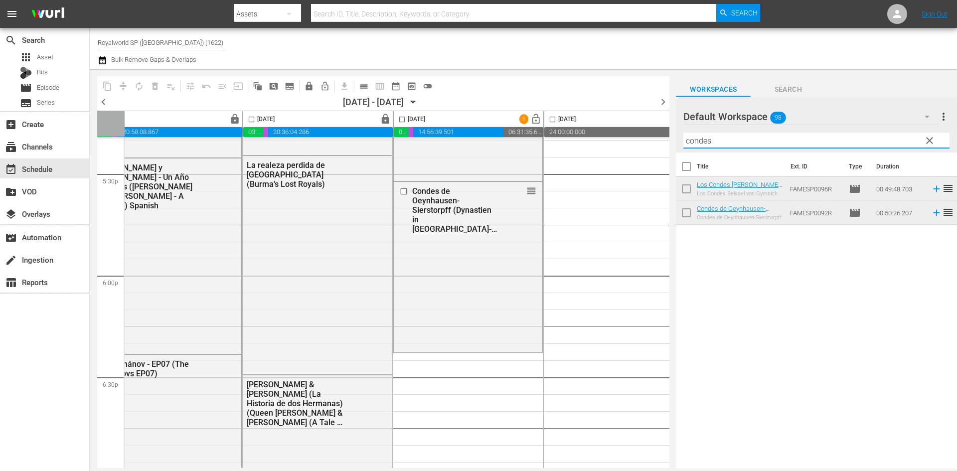
drag, startPoint x: 731, startPoint y: 143, endPoint x: 625, endPoint y: 143, distance: 105.2
click at [625, 143] on div "content_copy compress autorenew_outlined delete_forever_outlined playlist_remov…" at bounding box center [524, 269] width 868 height 400
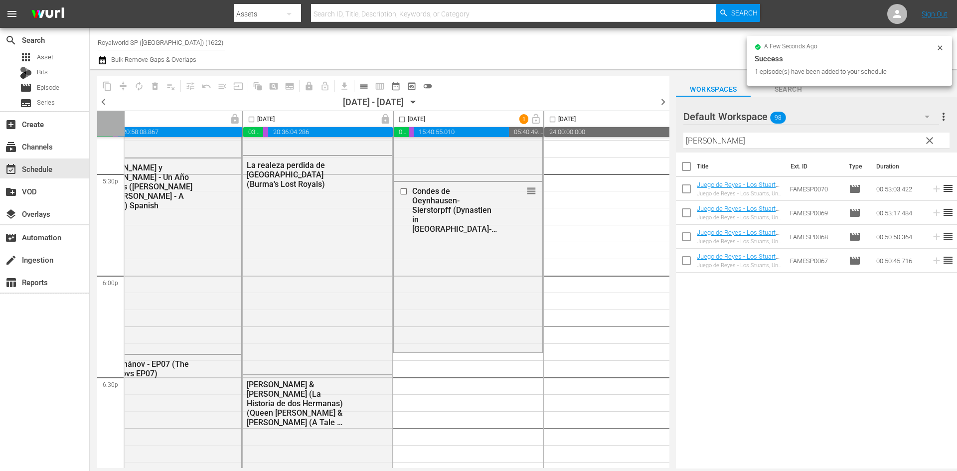
scroll to position [3726, 183]
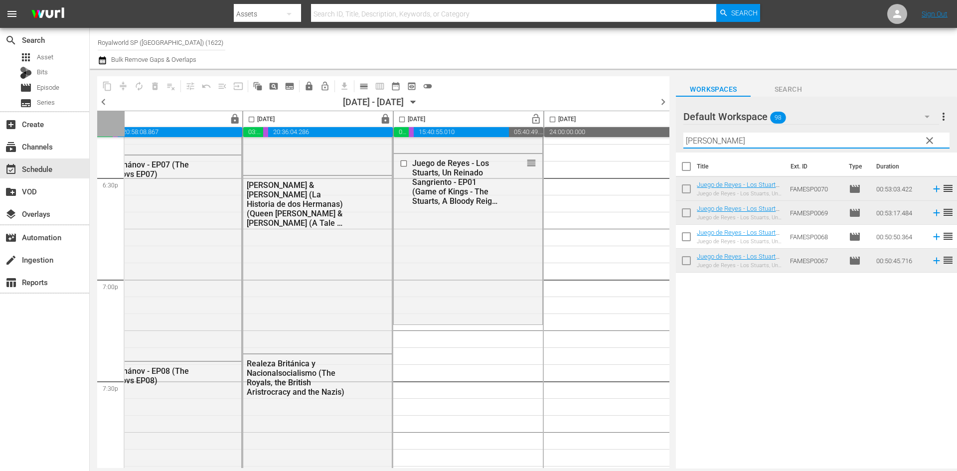
drag, startPoint x: 735, startPoint y: 141, endPoint x: 622, endPoint y: 146, distance: 112.8
click at [626, 145] on div "content_copy compress autorenew_outlined delete_forever_outlined playlist_remov…" at bounding box center [524, 269] width 868 height 400
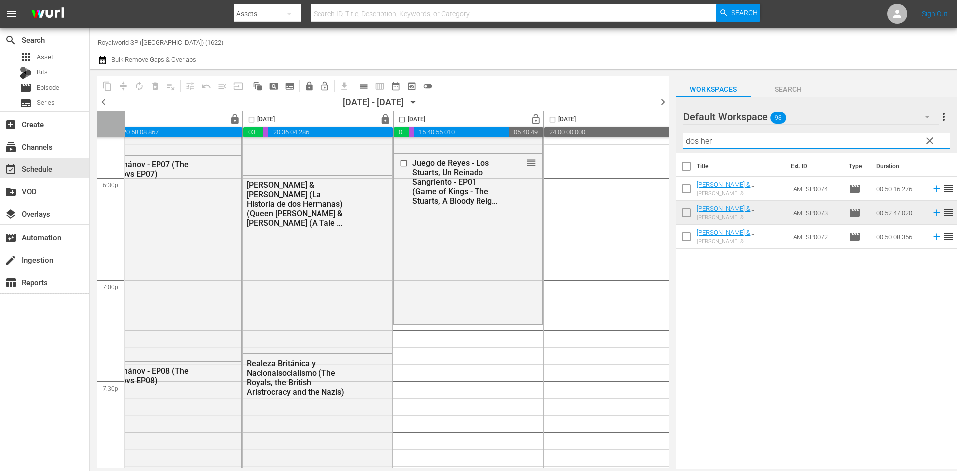
type input "dos her"
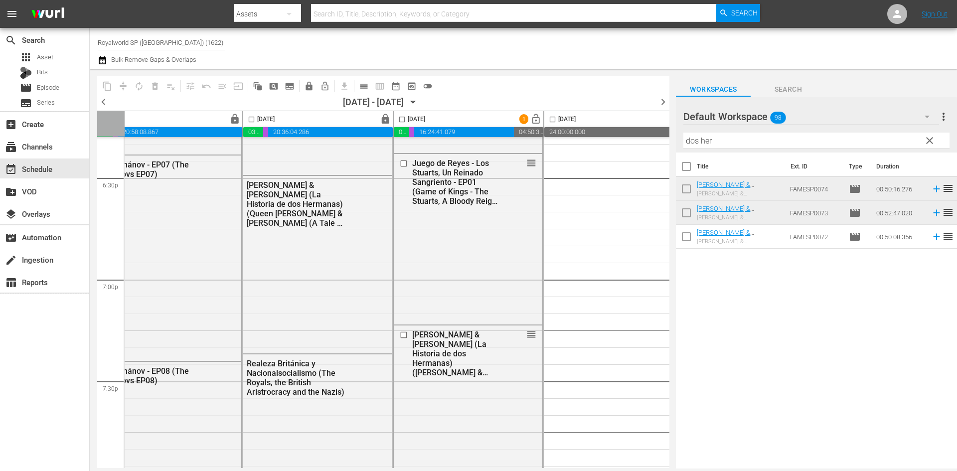
scroll to position [3826, 183]
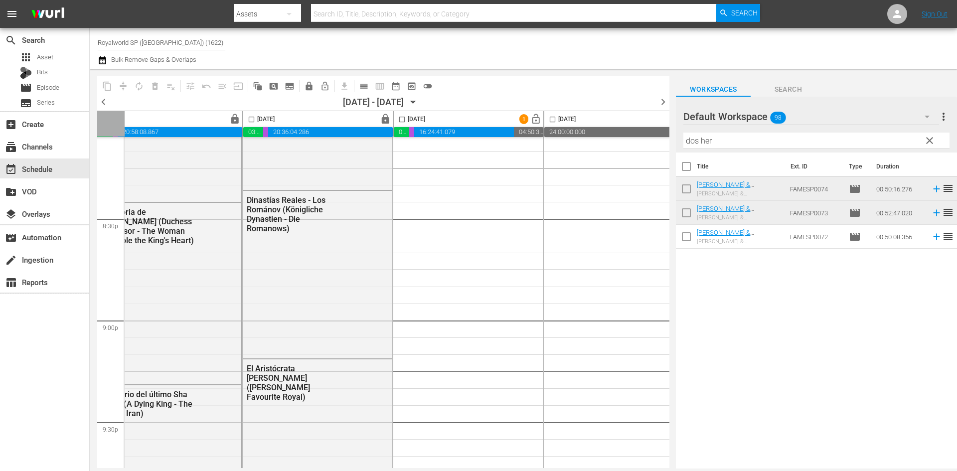
scroll to position [4075, 183]
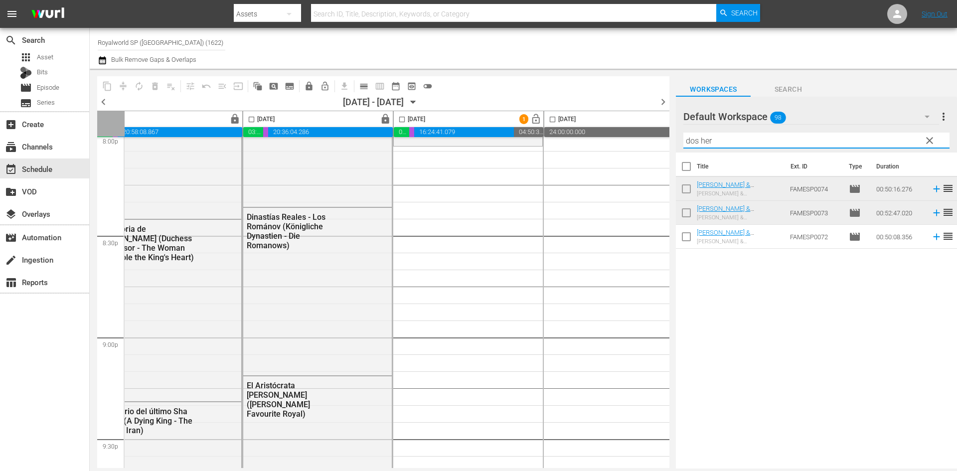
drag, startPoint x: 766, startPoint y: 140, endPoint x: 619, endPoint y: 136, distance: 146.7
click at [619, 136] on div "content_copy compress autorenew_outlined delete_forever_outlined playlist_remov…" at bounding box center [524, 269] width 868 height 400
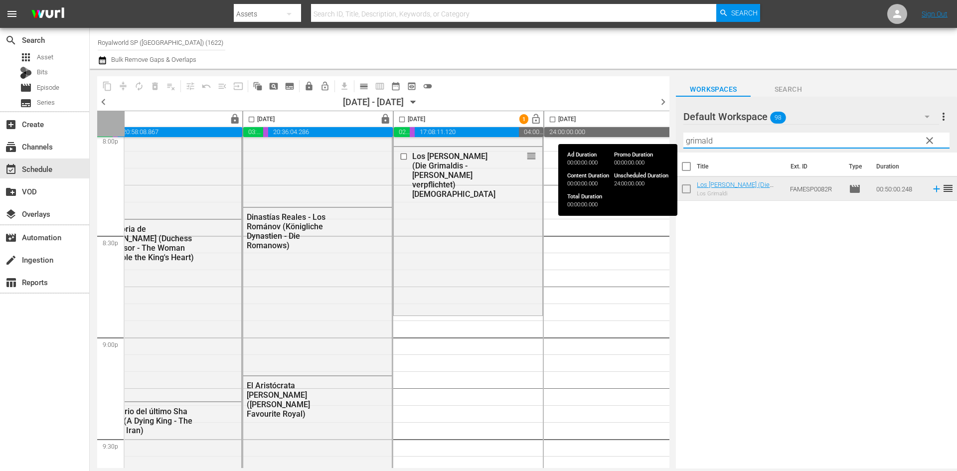
drag, startPoint x: 736, startPoint y: 138, endPoint x: 637, endPoint y: 136, distance: 98.8
click at [637, 136] on div "content_copy compress autorenew_outlined delete_forever_outlined playlist_remov…" at bounding box center [524, 269] width 868 height 400
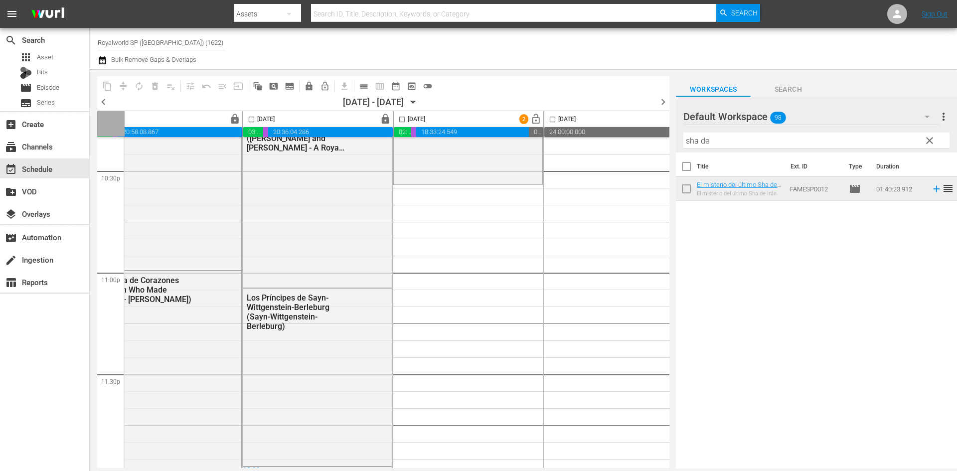
scroll to position [4559, 183]
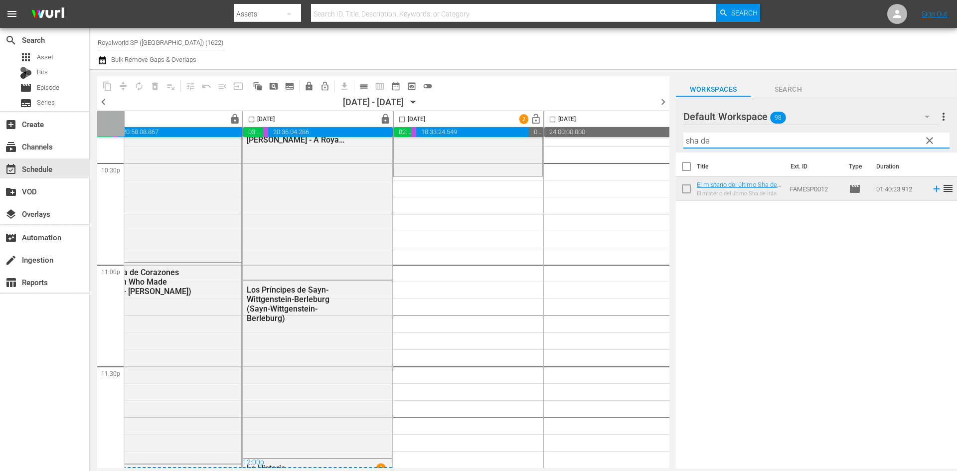
drag, startPoint x: 752, startPoint y: 141, endPoint x: 650, endPoint y: 135, distance: 102.4
click at [650, 135] on div "content_copy compress autorenew_outlined delete_forever_outlined playlist_remov…" at bounding box center [524, 269] width 868 height 400
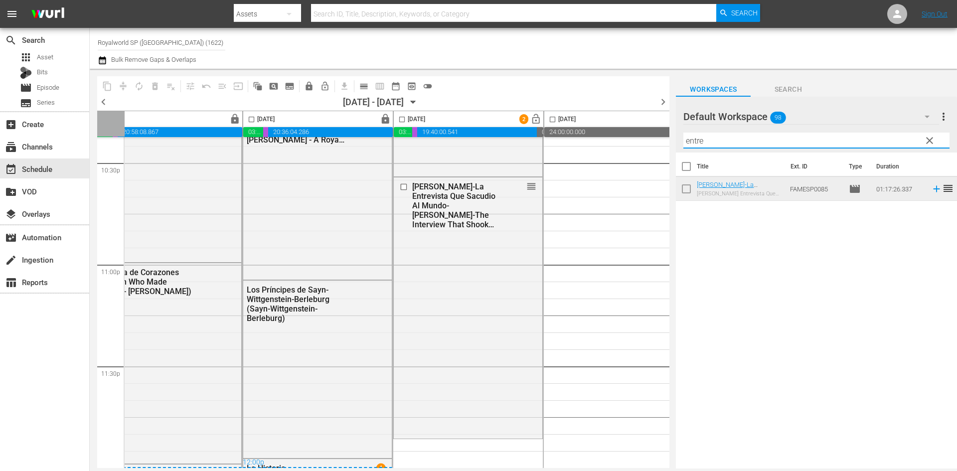
drag, startPoint x: 609, startPoint y: 134, endPoint x: 588, endPoint y: 134, distance: 21.4
click at [588, 134] on div "content_copy compress autorenew_outlined delete_forever_outlined playlist_remov…" at bounding box center [524, 269] width 868 height 400
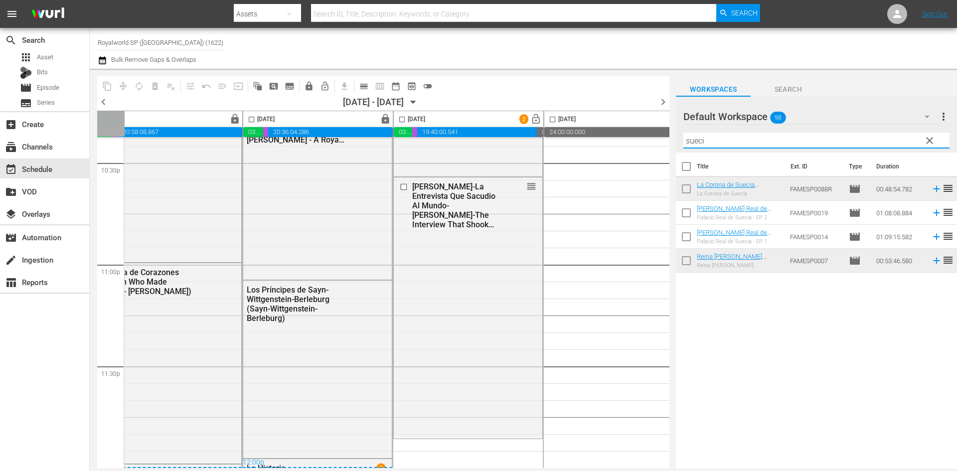
type input "sueci"
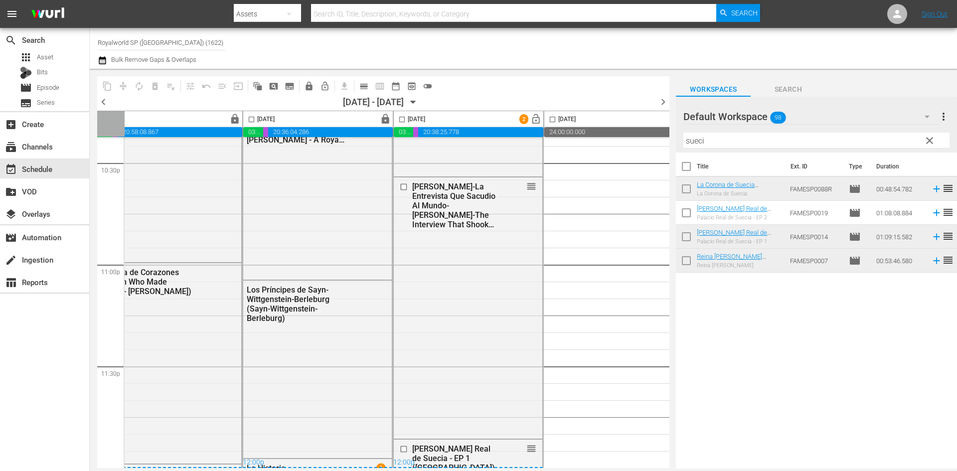
click at [399, 118] on input "checkbox" at bounding box center [401, 121] width 11 height 11
click at [118, 86] on button "compress" at bounding box center [123, 86] width 16 height 16
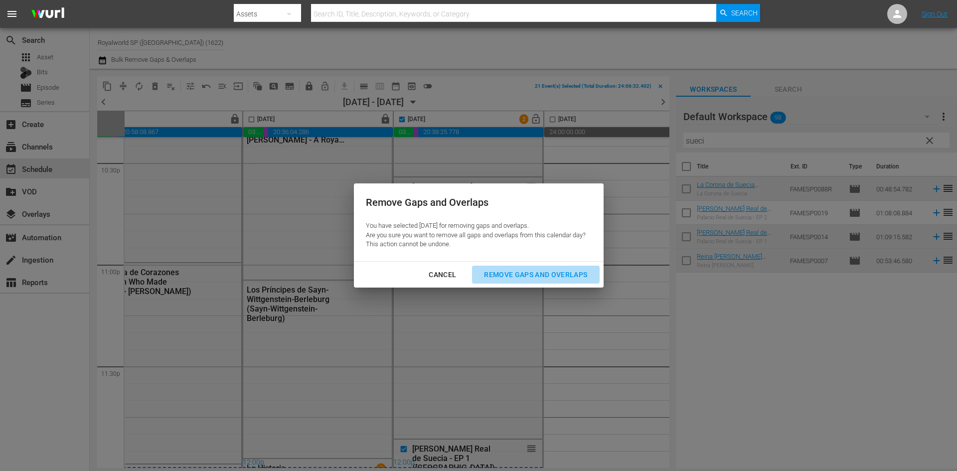
click at [542, 274] on div "Remove Gaps and Overlaps" at bounding box center [535, 275] width 119 height 12
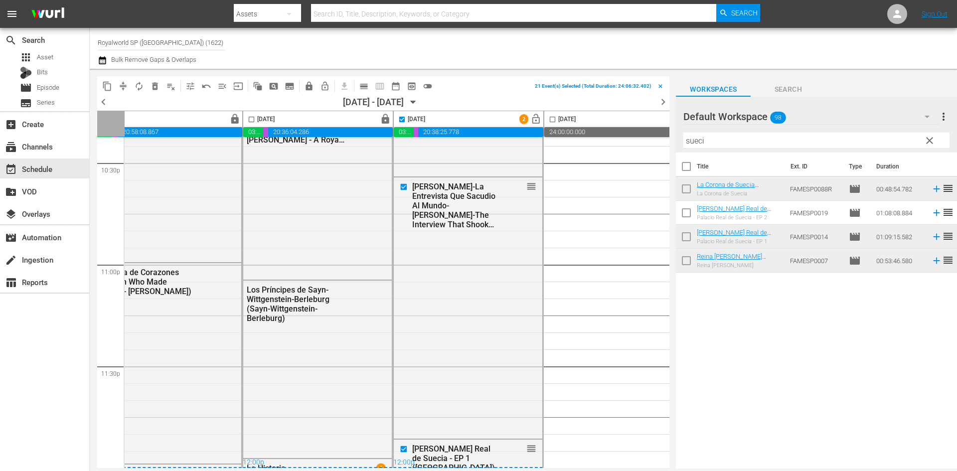
checkbox input "false"
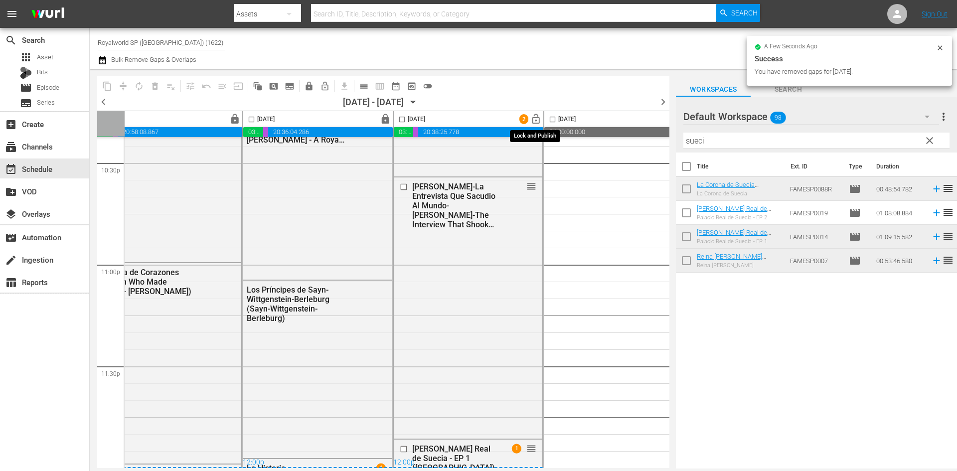
click at [538, 117] on span "lock_open" at bounding box center [536, 119] width 11 height 11
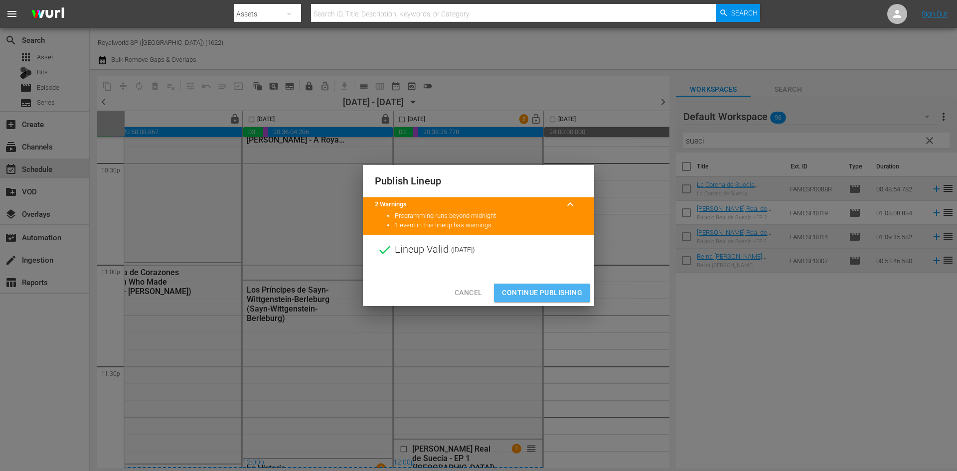
click at [543, 293] on span "Continue Publishing" at bounding box center [542, 293] width 80 height 12
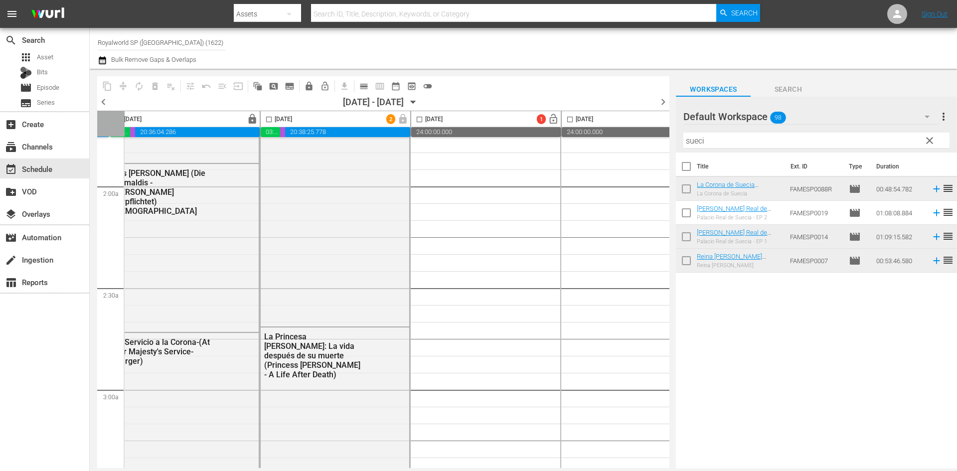
scroll to position [0, 316]
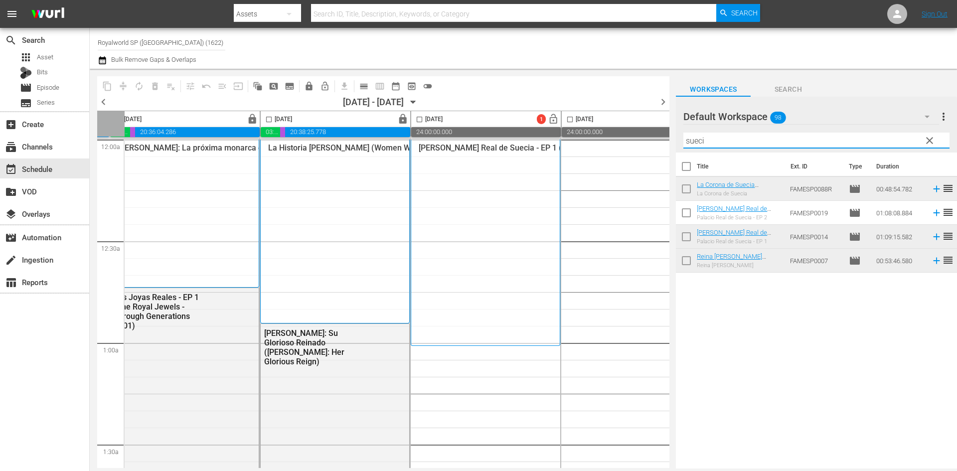
drag, startPoint x: 755, startPoint y: 140, endPoint x: 674, endPoint y: 122, distance: 83.2
click at [674, 122] on div "content_copy compress autorenew_outlined delete_forever_outlined playlist_remov…" at bounding box center [524, 269] width 868 height 400
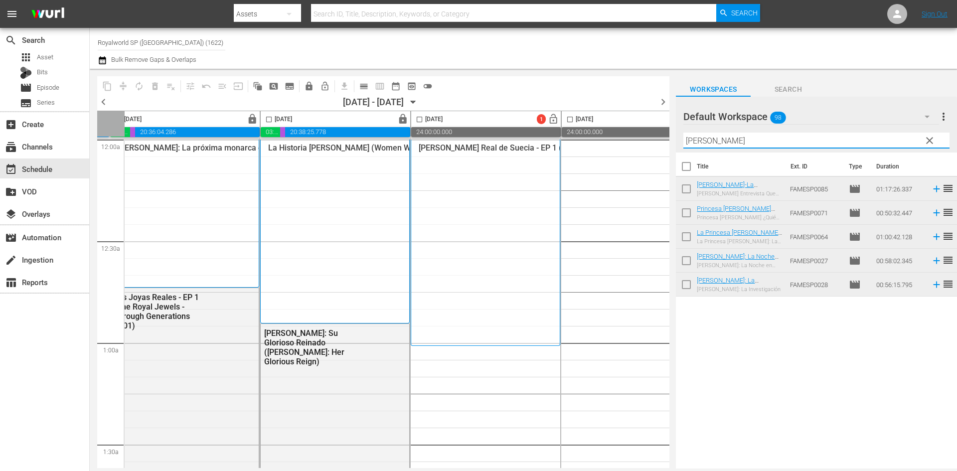
drag, startPoint x: 766, startPoint y: 378, endPoint x: 775, endPoint y: 372, distance: 10.7
click at [771, 373] on div "Title Ext. ID Type Duration [PERSON_NAME] Entrevista Que Sacudio Al Mundo-[PERS…" at bounding box center [816, 312] width 281 height 318
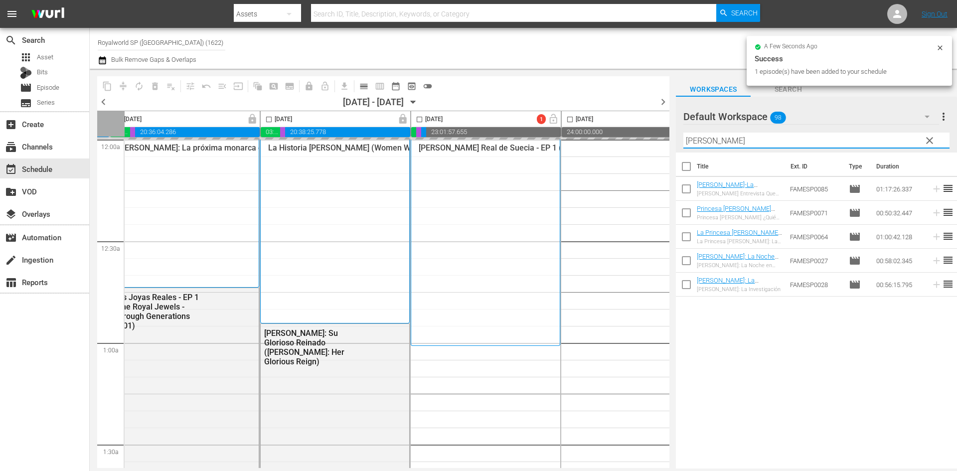
drag, startPoint x: 723, startPoint y: 146, endPoint x: 617, endPoint y: 142, distance: 105.3
click at [617, 142] on div "content_copy compress autorenew_outlined delete_forever_outlined playlist_remov…" at bounding box center [524, 269] width 868 height 400
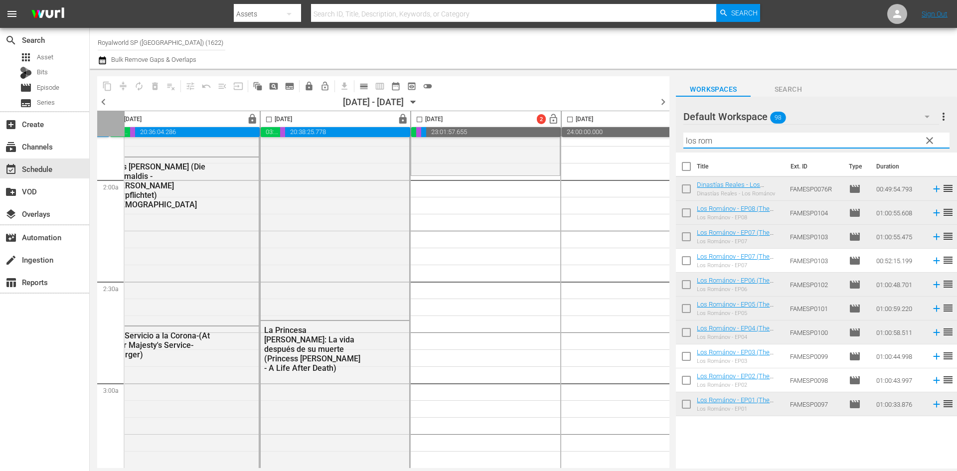
scroll to position [349, 316]
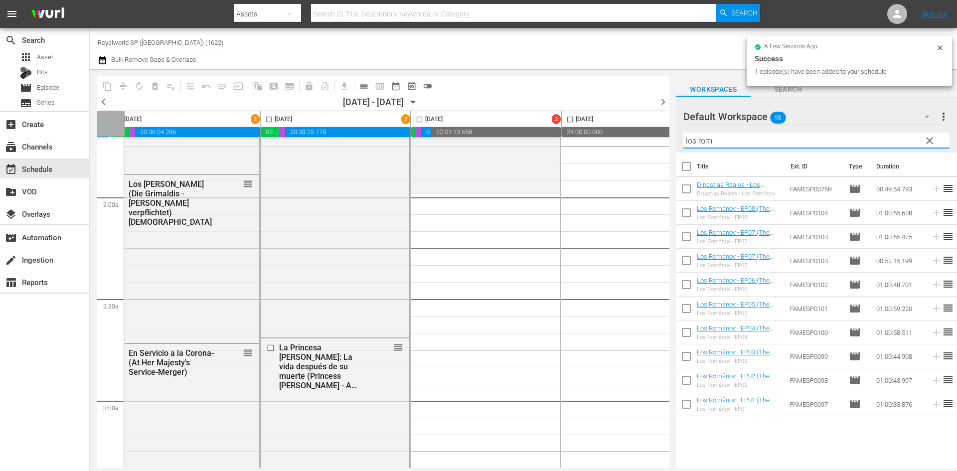
drag, startPoint x: 801, startPoint y: 142, endPoint x: 748, endPoint y: 179, distance: 64.9
click at [628, 137] on div "content_copy compress autorenew_outlined delete_forever_outlined playlist_remov…" at bounding box center [524, 269] width 868 height 400
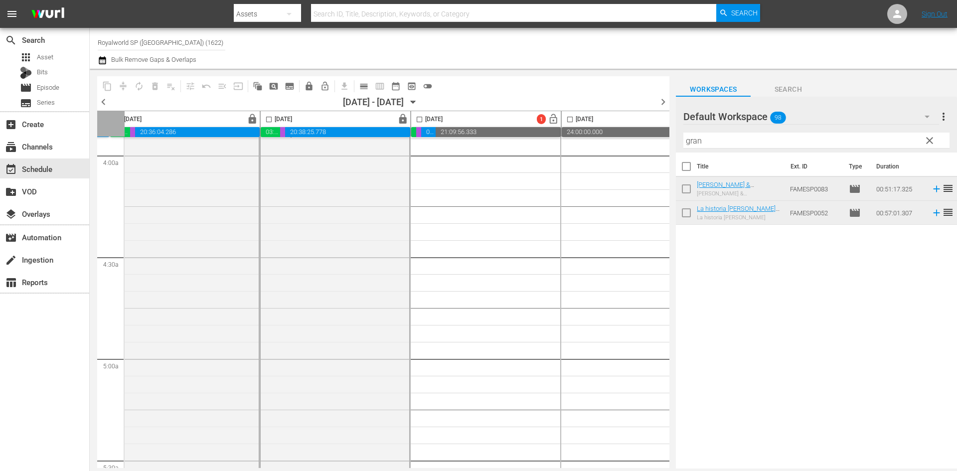
scroll to position [748, 316]
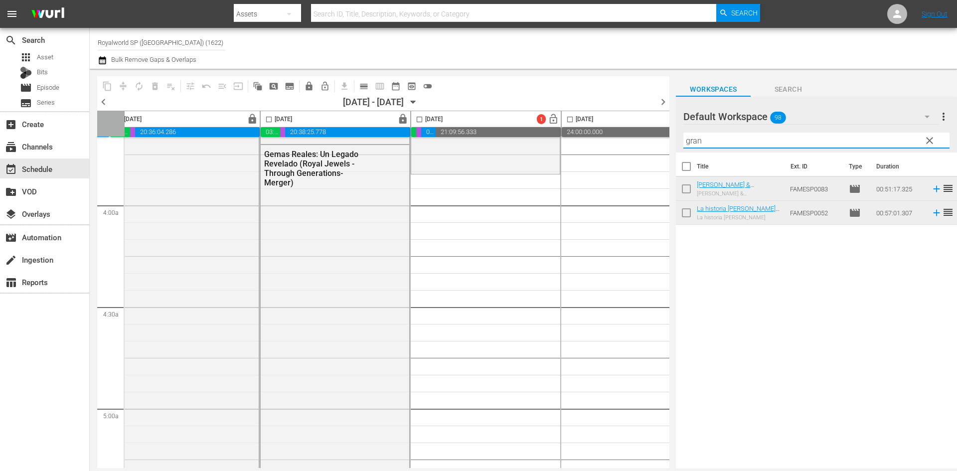
drag, startPoint x: 722, startPoint y: 143, endPoint x: 576, endPoint y: 138, distance: 145.7
click at [576, 138] on div "content_copy compress autorenew_outlined delete_forever_outlined playlist_remov…" at bounding box center [524, 269] width 868 height 400
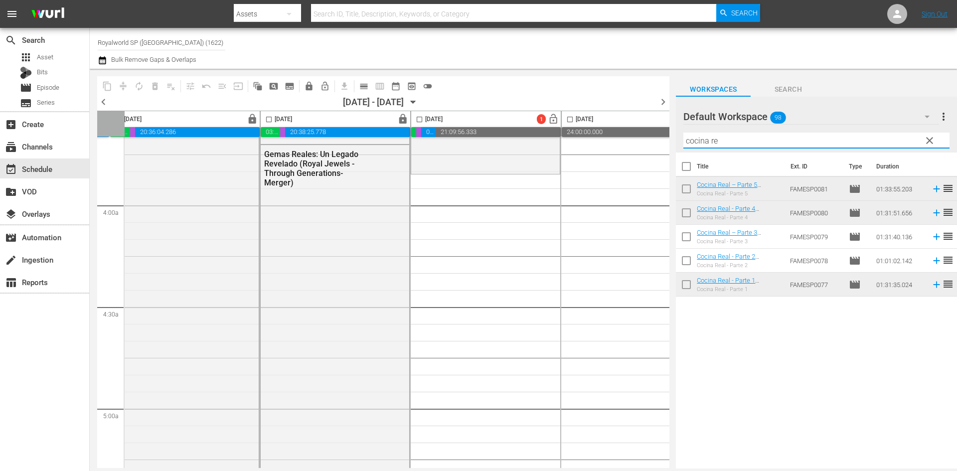
type input "cocina re"
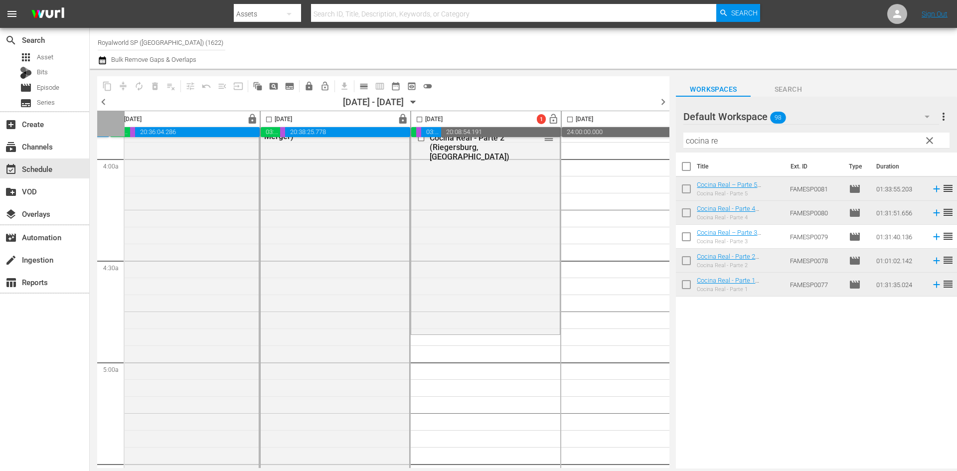
scroll to position [848, 316]
